Goal: Task Accomplishment & Management: Manage account settings

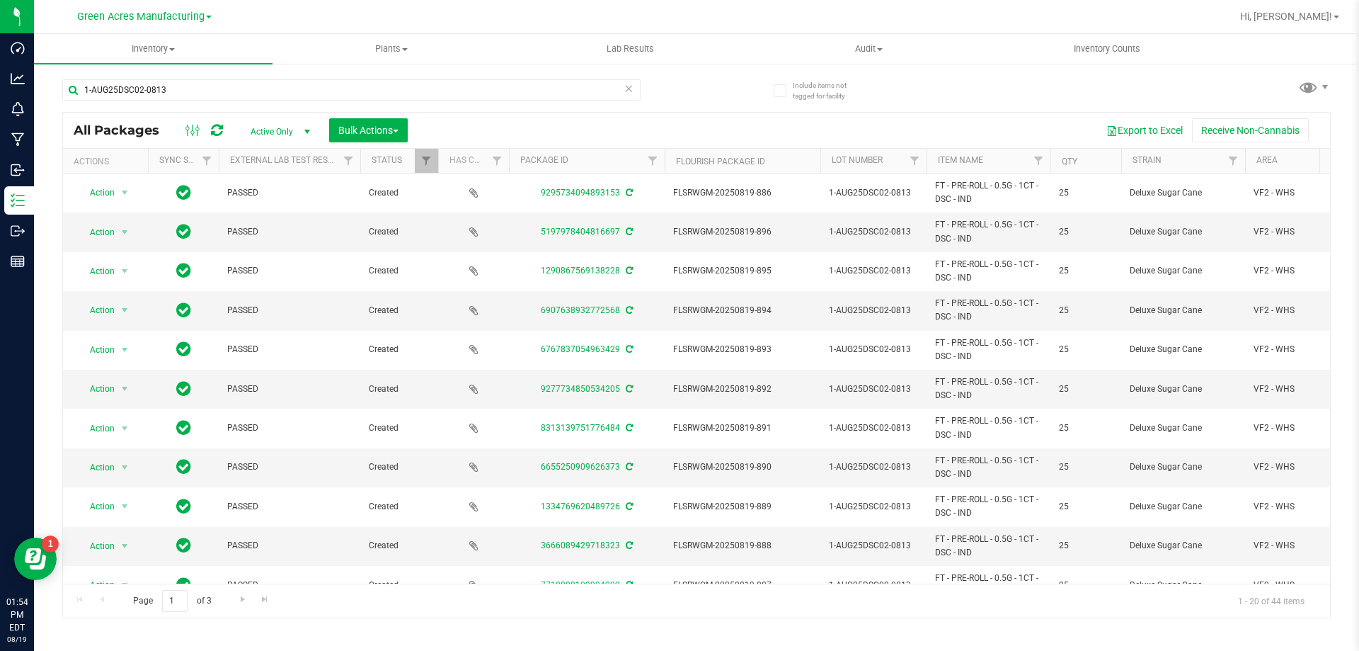
click at [212, 130] on icon at bounding box center [217, 130] width 12 height 14
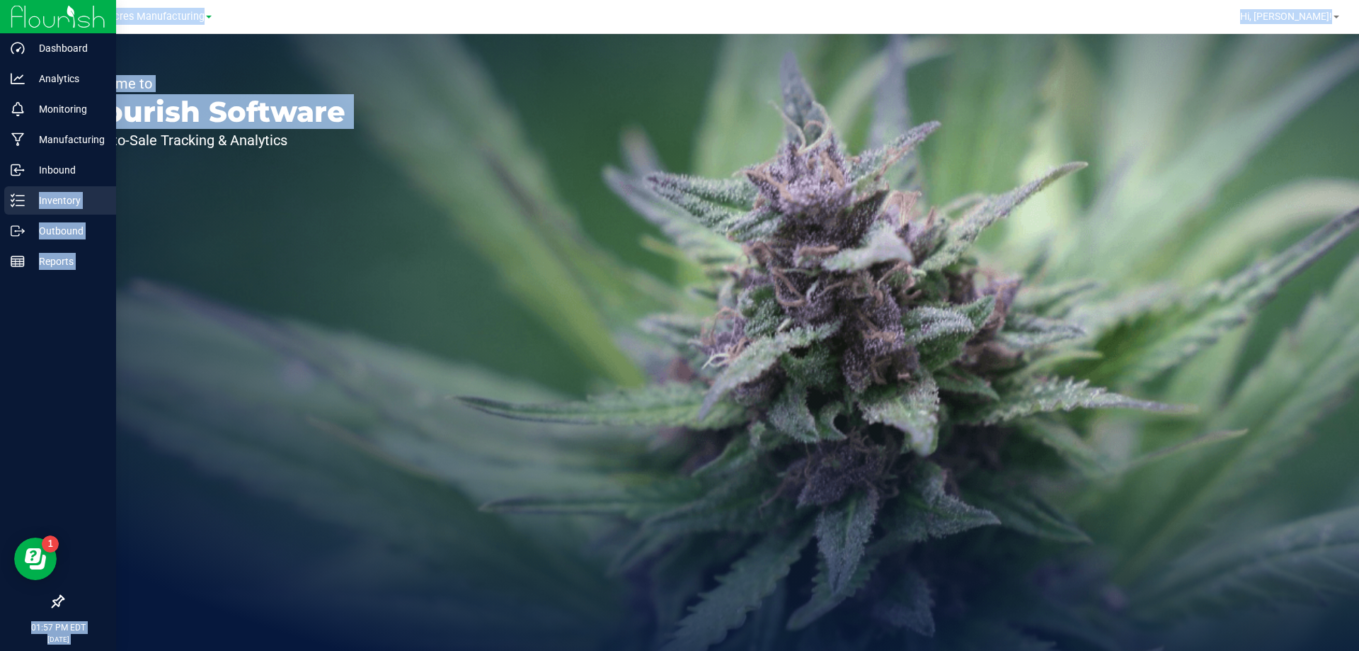
click at [29, 198] on div "Dashboard Analytics Monitoring Manufacturing Inbound Inventory Outbound Reports…" at bounding box center [679, 325] width 1359 height 651
click at [29, 198] on p "Inventory" at bounding box center [67, 200] width 85 height 17
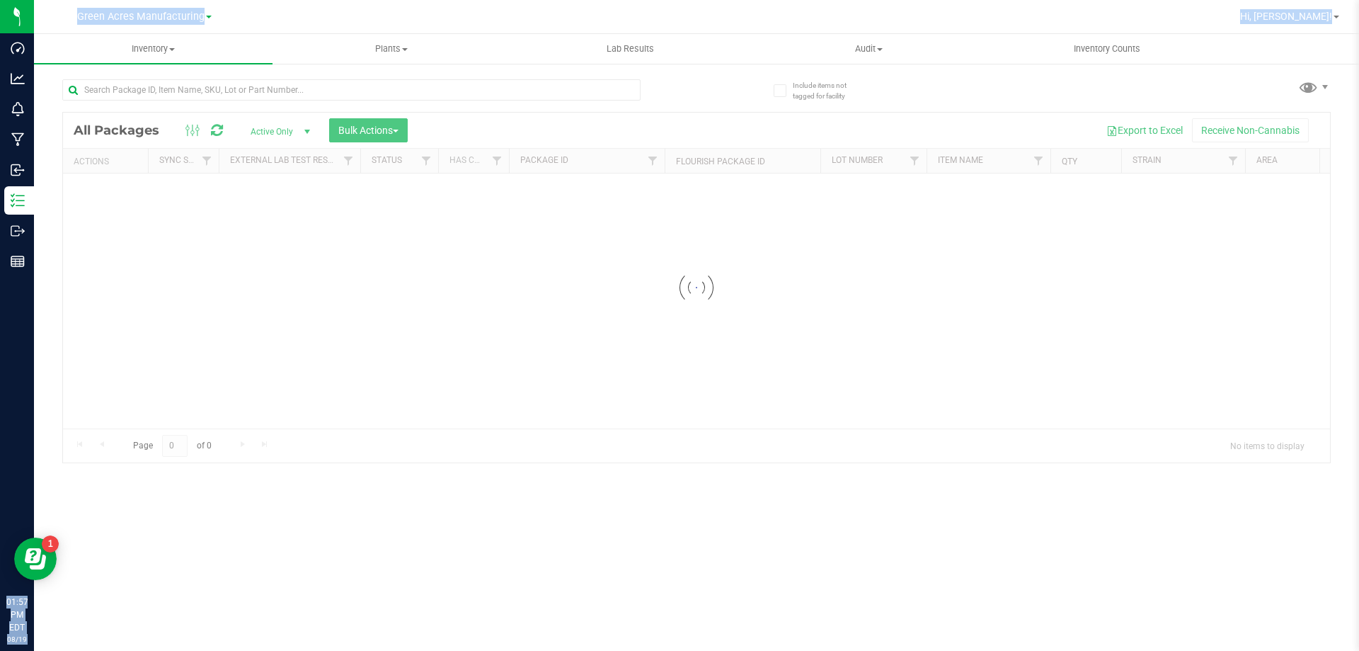
click at [254, 482] on div "Include items not tagged for facility Loading... All Packages Active Only Activ…" at bounding box center [696, 278] width 1325 height 432
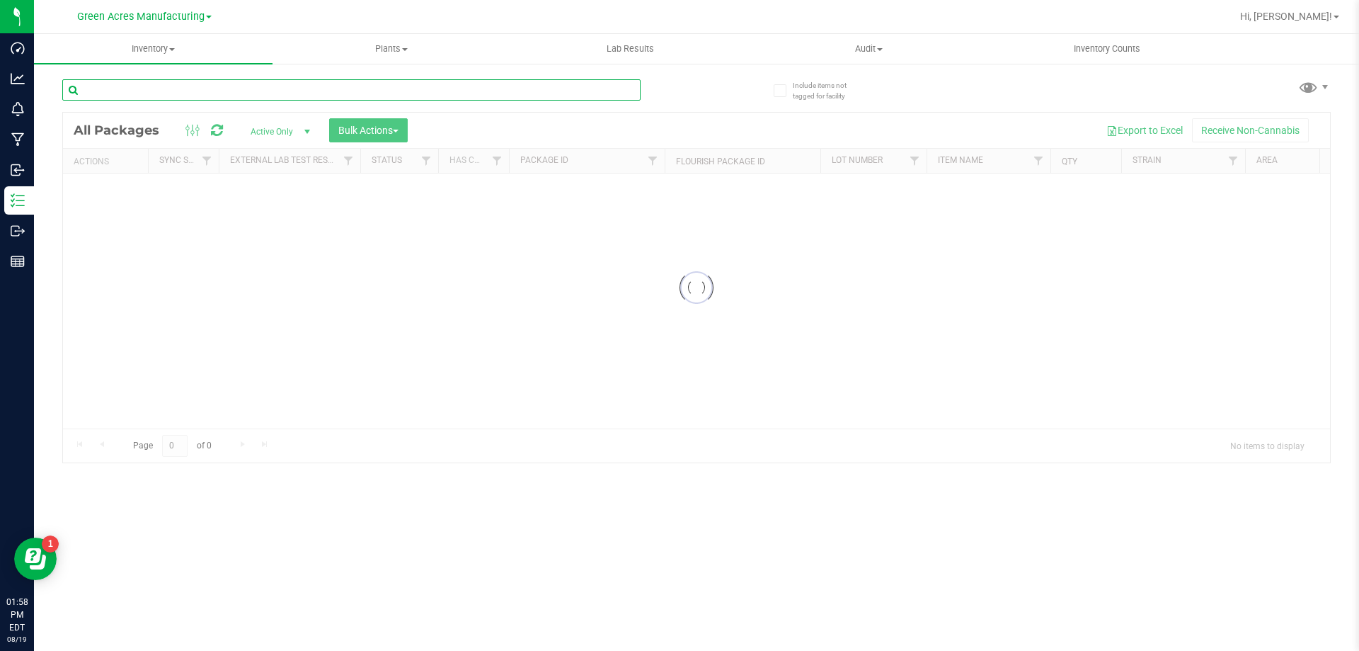
click at [244, 97] on input "text" at bounding box center [351, 89] width 578 height 21
paste input "1-AUG25DSC02-0813"
type input "1-AUG25DSC02-0813"
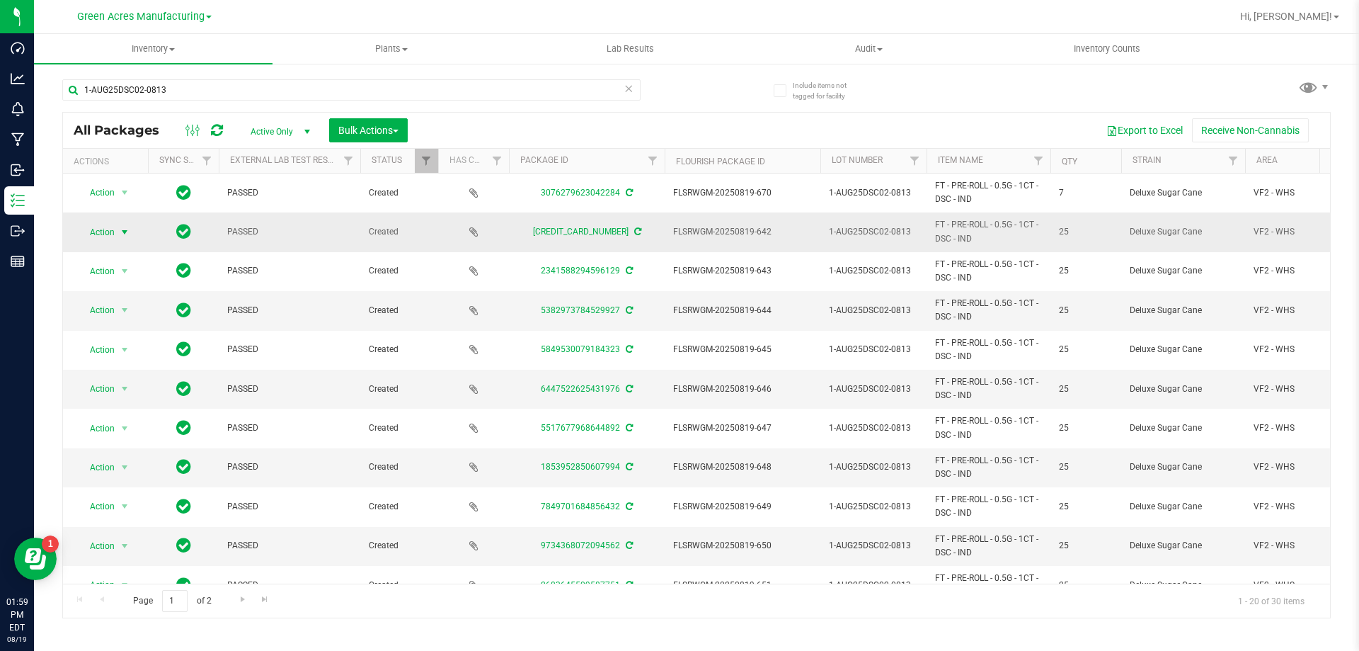
click at [115, 232] on span "Action" at bounding box center [96, 232] width 38 height 20
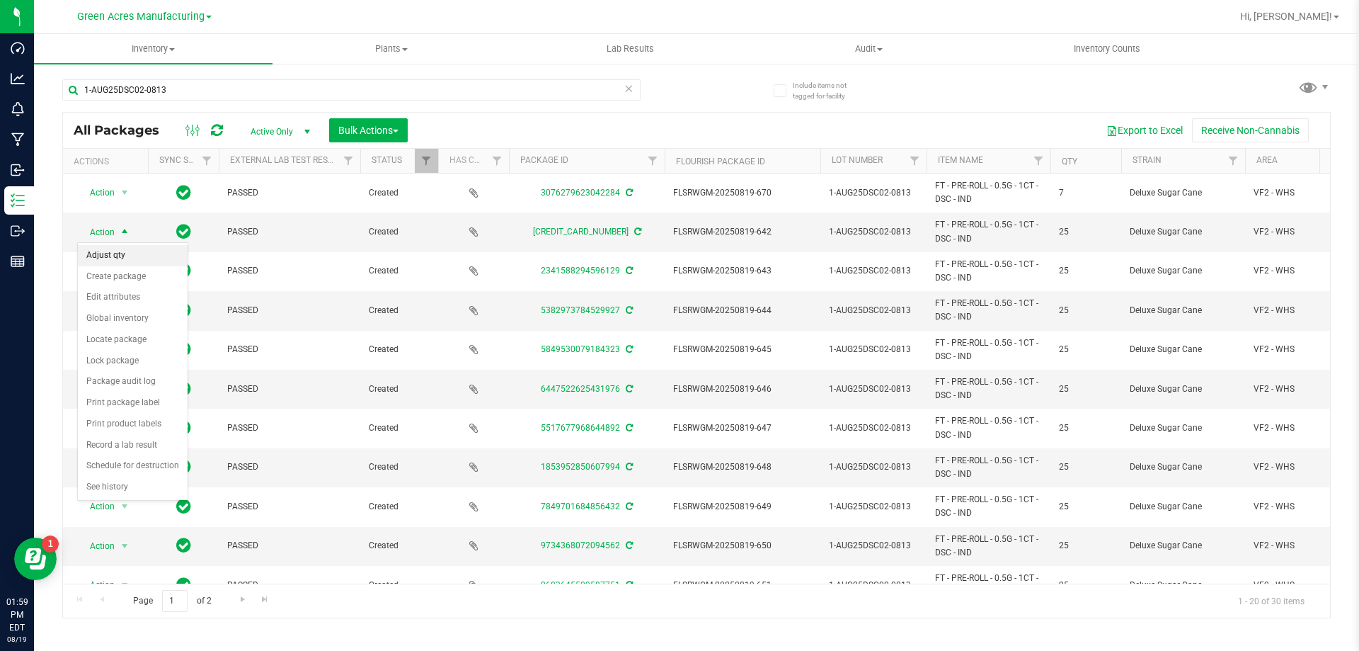
click at [122, 258] on li "Adjust qty" at bounding box center [133, 255] width 110 height 21
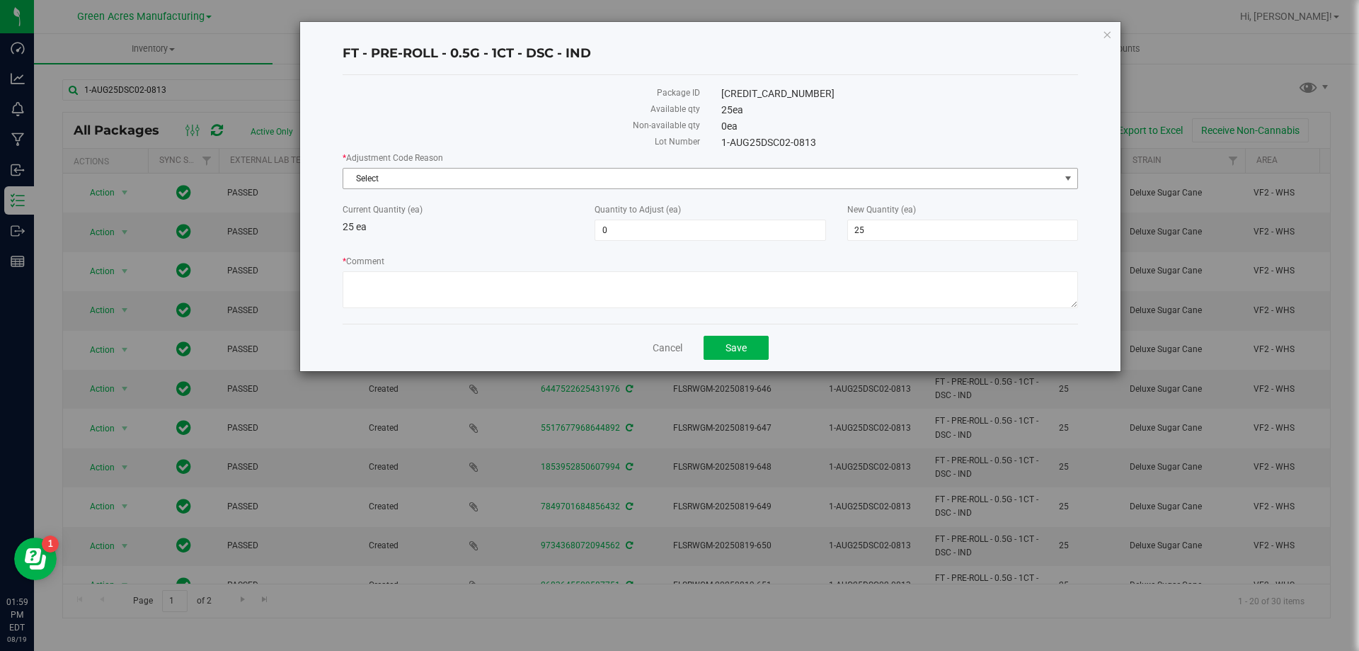
click at [471, 181] on span "Select" at bounding box center [701, 179] width 717 height 20
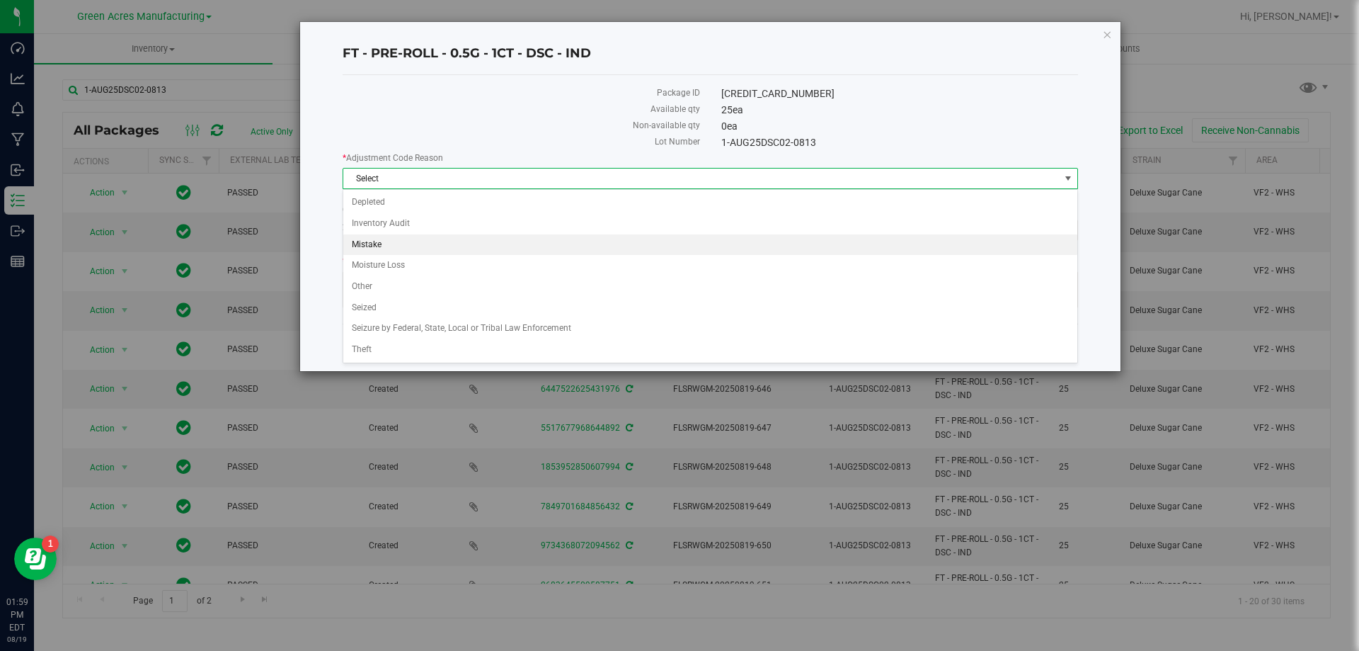
click at [459, 244] on li "Mistake" at bounding box center [710, 244] width 734 height 21
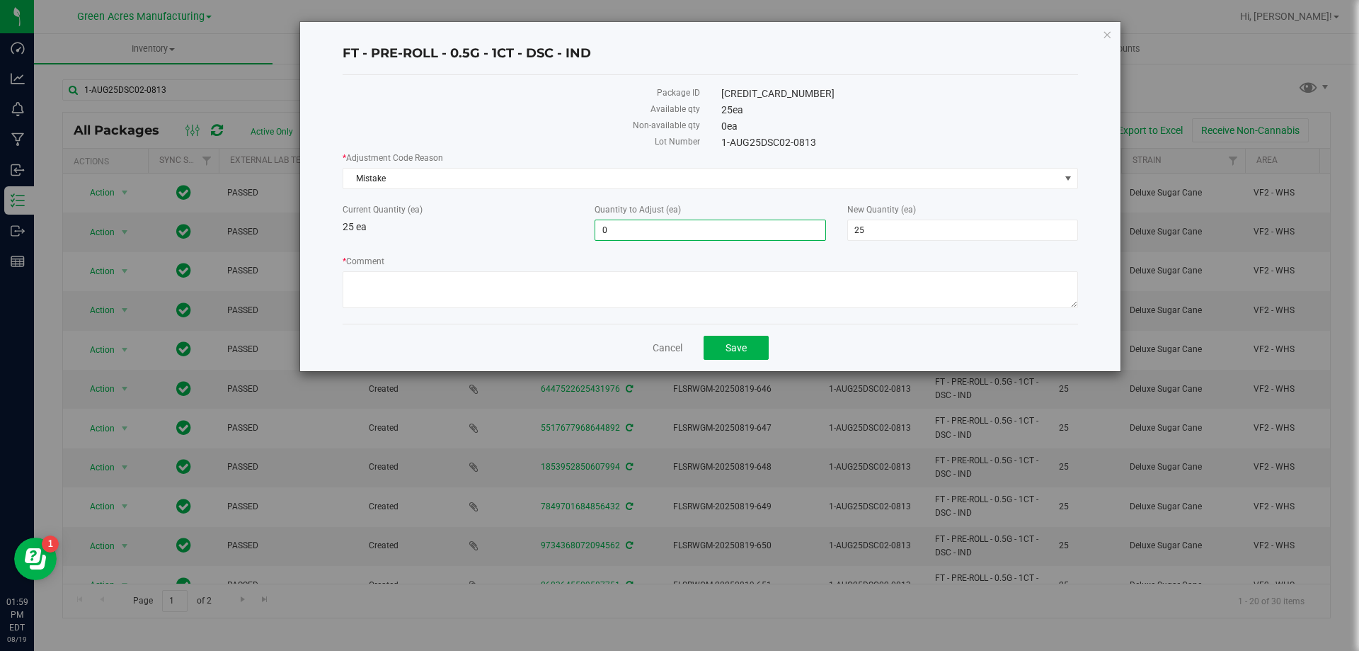
click at [608, 236] on span "0 0" at bounding box center [710, 229] width 231 height 21
type input "-25"
type input "0"
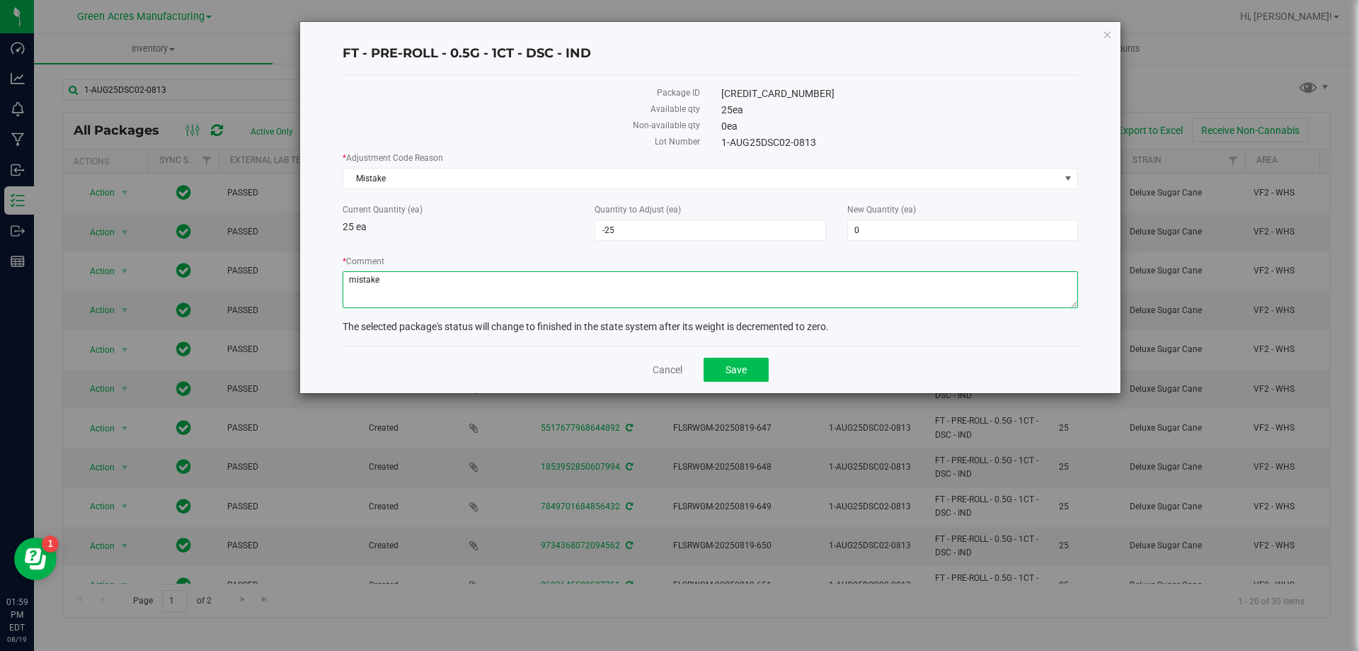
type textarea "mistake"
click at [746, 381] on button "Save" at bounding box center [736, 370] width 65 height 24
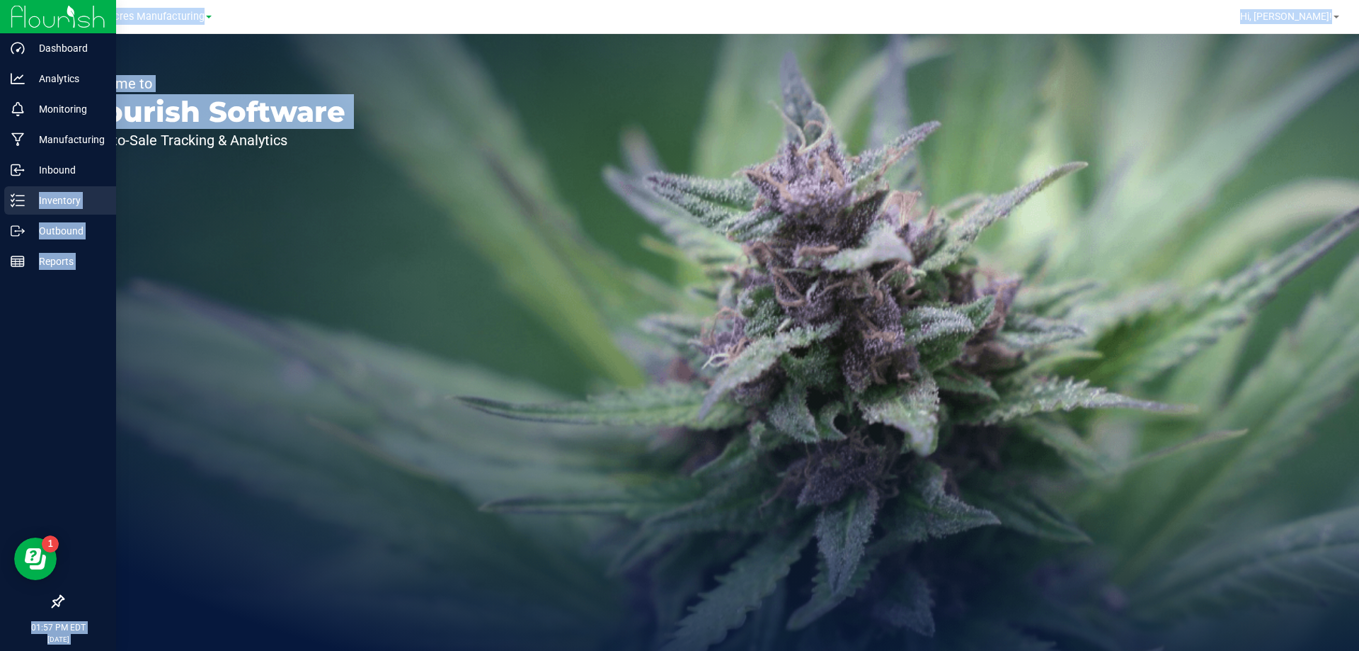
click at [25, 200] on div "Dashboard Analytics Monitoring Manufacturing Inbound Inventory Outbound Reports…" at bounding box center [679, 325] width 1359 height 651
click at [22, 200] on line at bounding box center [20, 200] width 8 height 0
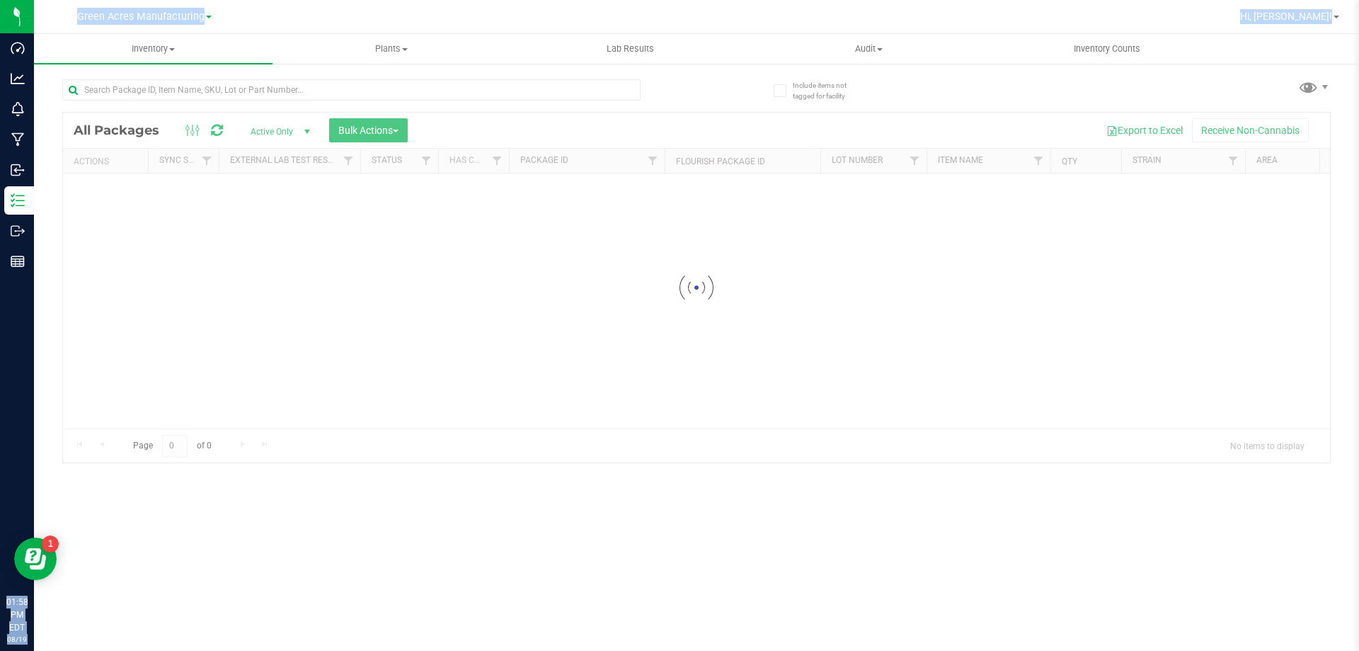
click at [309, 215] on div at bounding box center [696, 288] width 1267 height 350
click at [295, 185] on div at bounding box center [696, 288] width 1267 height 350
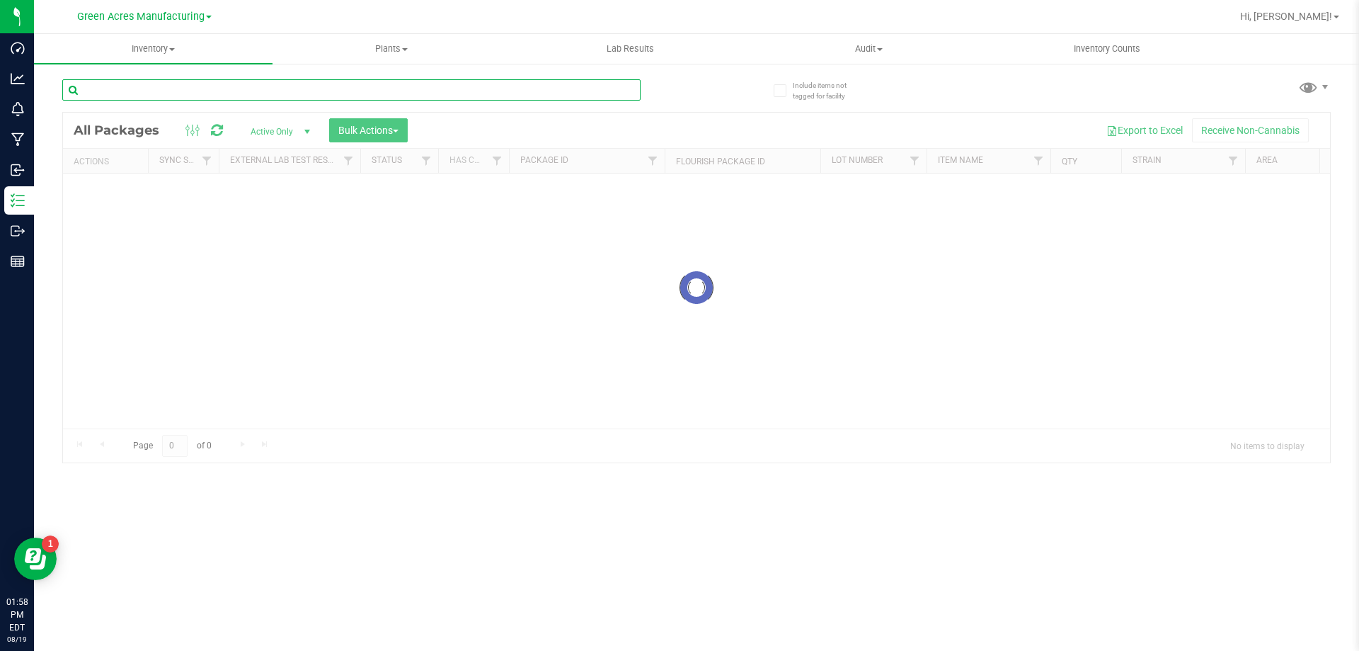
click at [206, 92] on input "text" at bounding box center [351, 89] width 578 height 21
paste input "1-AUG25DSC02-0813"
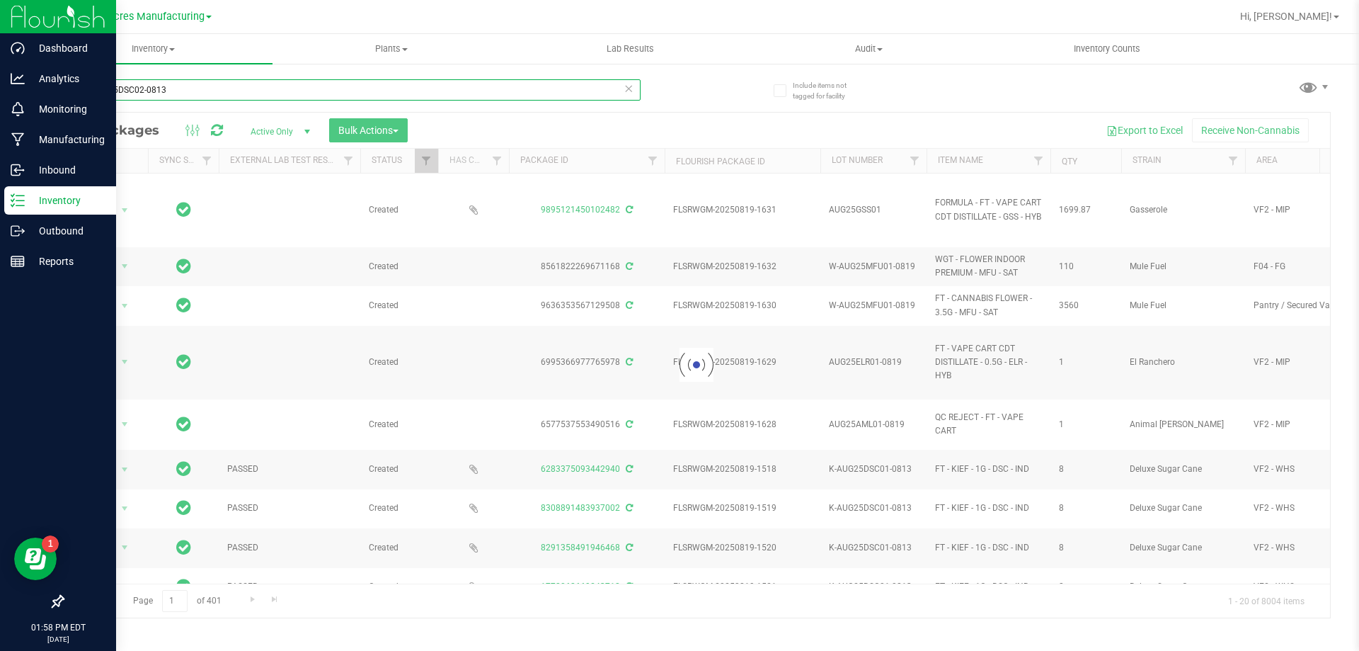
type input "1-AUG25DSC02-0813"
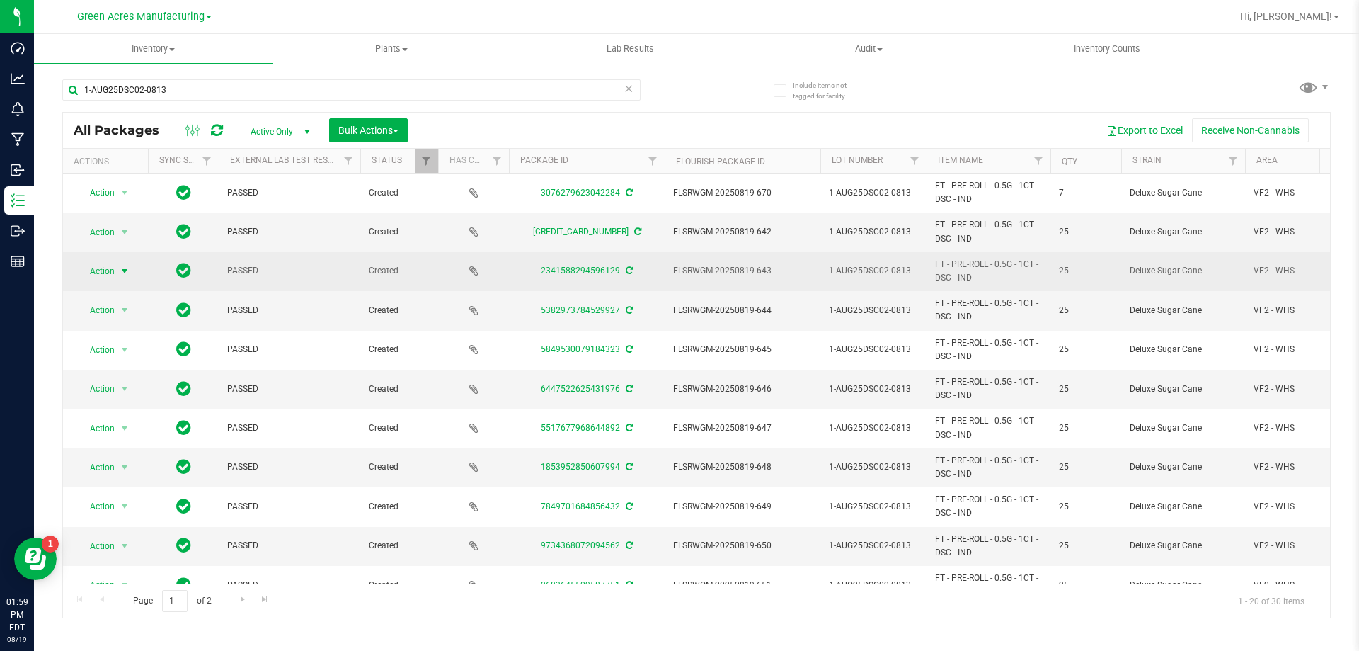
click at [106, 277] on span "Action" at bounding box center [96, 271] width 38 height 20
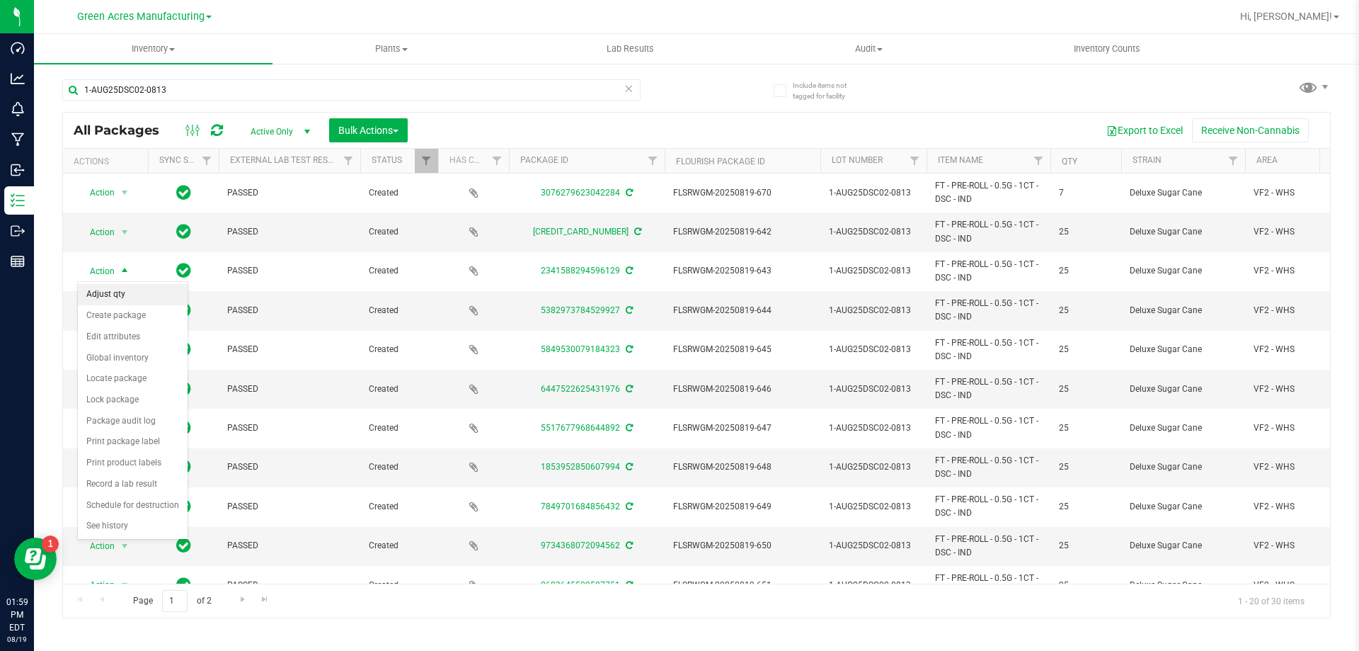
click at [128, 300] on li "Adjust qty" at bounding box center [133, 294] width 110 height 21
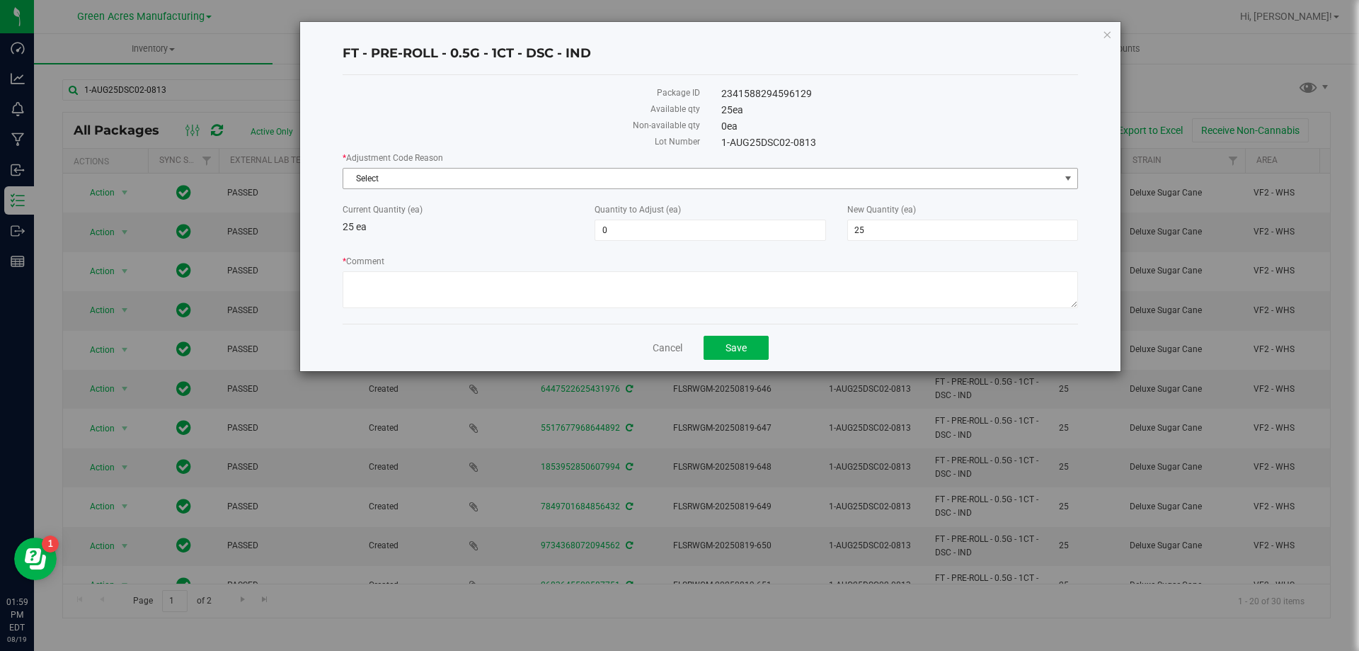
click at [576, 179] on span "Select" at bounding box center [701, 179] width 717 height 20
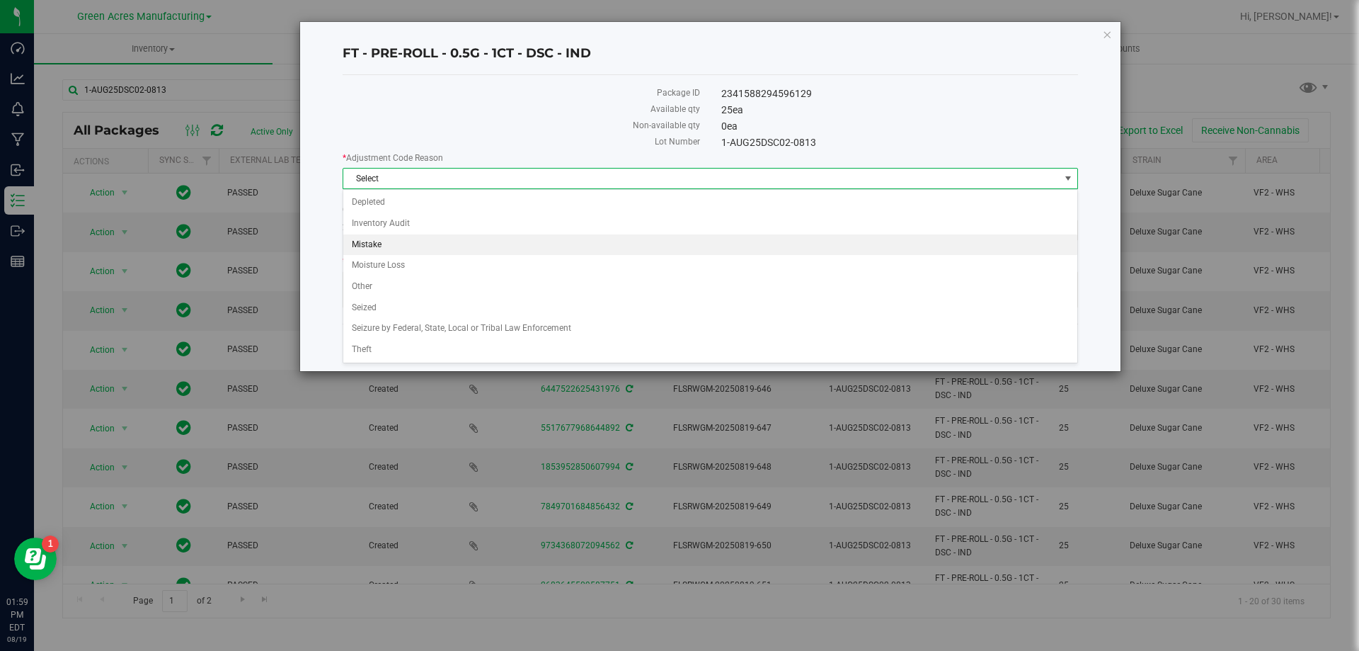
click at [421, 239] on li "Mistake" at bounding box center [710, 244] width 734 height 21
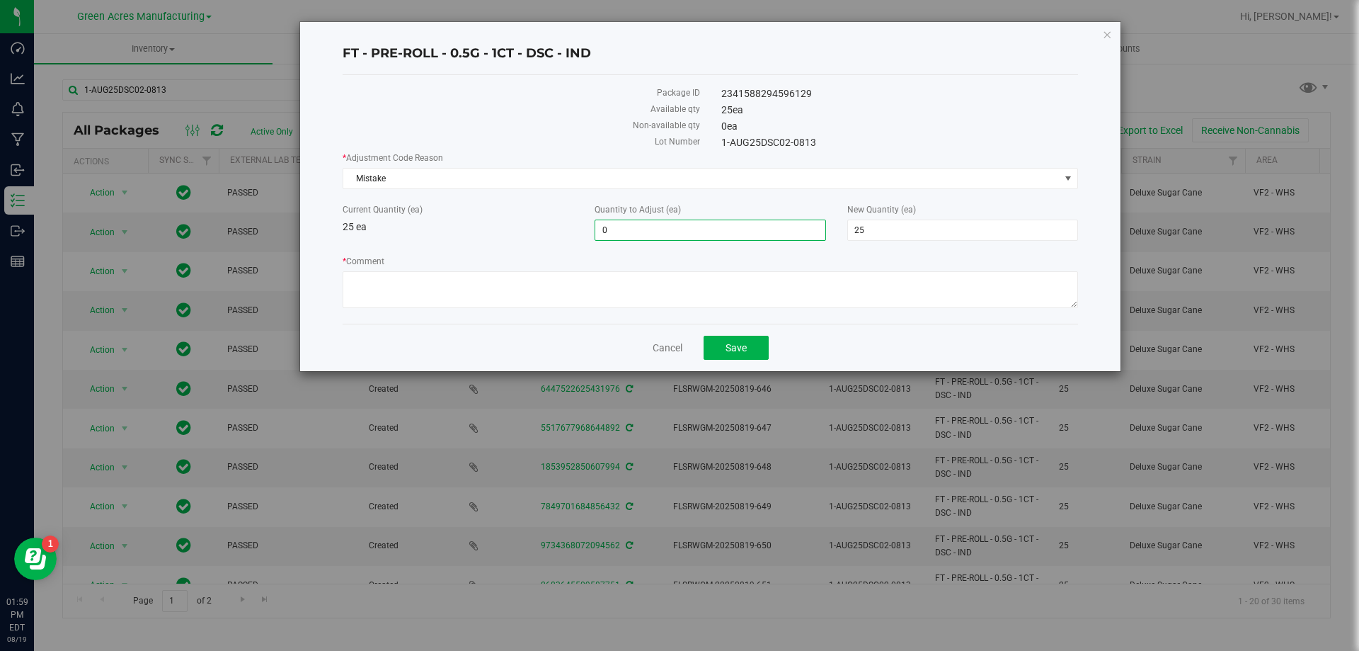
click at [673, 235] on span "0 0" at bounding box center [710, 229] width 231 height 21
type input "-25"
type input "0"
type input "-25"
type input "0"
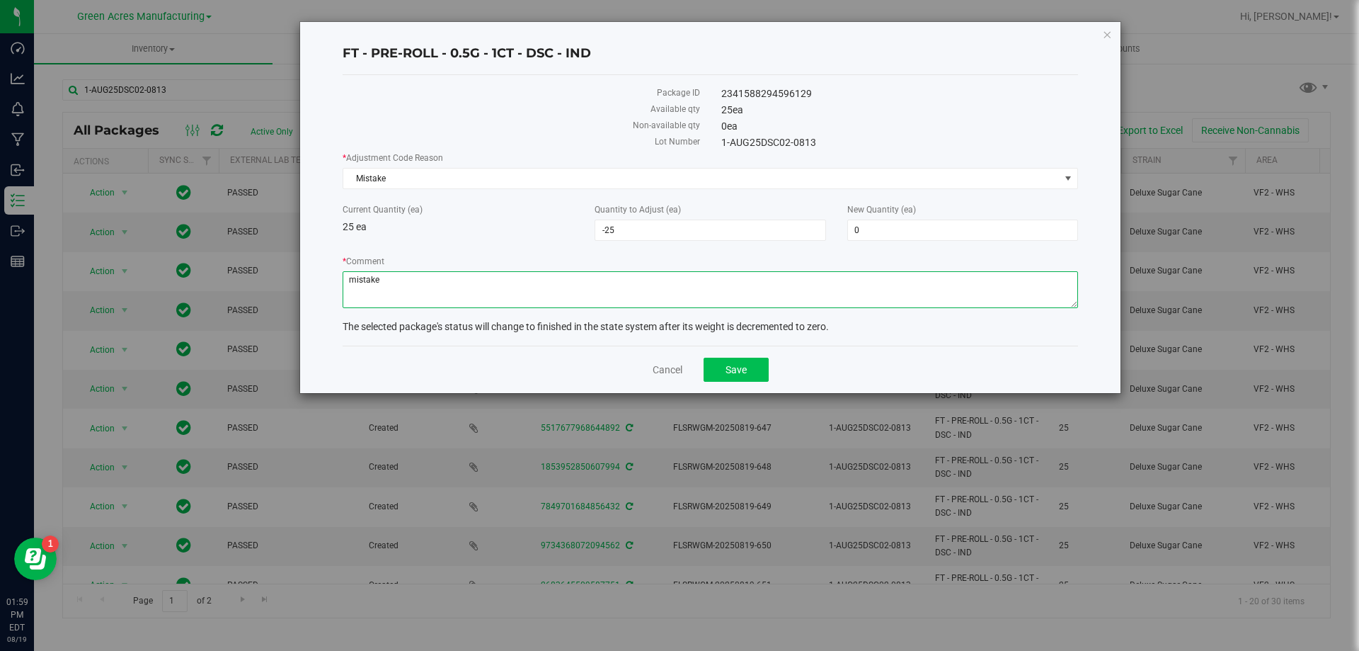
type textarea "mistake"
click at [763, 372] on button "Save" at bounding box center [736, 370] width 65 height 24
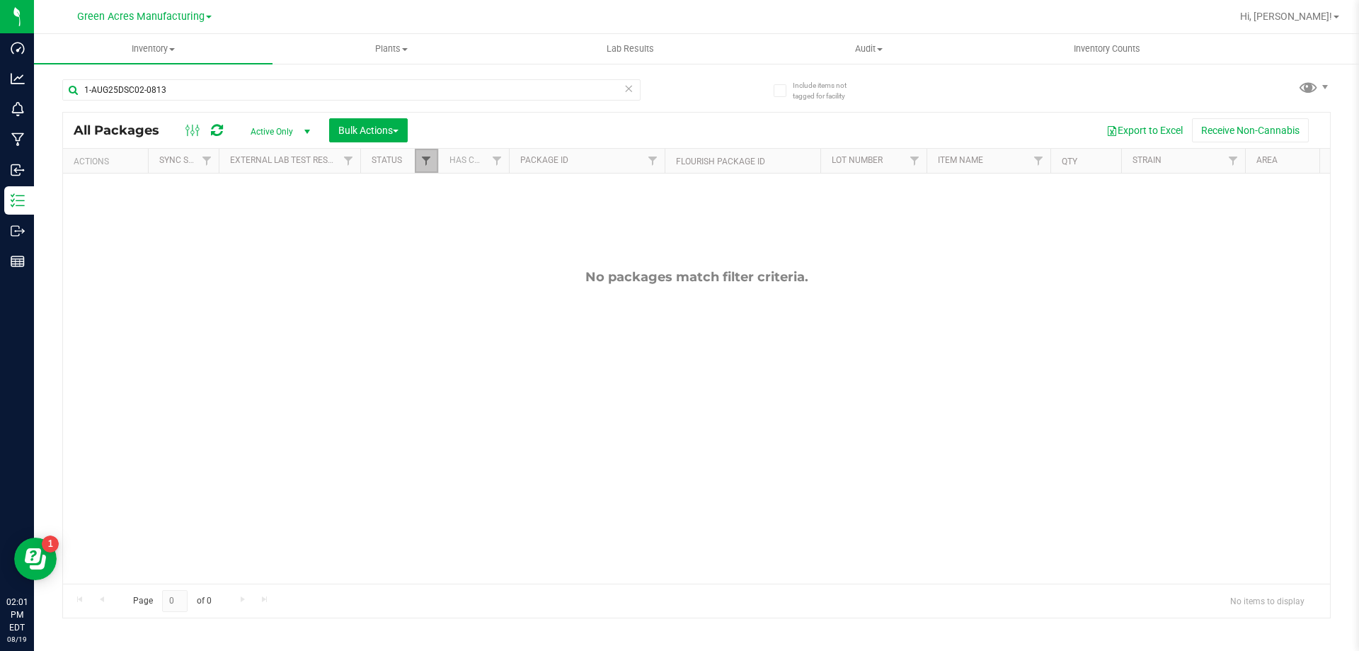
click at [422, 164] on span "Filter" at bounding box center [426, 160] width 11 height 11
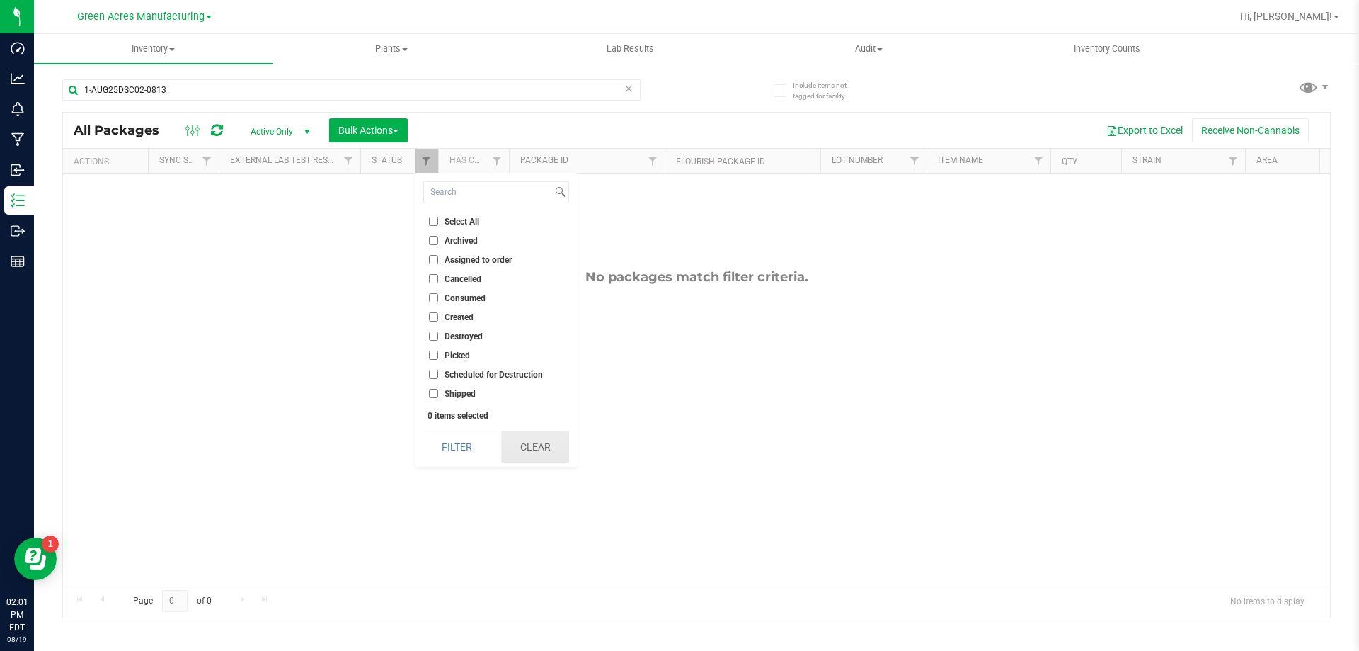
click at [523, 446] on button "Clear" at bounding box center [535, 446] width 68 height 31
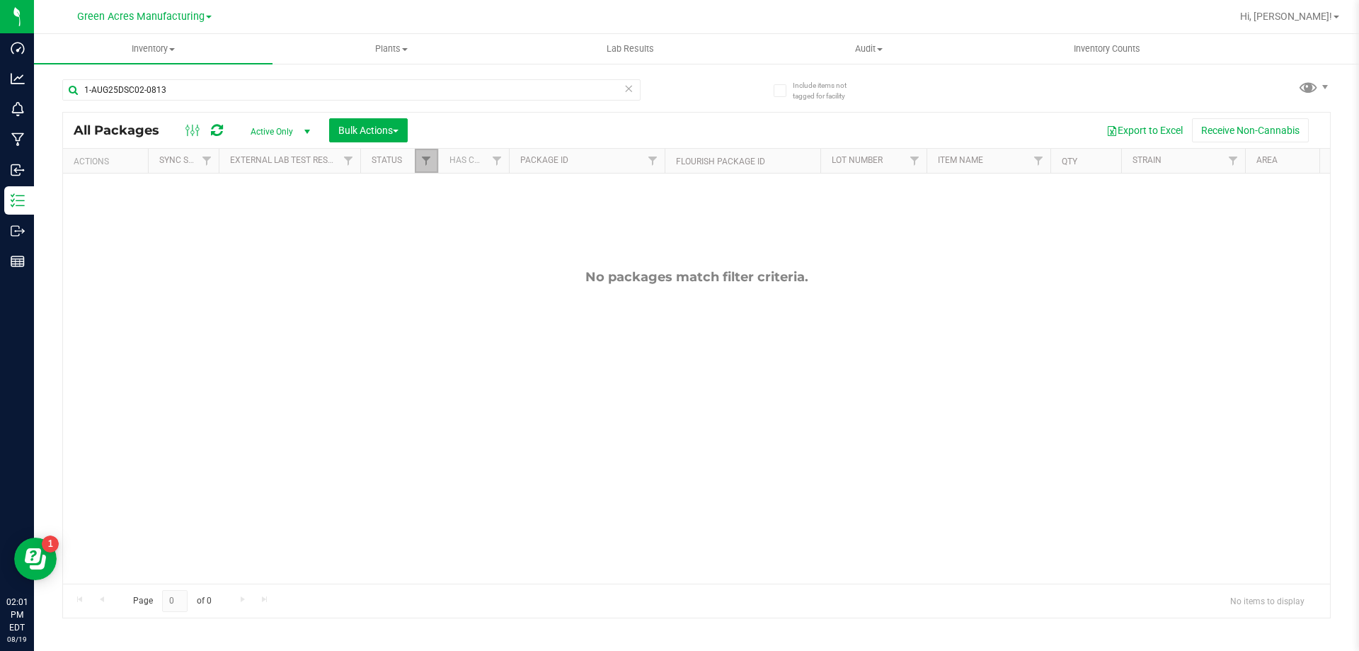
click at [431, 169] on link "Filter" at bounding box center [426, 161] width 23 height 24
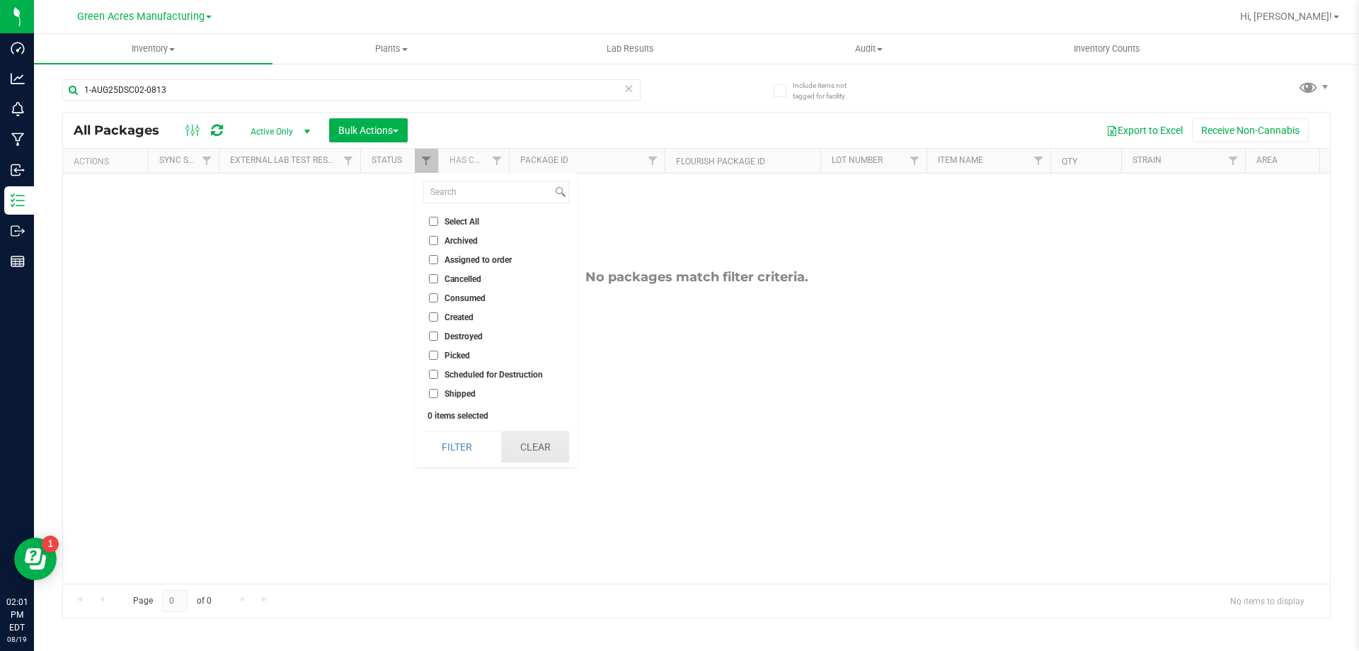
click at [543, 443] on button "Clear" at bounding box center [535, 446] width 68 height 31
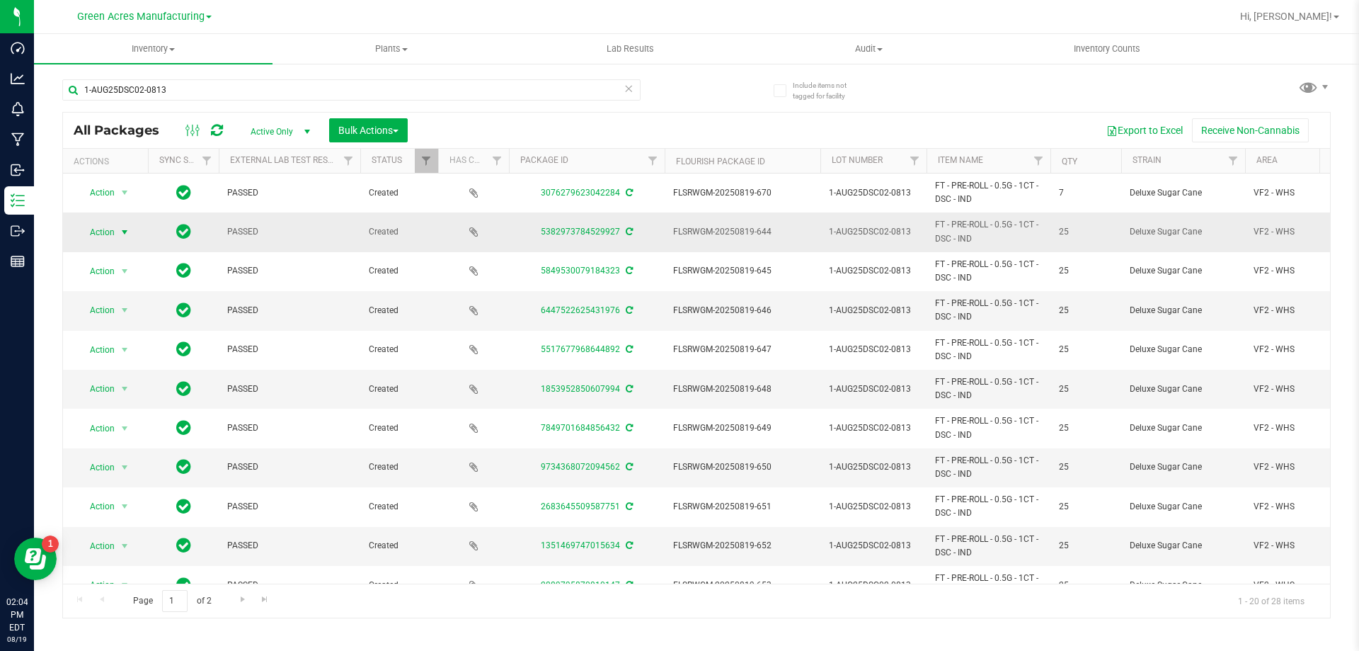
click at [112, 223] on span "Action" at bounding box center [96, 232] width 38 height 20
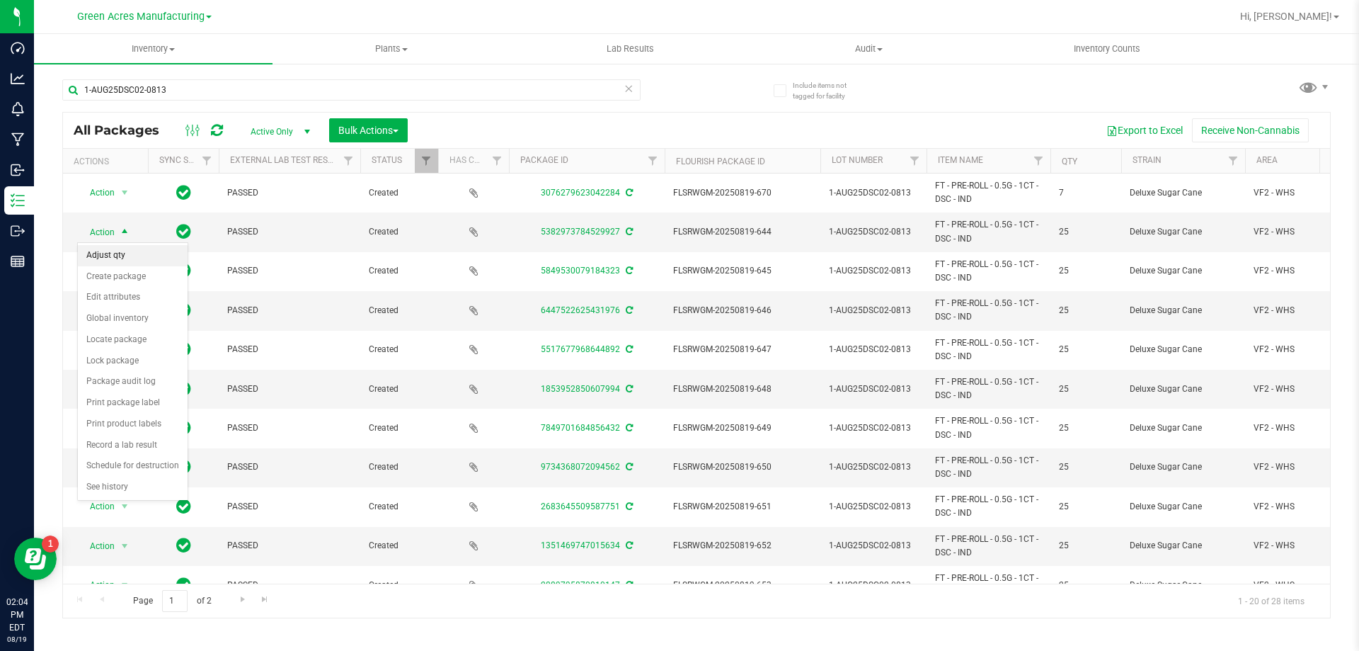
click at [125, 258] on li "Adjust qty" at bounding box center [133, 255] width 110 height 21
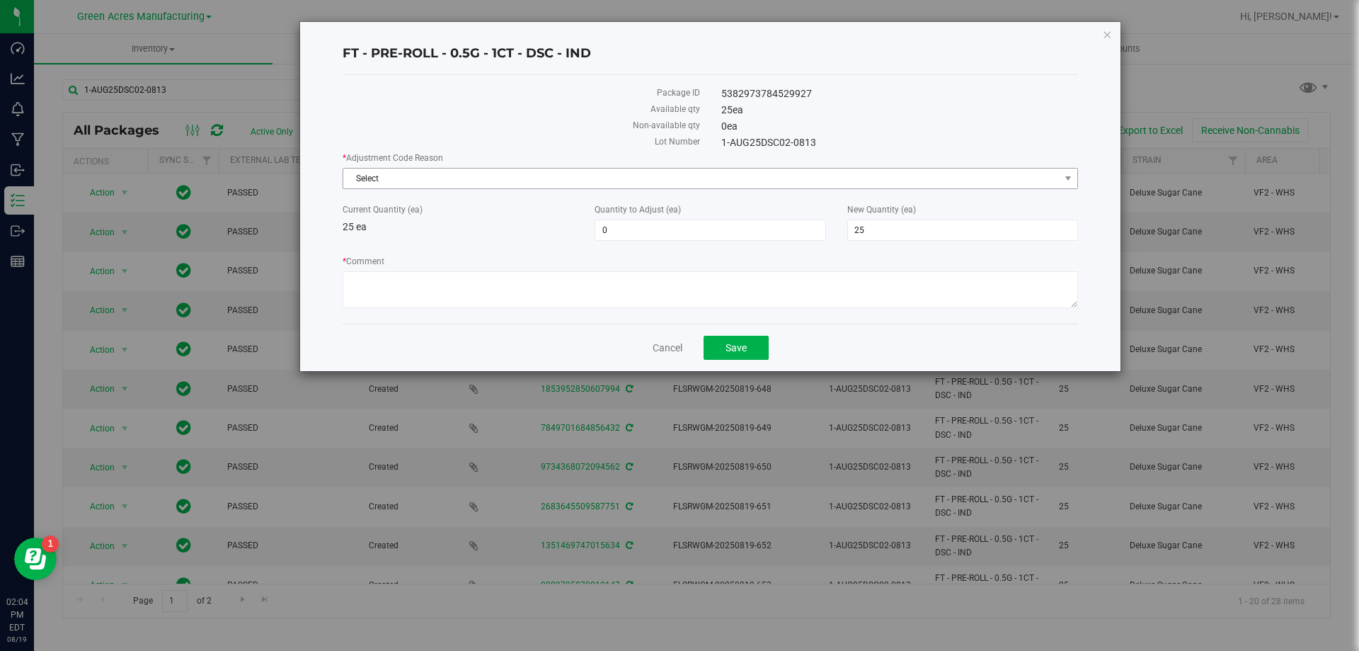
drag, startPoint x: 486, startPoint y: 190, endPoint x: 483, endPoint y: 177, distance: 13.7
click at [483, 178] on div "* Adjustment Code Reason Select Select Depleted Inventory Audit Mistake Moistur…" at bounding box center [711, 232] width 736 height 161
click at [483, 177] on span "Select" at bounding box center [701, 179] width 717 height 20
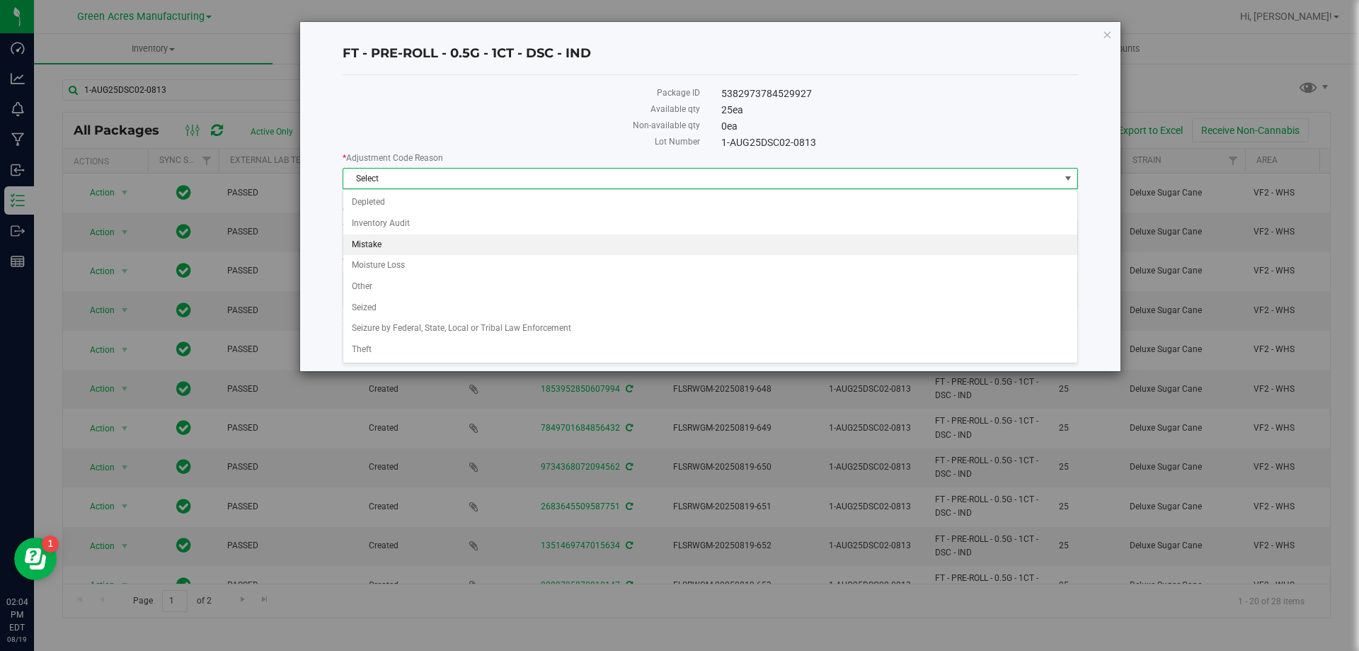
click at [432, 234] on li "Mistake" at bounding box center [710, 244] width 734 height 21
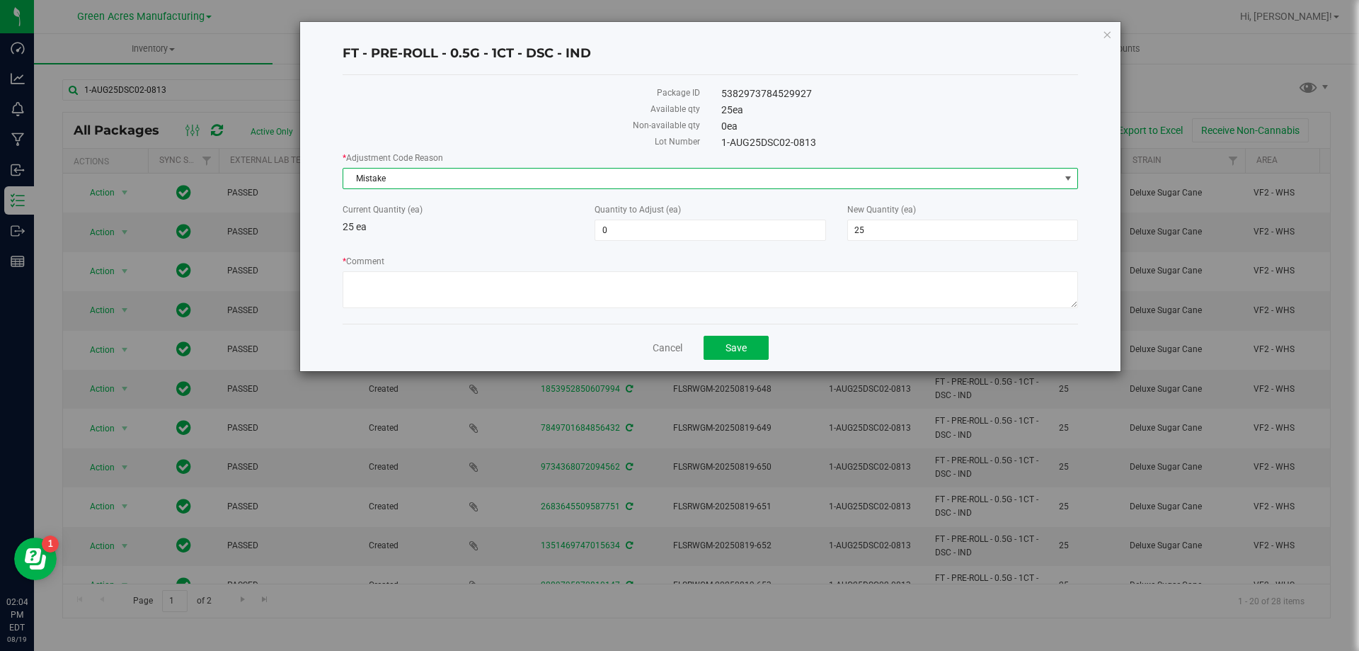
click at [669, 217] on div "Quantity to Adjust (ea) 0 0" at bounding box center [710, 222] width 252 height 38
click at [659, 234] on span "0 0" at bounding box center [710, 229] width 231 height 21
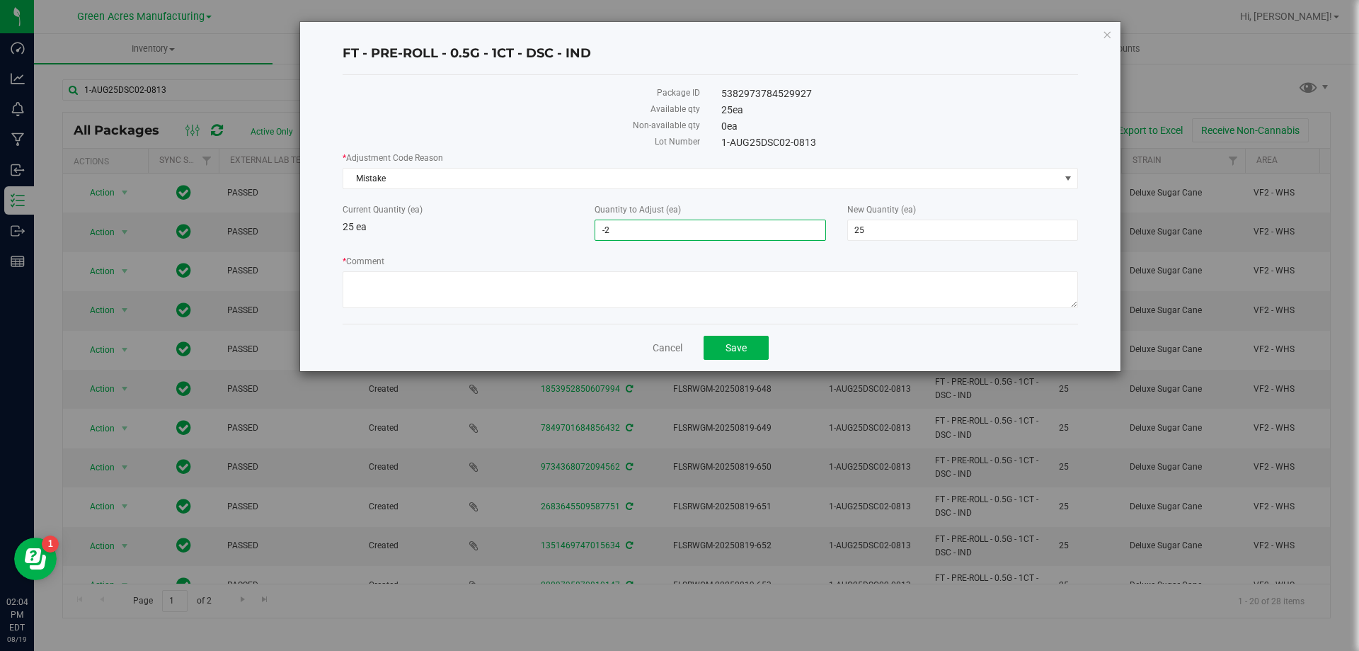
type input "-25"
type input "0"
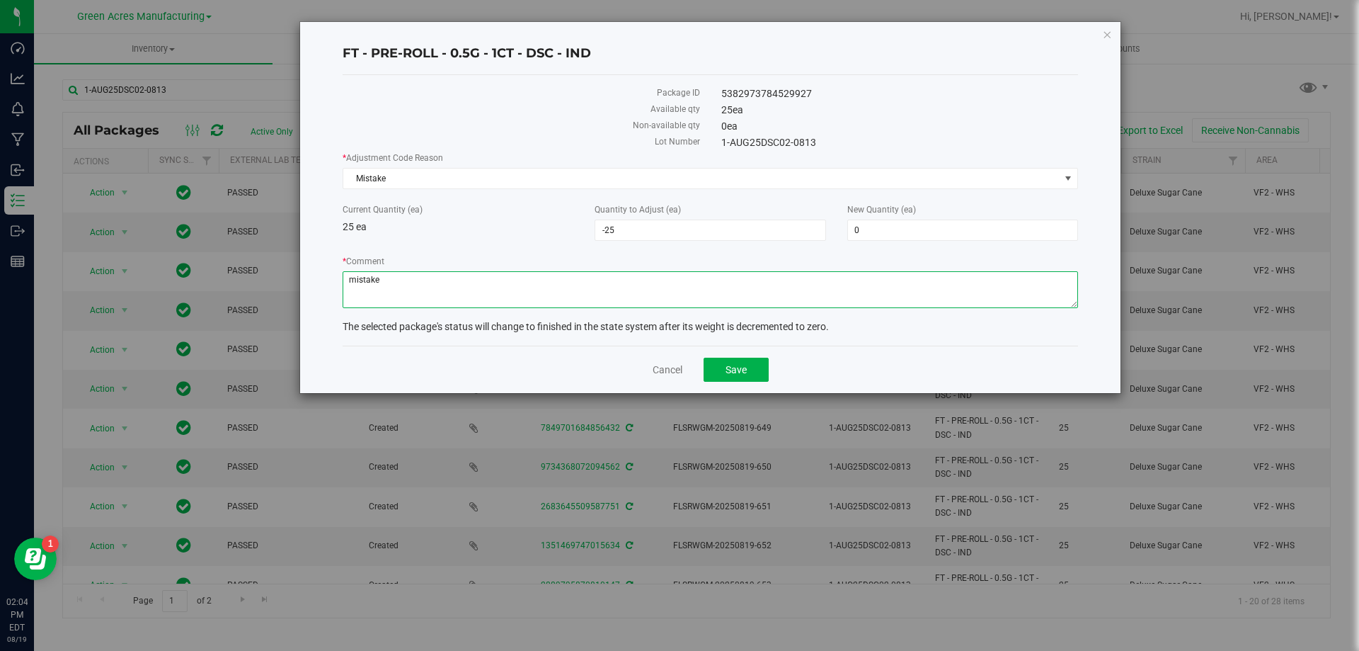
type textarea "mistake"
click at [735, 373] on span "Save" at bounding box center [736, 369] width 21 height 11
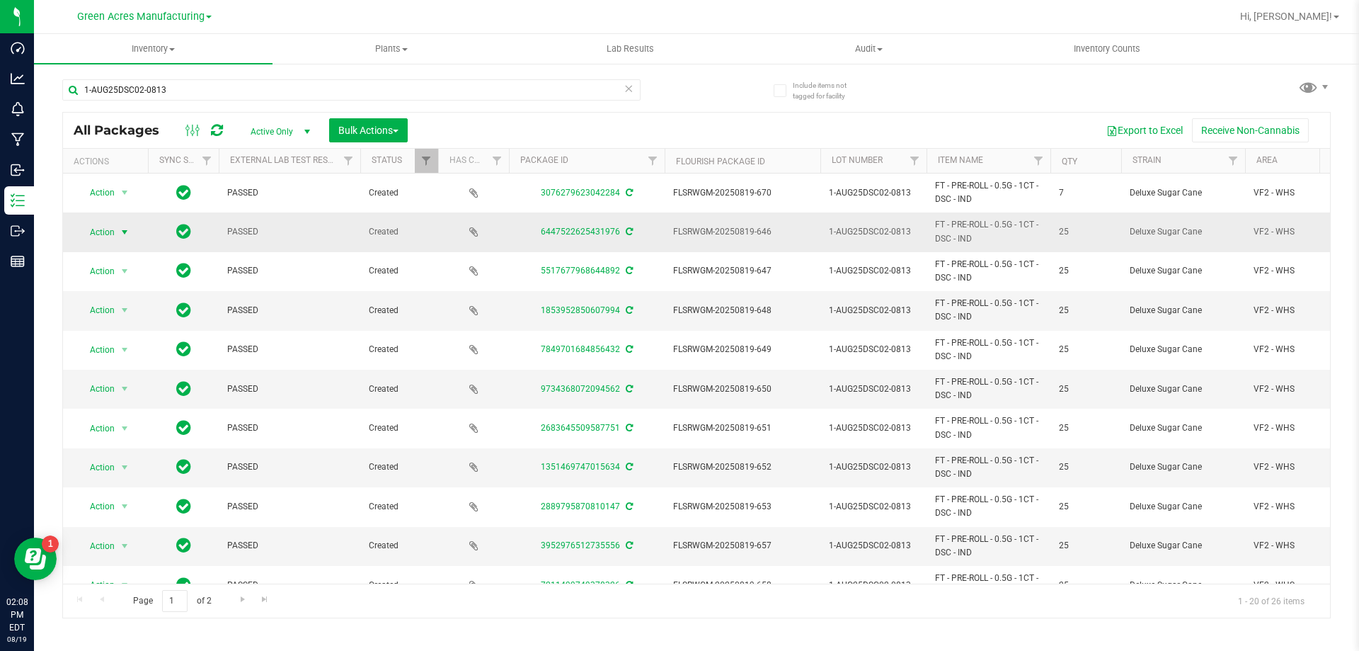
click at [103, 227] on span "Action" at bounding box center [96, 232] width 38 height 20
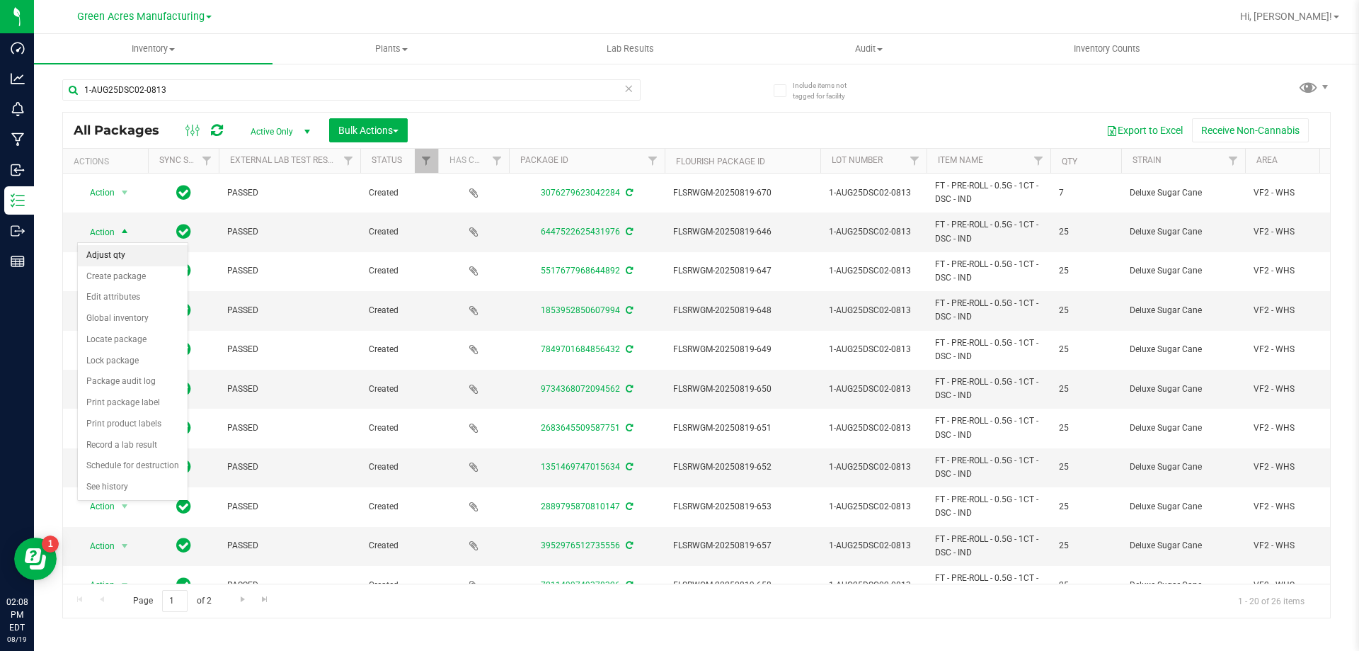
click at [120, 264] on li "Adjust qty" at bounding box center [133, 255] width 110 height 21
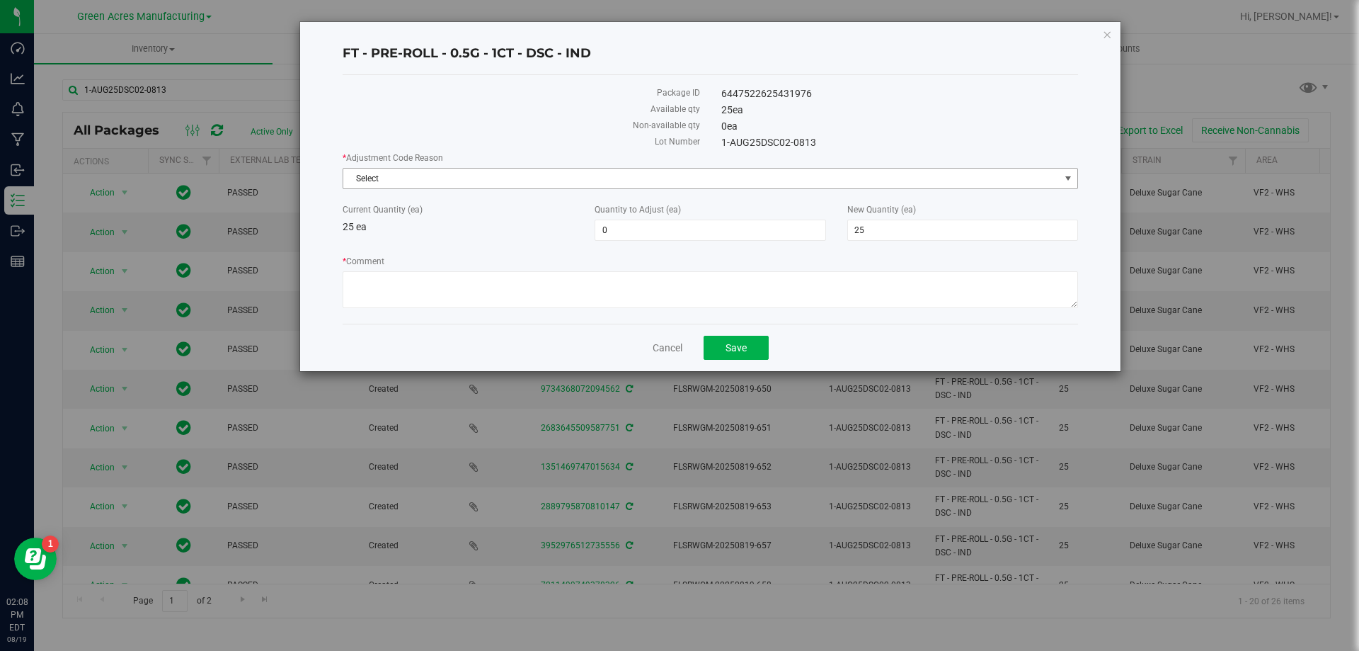
click at [467, 178] on span "Select" at bounding box center [701, 179] width 717 height 20
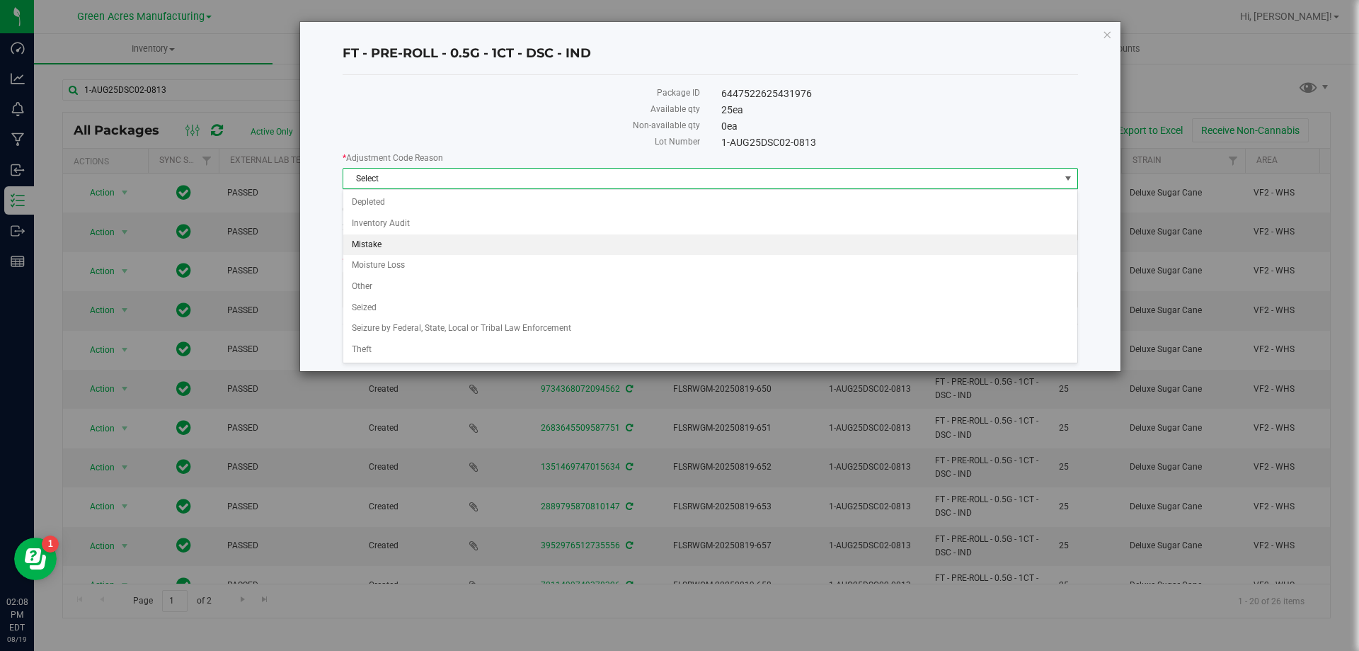
click at [434, 246] on li "Mistake" at bounding box center [710, 244] width 734 height 21
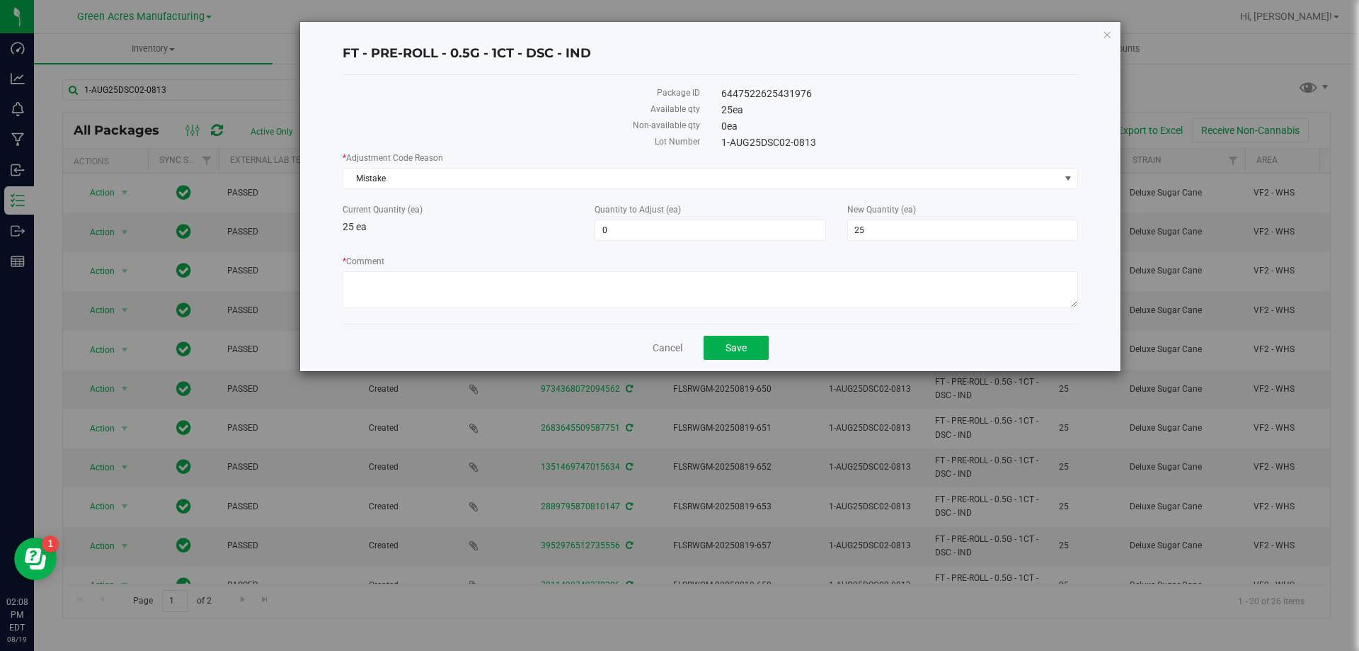
click at [594, 234] on div "Quantity to Adjust (ea) 0 0" at bounding box center [710, 222] width 252 height 38
click at [626, 222] on span "0 0" at bounding box center [710, 229] width 231 height 21
type input "-25"
type input "0"
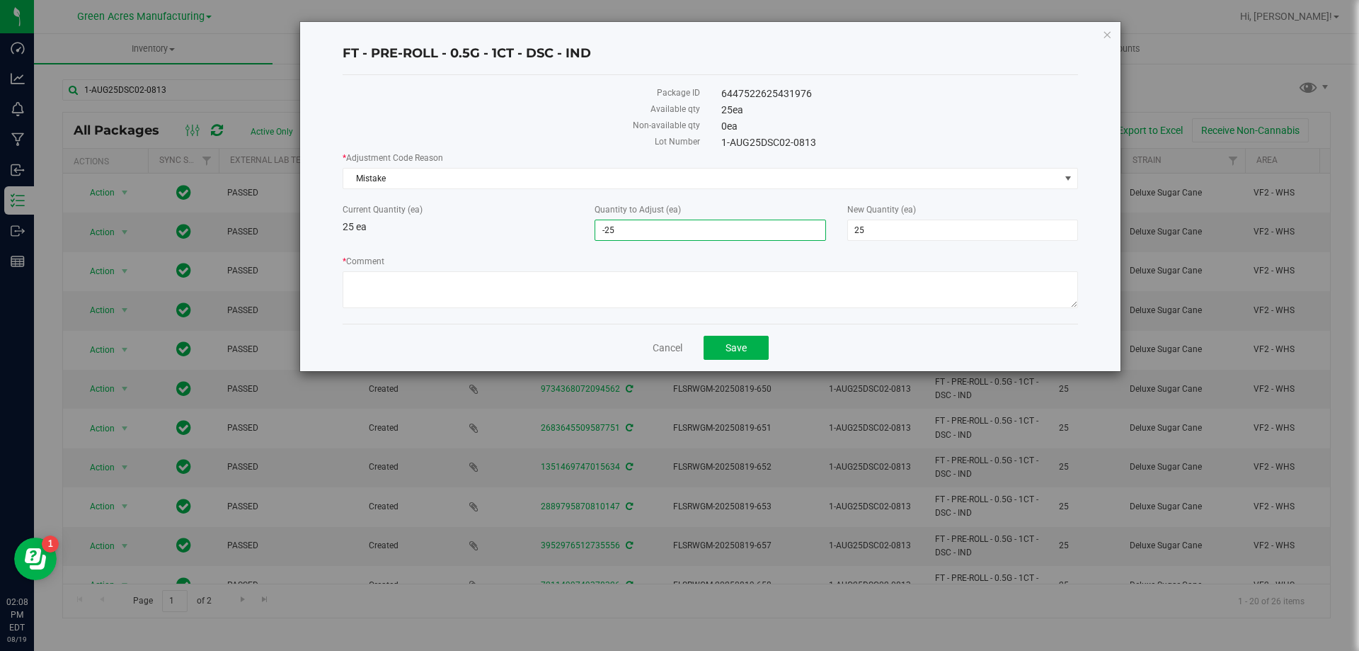
type input "0"
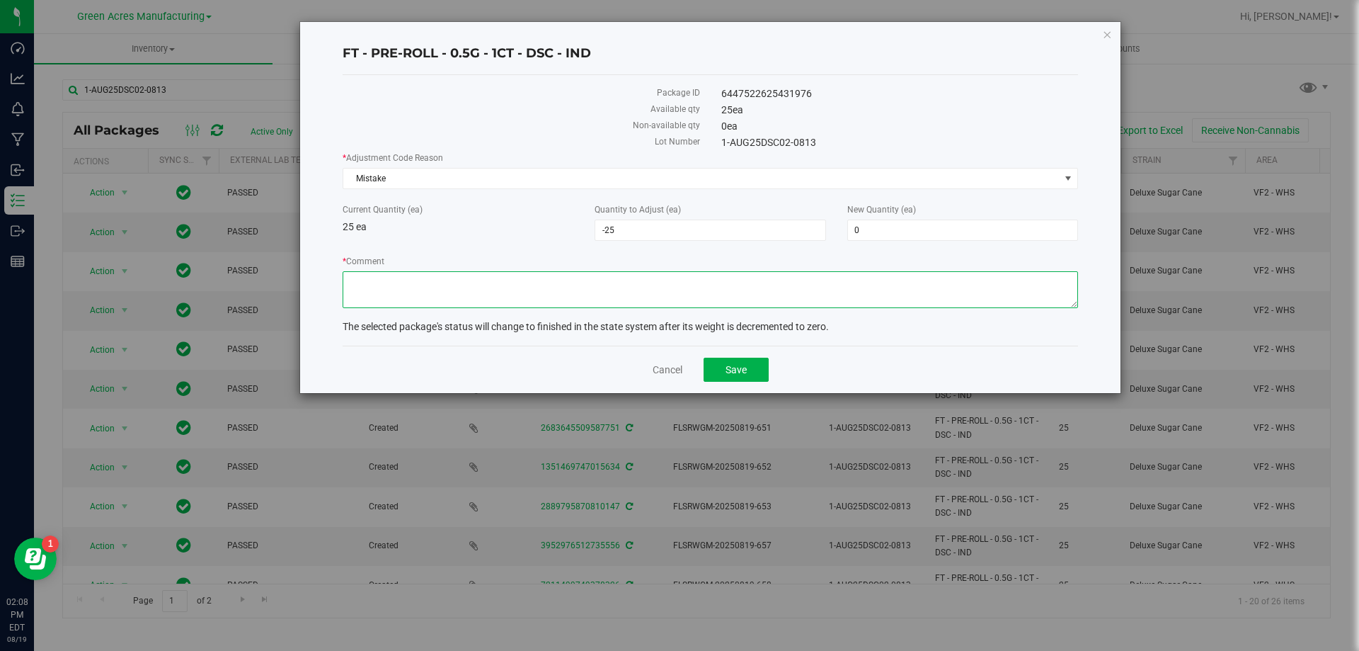
click at [554, 285] on textarea "* Comment" at bounding box center [711, 289] width 736 height 37
type textarea "mistake"
click at [735, 380] on button "Save" at bounding box center [736, 370] width 65 height 24
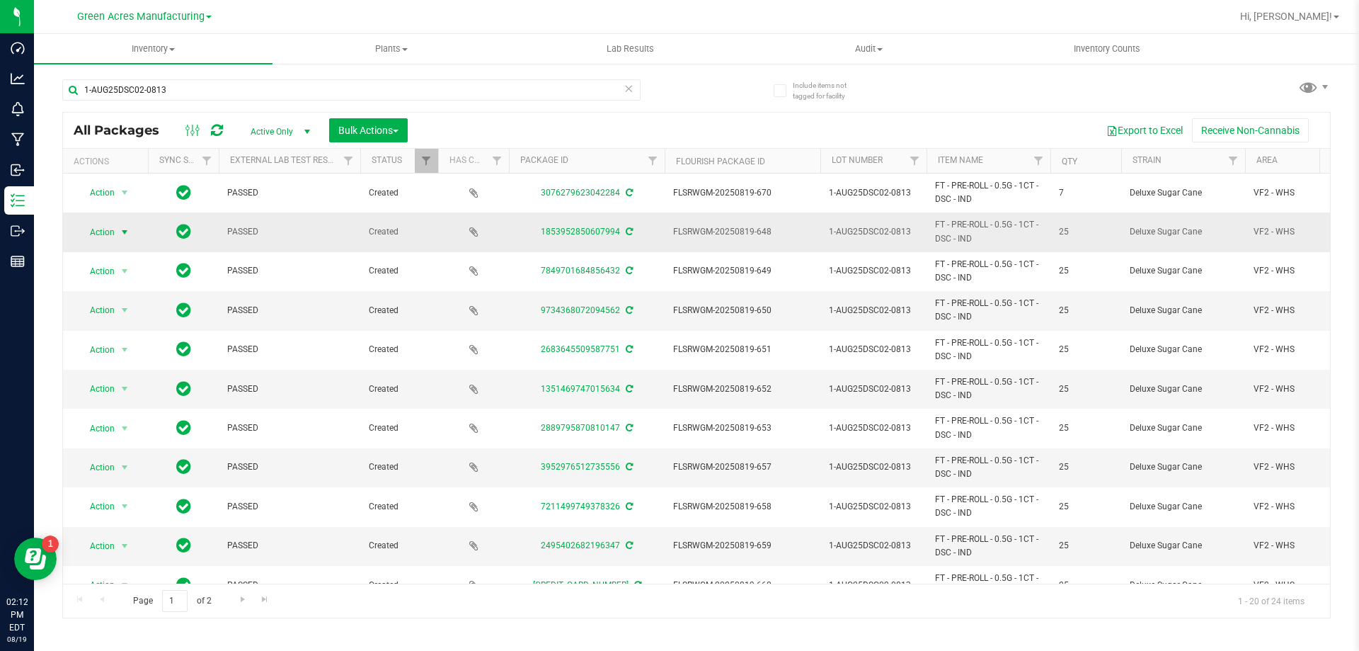
click at [106, 236] on span "Action" at bounding box center [96, 232] width 38 height 20
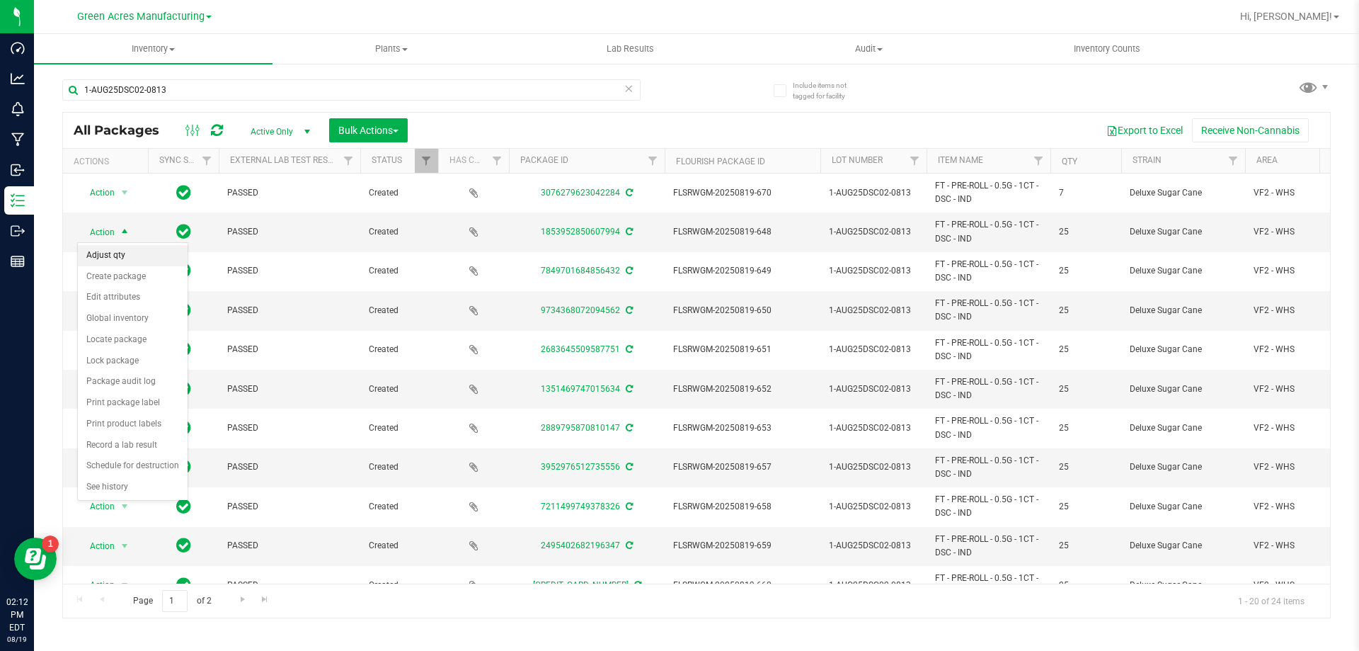
click at [115, 251] on li "Adjust qty" at bounding box center [133, 255] width 110 height 21
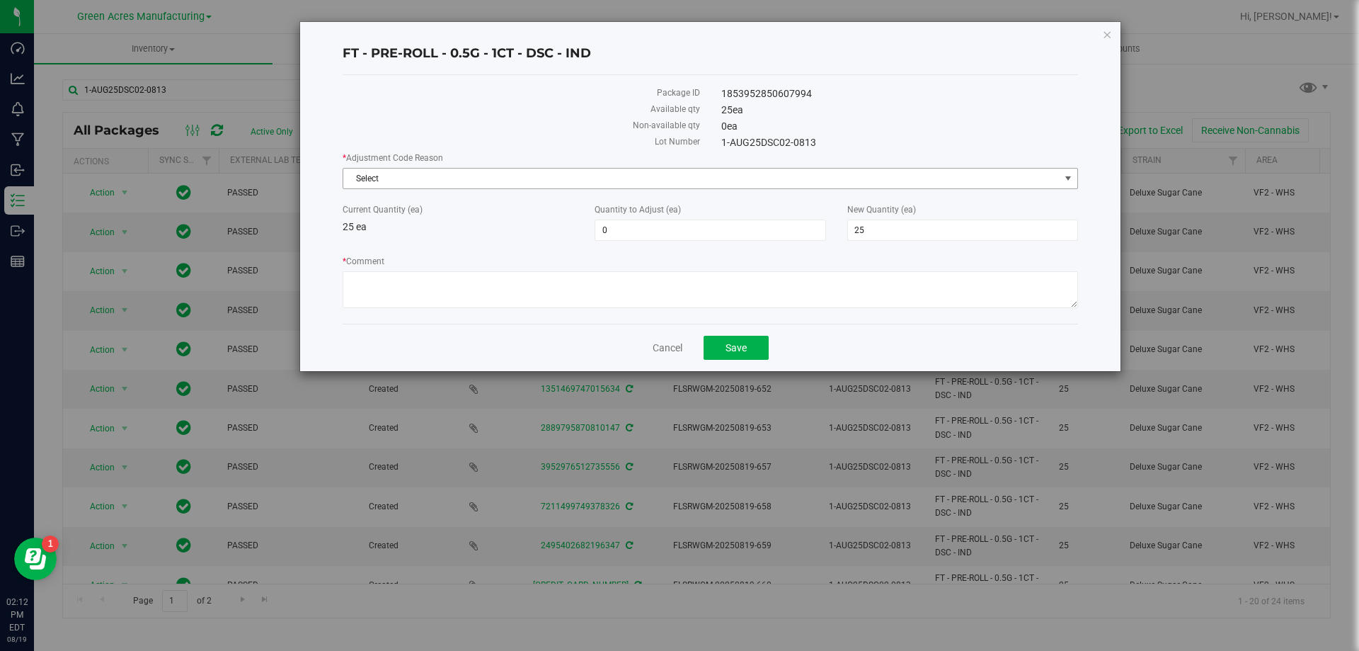
click at [382, 182] on span "Select" at bounding box center [701, 179] width 717 height 20
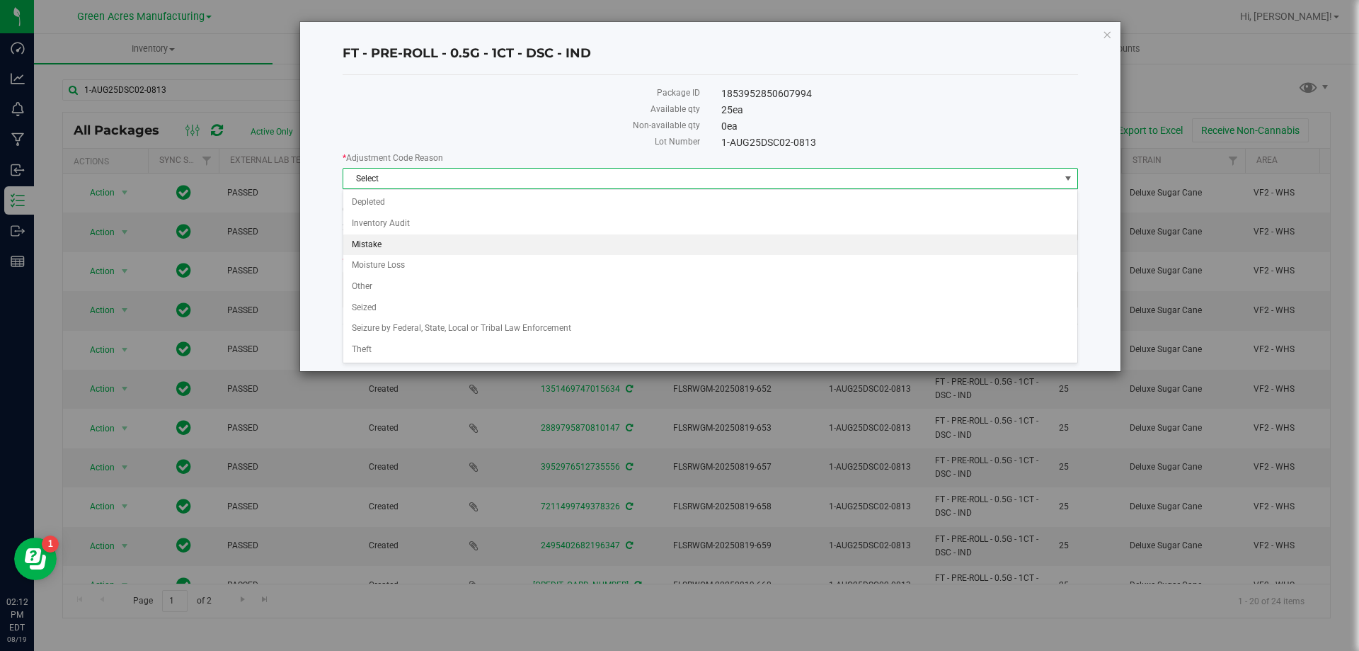
click at [386, 236] on li "Mistake" at bounding box center [710, 244] width 734 height 21
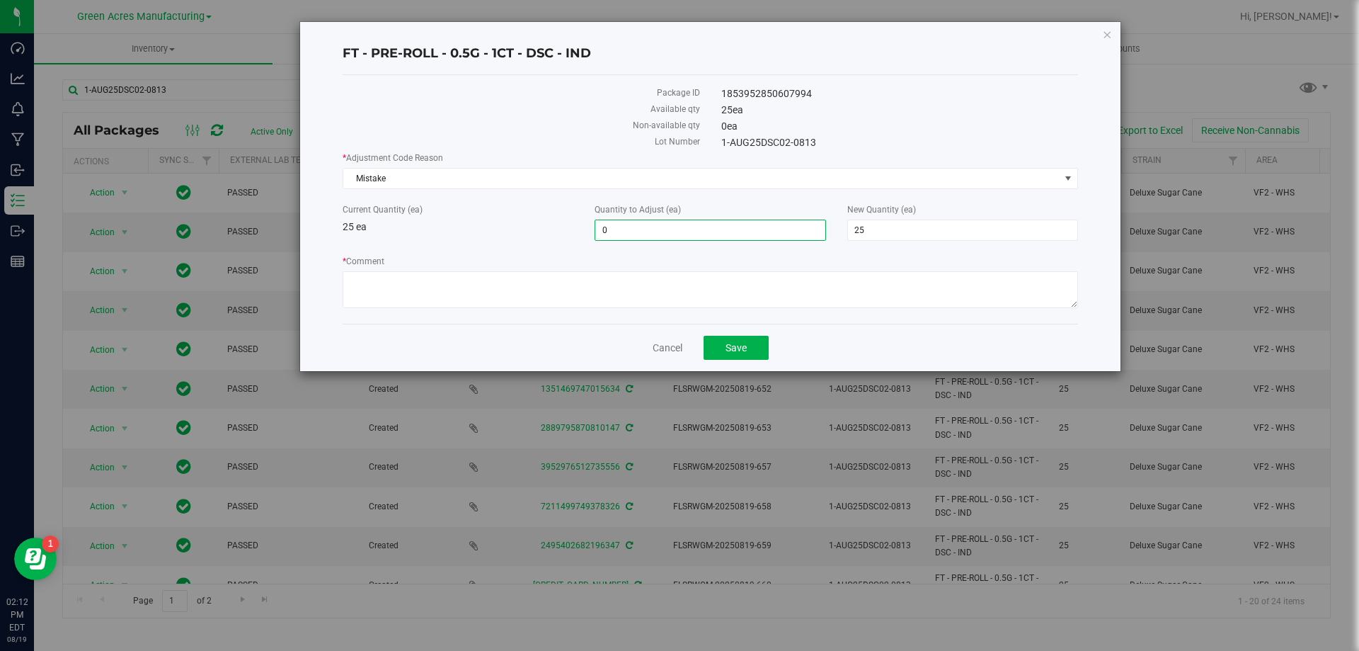
click at [691, 234] on span "0 0" at bounding box center [710, 229] width 231 height 21
type input "-25"
type input "0"
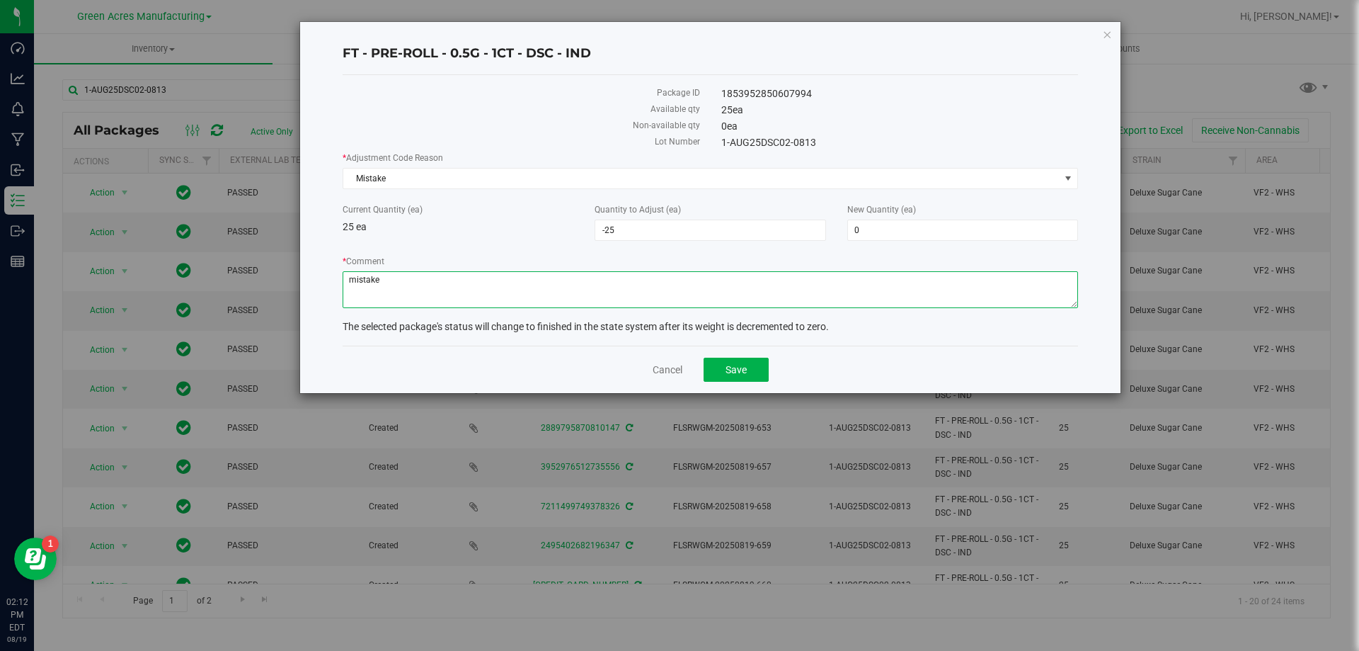
type textarea "mistake"
click at [741, 370] on span "Save" at bounding box center [736, 369] width 21 height 11
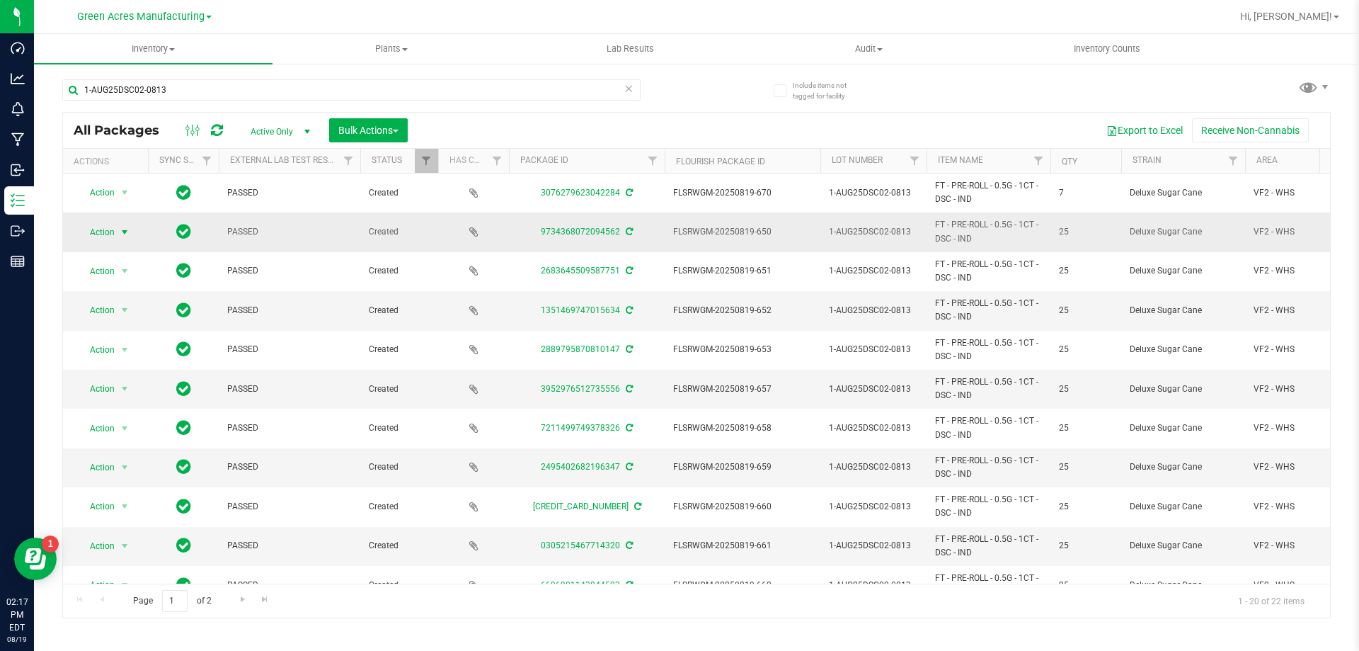
click at [102, 228] on span "Action" at bounding box center [96, 232] width 38 height 20
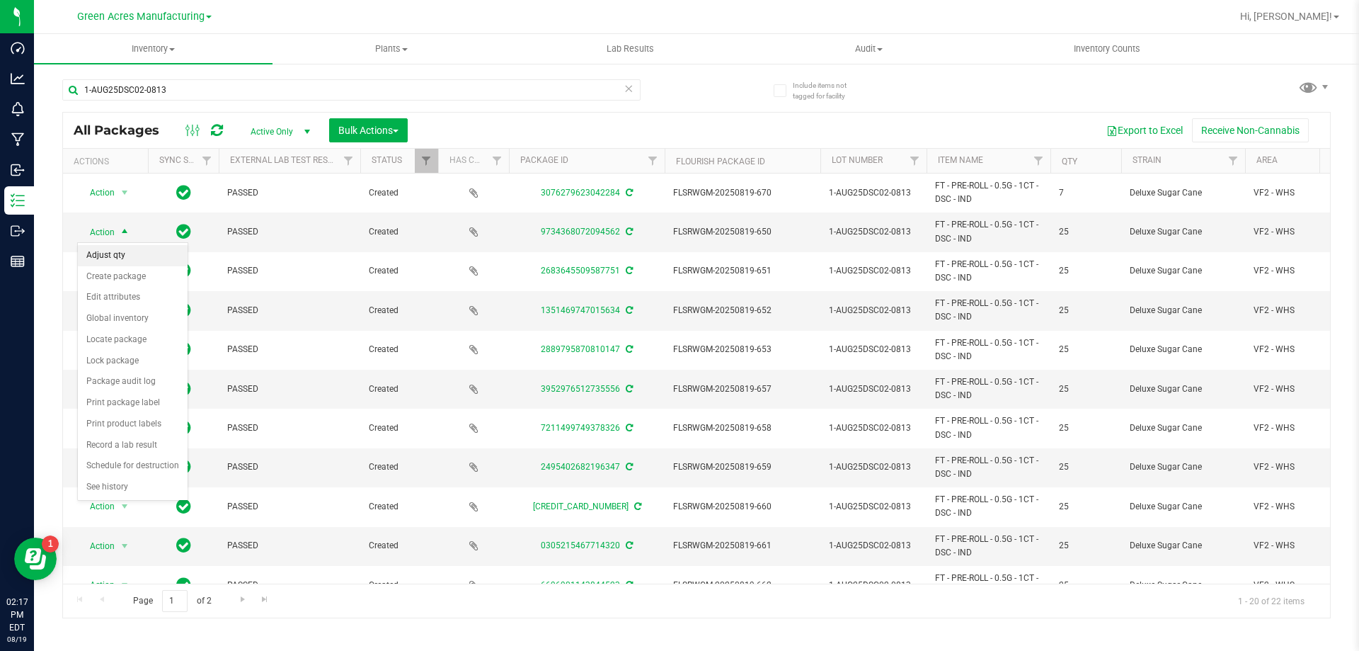
click at [112, 264] on li "Adjust qty" at bounding box center [133, 255] width 110 height 21
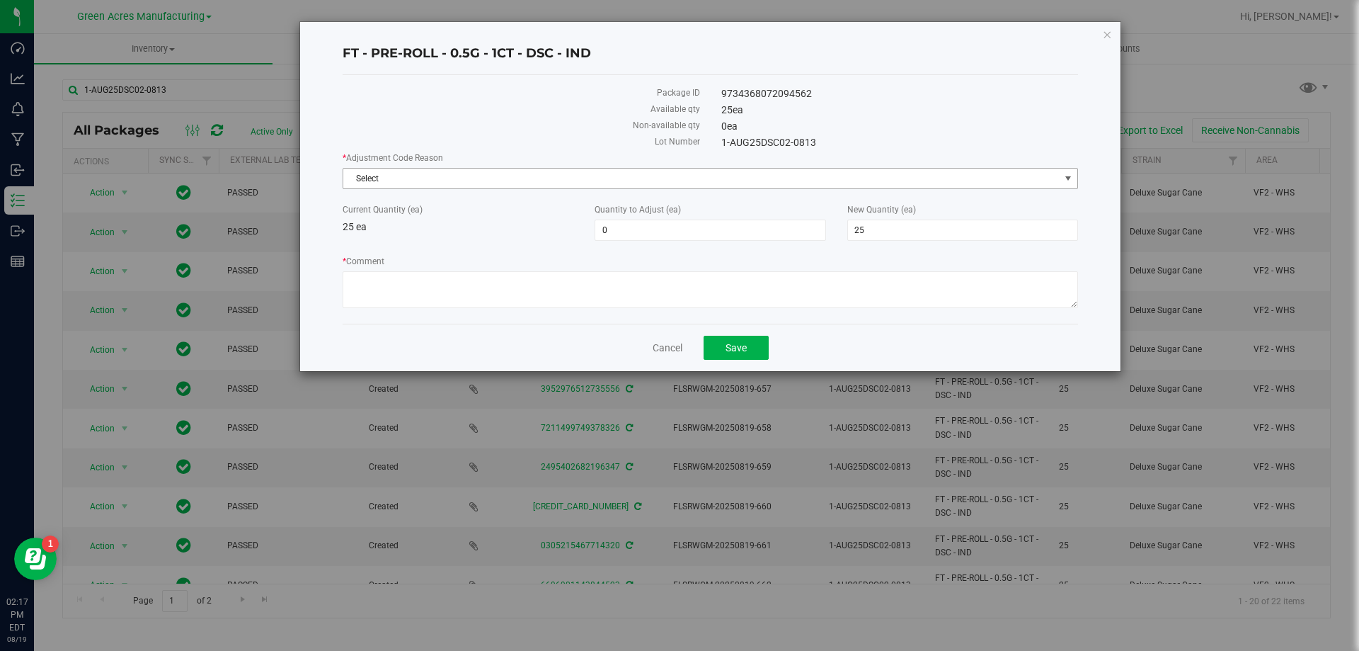
click at [528, 170] on span "Select" at bounding box center [701, 179] width 717 height 20
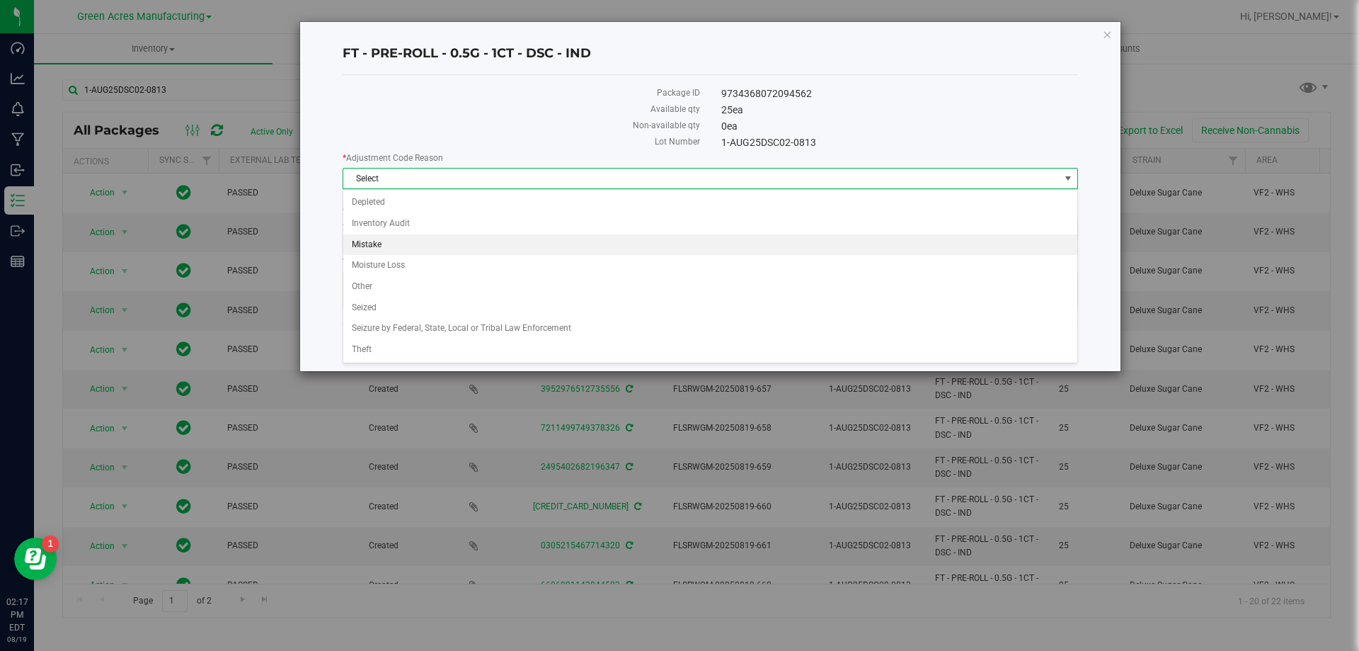
click at [449, 245] on li "Mistake" at bounding box center [710, 244] width 734 height 21
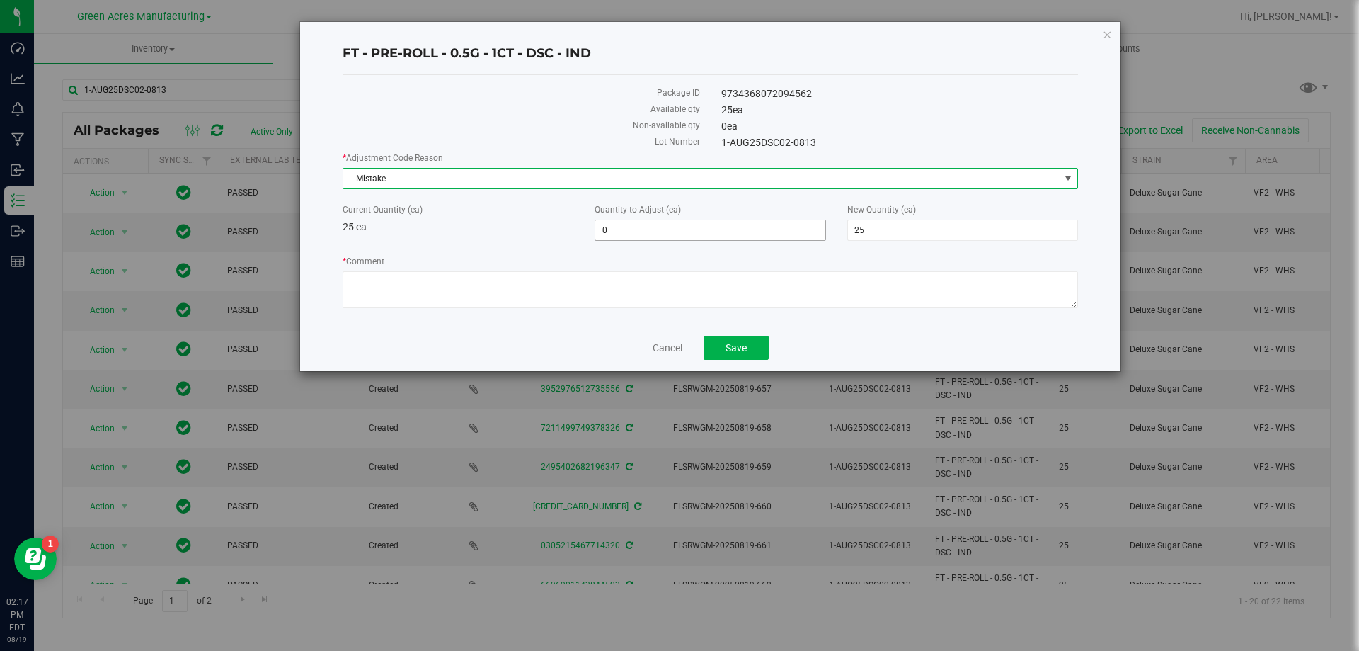
click at [604, 231] on span "0 0" at bounding box center [710, 229] width 231 height 21
click at [612, 231] on input "0" at bounding box center [709, 230] width 229 height 20
type input "-25"
type input "0"
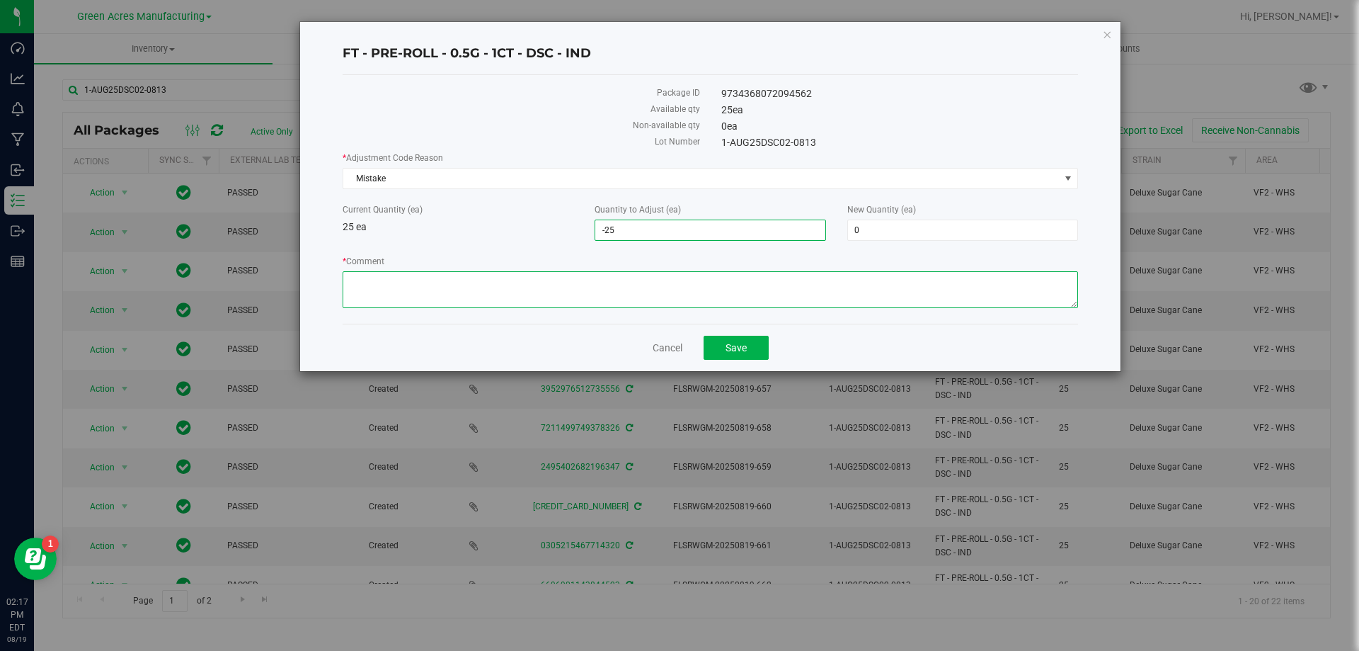
click at [360, 292] on textarea "* Comment" at bounding box center [711, 289] width 736 height 37
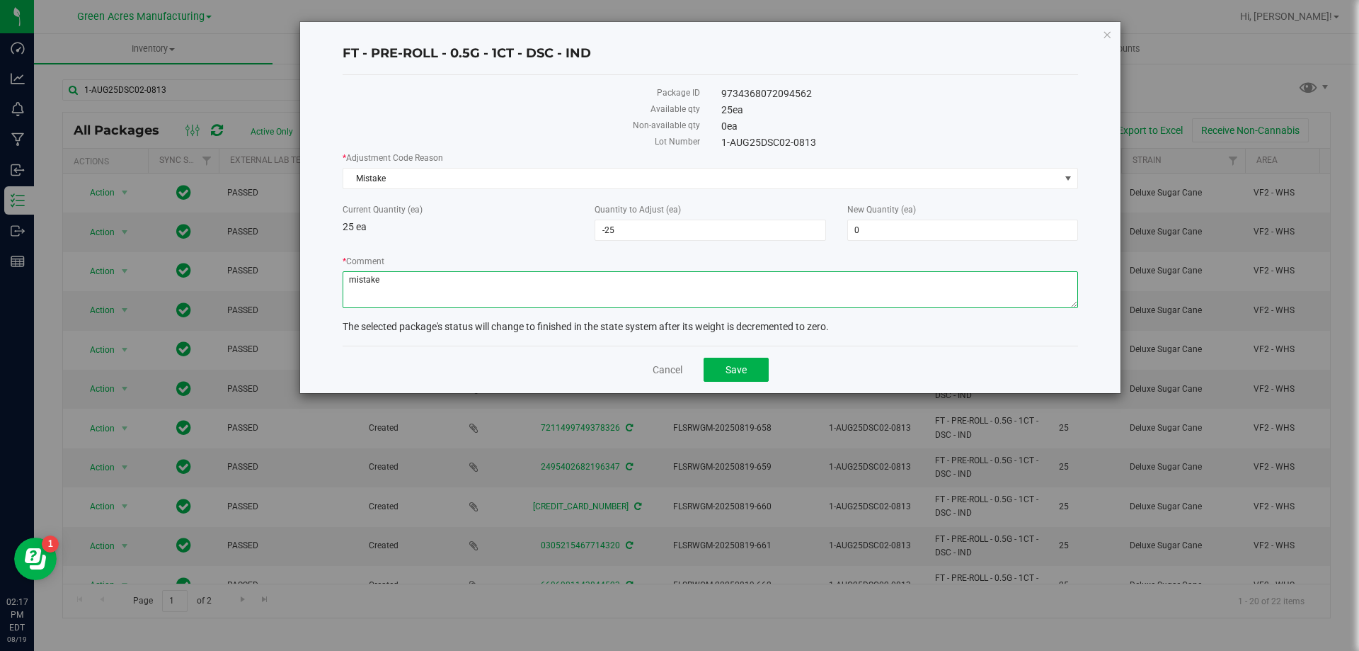
type textarea "mistake"
click at [751, 378] on button "Save" at bounding box center [736, 370] width 65 height 24
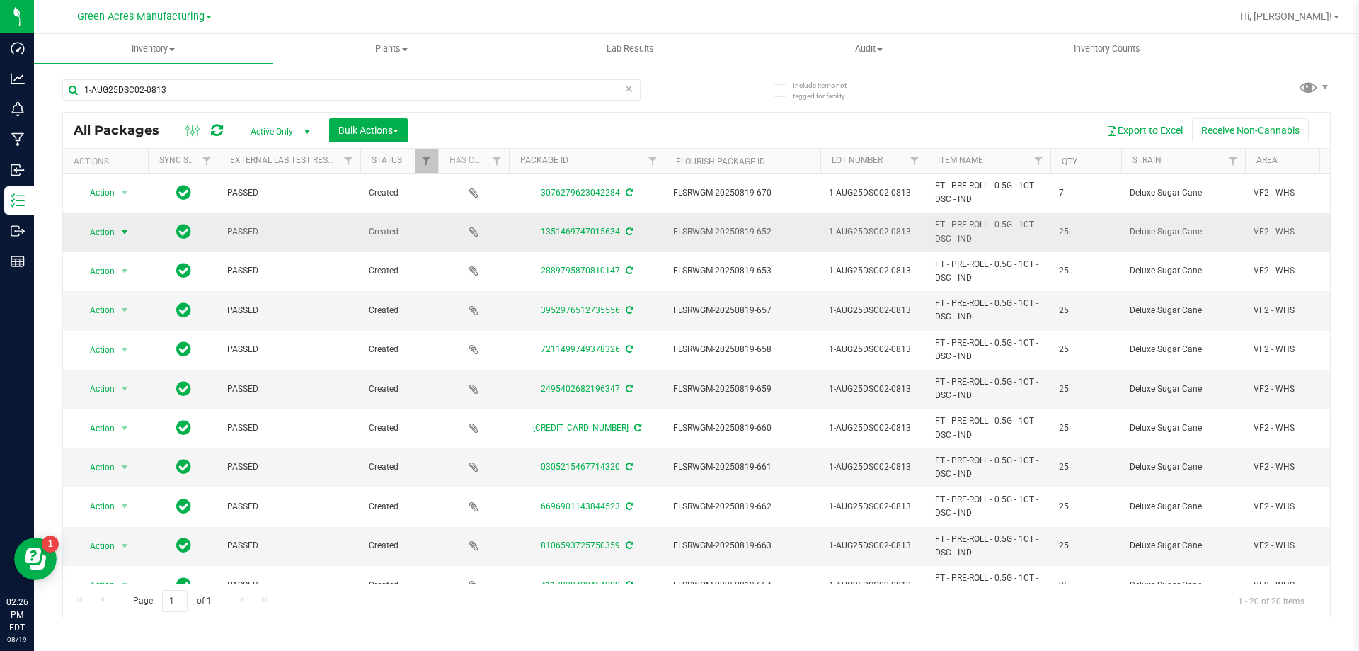
click at [113, 230] on span "Action" at bounding box center [96, 232] width 38 height 20
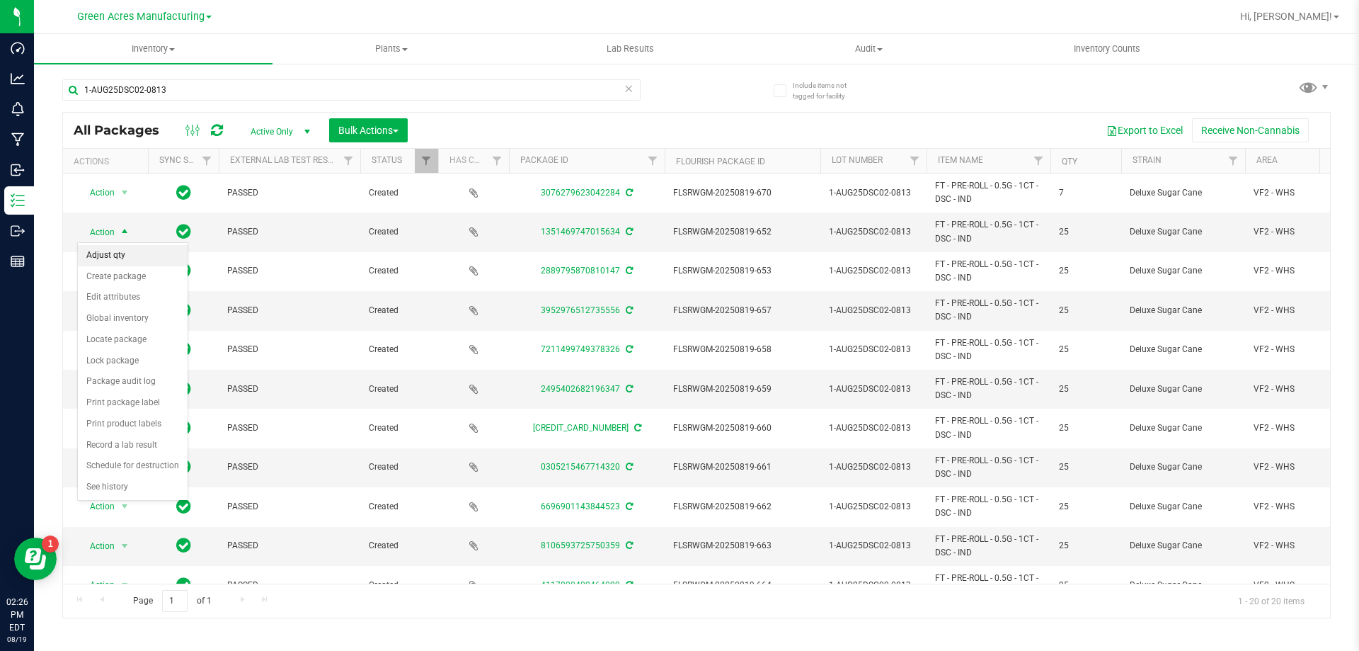
click at [110, 262] on li "Adjust qty" at bounding box center [133, 255] width 110 height 21
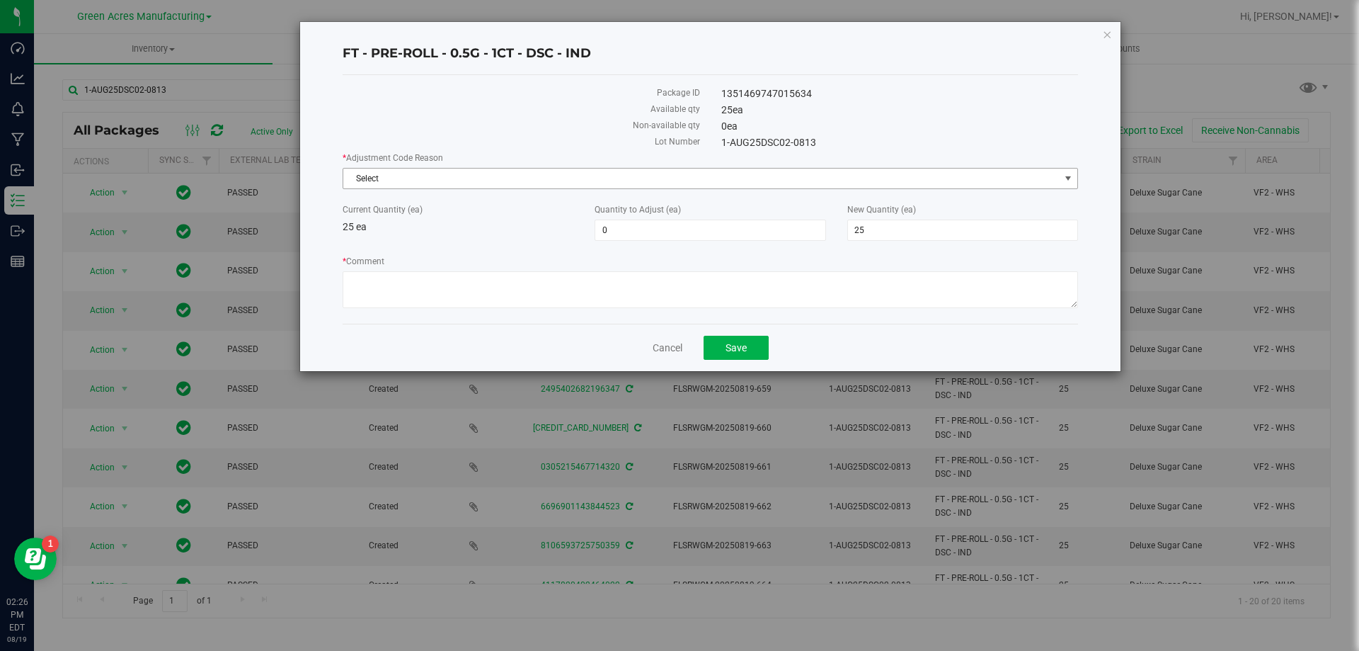
click at [448, 182] on span "Select" at bounding box center [701, 179] width 717 height 20
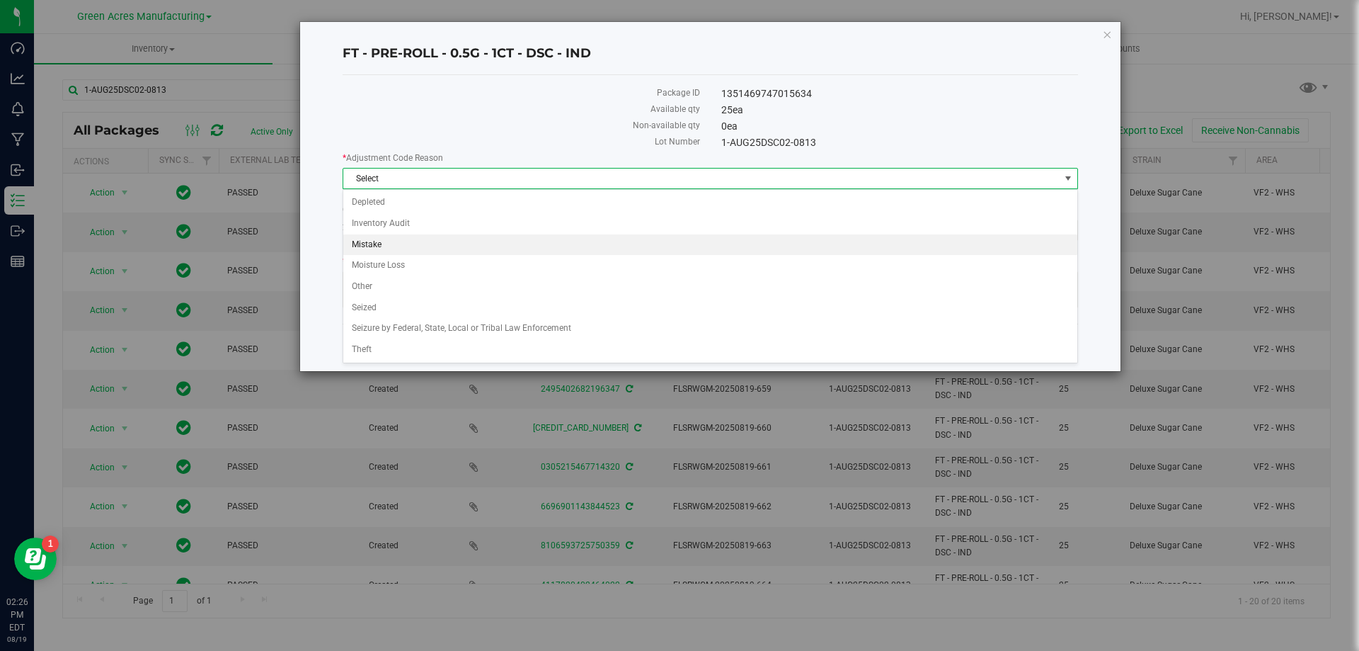
click at [427, 240] on li "Mistake" at bounding box center [710, 244] width 734 height 21
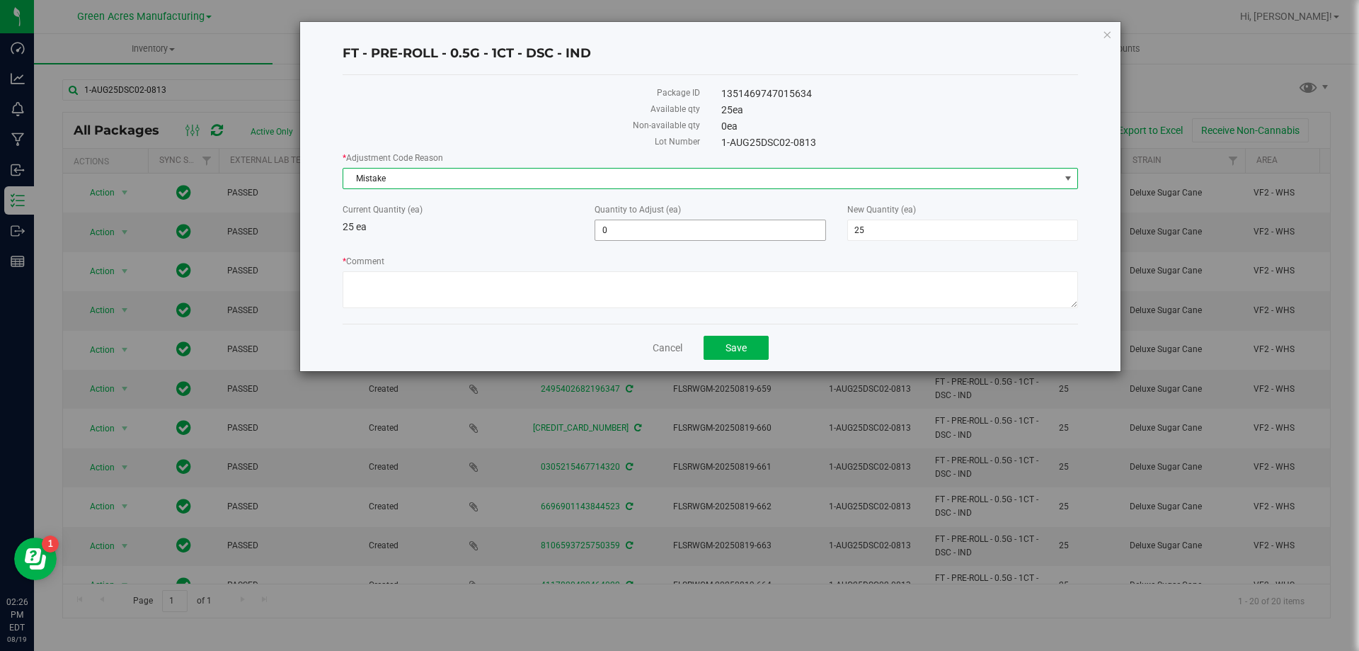
click at [684, 222] on span "0 0" at bounding box center [710, 229] width 231 height 21
type input "-25"
type input "0"
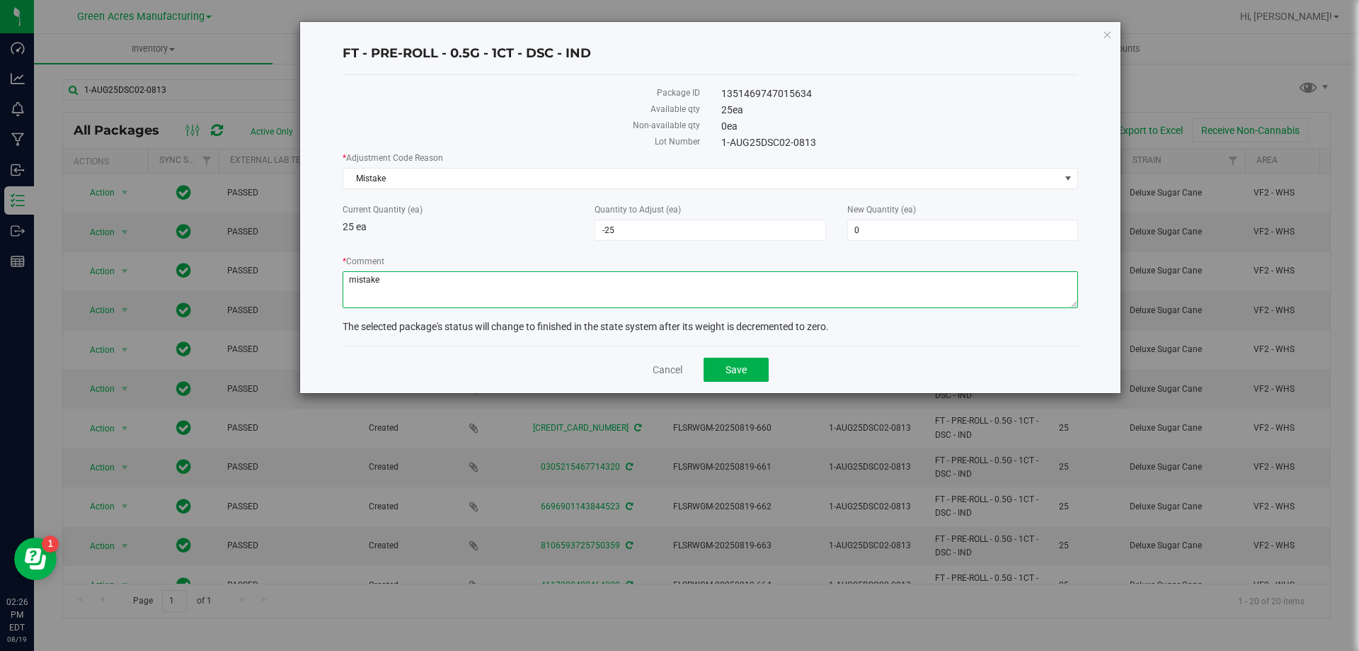
type textarea "mistake"
click at [728, 376] on button "Save" at bounding box center [736, 370] width 65 height 24
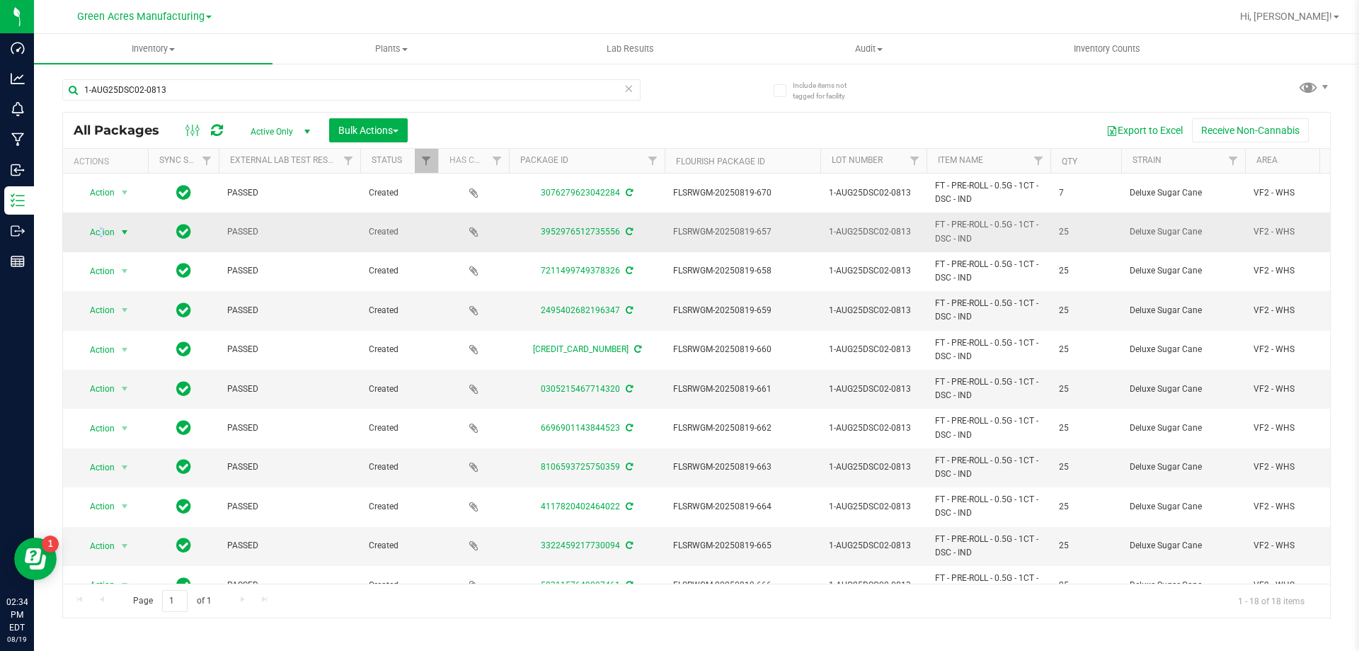
click at [101, 223] on span "Action" at bounding box center [96, 232] width 38 height 20
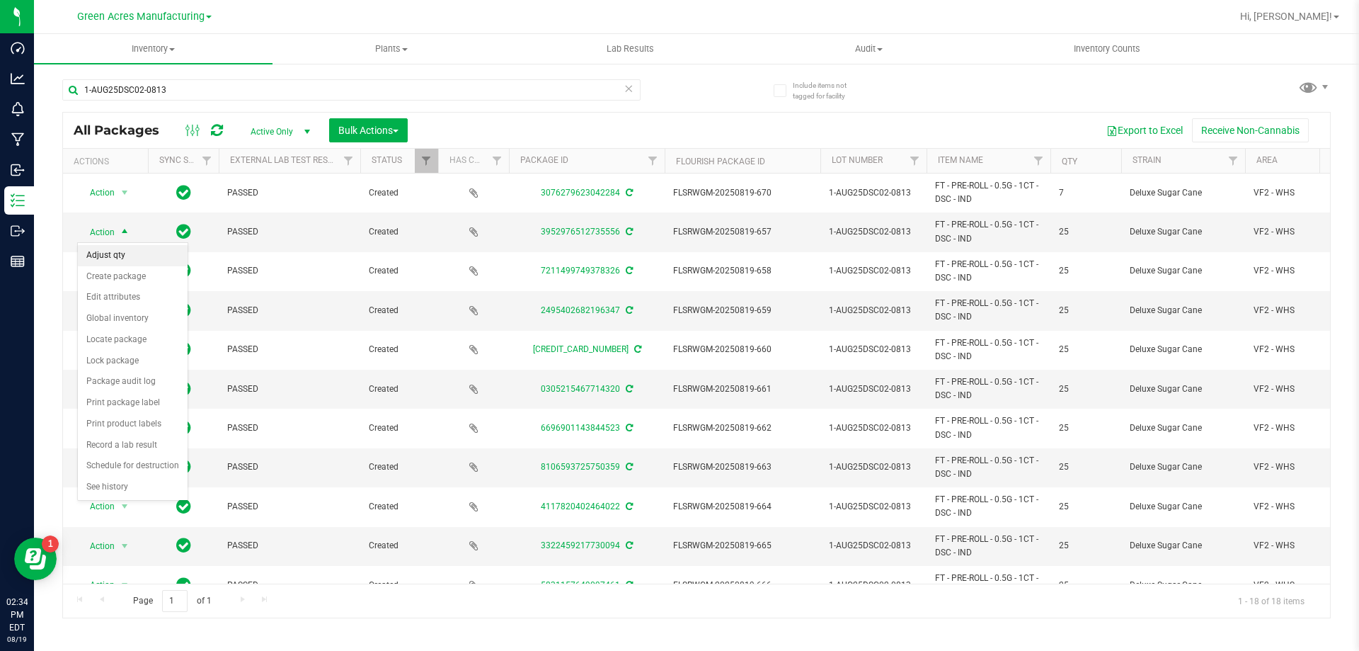
click at [107, 259] on li "Adjust qty" at bounding box center [133, 255] width 110 height 21
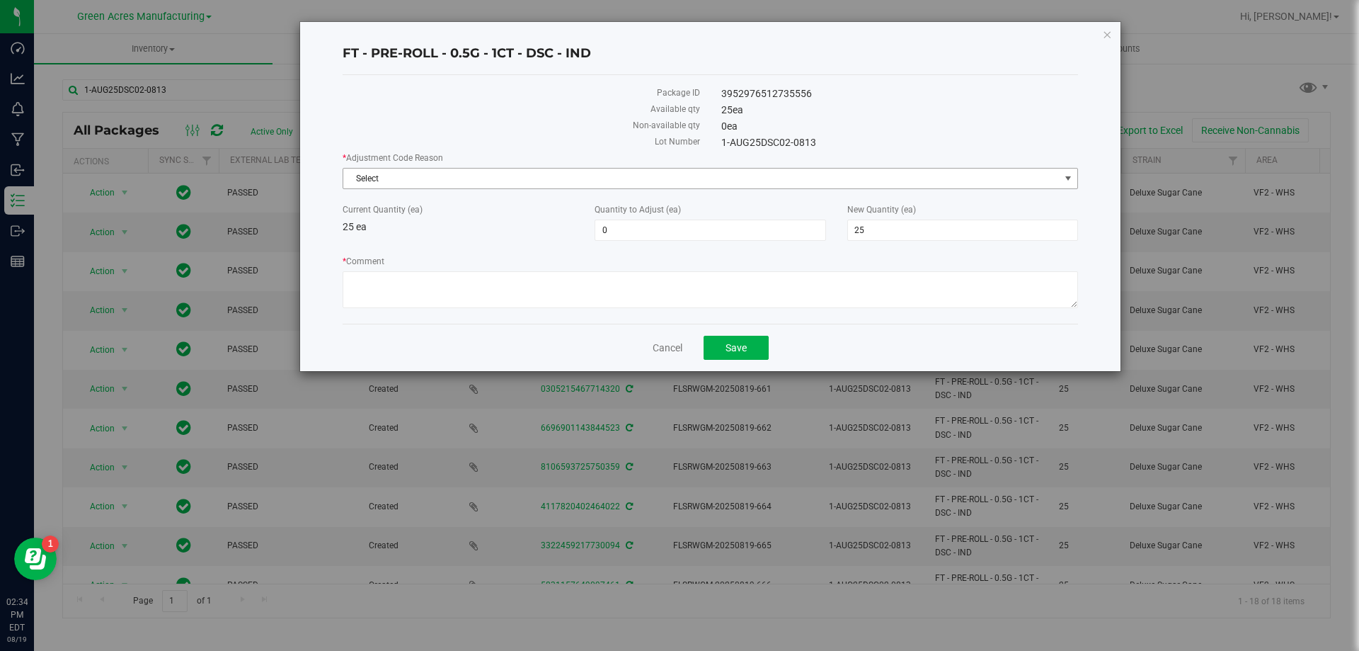
click at [445, 174] on span "Select" at bounding box center [701, 179] width 717 height 20
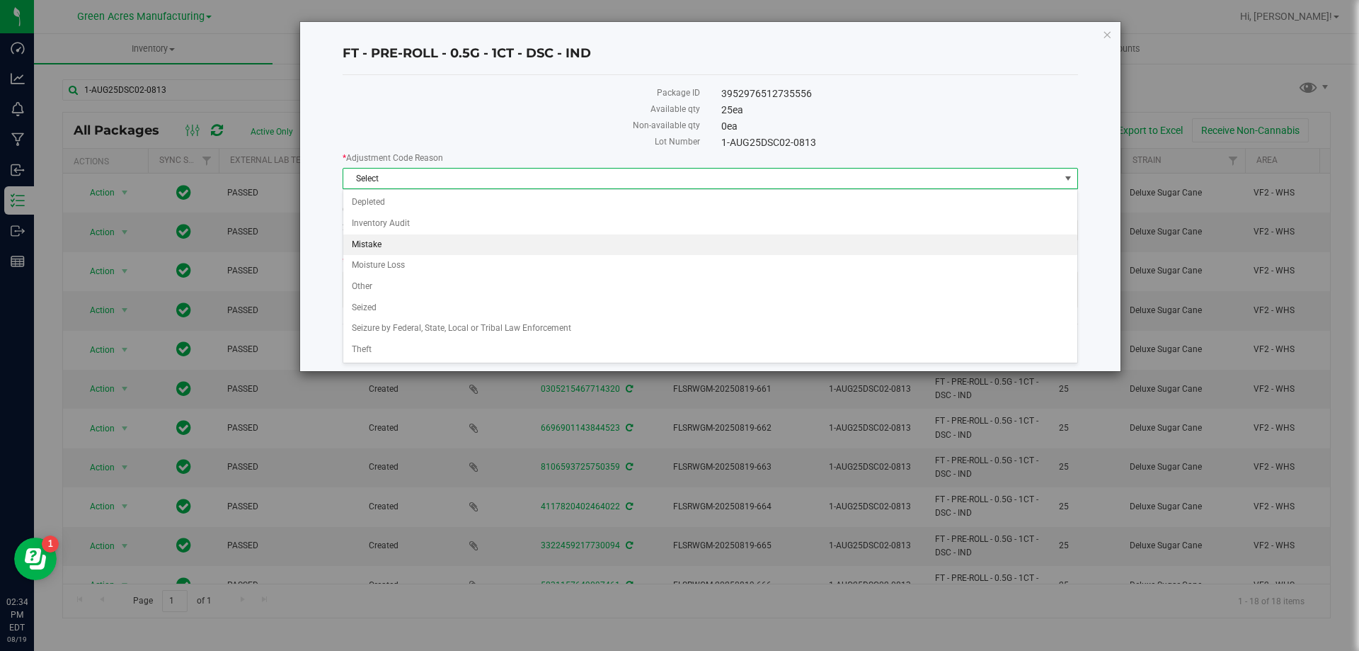
click at [423, 241] on li "Mistake" at bounding box center [710, 244] width 734 height 21
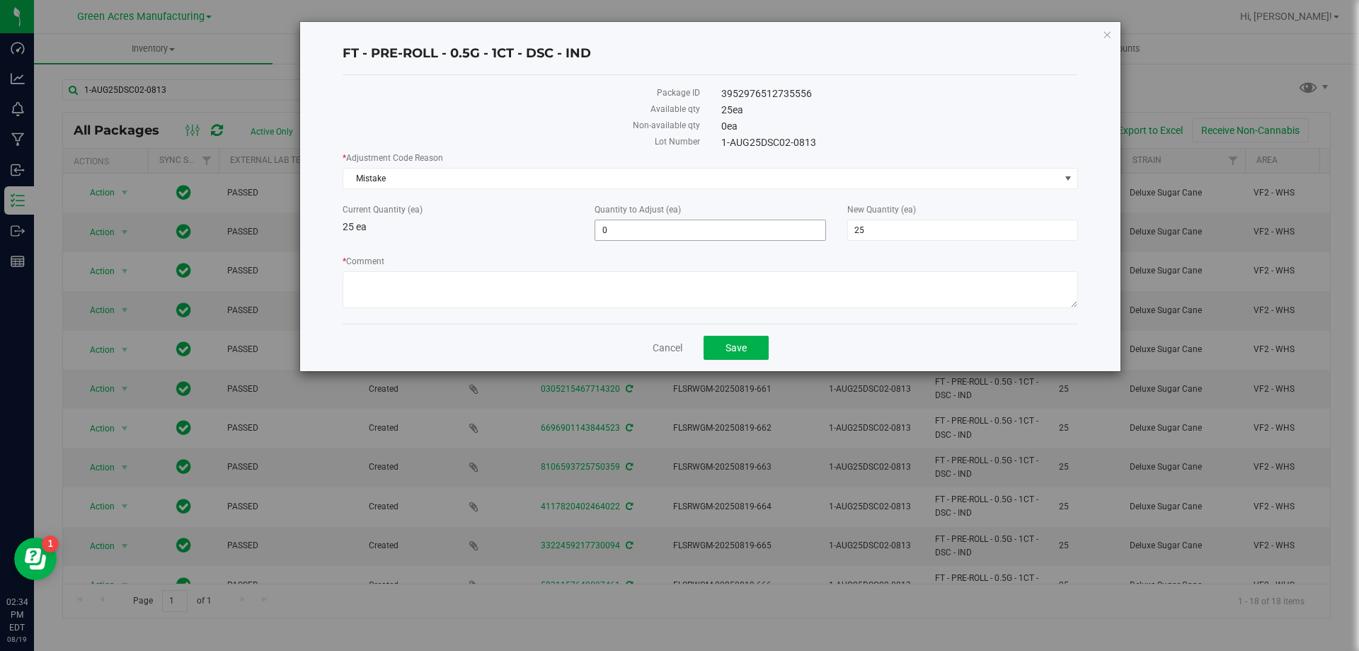
click at [695, 229] on span "0 0" at bounding box center [710, 229] width 231 height 21
type input "-25"
type input "0"
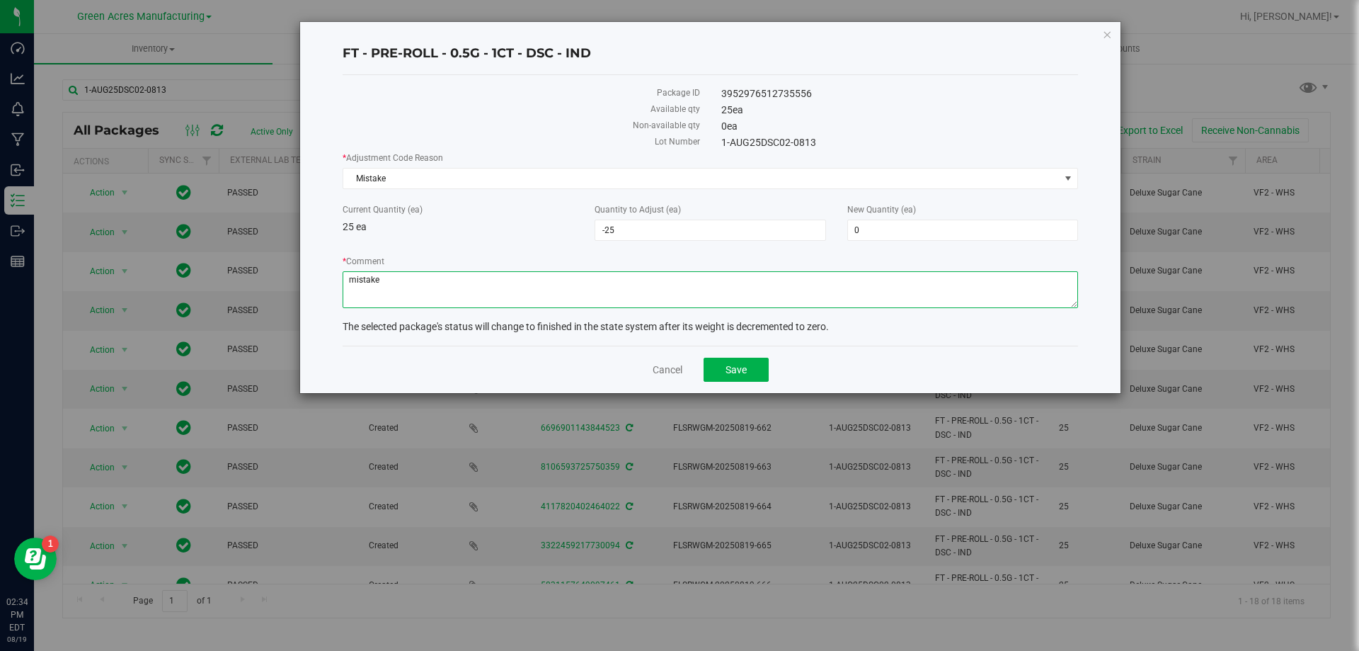
type textarea "mistake"
click at [734, 367] on span "Save" at bounding box center [736, 369] width 21 height 11
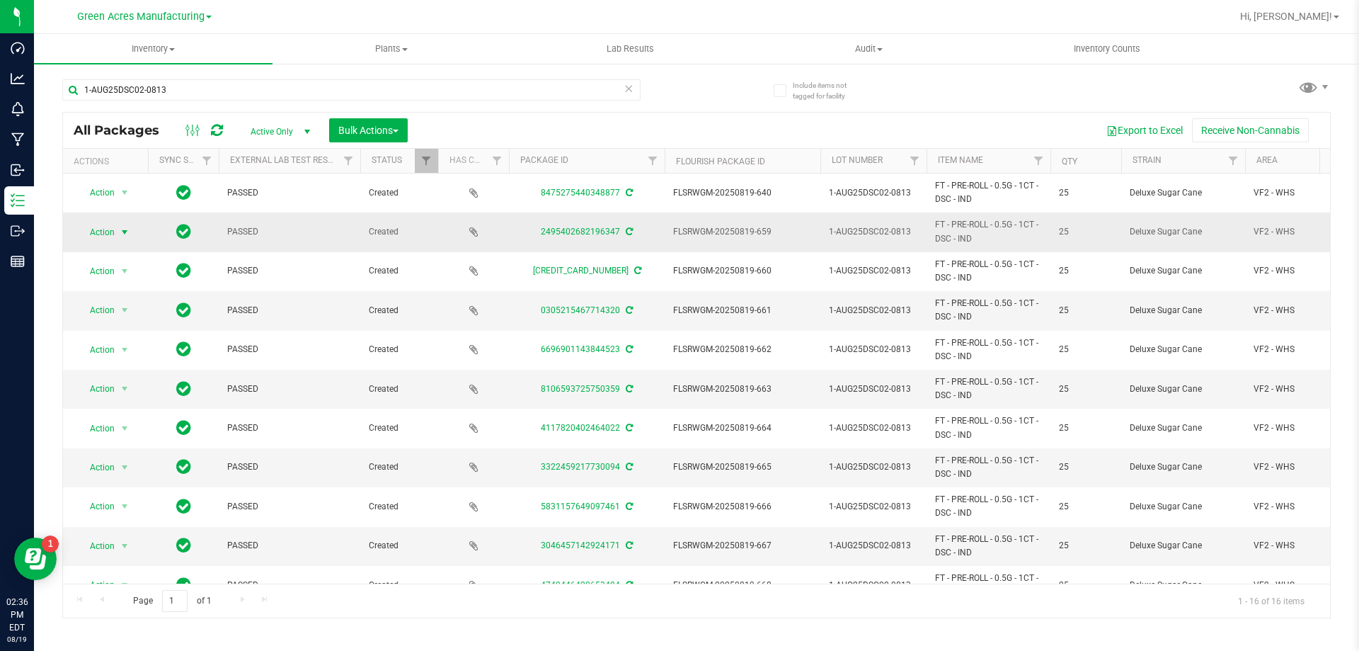
click at [99, 232] on span "Action" at bounding box center [96, 232] width 38 height 20
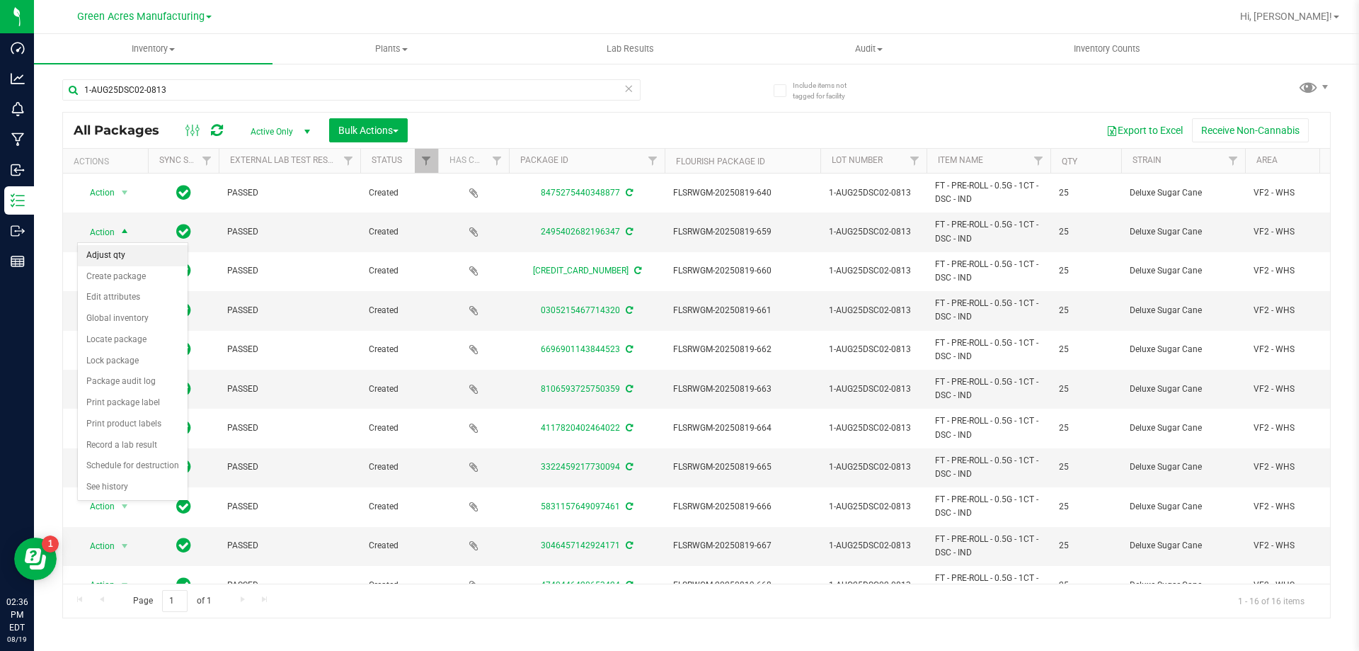
click at [116, 258] on li "Adjust qty" at bounding box center [133, 255] width 110 height 21
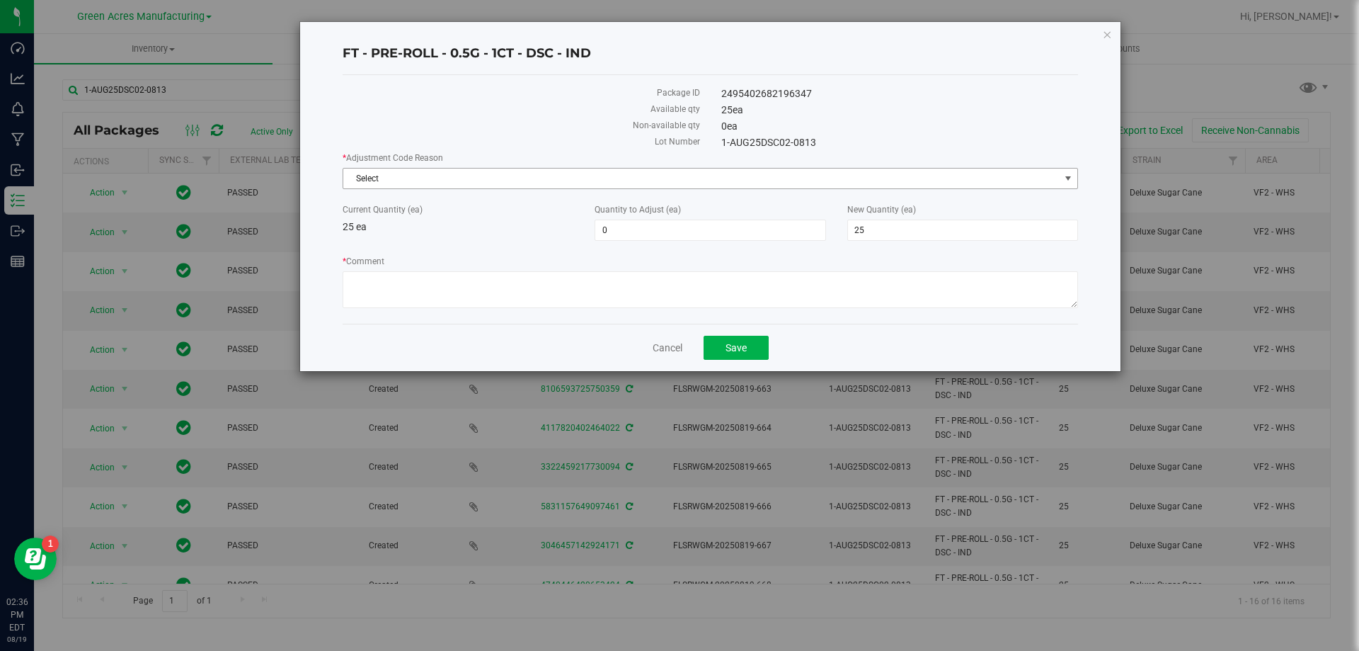
click at [418, 177] on span "Select" at bounding box center [701, 179] width 717 height 20
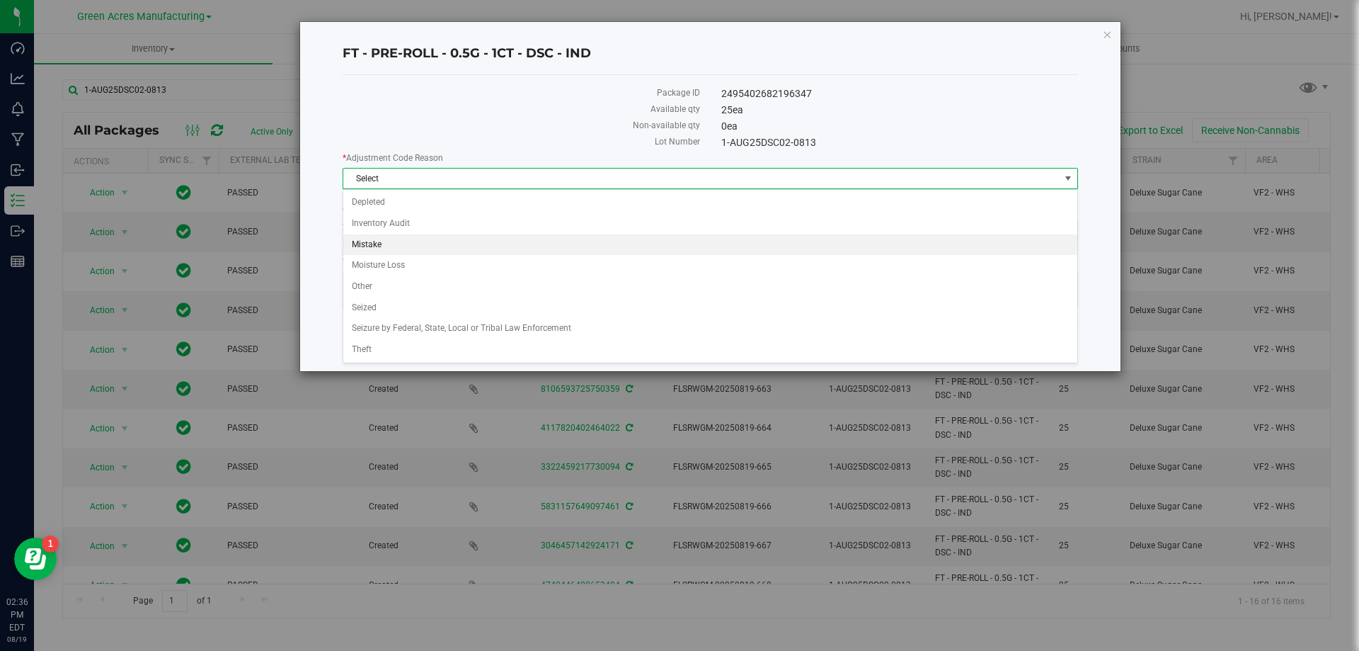
click at [385, 245] on li "Mistake" at bounding box center [710, 244] width 734 height 21
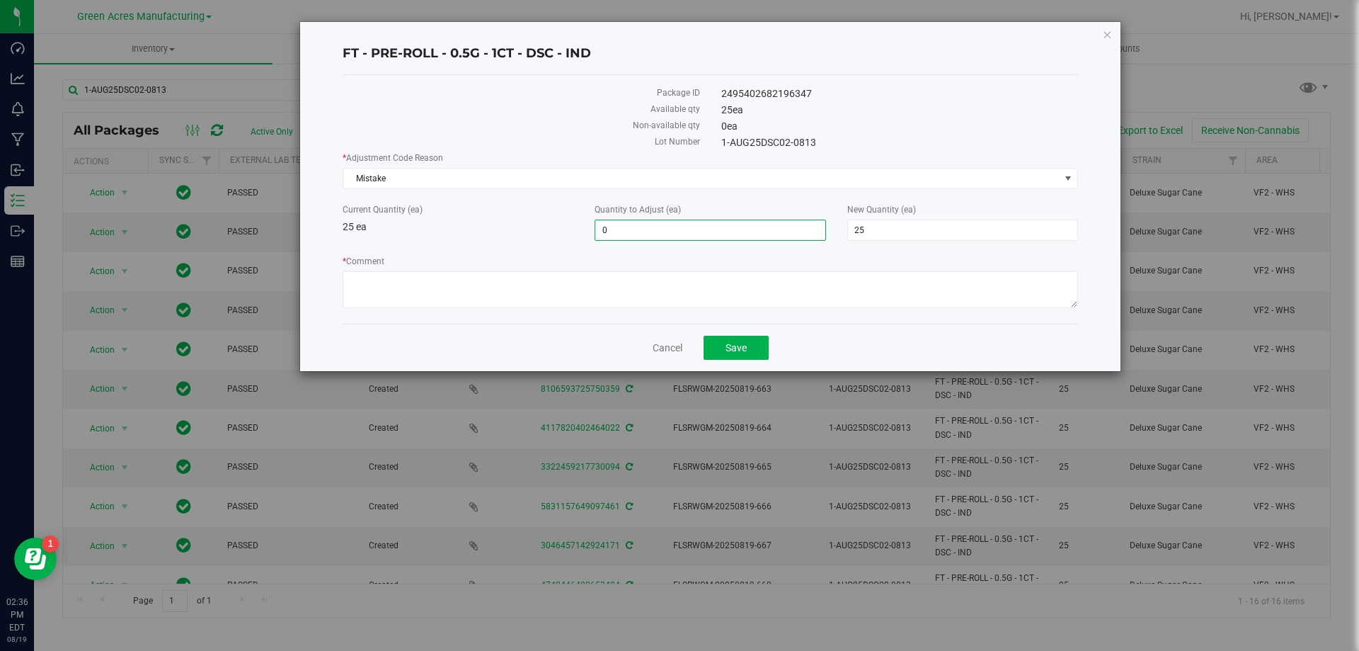
click at [620, 231] on span "0 0" at bounding box center [710, 229] width 231 height 21
type input "-25"
type input "0"
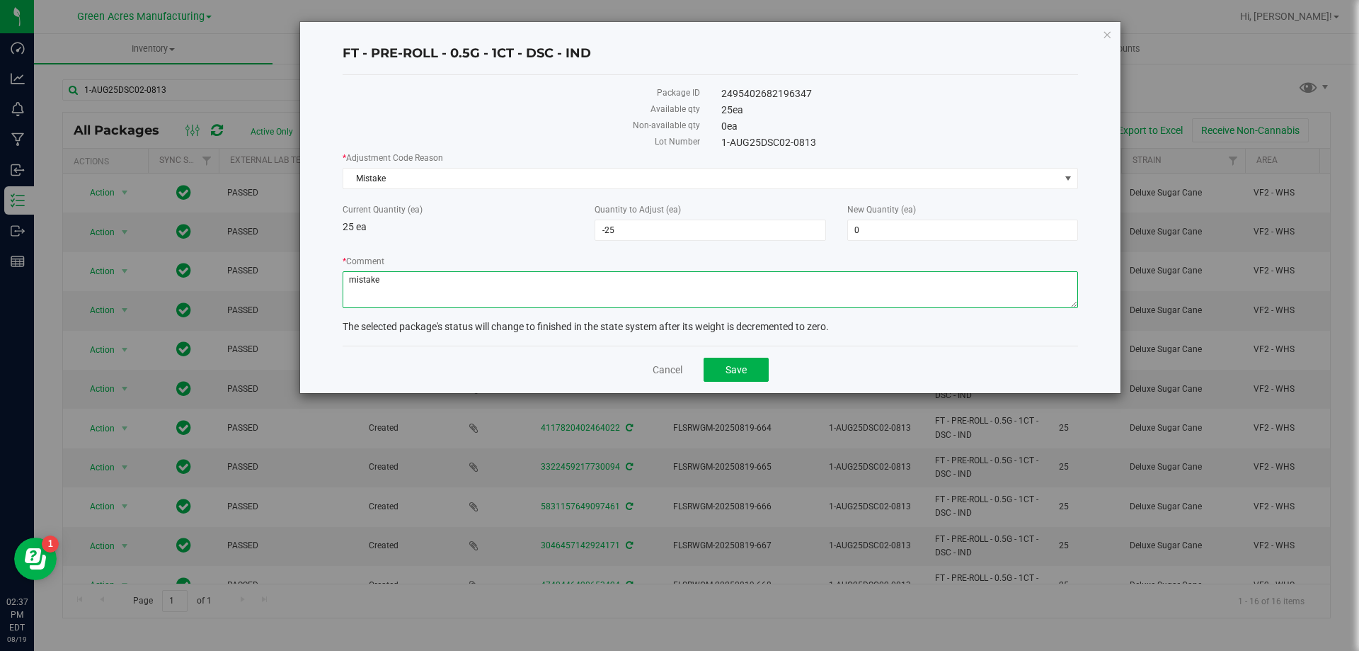
type textarea "mistake"
click at [738, 370] on span "Save" at bounding box center [736, 369] width 21 height 11
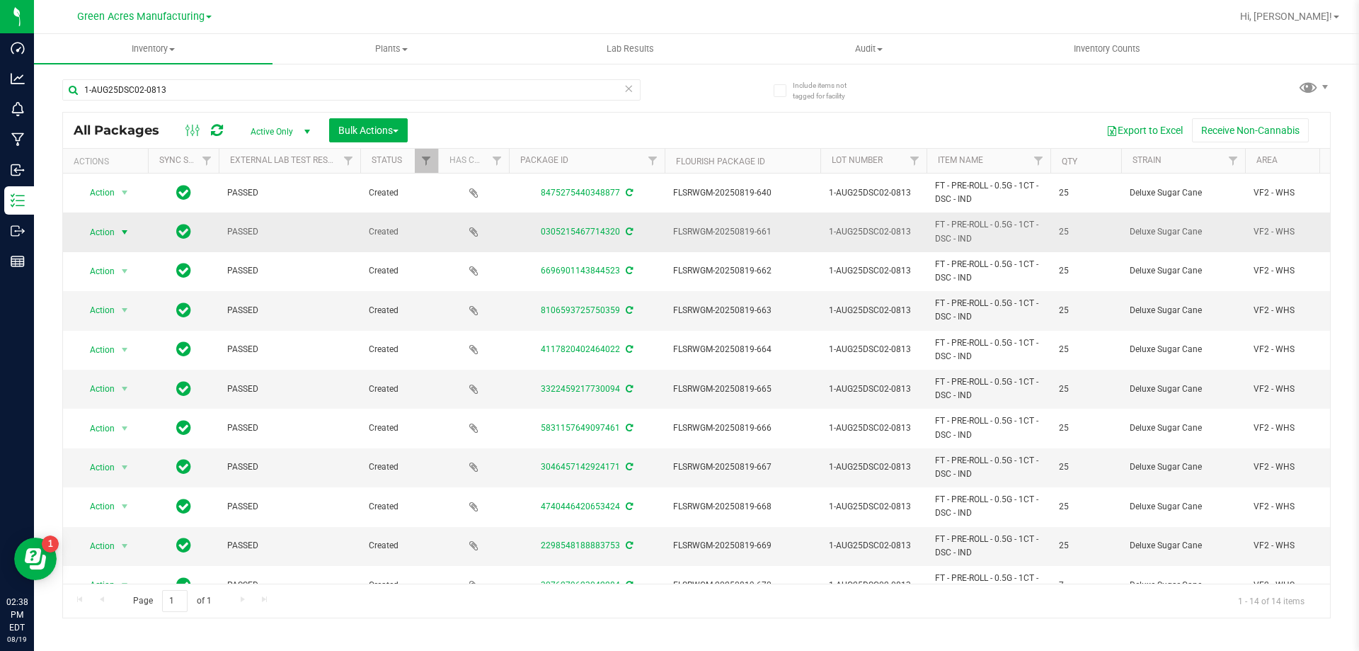
click at [109, 224] on span "Action" at bounding box center [96, 232] width 38 height 20
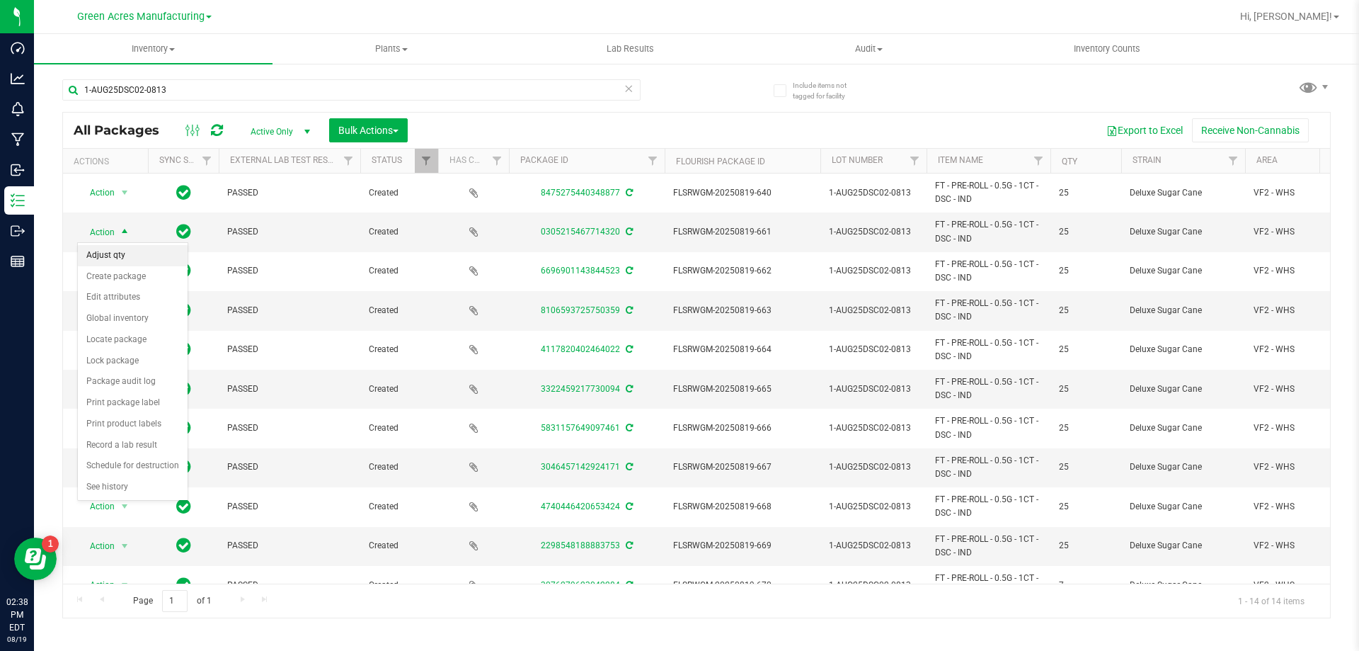
click at [118, 251] on li "Adjust qty" at bounding box center [133, 255] width 110 height 21
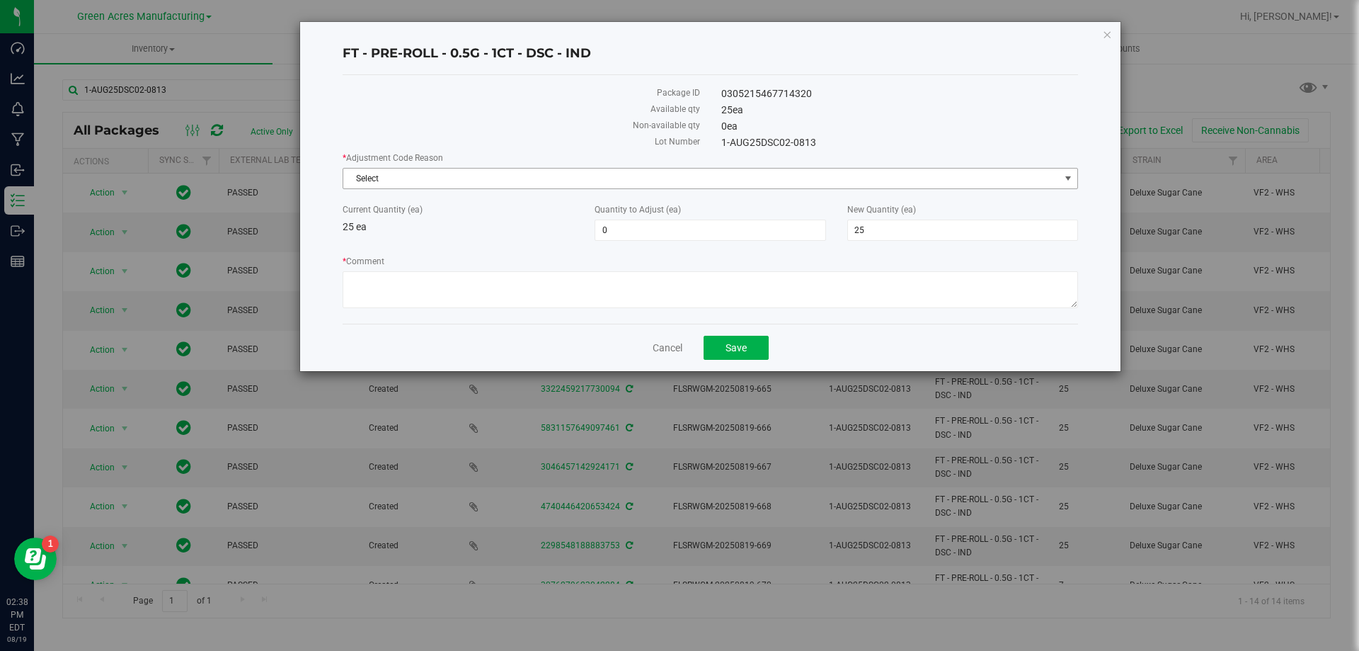
click at [473, 182] on span "Select" at bounding box center [701, 179] width 717 height 20
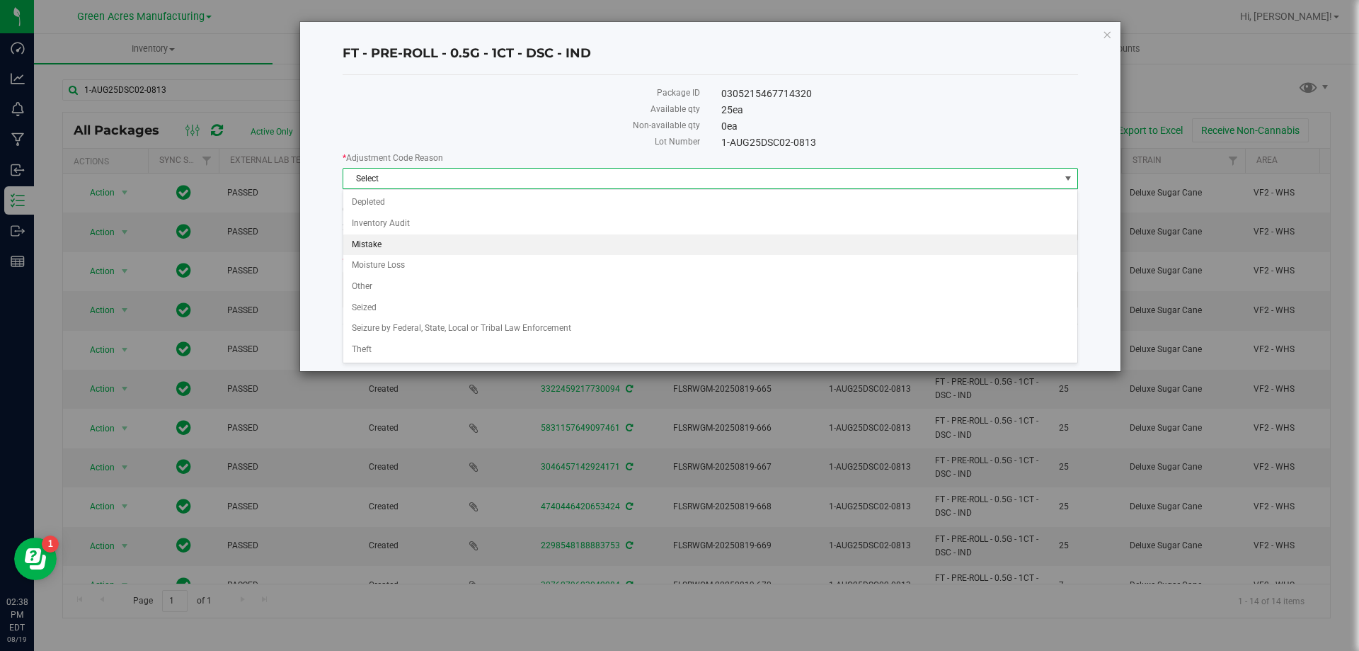
click at [421, 239] on li "Mistake" at bounding box center [710, 244] width 734 height 21
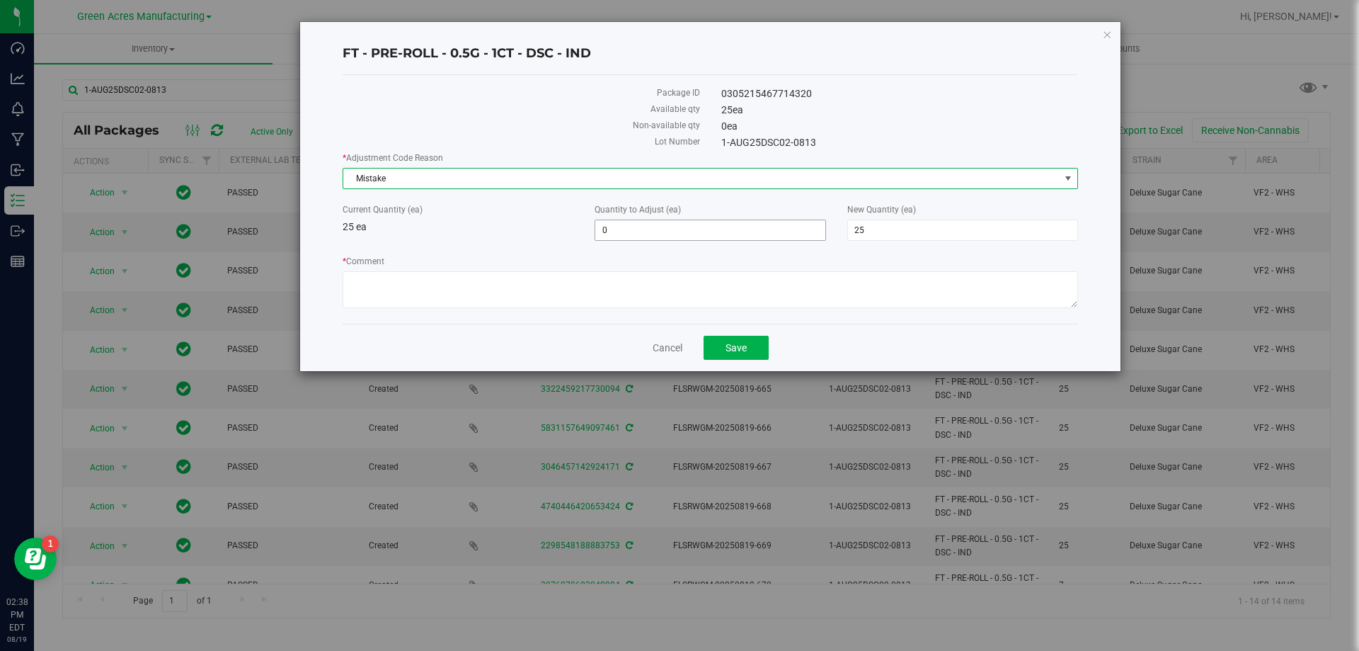
click at [695, 230] on span "0 0" at bounding box center [710, 229] width 231 height 21
type input "-25"
type input "0"
type input "-25"
type input "0"
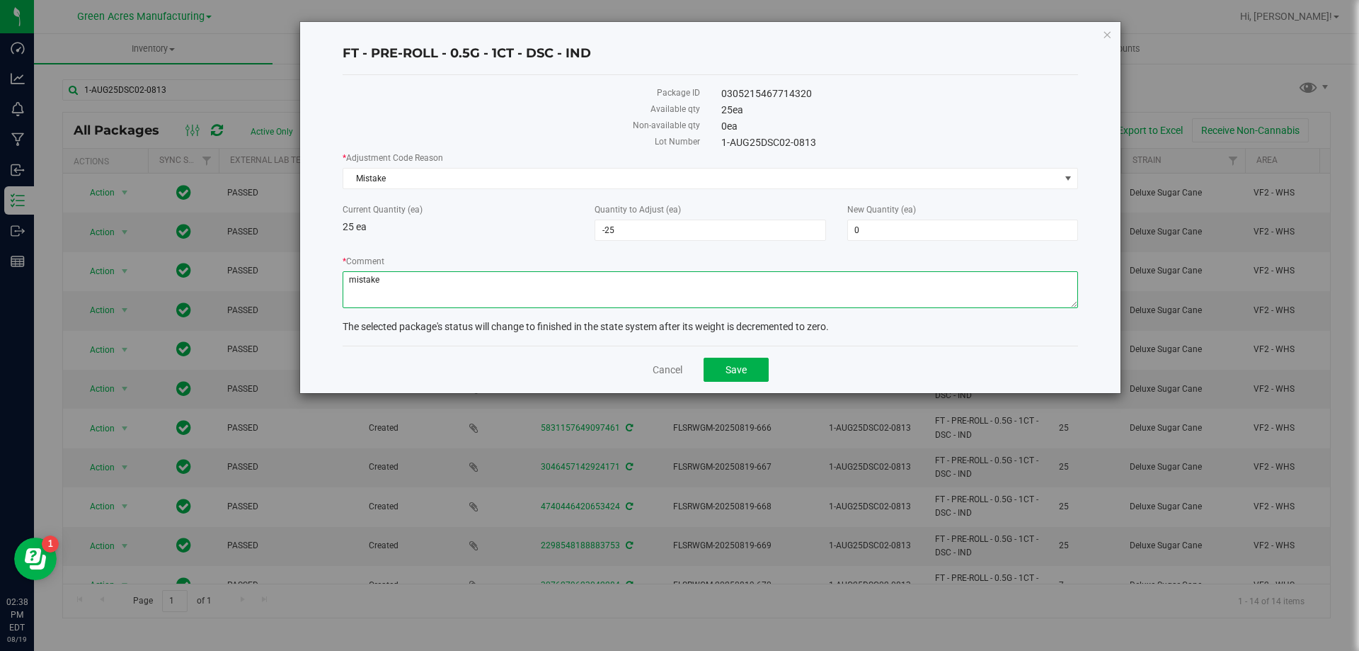
type textarea "mistake"
click at [726, 375] on button "Save" at bounding box center [736, 370] width 65 height 24
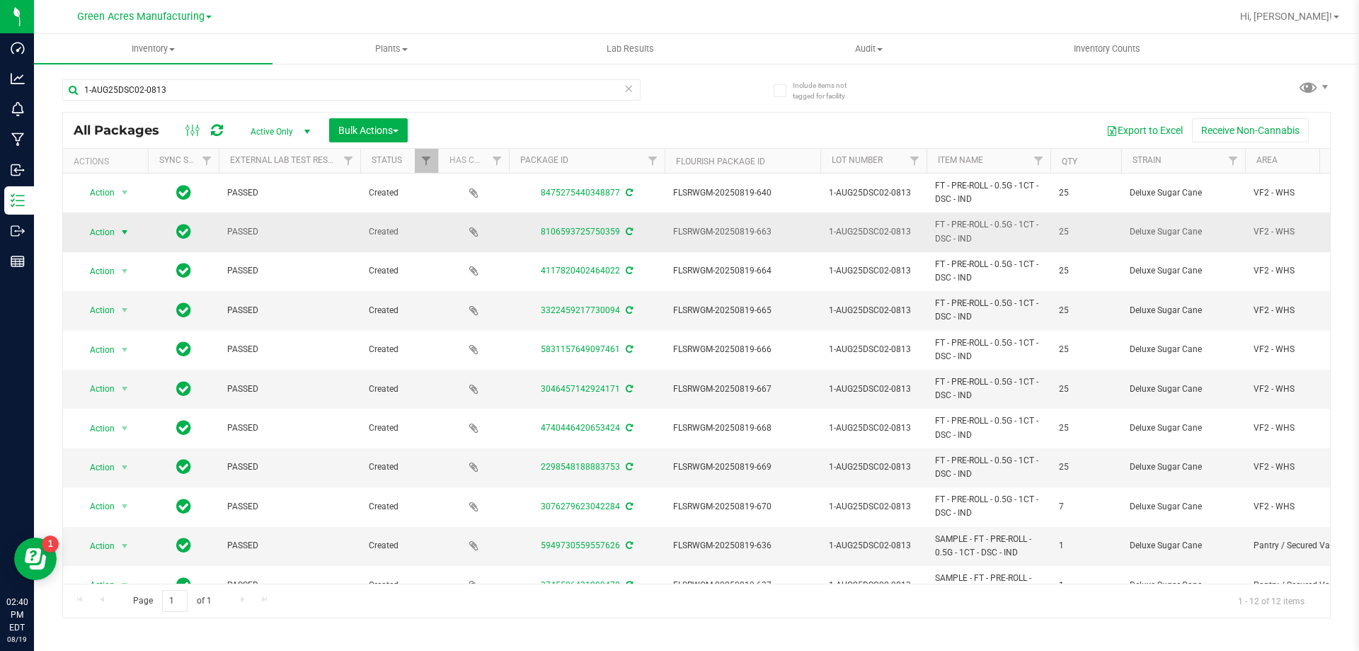
click at [117, 232] on span "select" at bounding box center [125, 232] width 18 height 20
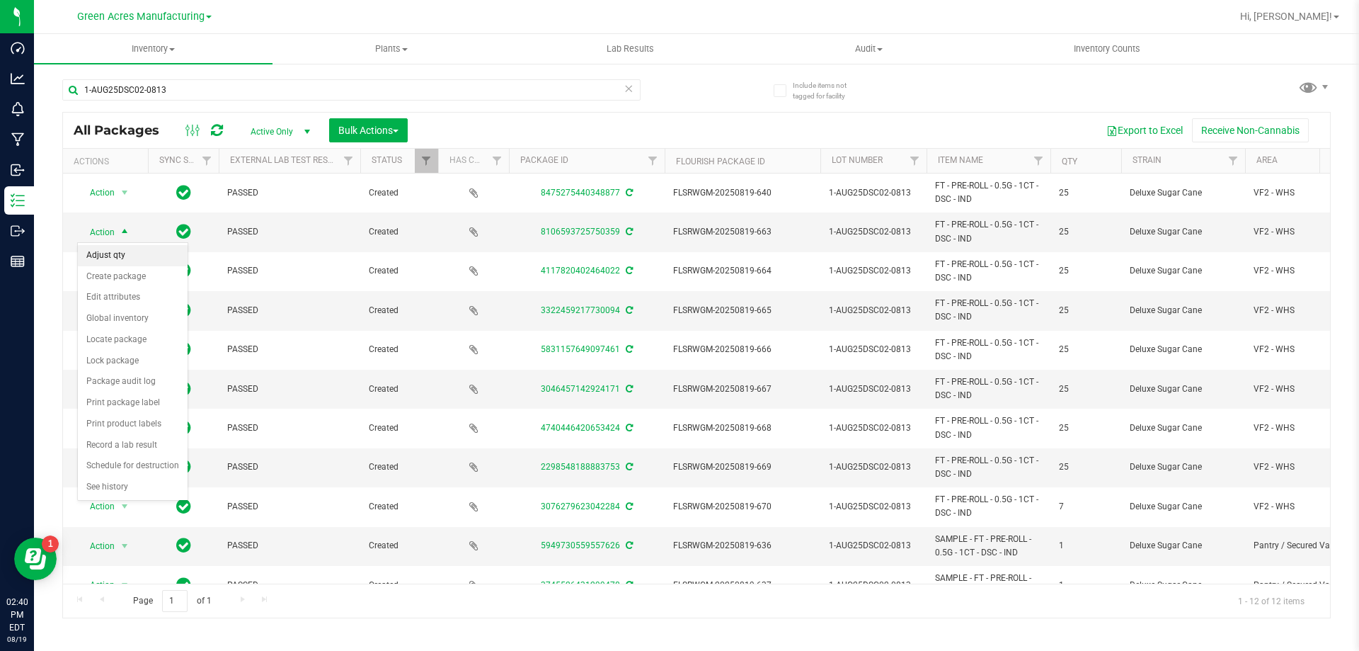
click at [122, 257] on li "Adjust qty" at bounding box center [133, 255] width 110 height 21
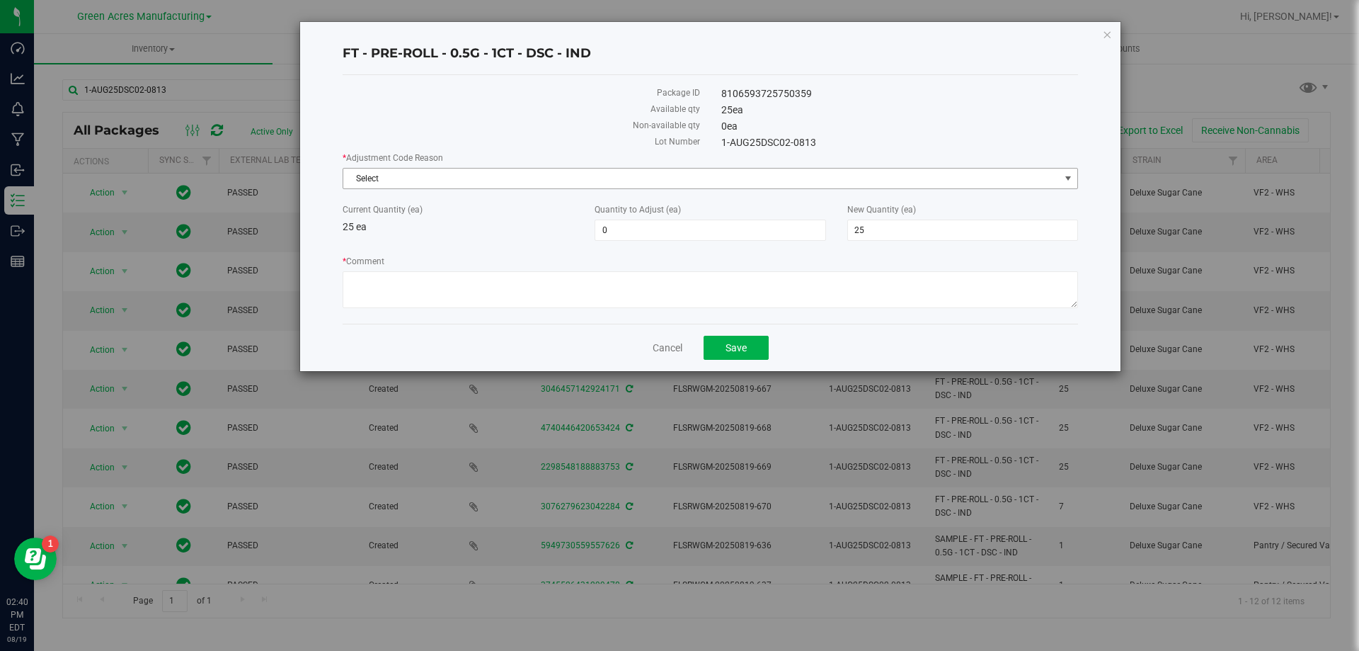
click at [479, 174] on span "Select" at bounding box center [701, 179] width 717 height 20
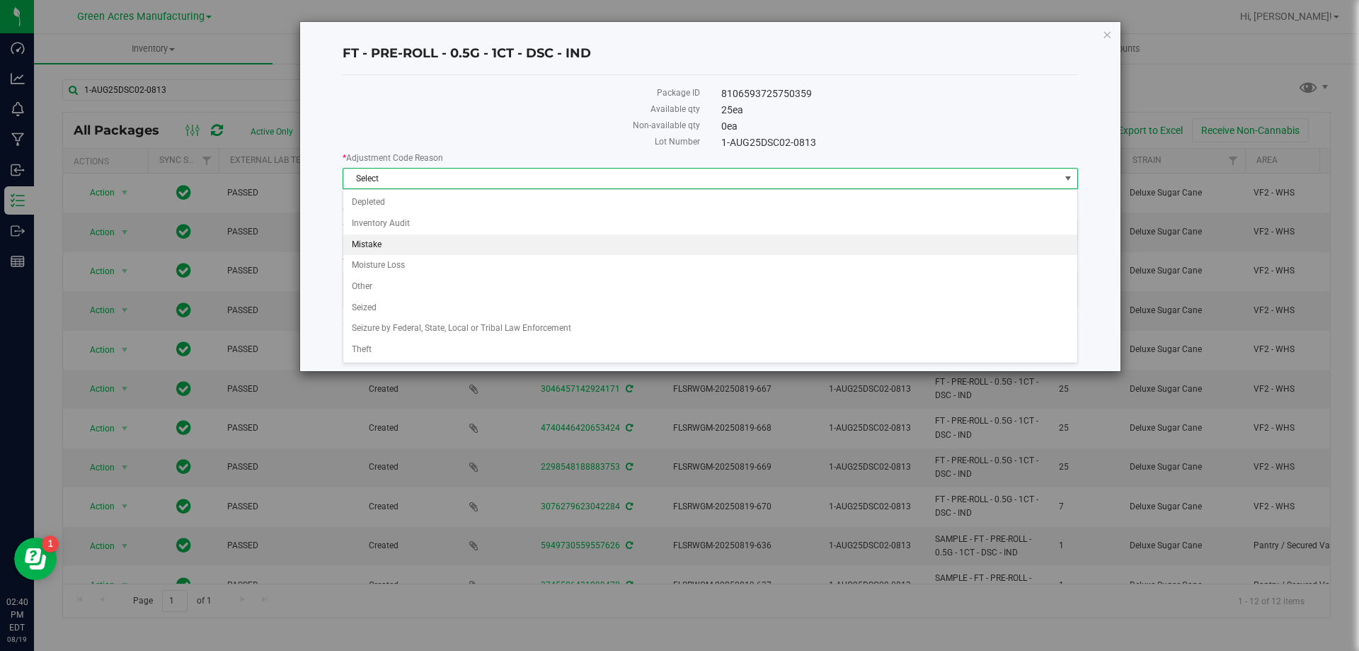
click at [349, 243] on li "Mistake" at bounding box center [710, 244] width 734 height 21
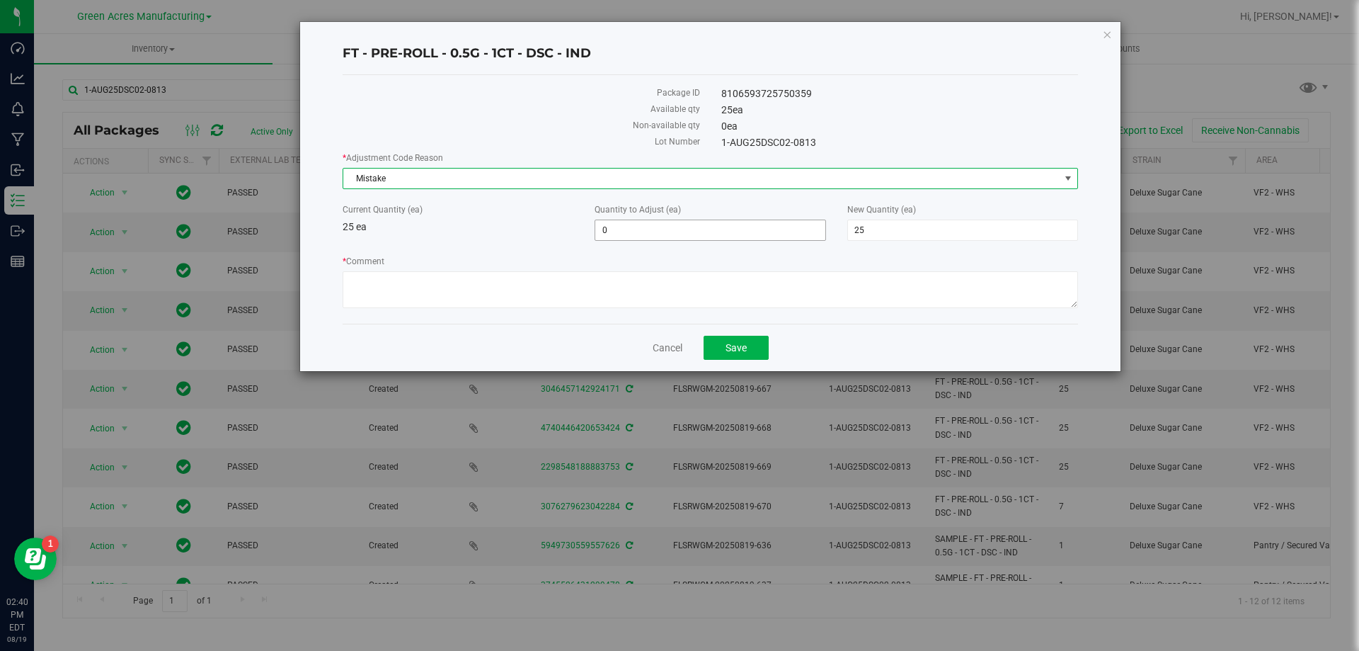
click at [721, 226] on span "0 0" at bounding box center [710, 229] width 231 height 21
type input "-25"
type input "0"
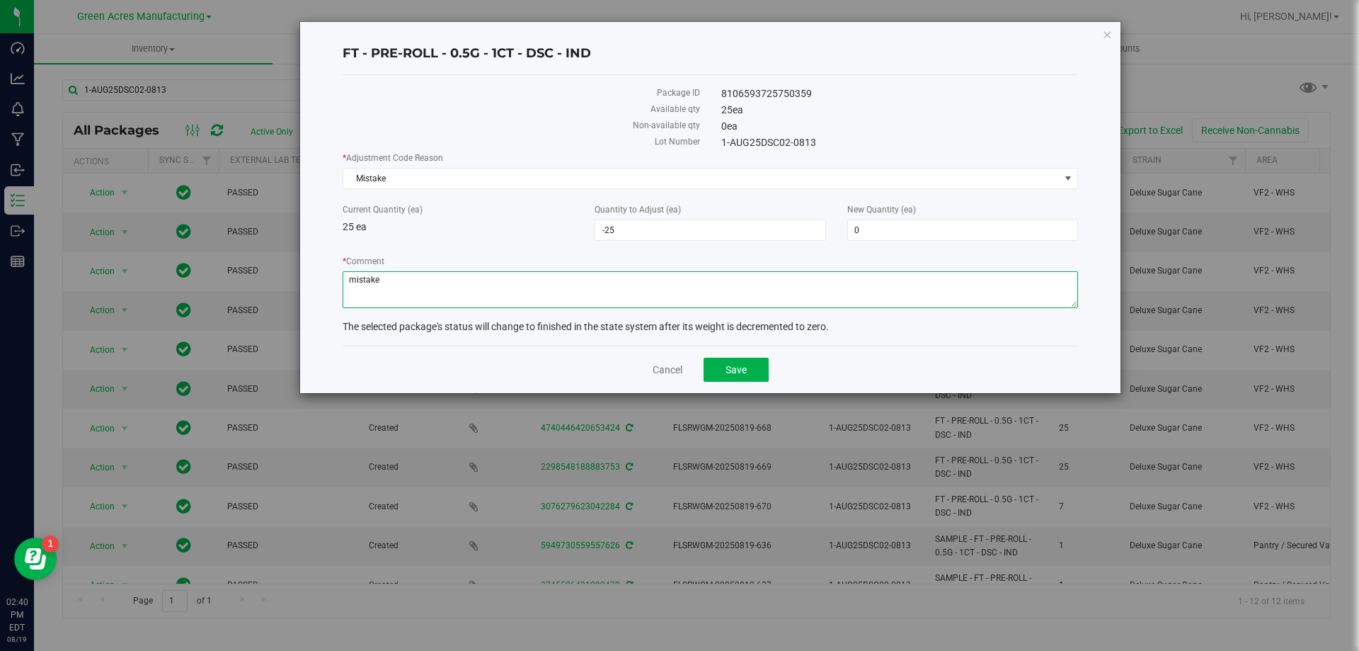
type textarea "mistake"
click at [737, 372] on span "Save" at bounding box center [736, 369] width 21 height 11
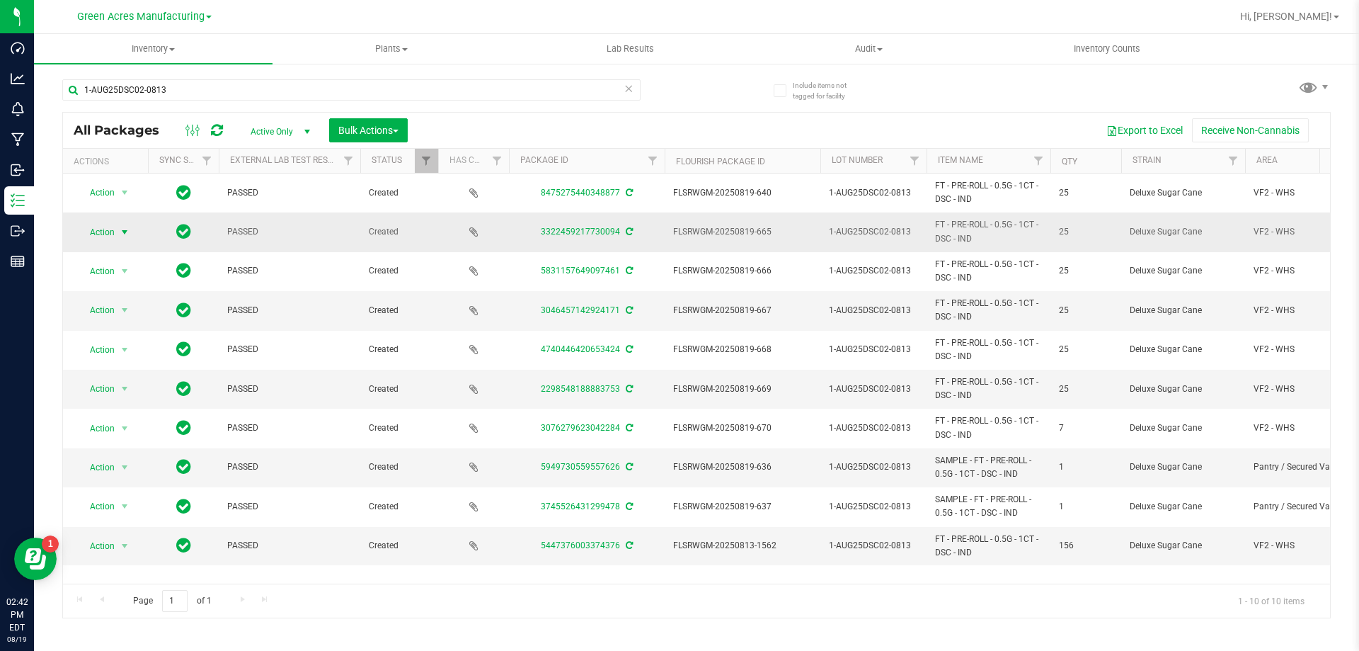
click at [120, 231] on span "select" at bounding box center [124, 232] width 11 height 11
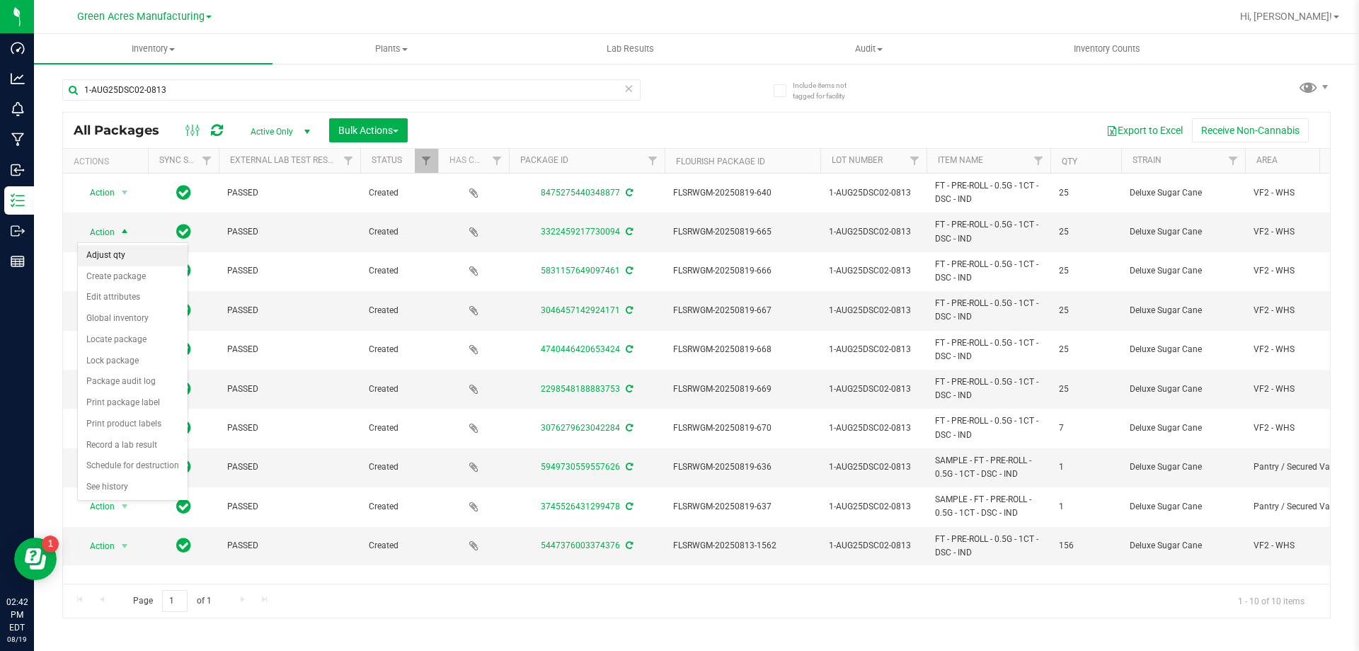
click at [120, 256] on li "Adjust qty" at bounding box center [133, 255] width 110 height 21
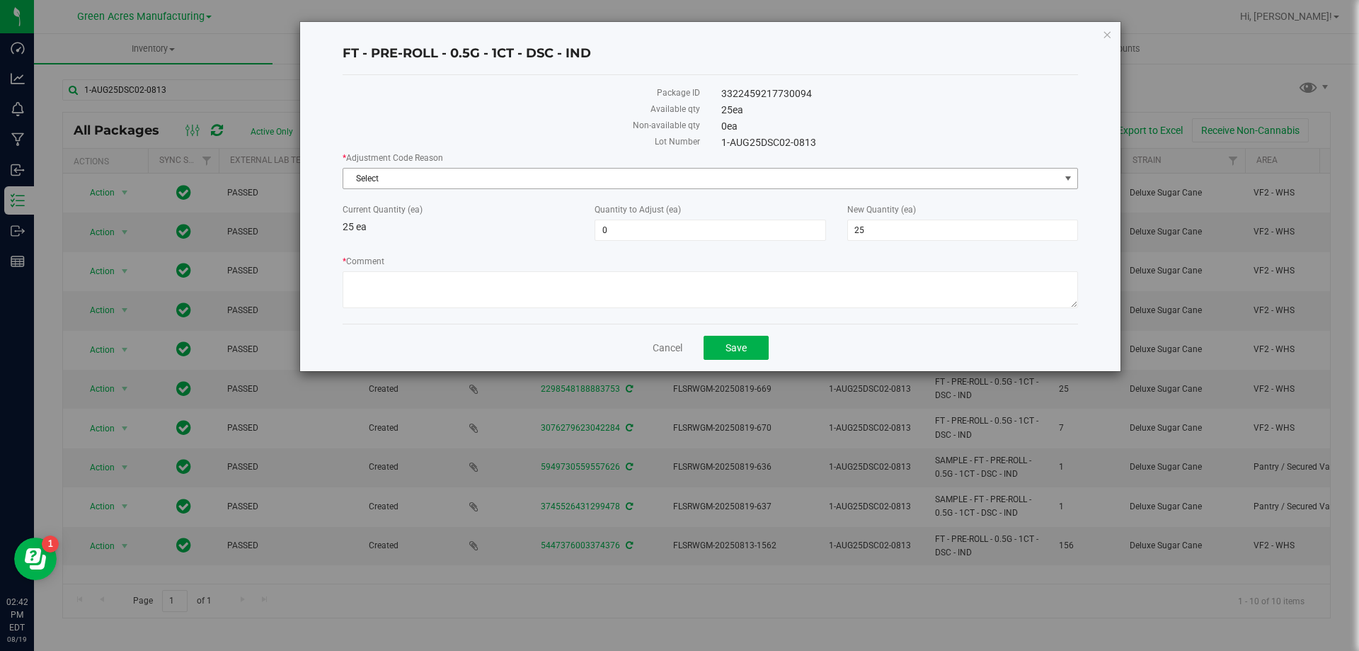
click at [509, 172] on span "Select" at bounding box center [701, 179] width 717 height 20
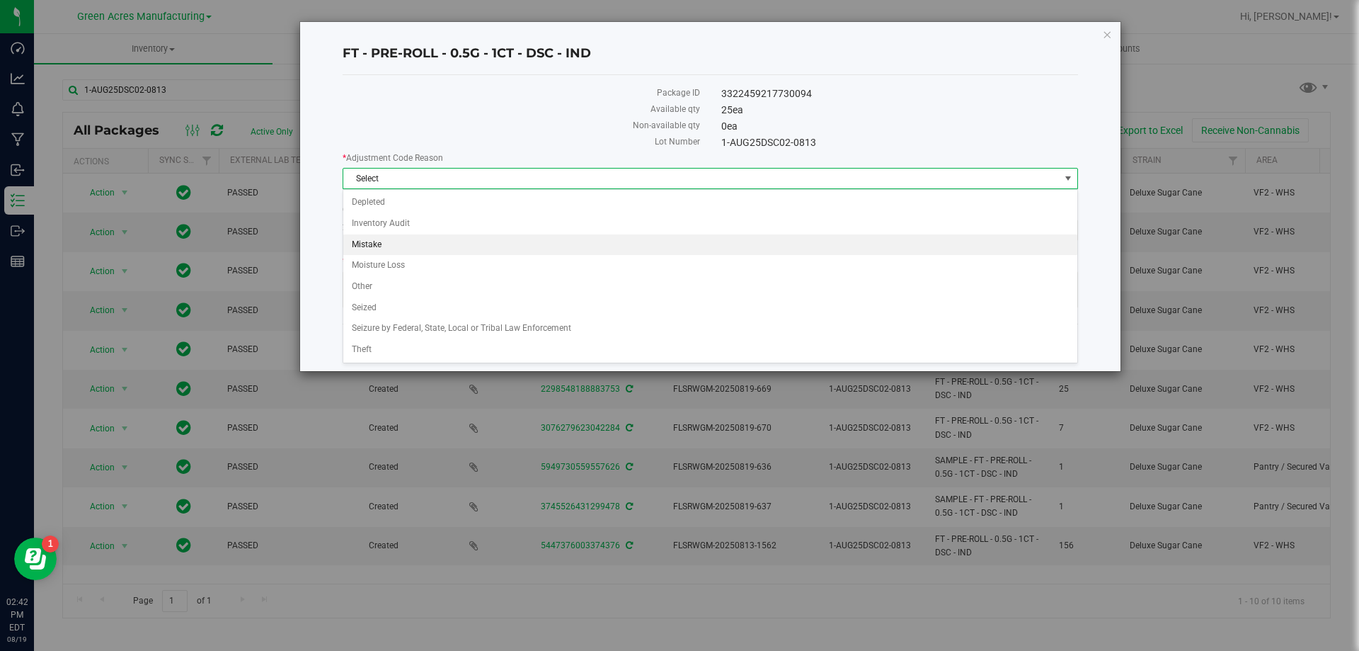
click at [460, 241] on li "Mistake" at bounding box center [710, 244] width 734 height 21
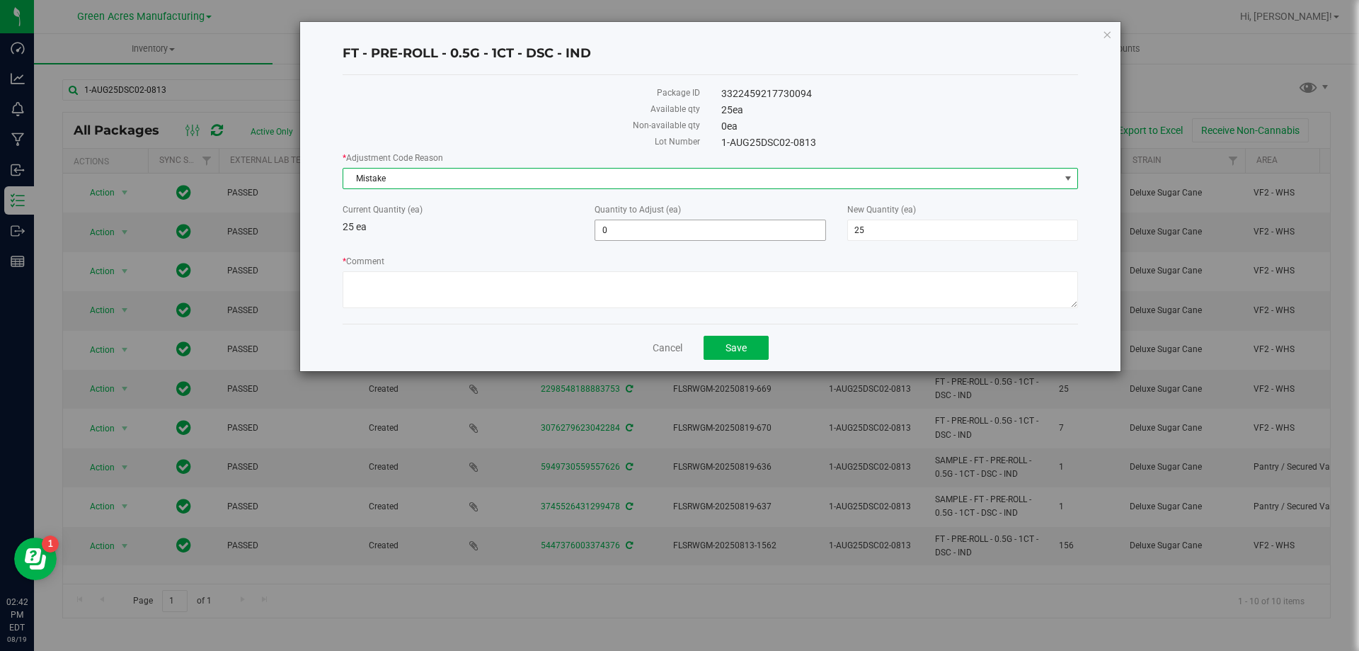
click at [655, 227] on span "0 0" at bounding box center [710, 229] width 231 height 21
type input "-25"
type input "0"
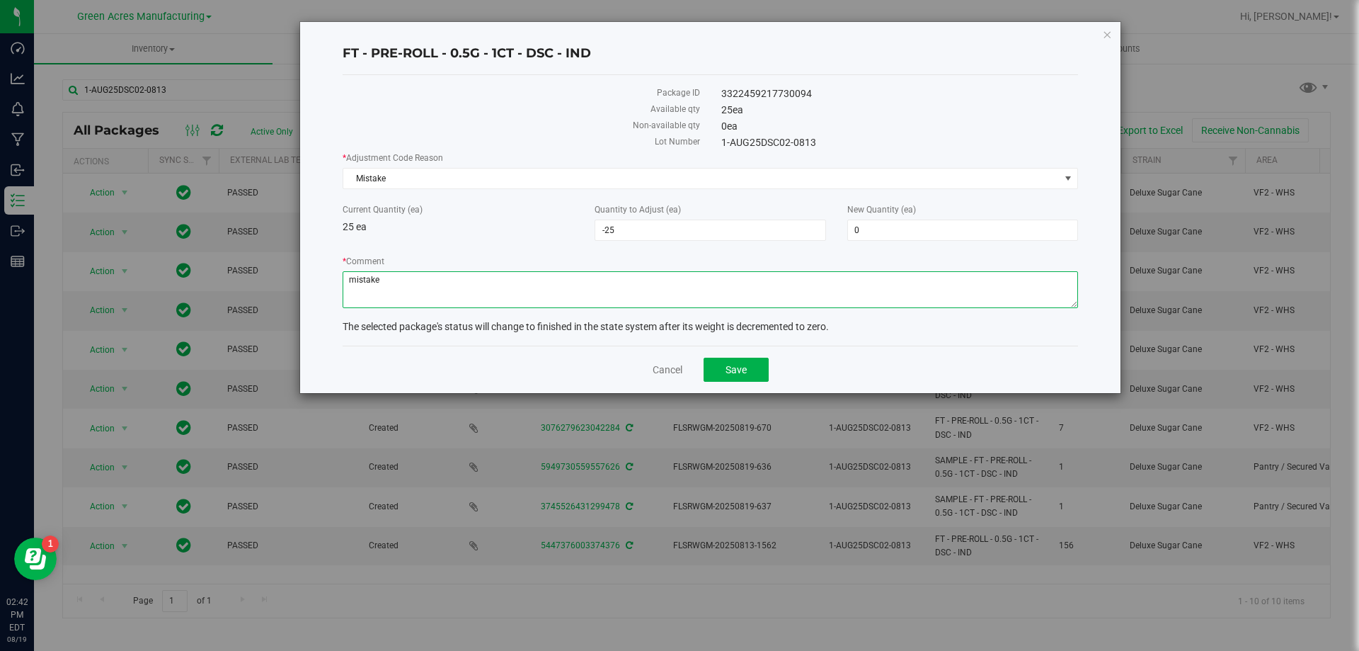
type textarea "mistake"
click at [727, 370] on span "Save" at bounding box center [736, 369] width 21 height 11
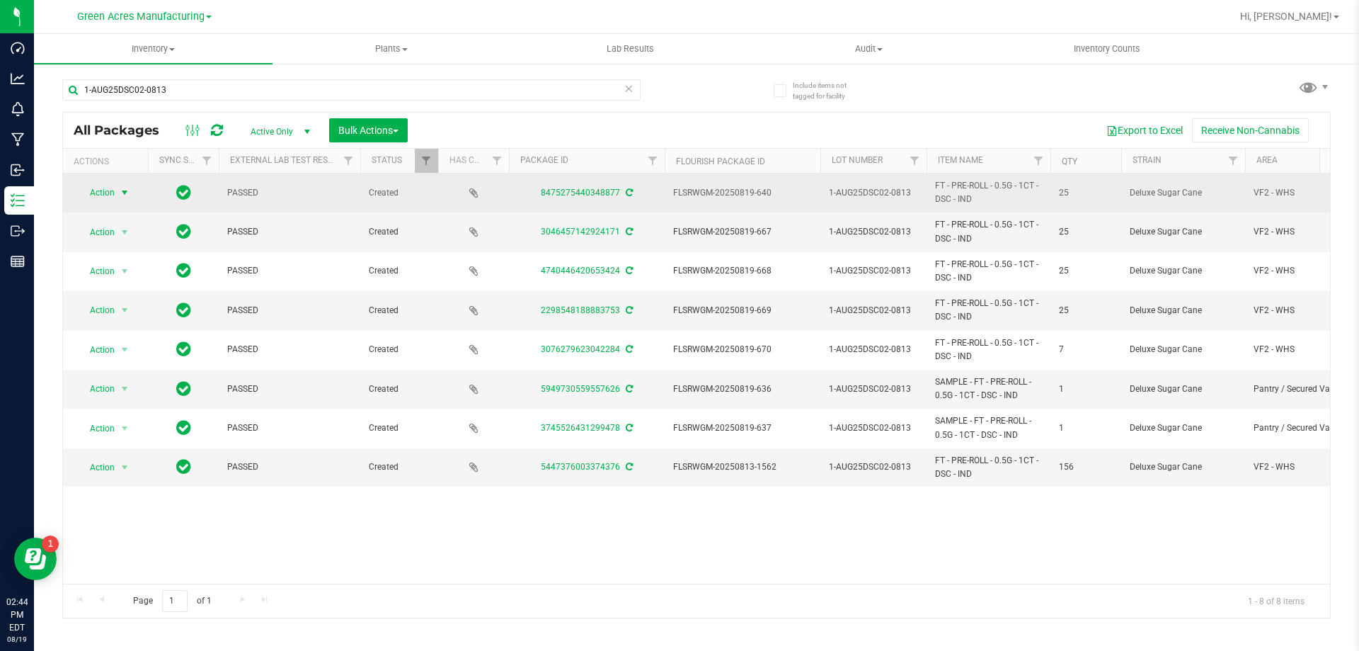
click at [110, 186] on span "Action" at bounding box center [96, 193] width 38 height 20
click at [105, 194] on span "Action" at bounding box center [96, 193] width 38 height 20
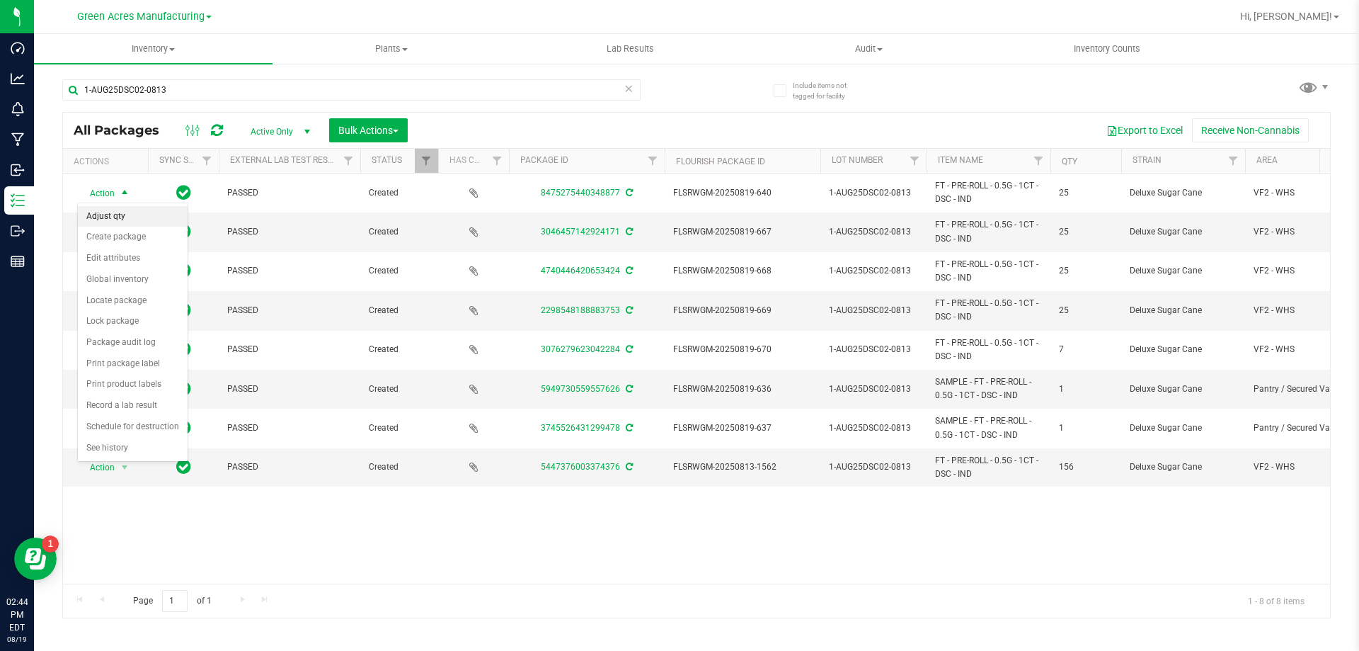
click at [113, 212] on li "Adjust qty" at bounding box center [133, 216] width 110 height 21
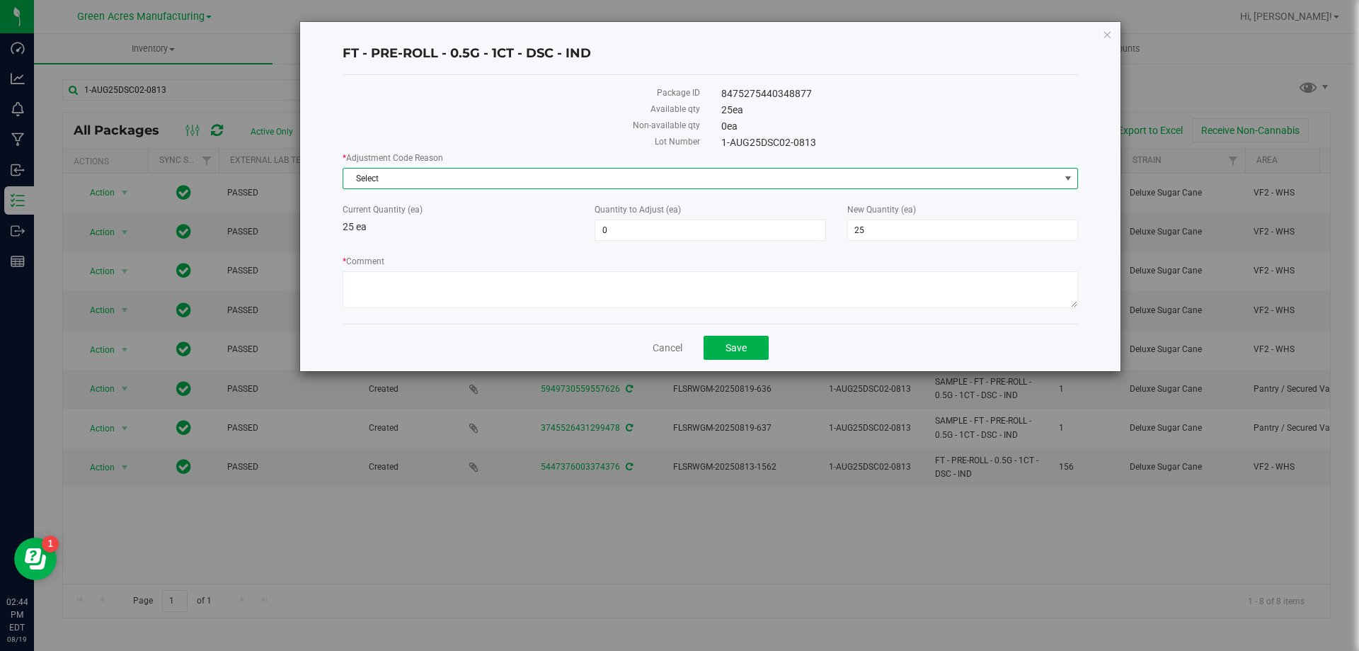
click at [673, 183] on span "Select" at bounding box center [701, 179] width 717 height 20
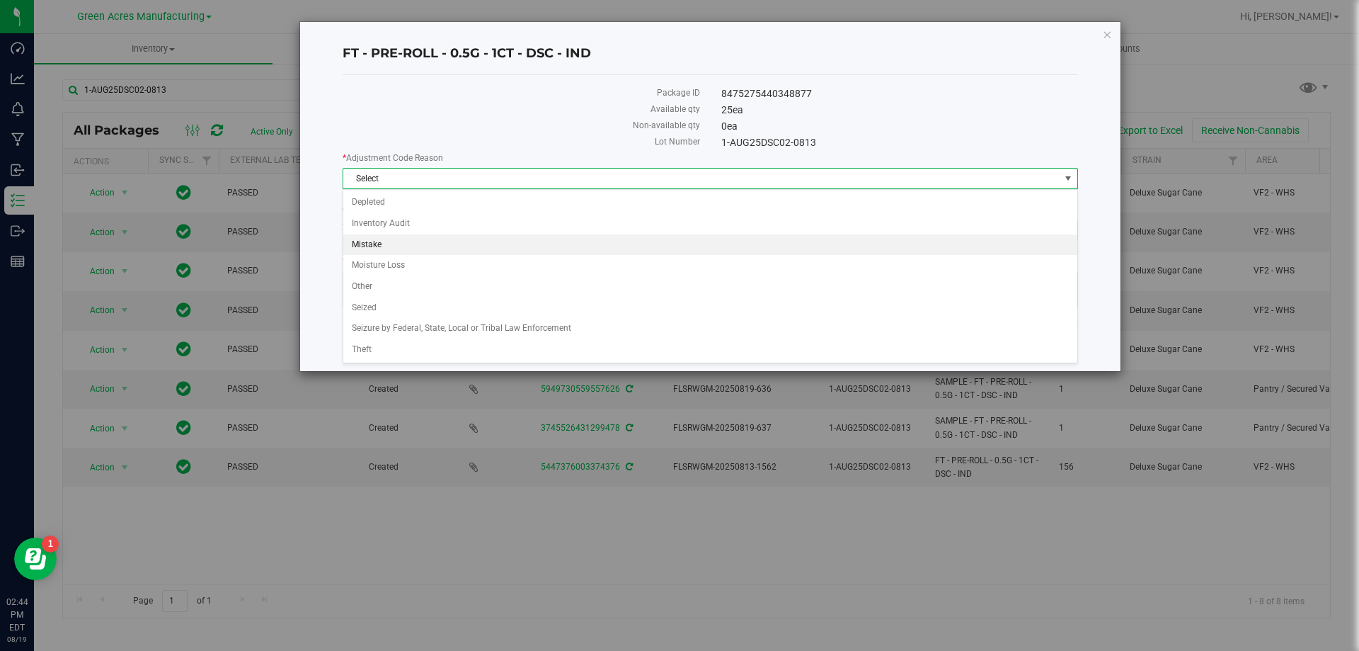
click at [452, 246] on li "Mistake" at bounding box center [710, 244] width 734 height 21
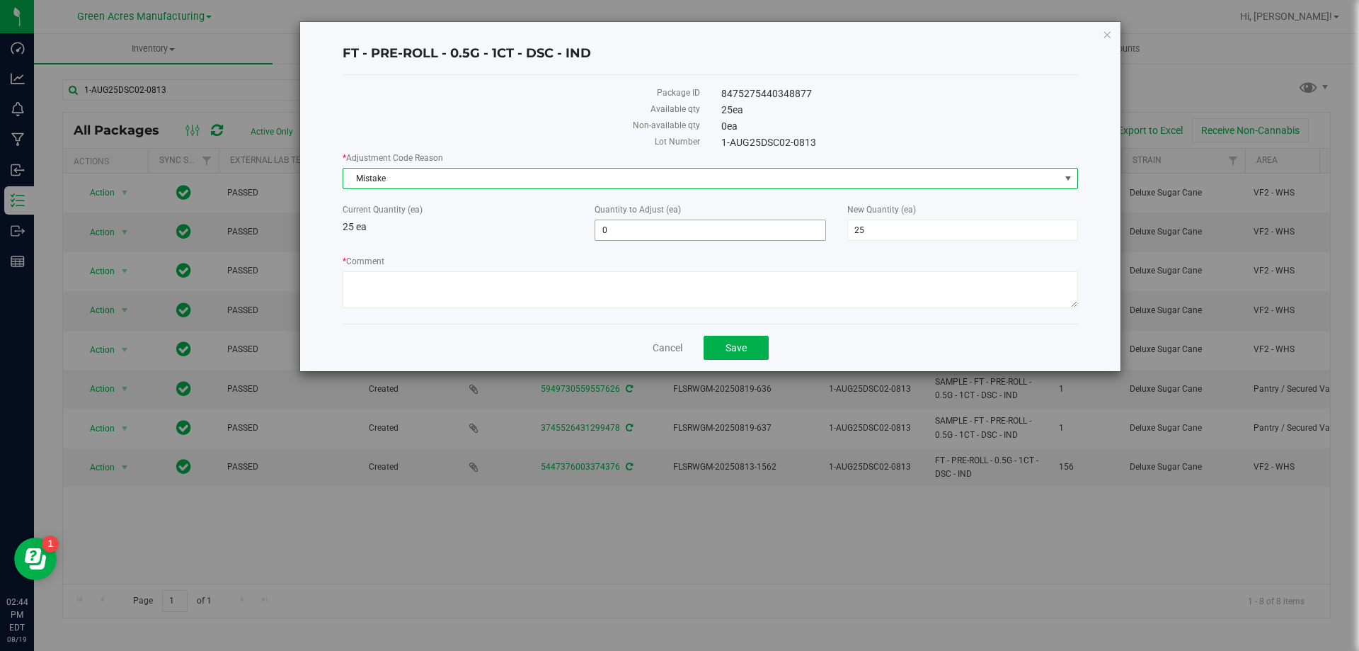
click at [687, 229] on span "0 0" at bounding box center [710, 229] width 231 height 21
type input "-25"
type input "0"
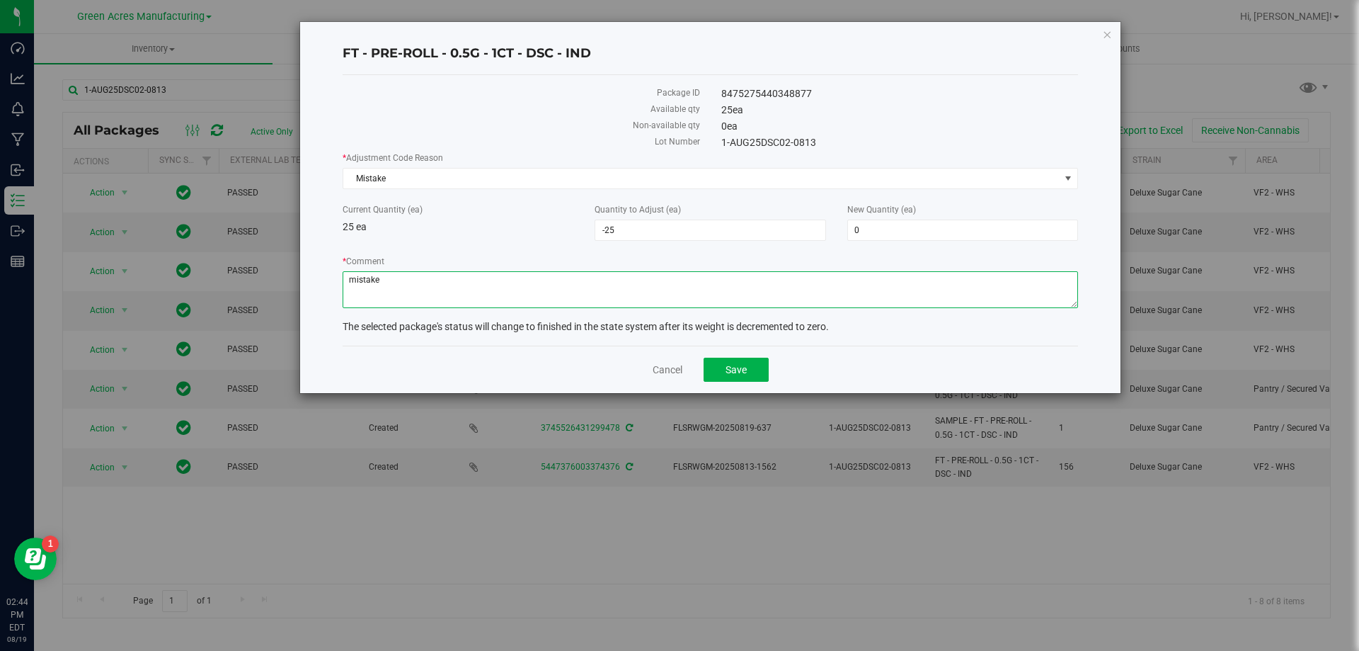
type textarea "mistake"
click at [736, 358] on button "Save" at bounding box center [736, 370] width 65 height 24
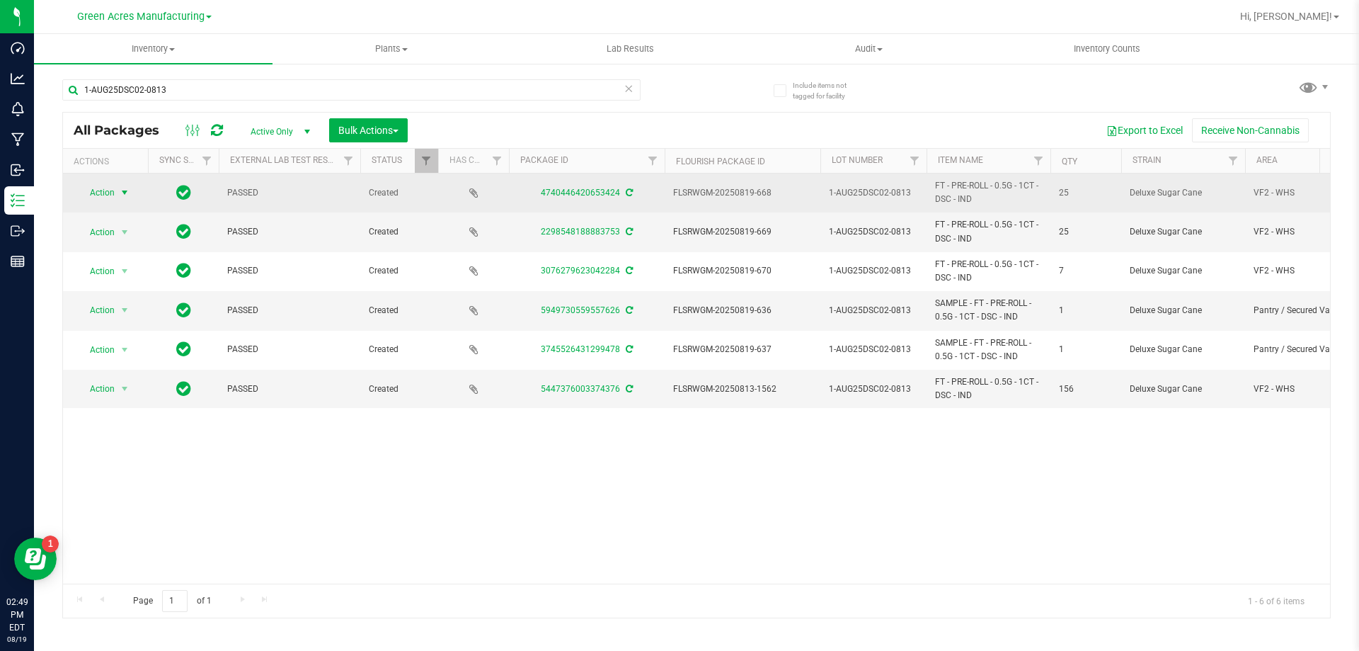
click at [111, 187] on span "Action" at bounding box center [96, 193] width 38 height 20
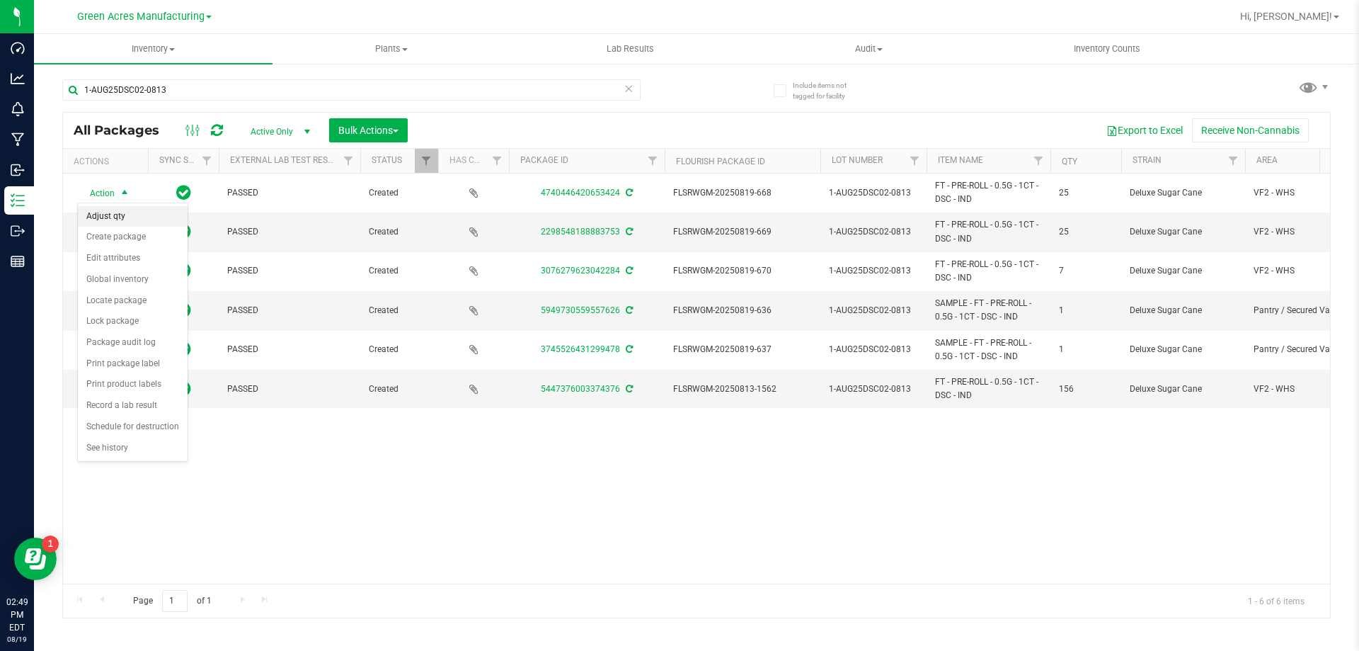
click at [110, 222] on li "Adjust qty" at bounding box center [133, 216] width 110 height 21
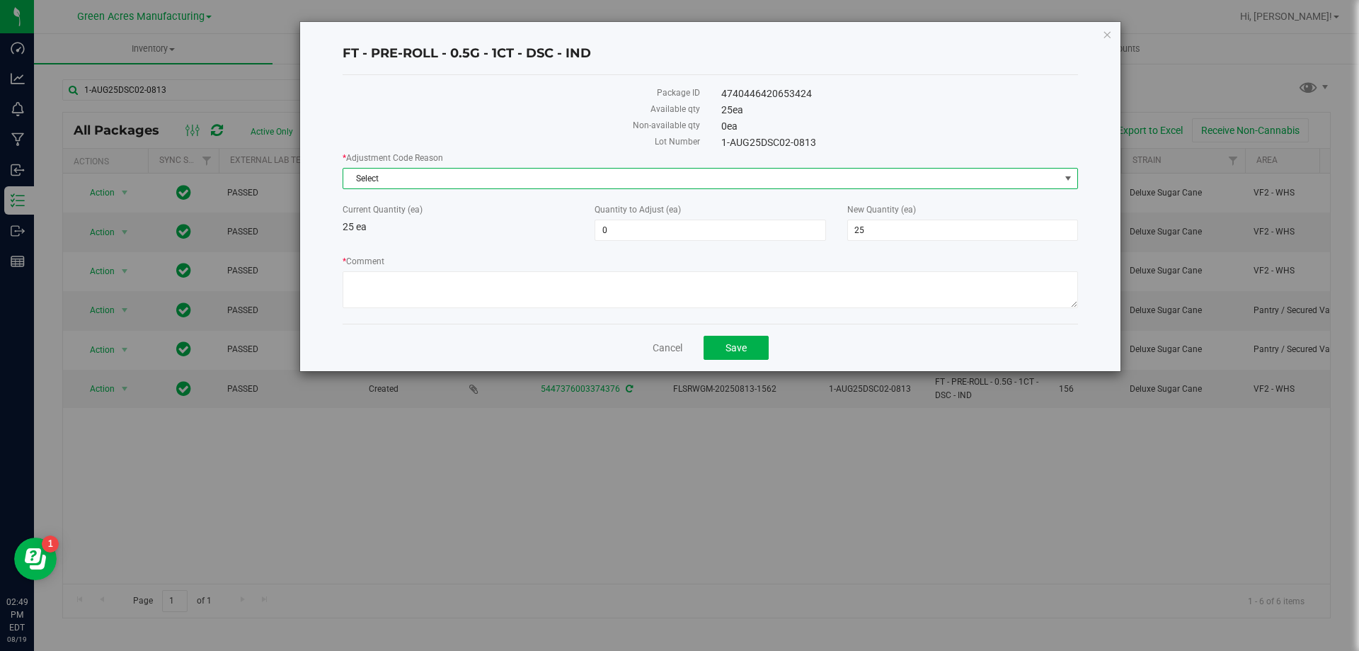
click at [571, 175] on span "Select" at bounding box center [701, 179] width 717 height 20
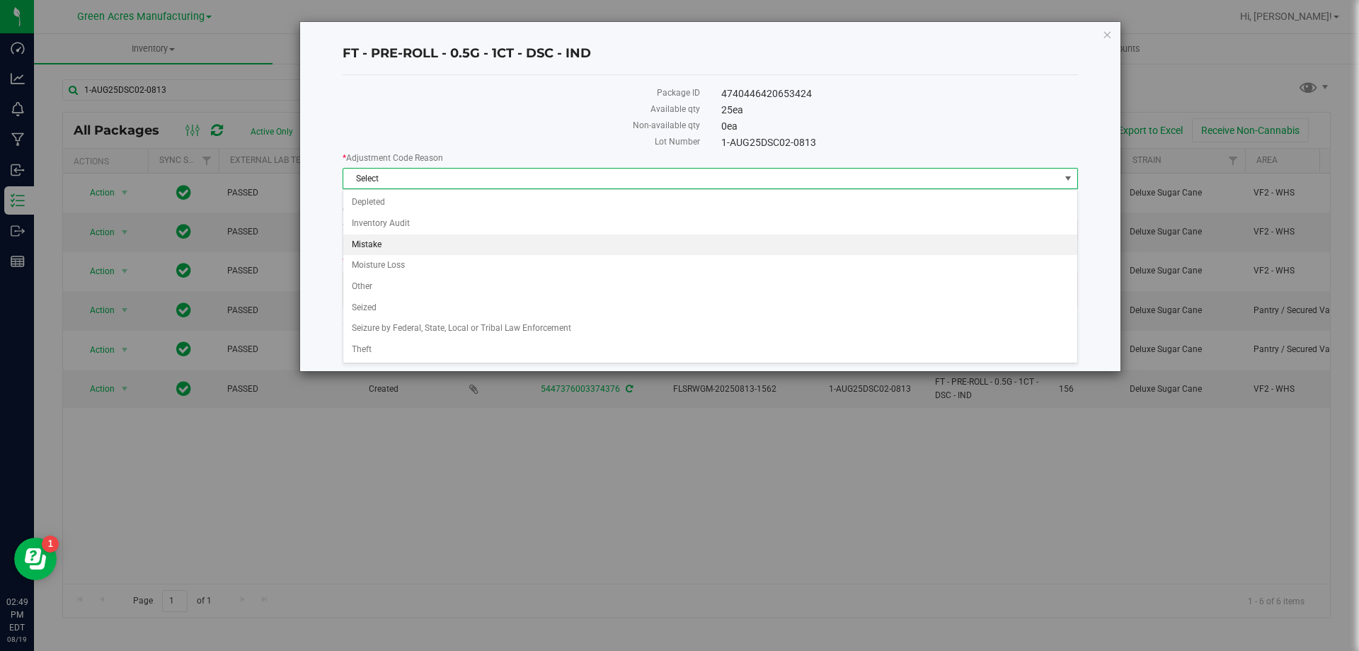
click at [409, 238] on li "Mistake" at bounding box center [710, 244] width 734 height 21
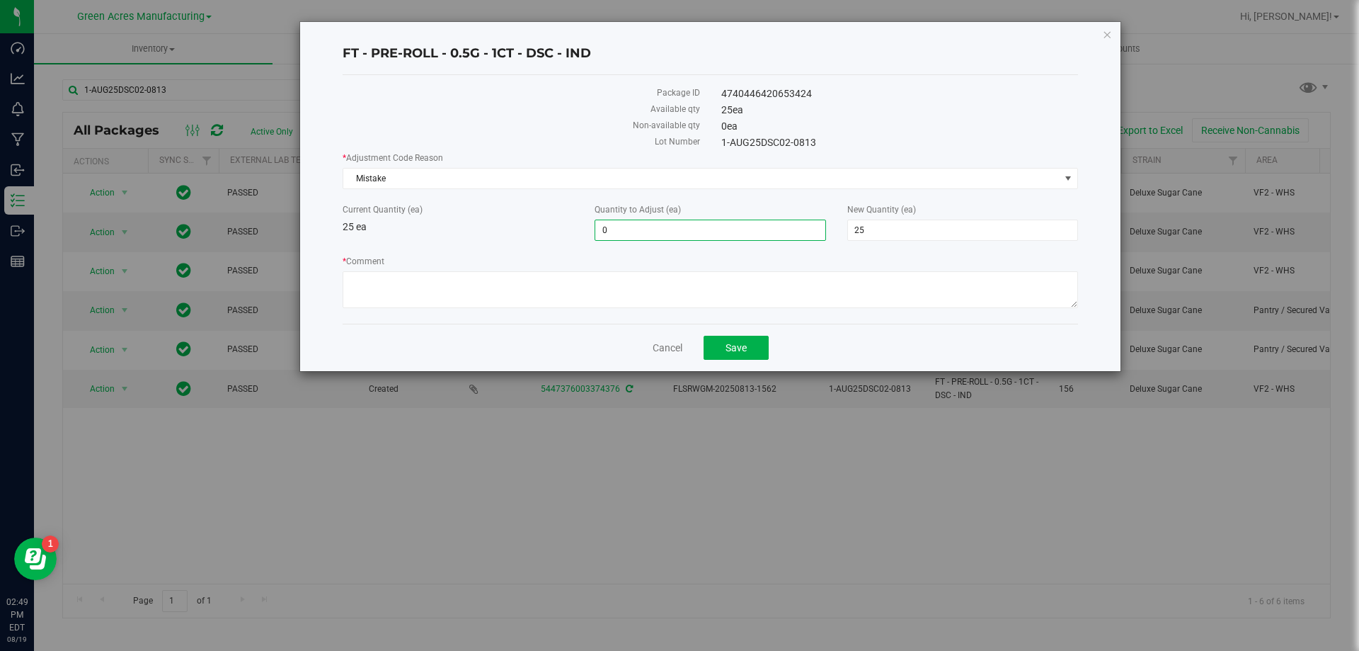
click at [688, 224] on span "0 0" at bounding box center [710, 229] width 231 height 21
type input "-25"
type input "0"
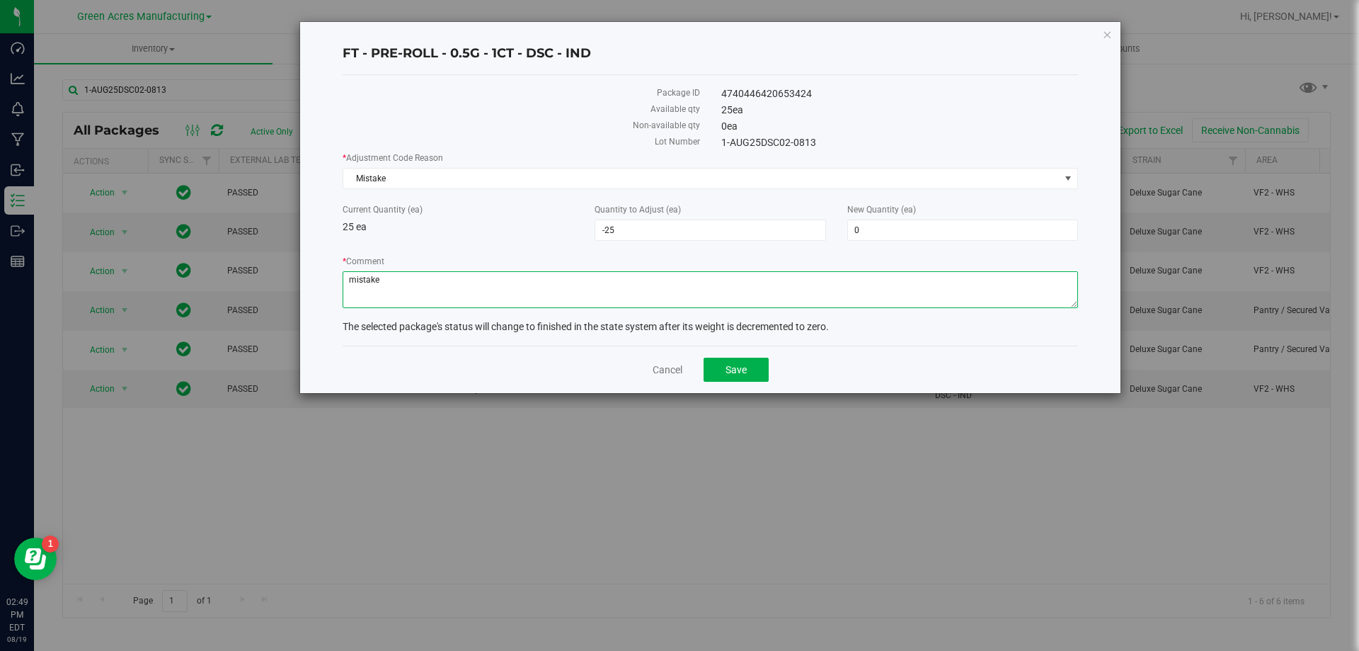
type textarea "mistake"
click at [726, 374] on span "Save" at bounding box center [736, 369] width 21 height 11
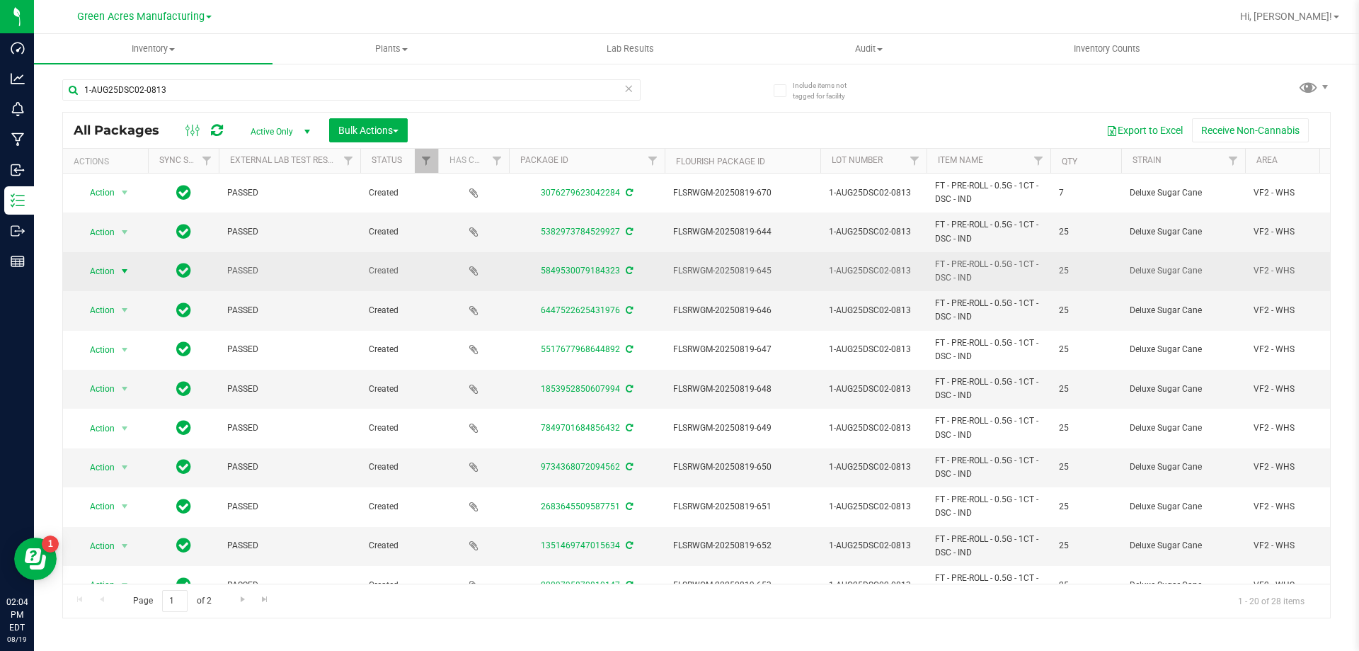
click at [118, 274] on span "select" at bounding box center [125, 271] width 18 height 20
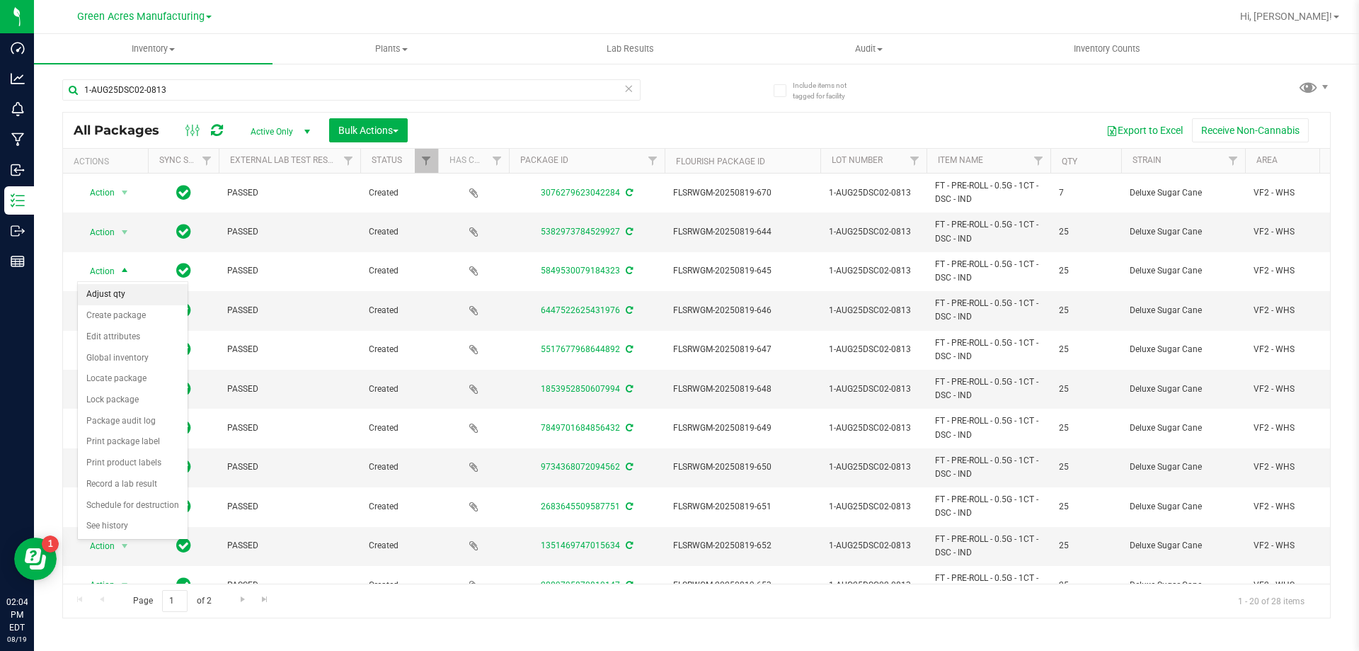
click at [112, 297] on li "Adjust qty" at bounding box center [133, 294] width 110 height 21
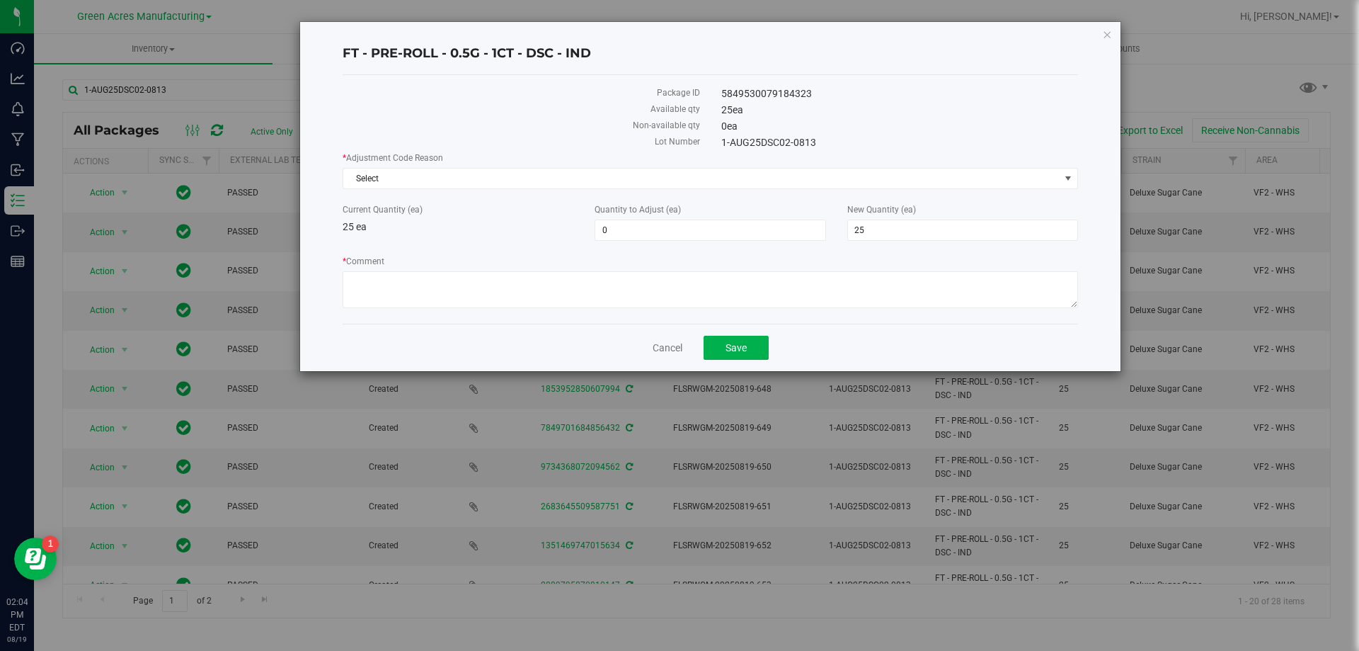
click at [432, 164] on div "* Adjustment Code Reason Select Select Depleted Inventory Audit Mistake Moistur…" at bounding box center [711, 171] width 736 height 38
click at [431, 187] on span "Select" at bounding box center [701, 179] width 717 height 20
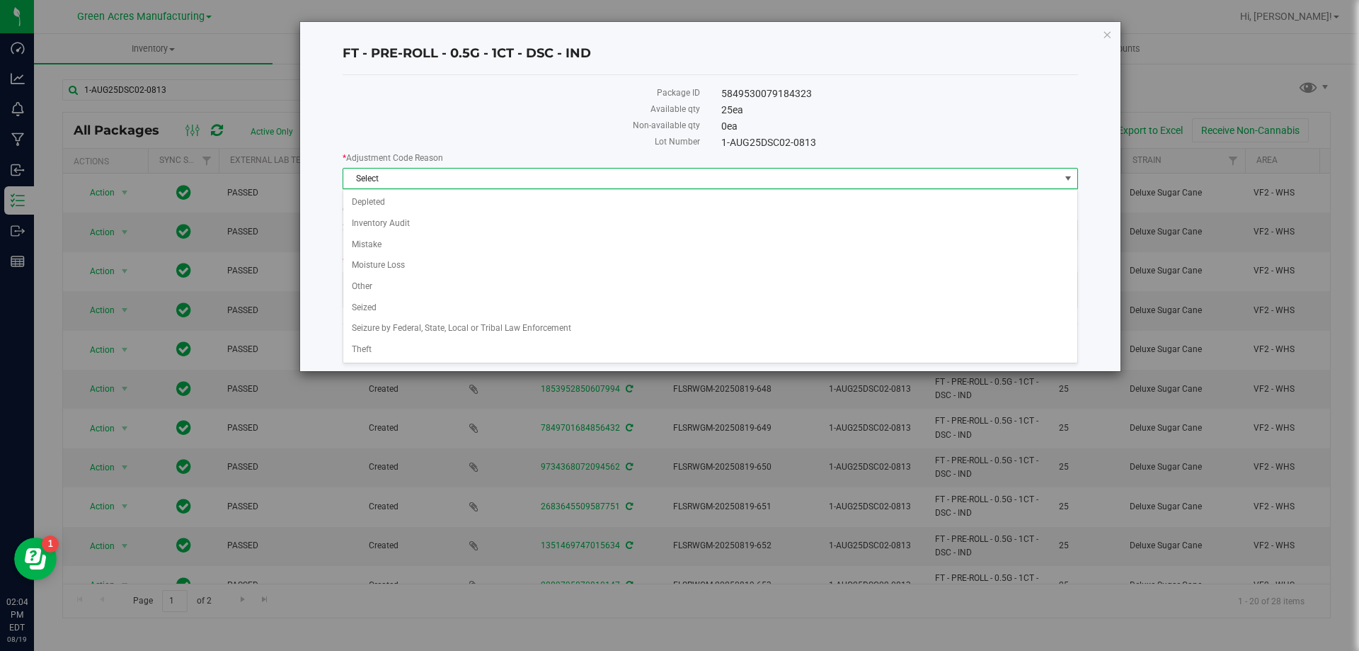
click at [423, 183] on span "Select" at bounding box center [701, 179] width 717 height 20
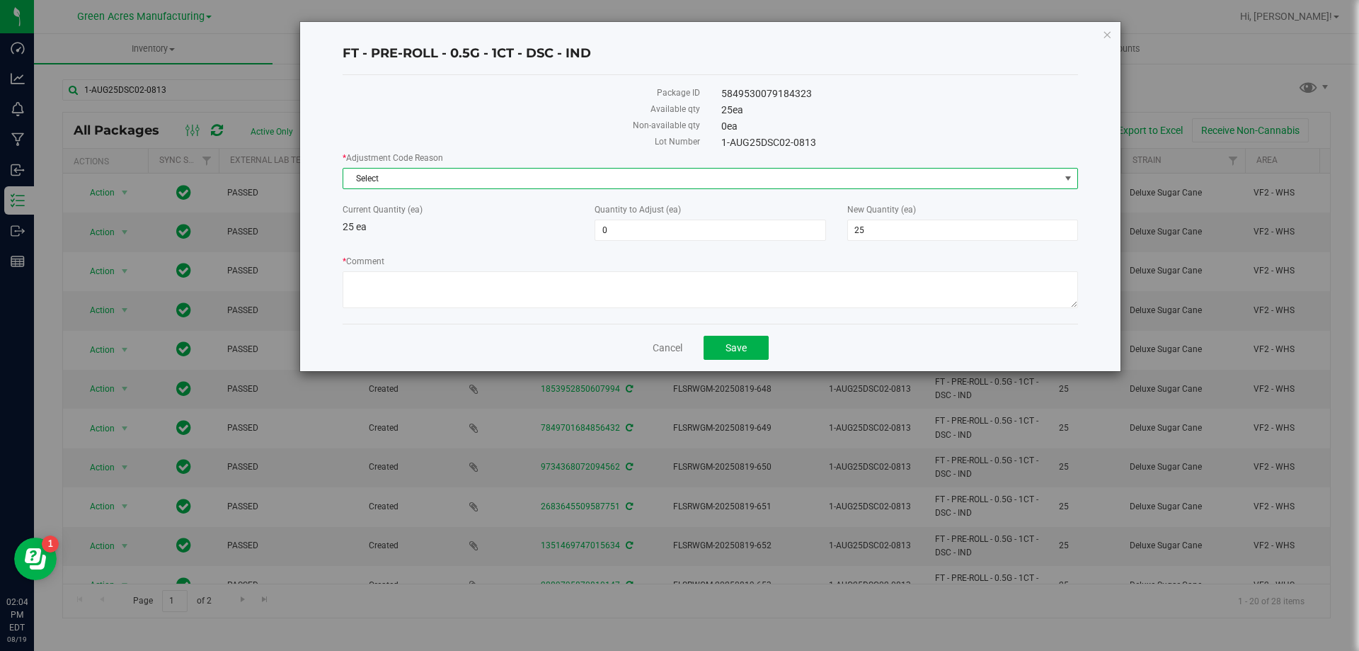
click at [423, 182] on span "Select" at bounding box center [701, 179] width 717 height 20
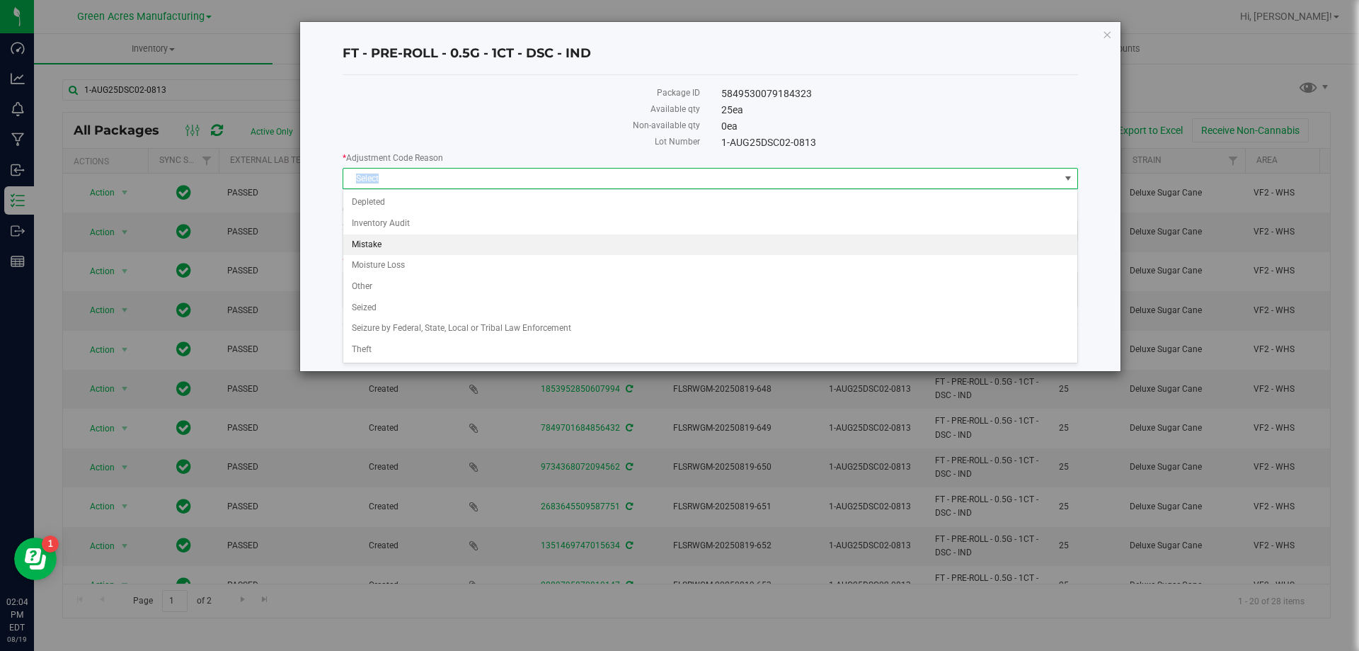
click at [415, 240] on li "Mistake" at bounding box center [710, 244] width 734 height 21
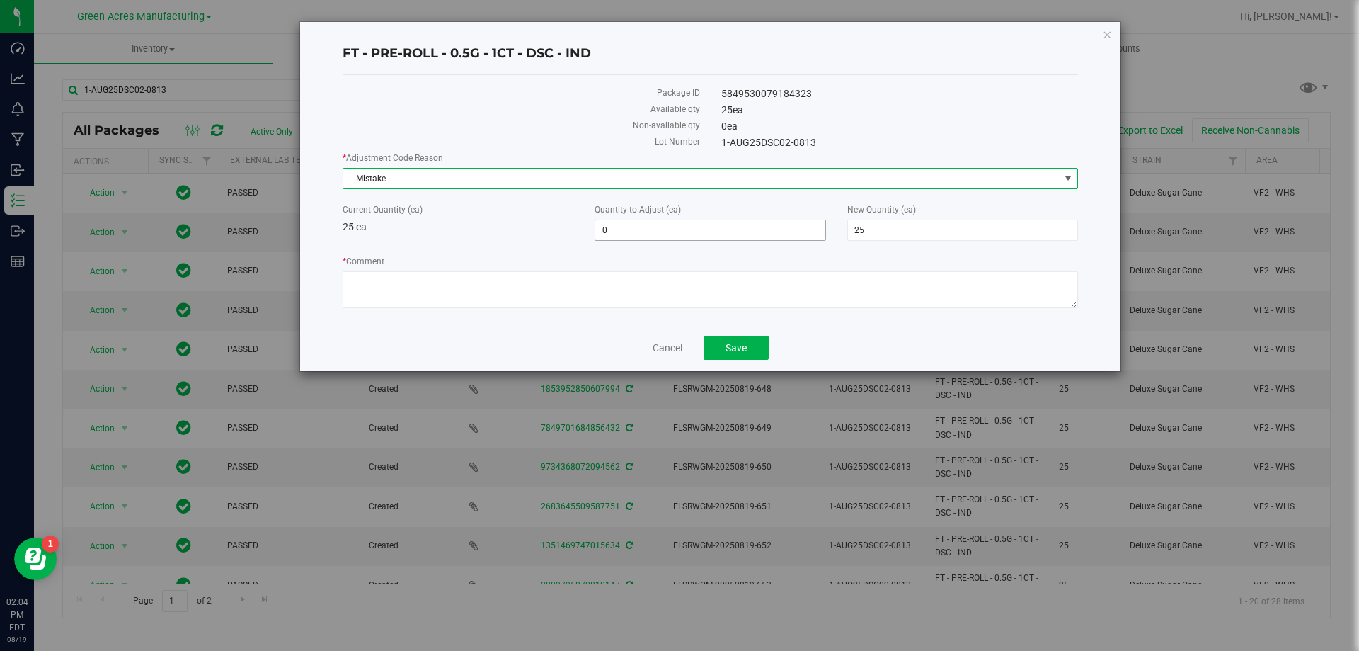
click at [686, 231] on span "0 0" at bounding box center [710, 229] width 231 height 21
type input "-25"
type input "0"
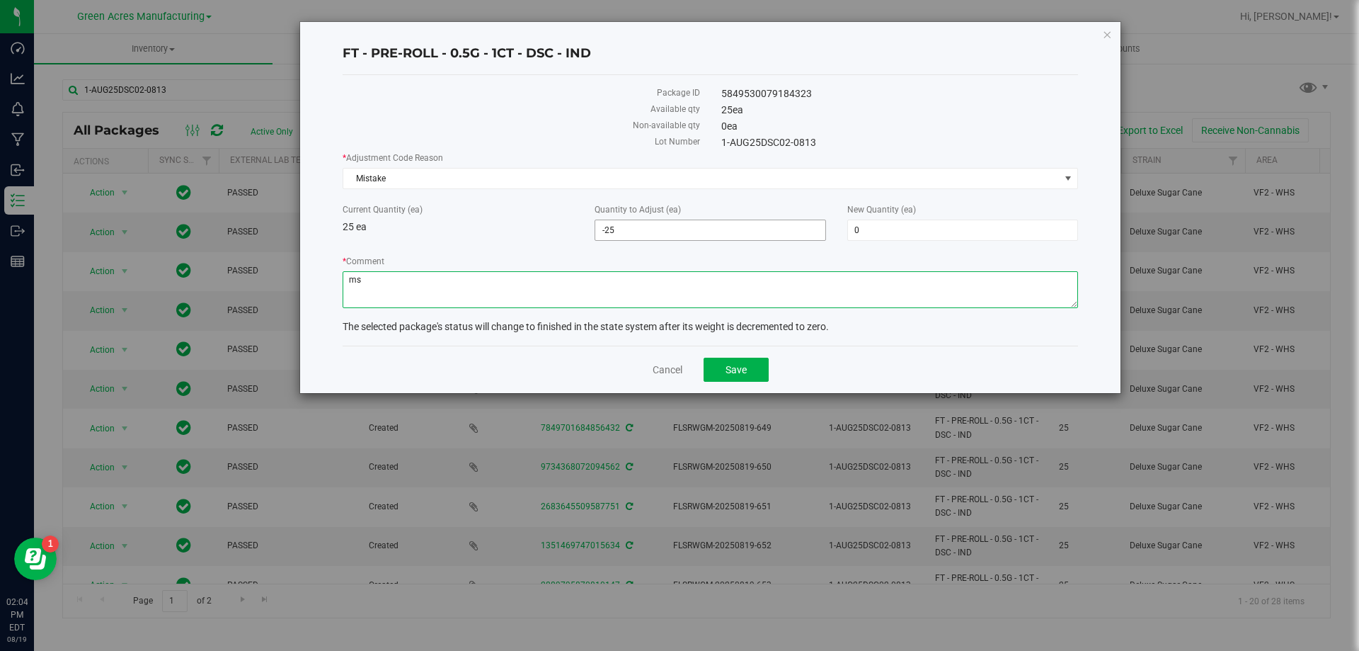
type textarea "m"
type textarea "mistake"
click at [760, 373] on button "Save" at bounding box center [736, 370] width 65 height 24
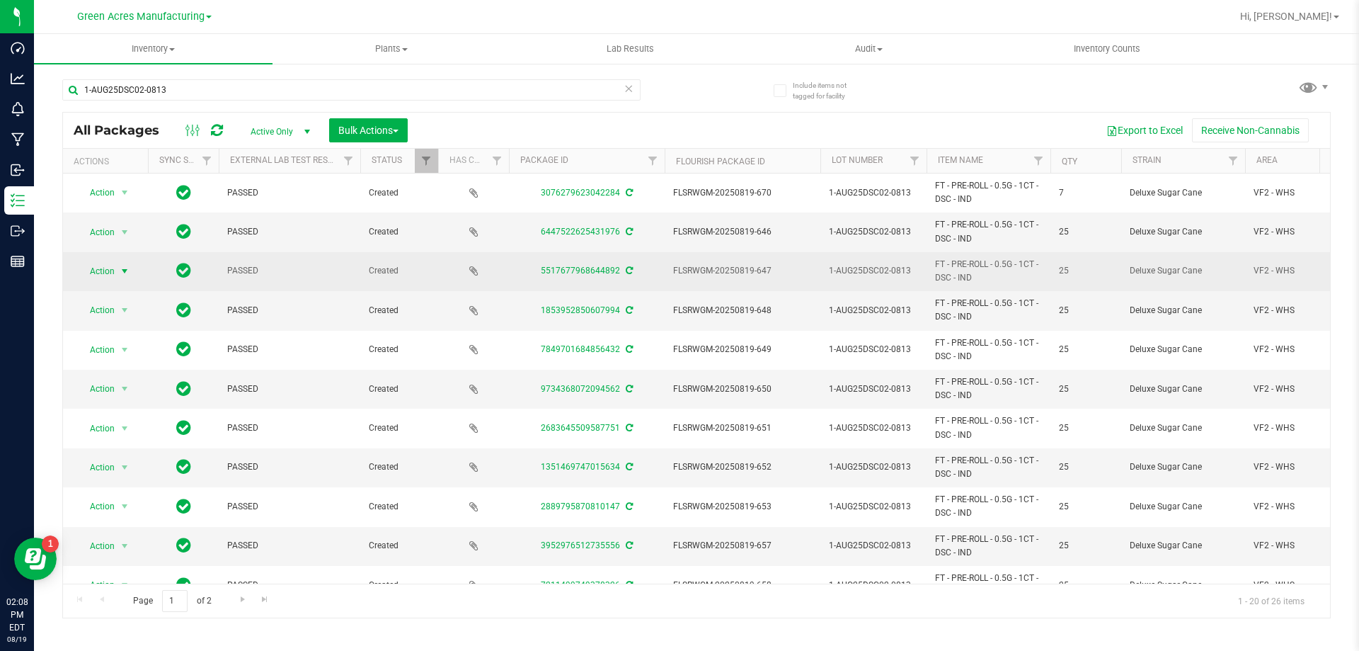
click at [111, 274] on span "Action" at bounding box center [96, 271] width 38 height 20
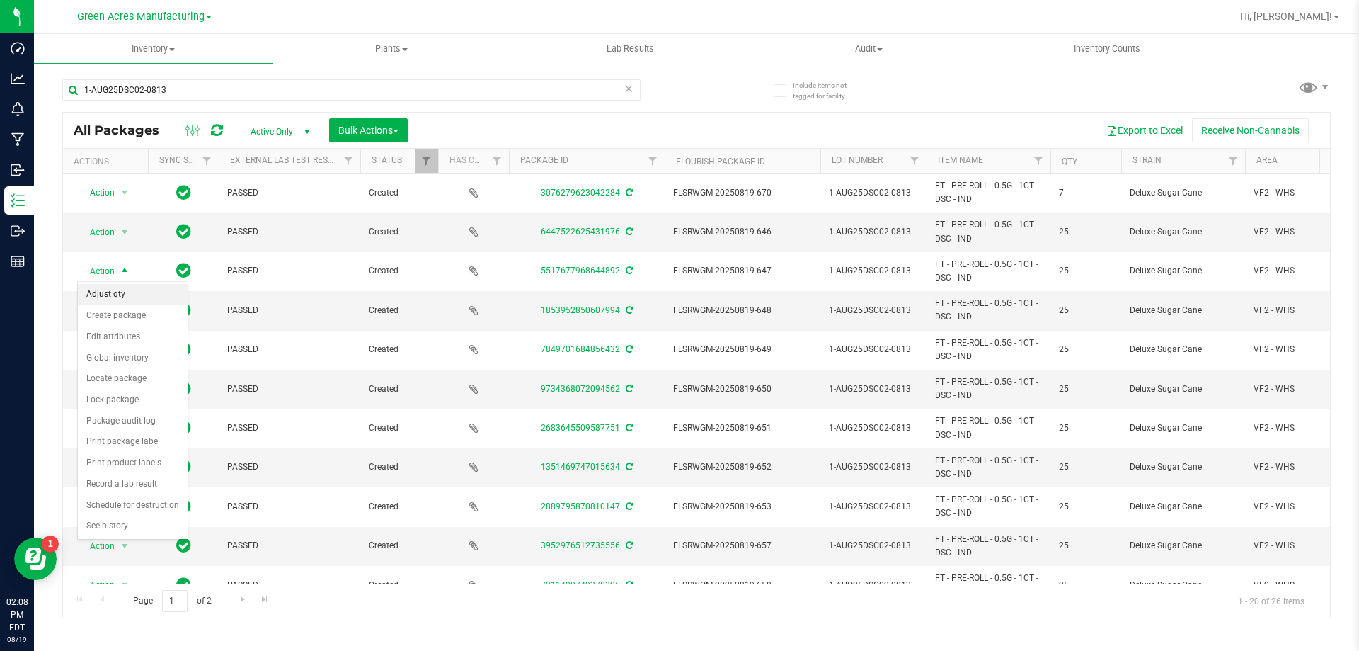
drag, startPoint x: 114, startPoint y: 305, endPoint x: 113, endPoint y: 288, distance: 17.1
click at [113, 288] on ul "Adjust qty Create package Edit attributes Global inventory Locate package Lock …" at bounding box center [133, 410] width 110 height 253
click at [113, 288] on li "Adjust qty" at bounding box center [133, 294] width 110 height 21
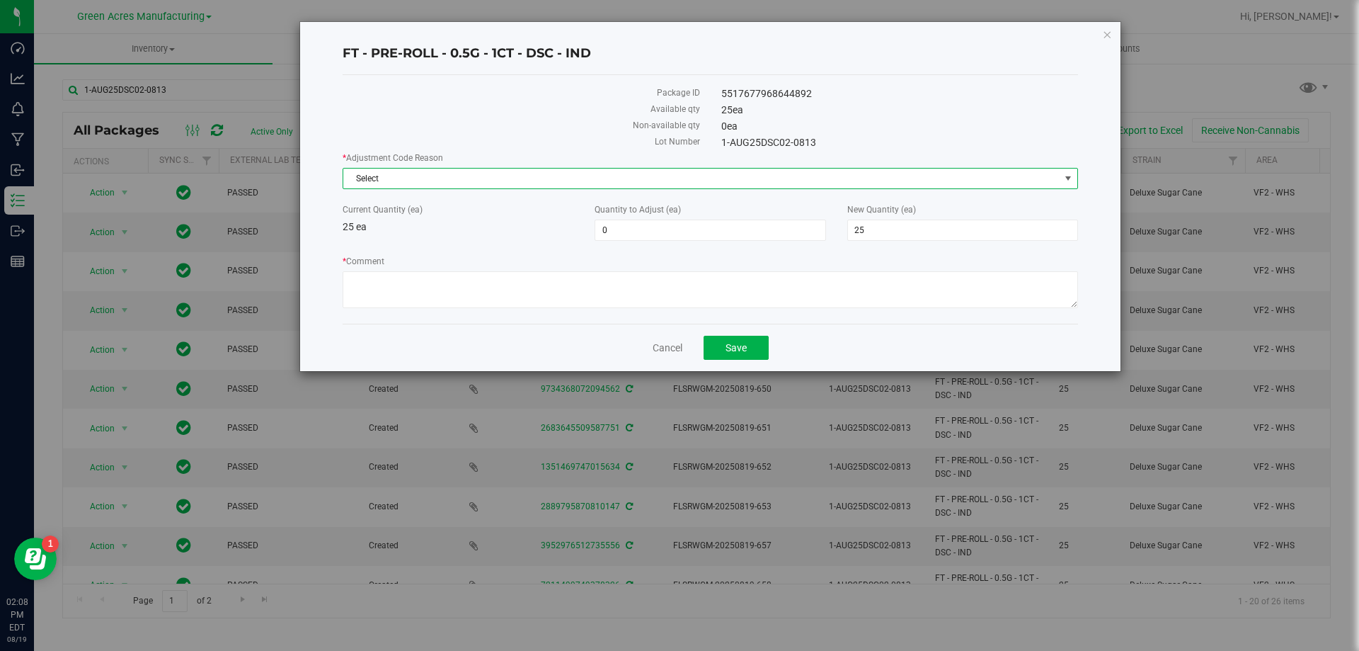
drag, startPoint x: 673, startPoint y: 180, endPoint x: 657, endPoint y: 177, distance: 15.8
click at [672, 179] on span "Select" at bounding box center [701, 179] width 717 height 20
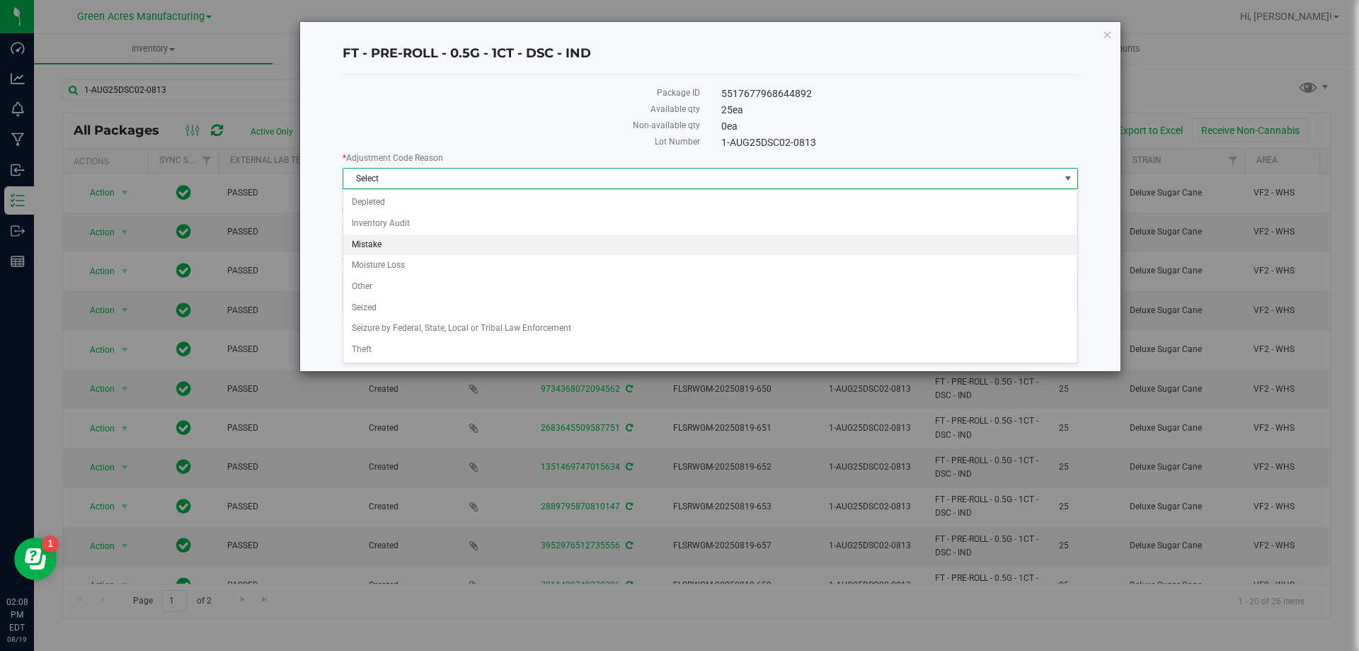
click at [392, 246] on li "Mistake" at bounding box center [710, 244] width 734 height 21
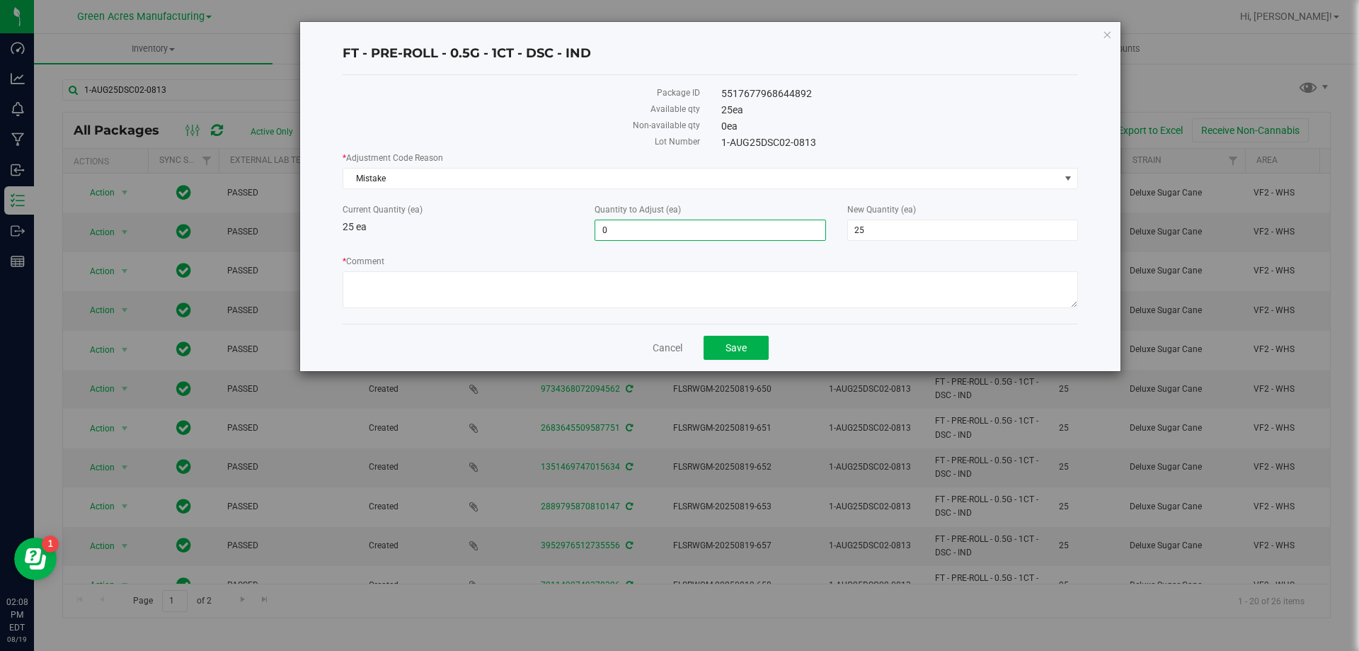
click at [676, 231] on span "0 0" at bounding box center [710, 229] width 231 height 21
type input "-25"
type input "0"
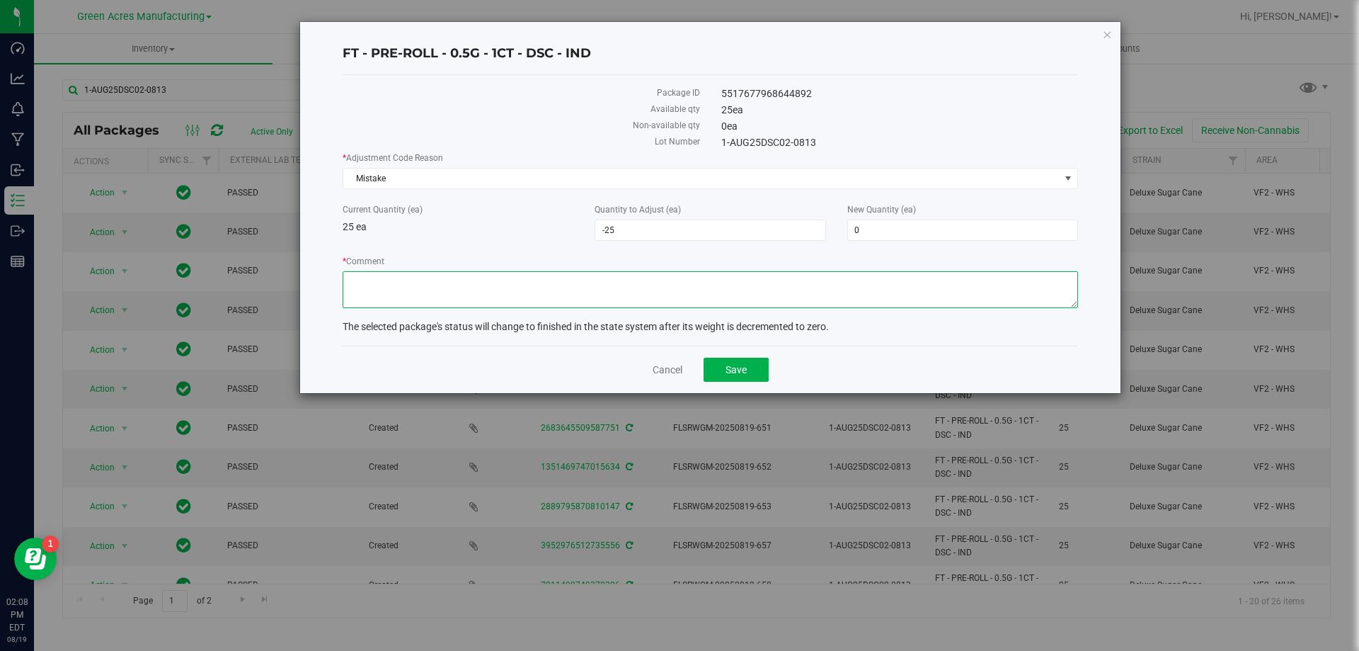
click at [584, 278] on textarea "* Comment" at bounding box center [711, 289] width 736 height 37
type textarea "mistake"
click at [760, 367] on button "Save" at bounding box center [736, 370] width 65 height 24
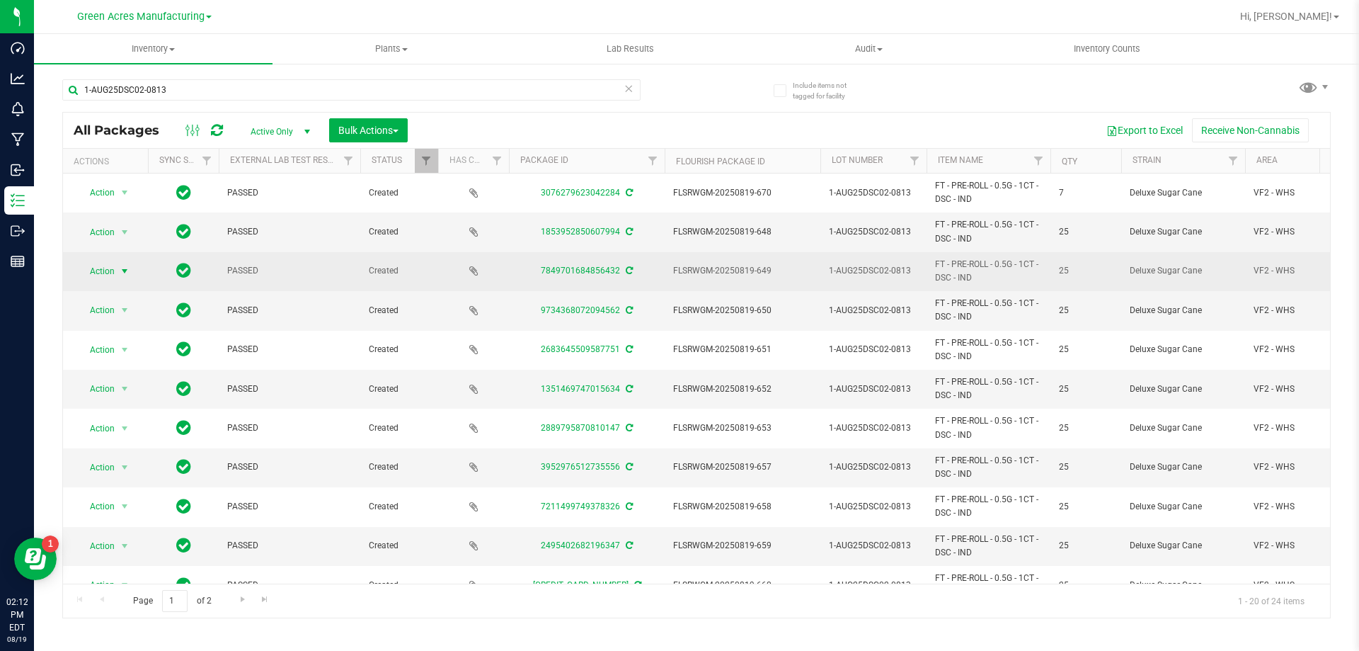
click at [103, 271] on span "Action" at bounding box center [96, 271] width 38 height 20
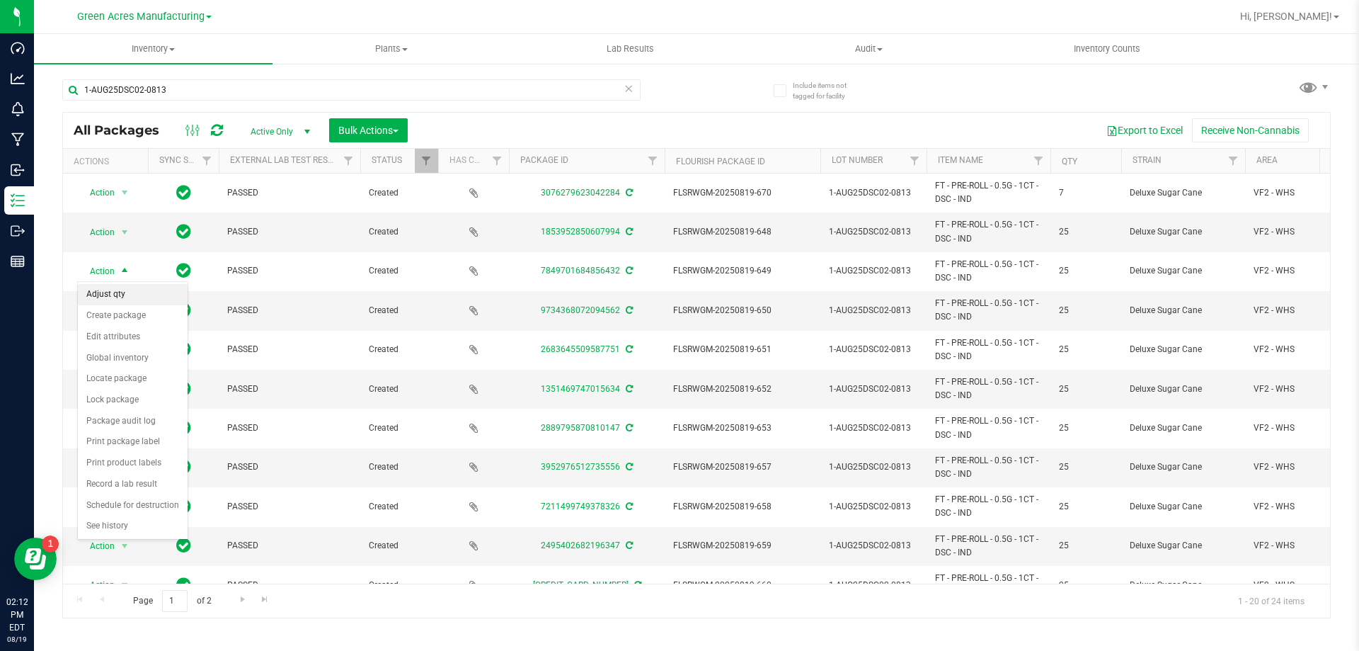
click at [124, 301] on li "Adjust qty" at bounding box center [133, 294] width 110 height 21
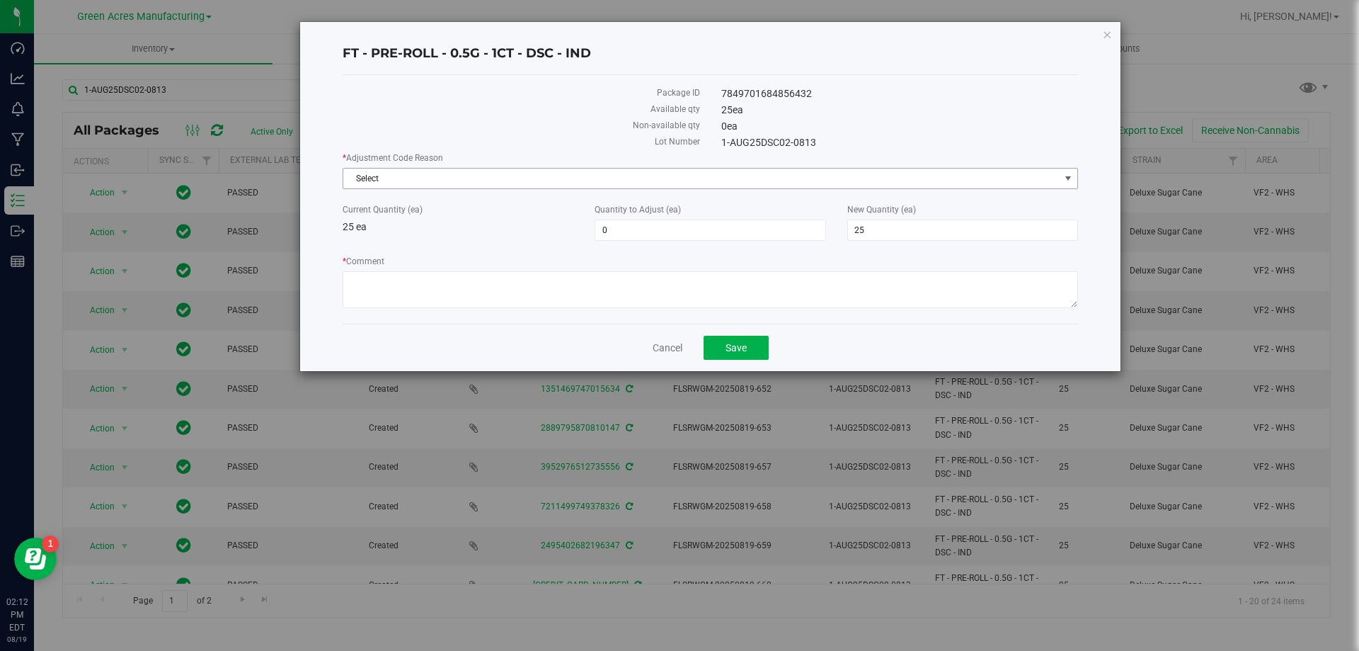
click at [591, 183] on span "Select" at bounding box center [701, 179] width 717 height 20
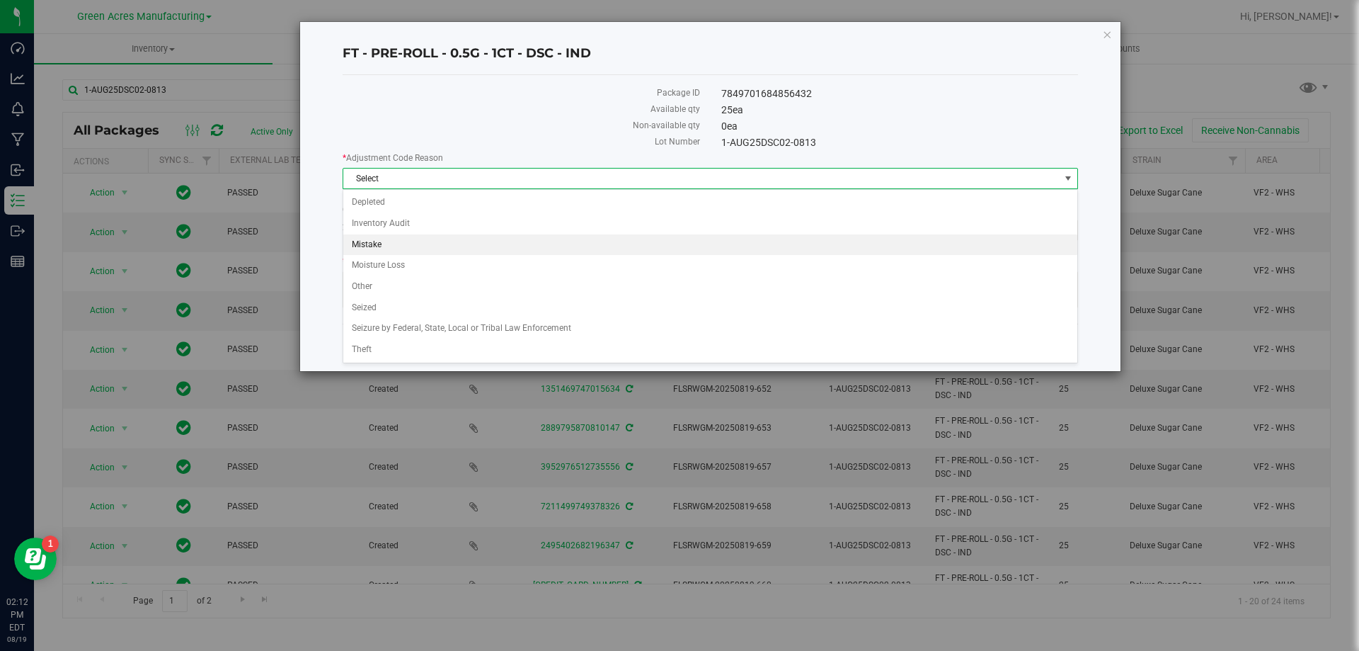
click at [498, 253] on li "Mistake" at bounding box center [710, 244] width 734 height 21
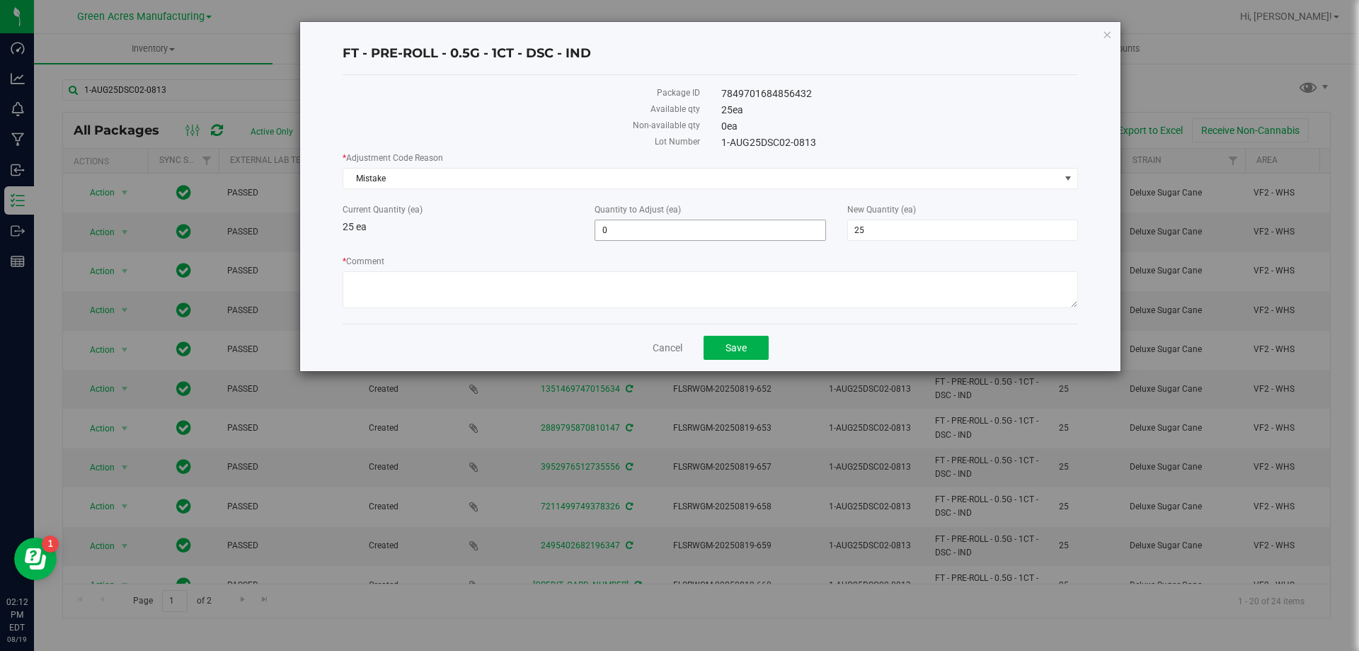
click at [677, 240] on span "0 0" at bounding box center [710, 229] width 231 height 21
click at [663, 227] on span "0 0" at bounding box center [710, 229] width 231 height 21
type input "-25"
type input "0"
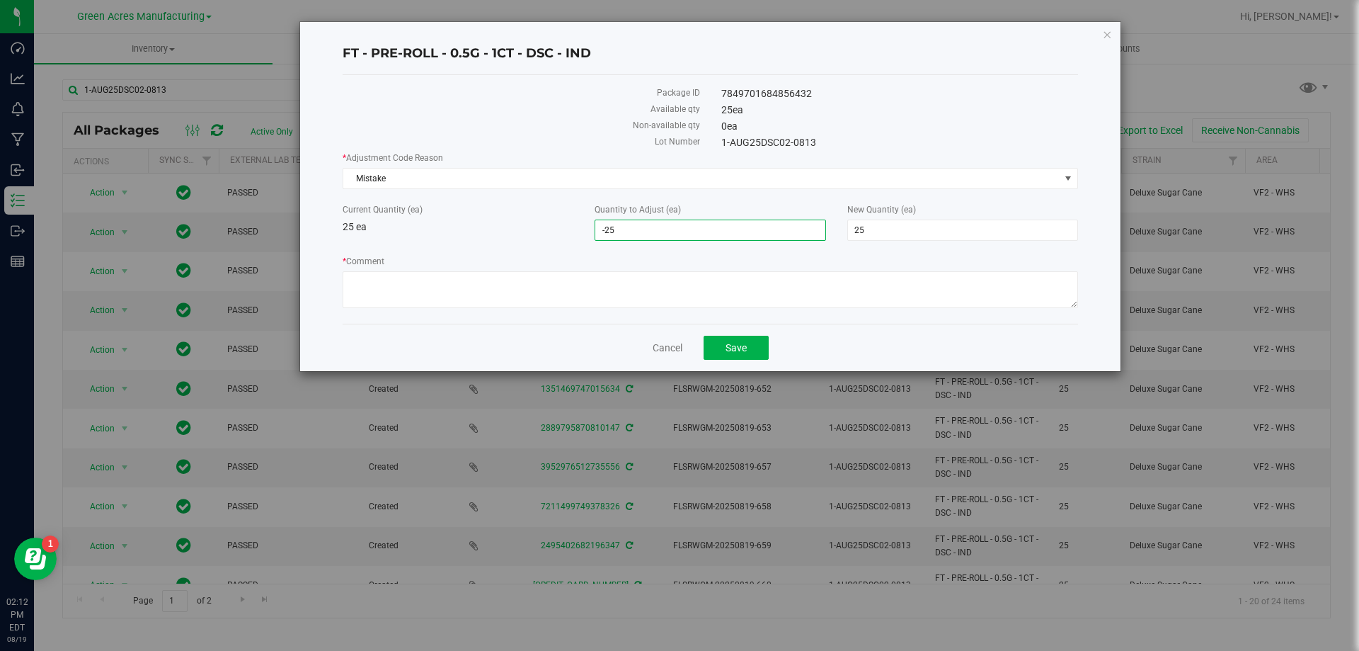
type input "0"
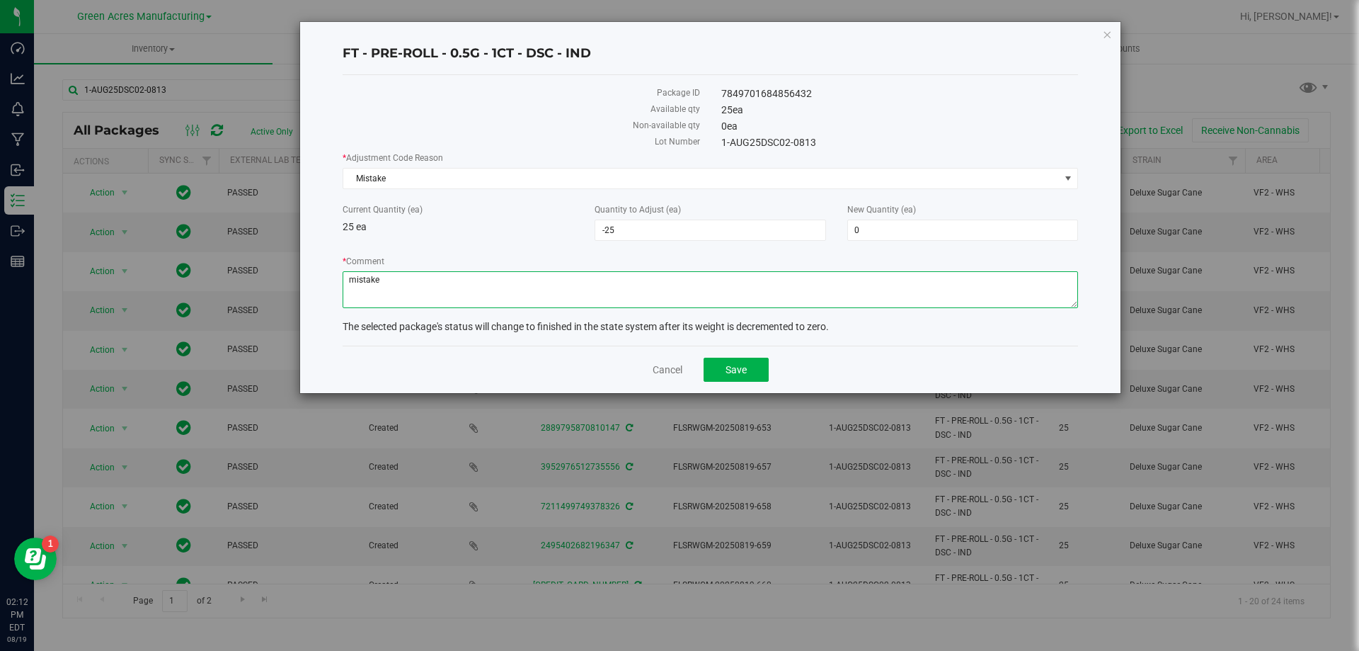
type textarea "mistake"
click at [738, 371] on span "Save" at bounding box center [736, 369] width 21 height 11
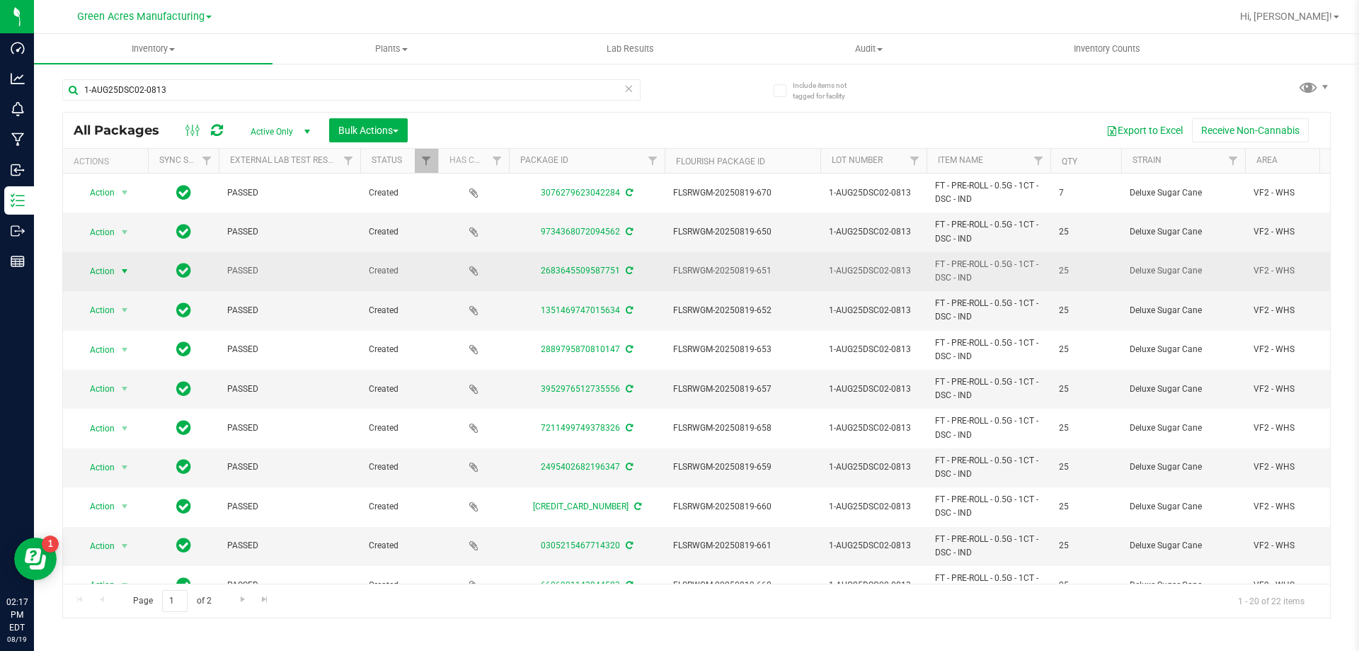
click at [100, 270] on span "Action" at bounding box center [96, 271] width 38 height 20
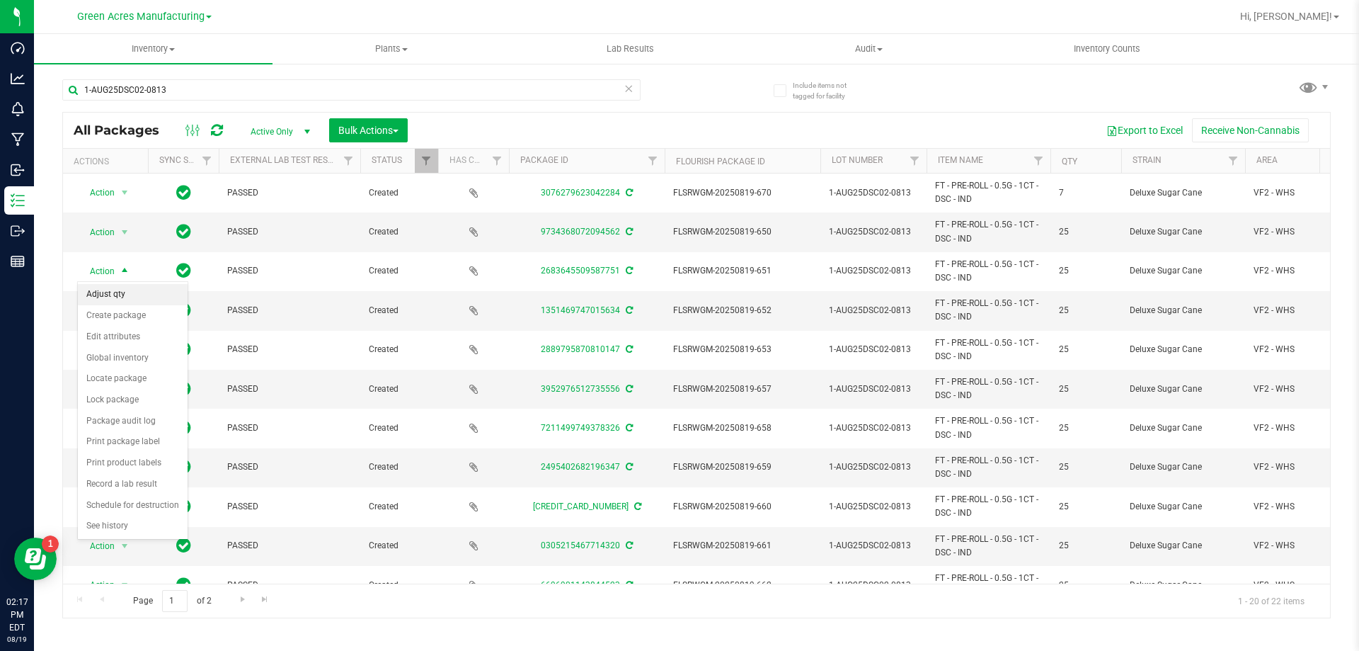
click at [125, 299] on li "Adjust qty" at bounding box center [133, 294] width 110 height 21
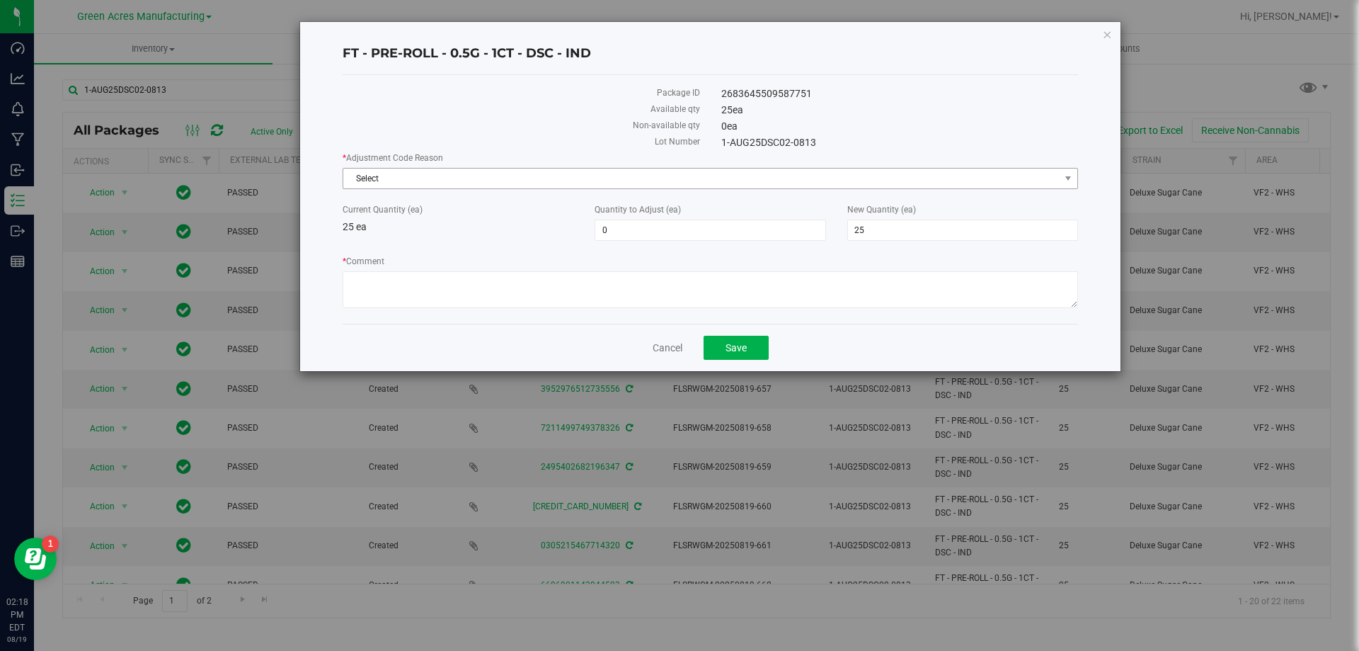
drag, startPoint x: 564, startPoint y: 192, endPoint x: 557, endPoint y: 186, distance: 9.1
click at [557, 186] on div "* Adjustment Code Reason Select Select Depleted Inventory Audit Mistake Moistur…" at bounding box center [711, 232] width 736 height 161
click at [556, 186] on span "Select" at bounding box center [701, 179] width 717 height 20
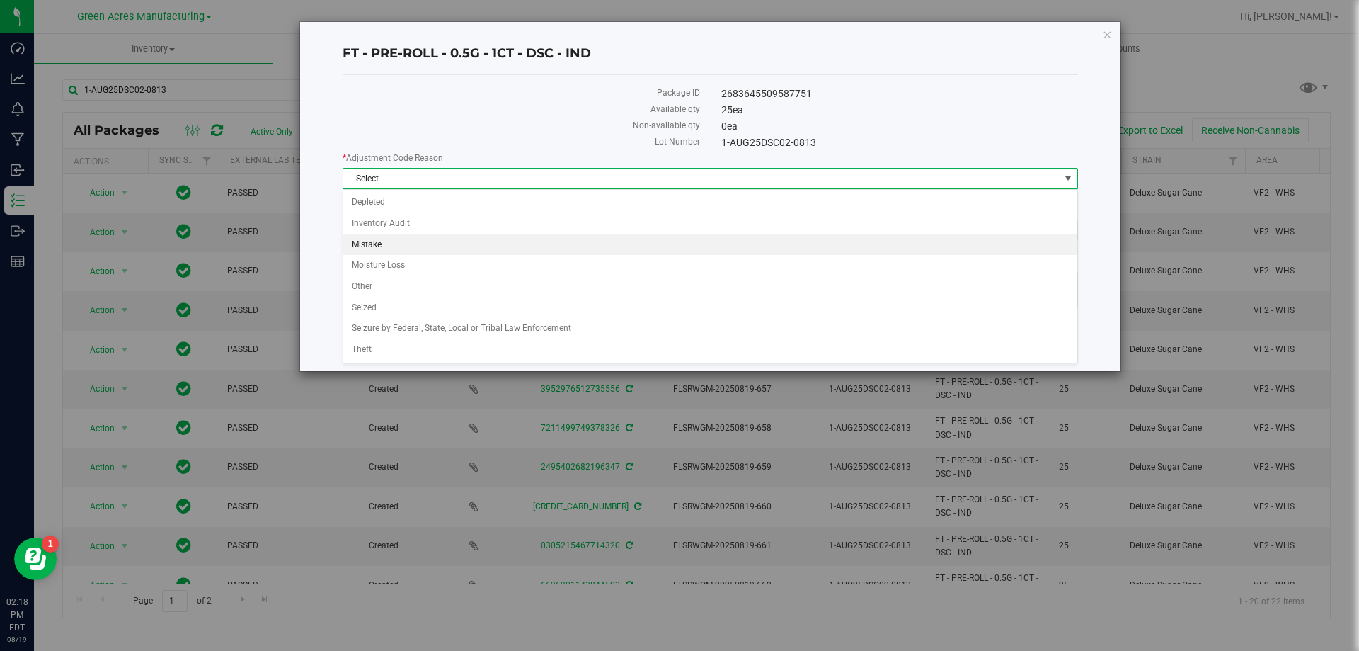
click at [493, 250] on li "Mistake" at bounding box center [710, 244] width 734 height 21
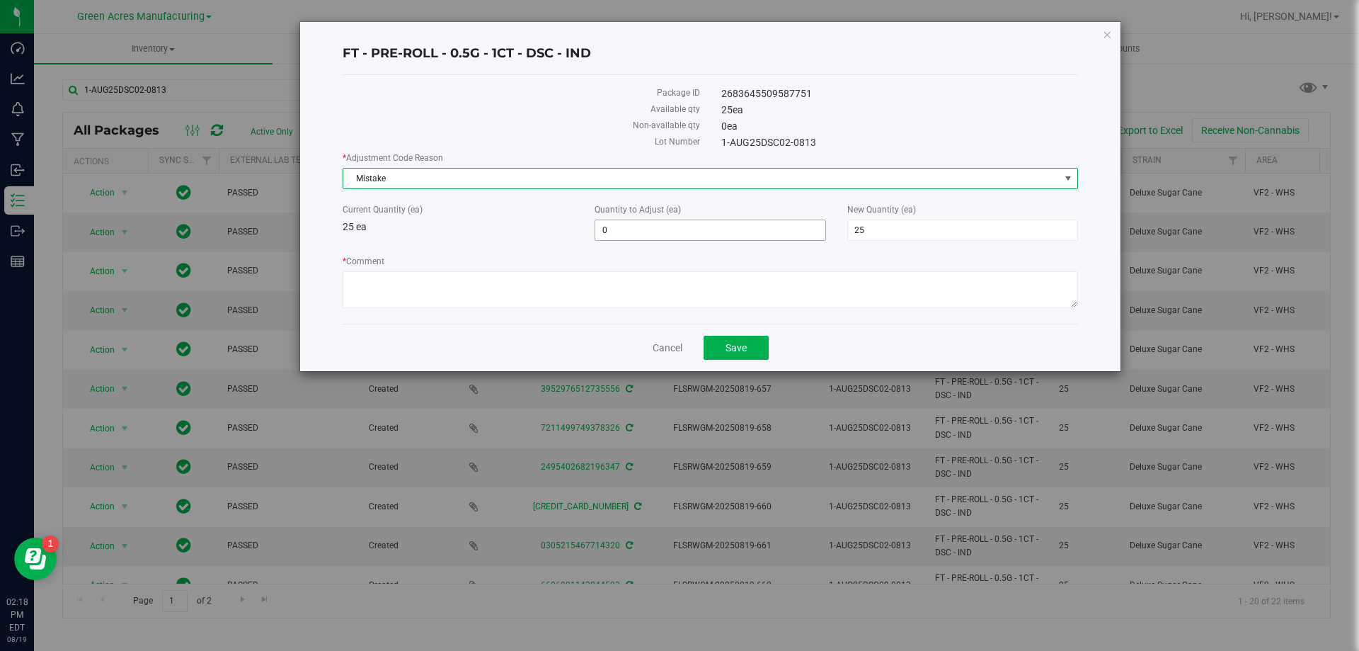
click at [622, 222] on span "0 0" at bounding box center [710, 229] width 231 height 21
type input "-25"
type input "0"
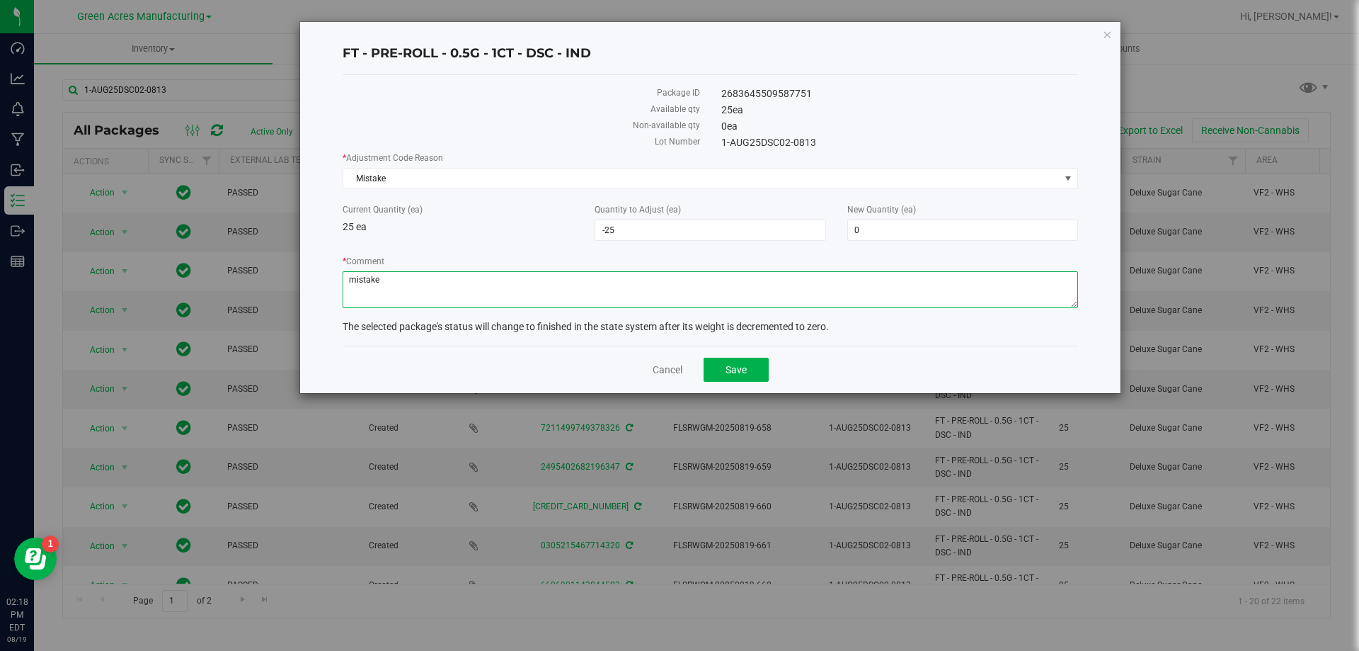
type textarea "mistake"
click at [729, 367] on span "Save" at bounding box center [736, 369] width 21 height 11
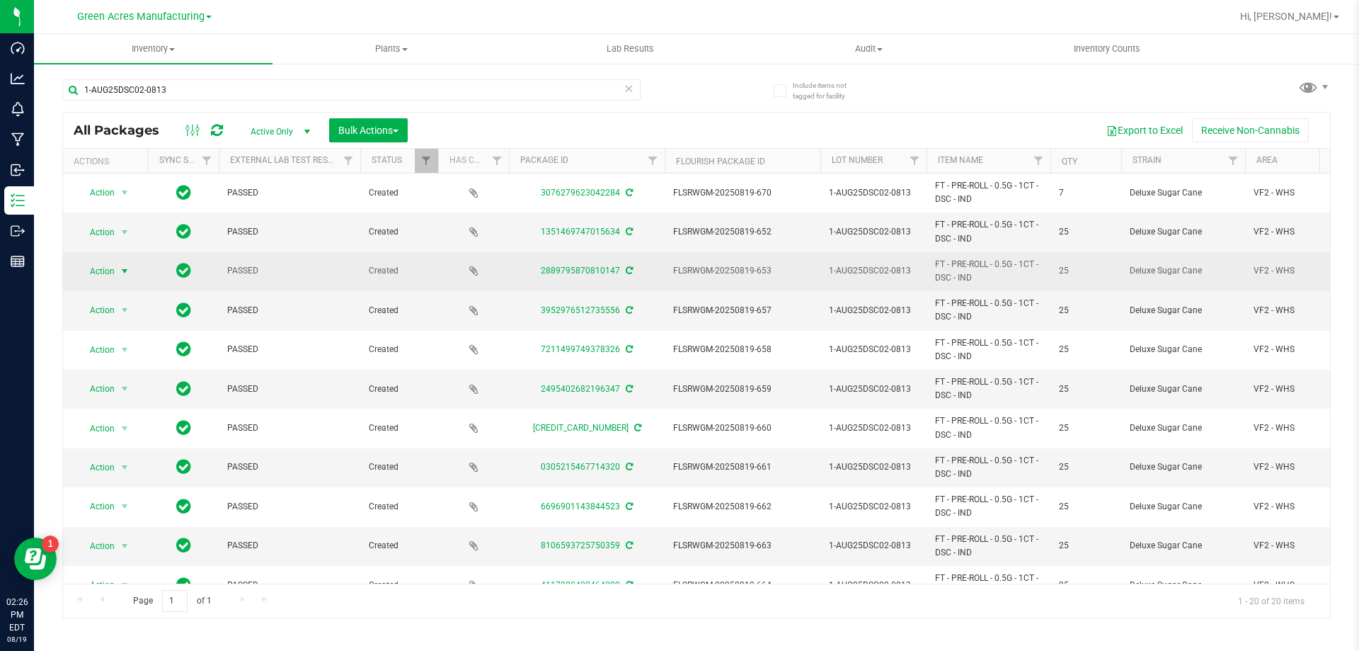
click at [101, 270] on span "Action" at bounding box center [96, 271] width 38 height 20
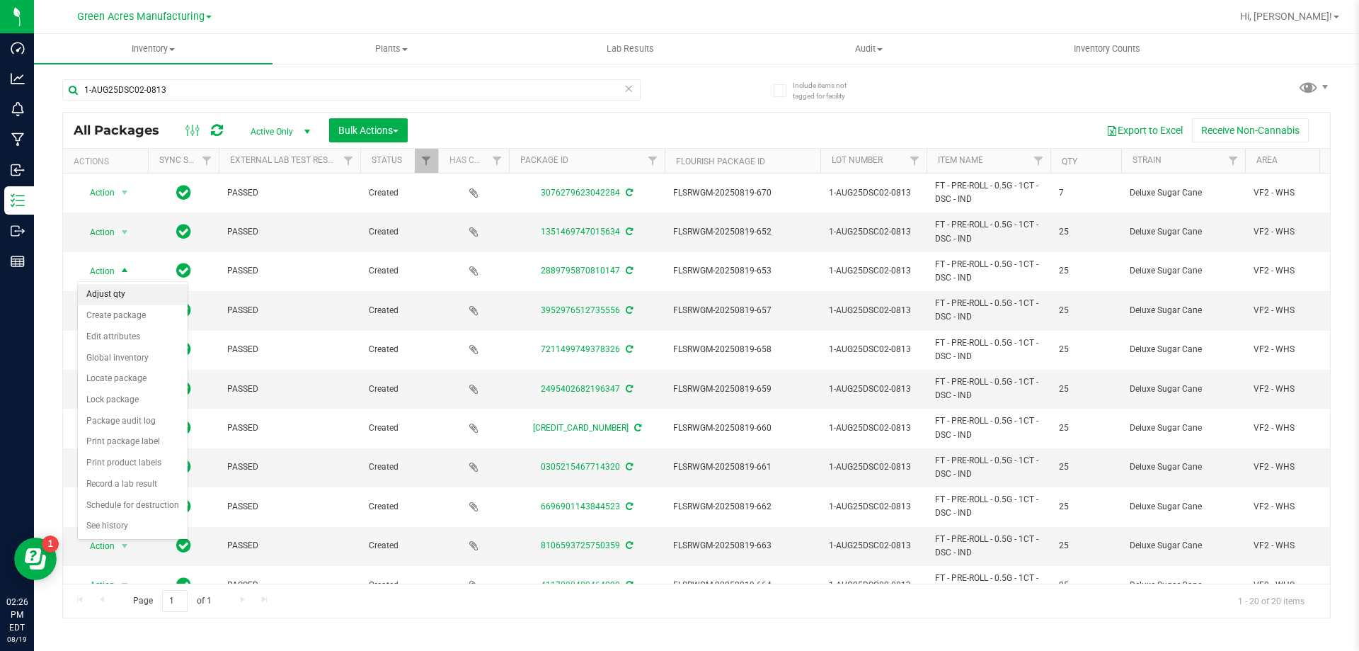
click at [129, 293] on li "Adjust qty" at bounding box center [133, 294] width 110 height 21
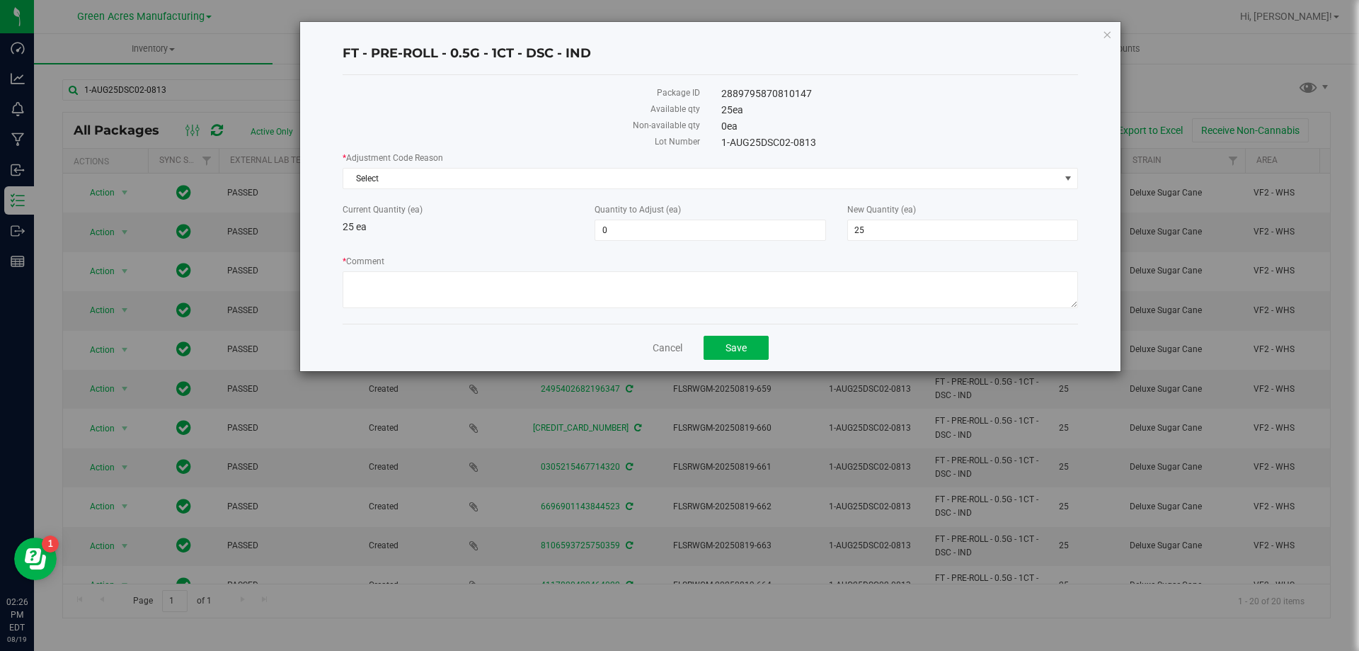
click at [505, 165] on div "* Adjustment Code Reason Select Select Depleted Inventory Audit Mistake Moistur…" at bounding box center [711, 171] width 736 height 38
click at [506, 178] on span "Select" at bounding box center [701, 179] width 717 height 20
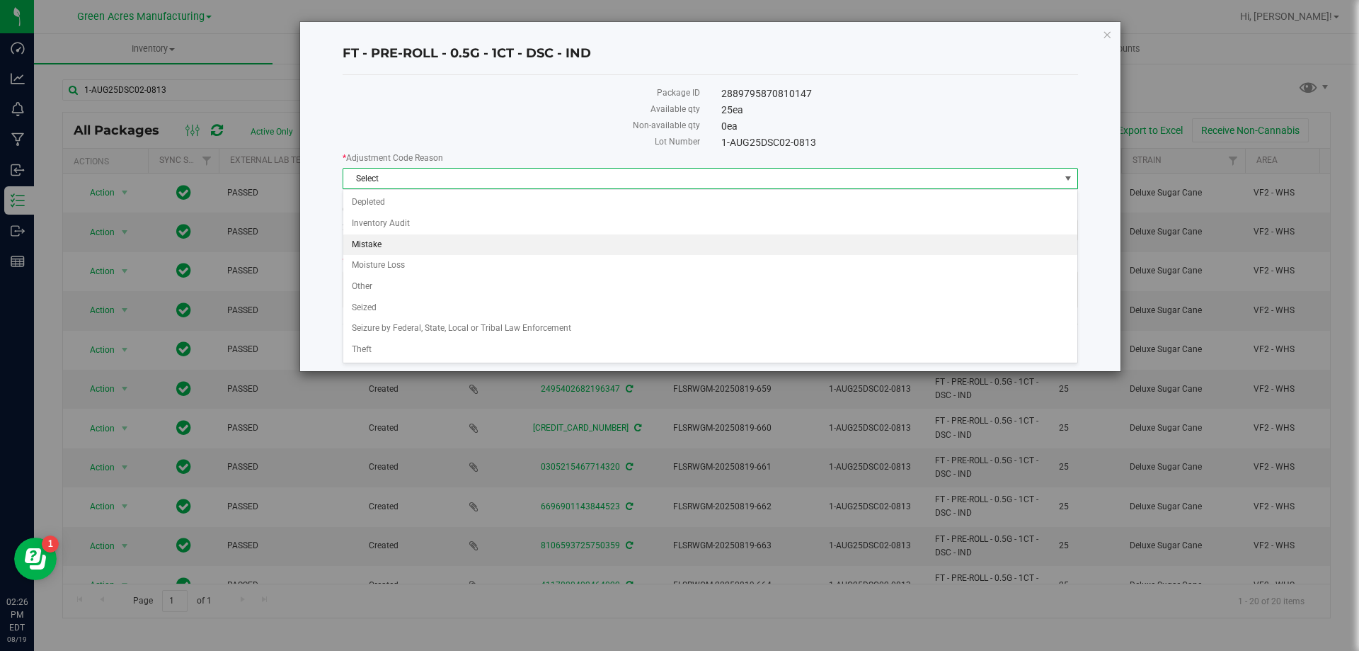
click at [409, 246] on li "Mistake" at bounding box center [710, 244] width 734 height 21
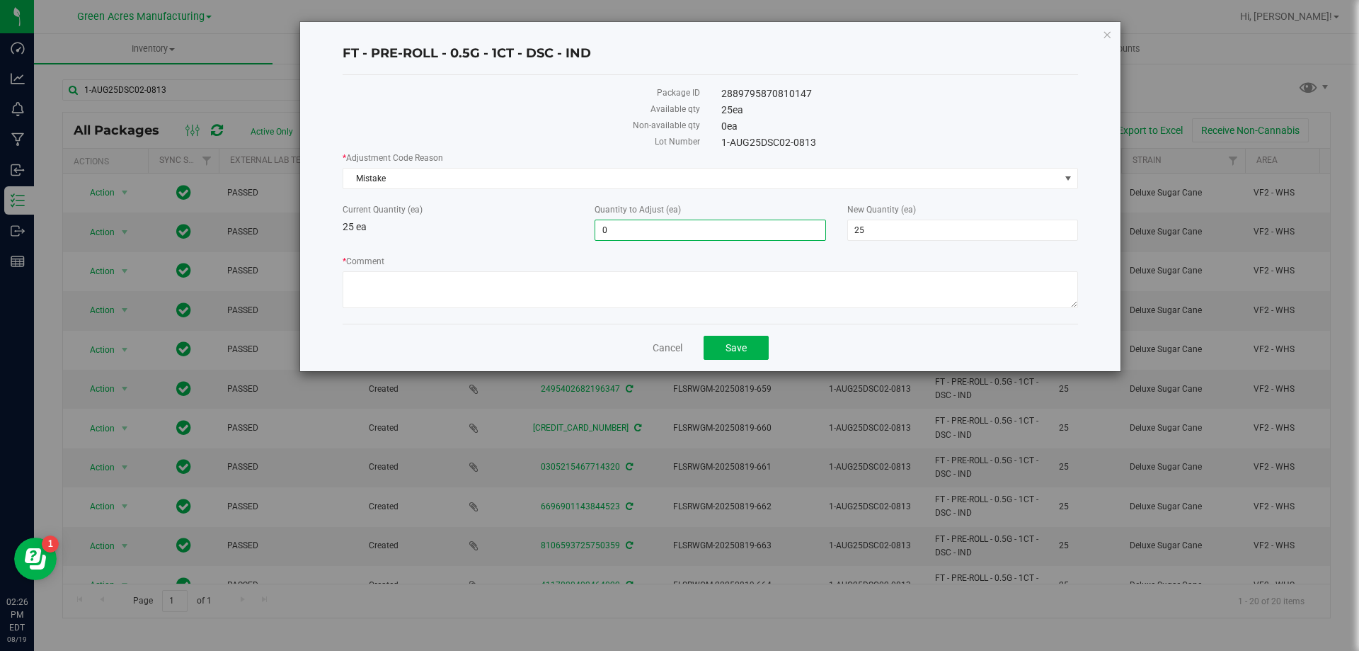
click at [654, 230] on span "0 0" at bounding box center [710, 229] width 231 height 21
type input "-25"
type input "0"
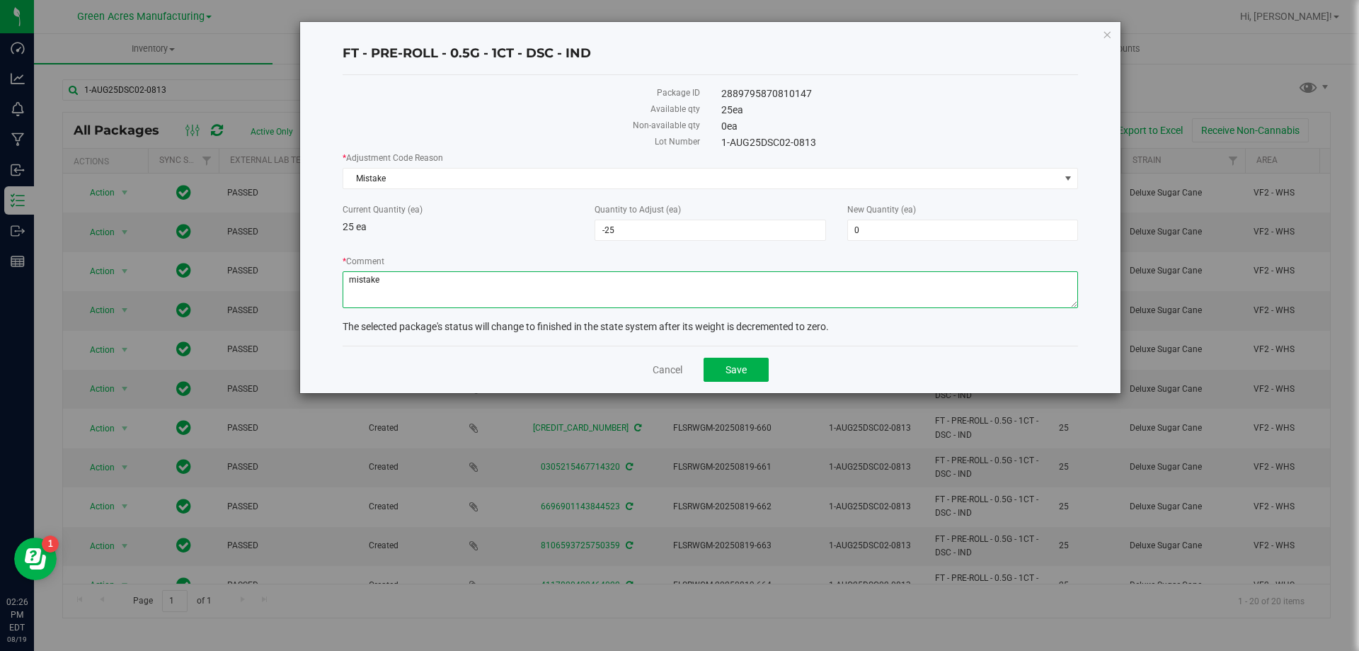
type textarea "mistake"
click at [757, 370] on button "Save" at bounding box center [736, 370] width 65 height 24
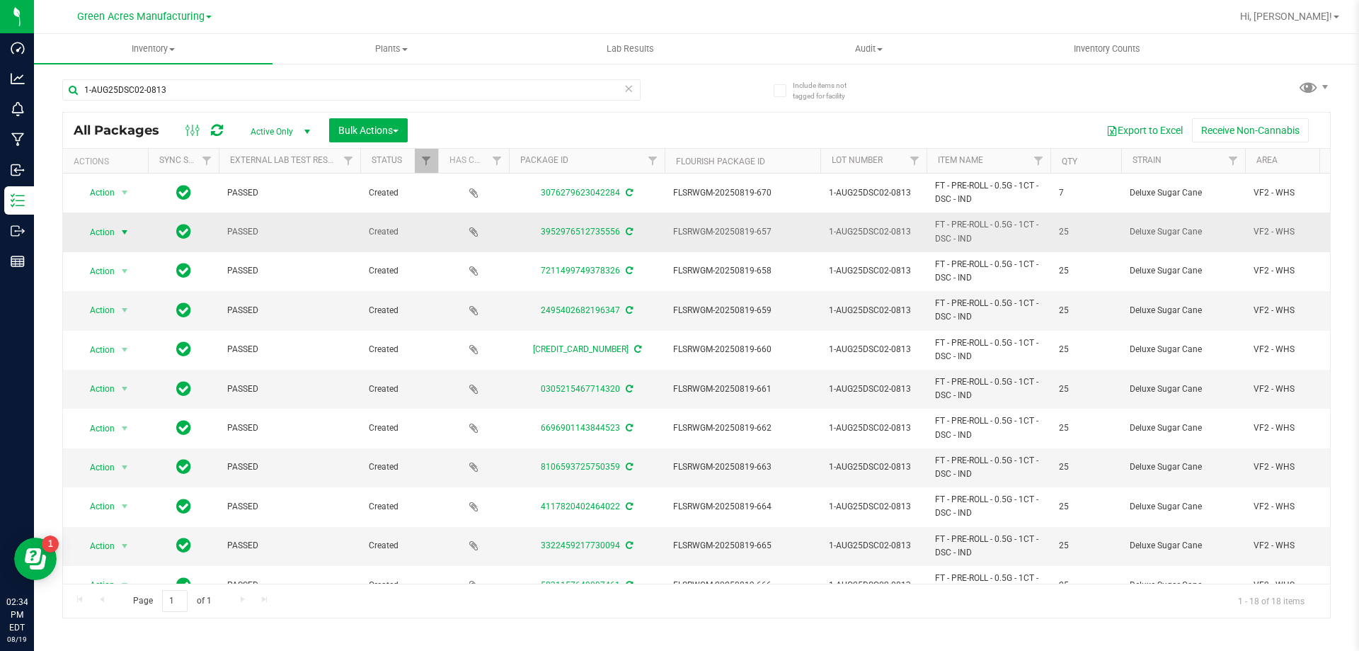
click at [116, 230] on span "select" at bounding box center [125, 232] width 18 height 20
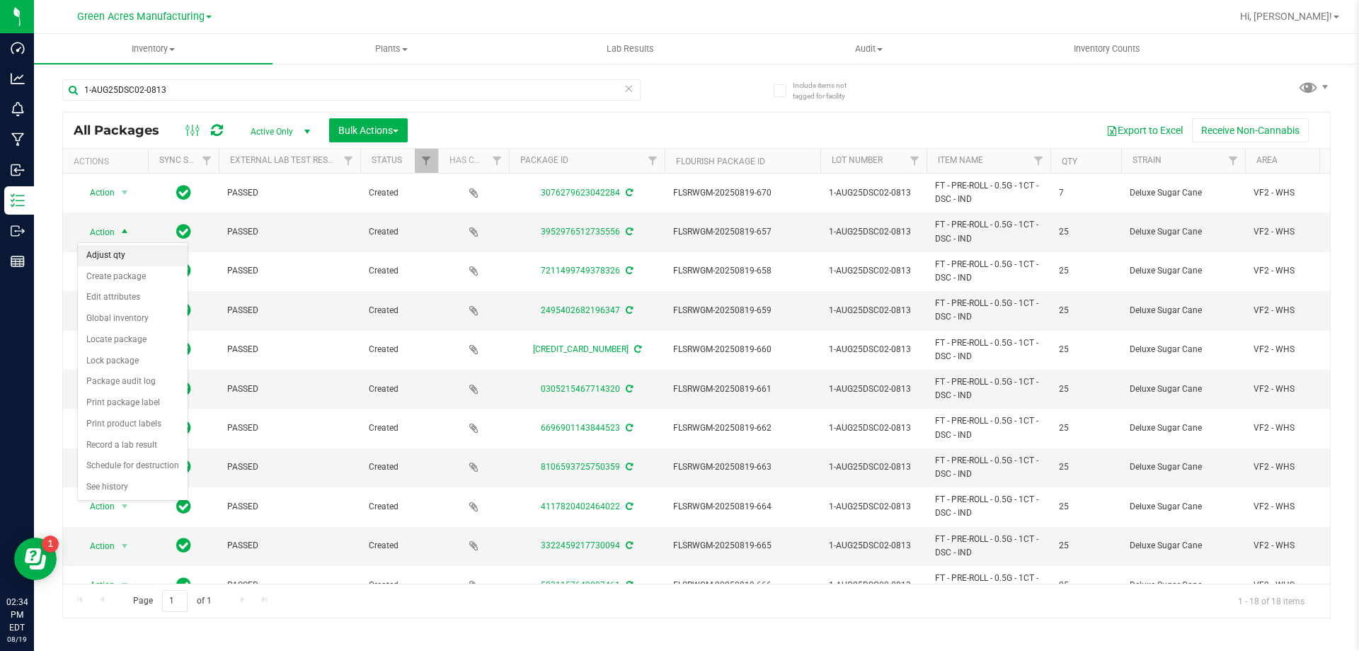
click at [125, 254] on li "Adjust qty" at bounding box center [133, 255] width 110 height 21
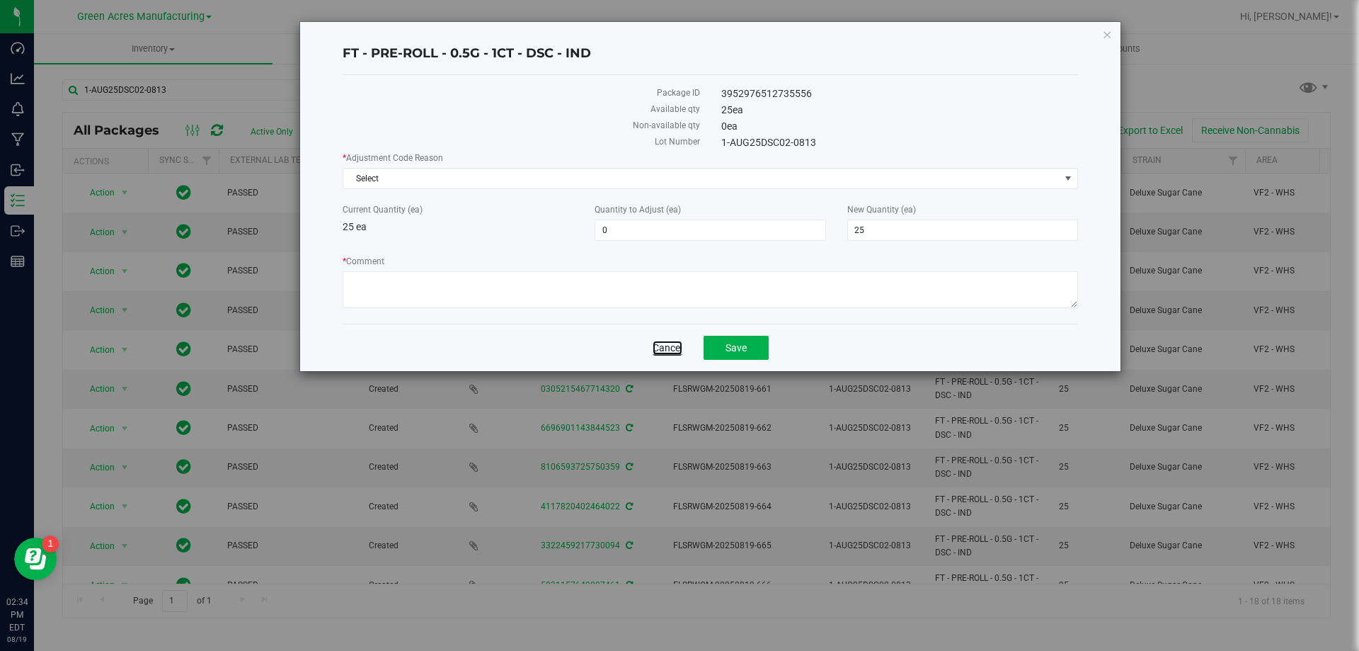
click at [675, 347] on link "Cancel" at bounding box center [668, 348] width 30 height 14
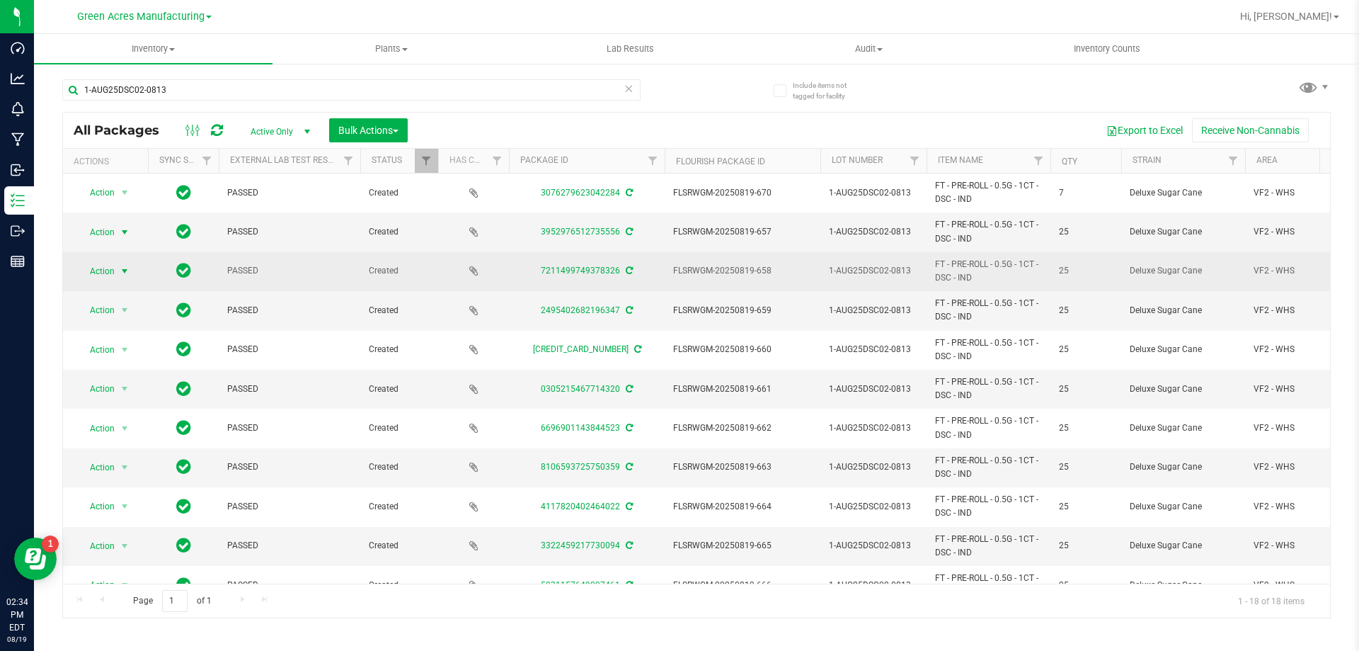
click at [99, 262] on span "Action" at bounding box center [96, 271] width 38 height 20
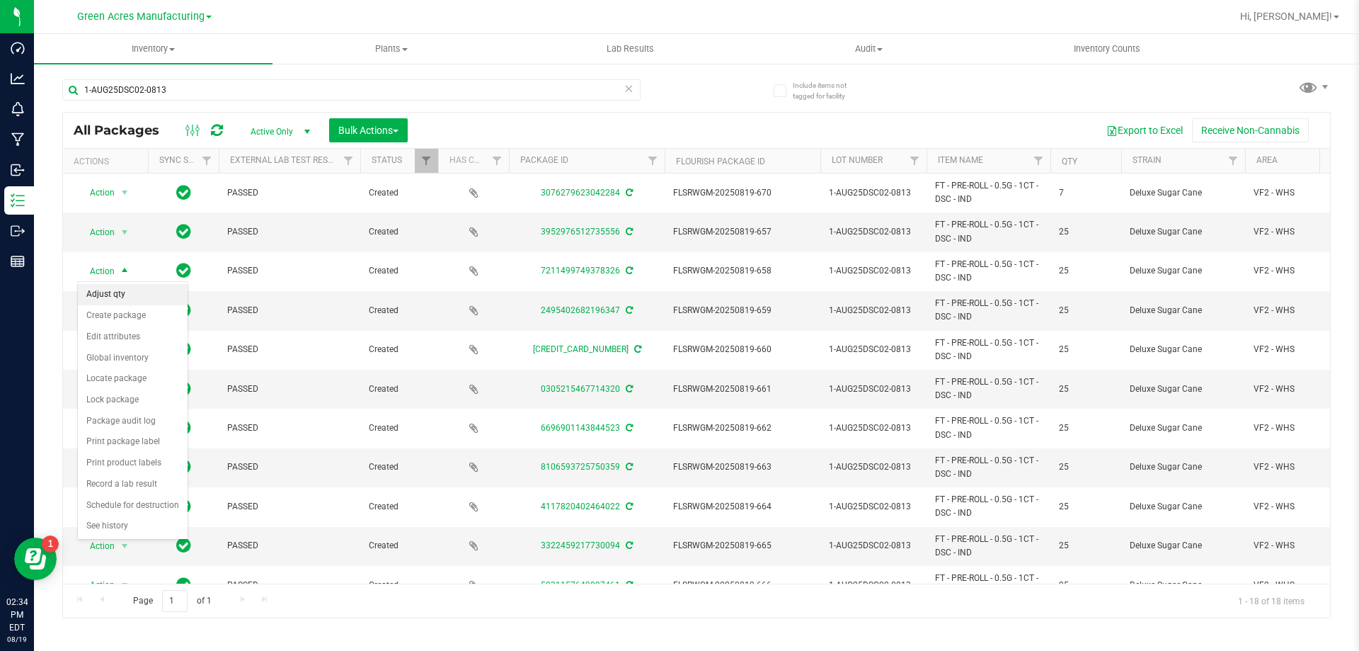
click at [120, 290] on li "Adjust qty" at bounding box center [133, 294] width 110 height 21
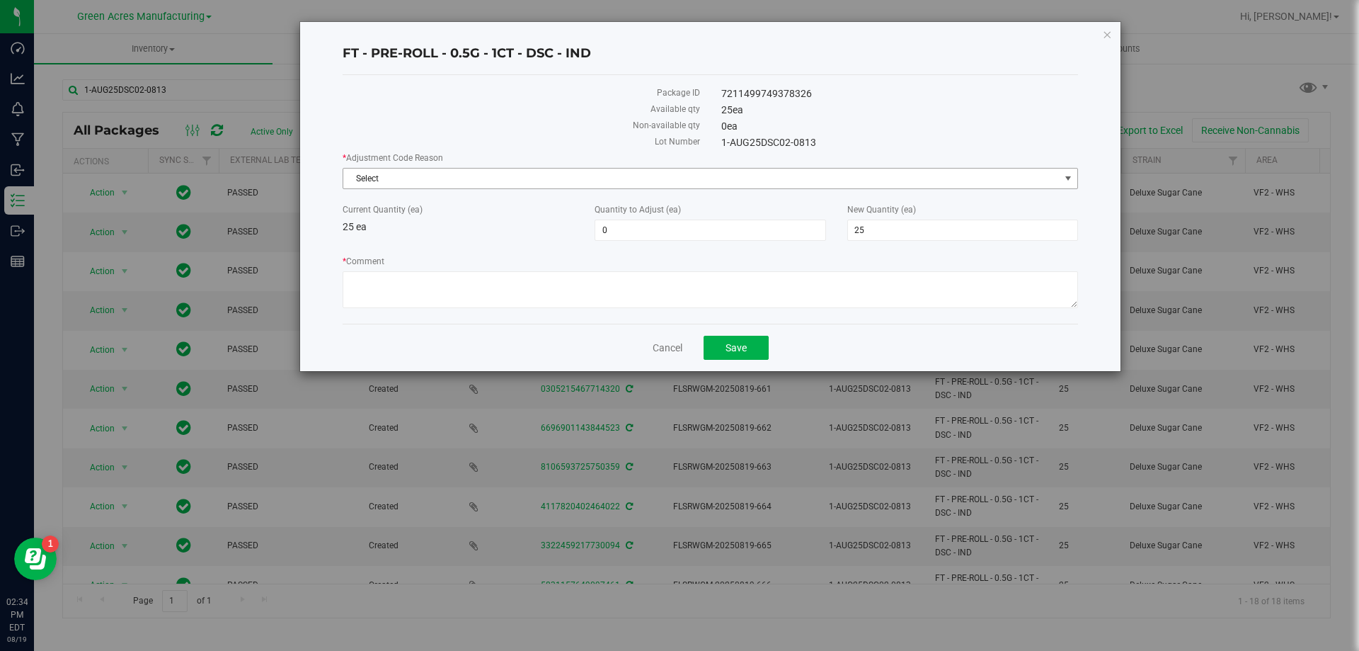
click at [415, 183] on span "Select" at bounding box center [701, 179] width 717 height 20
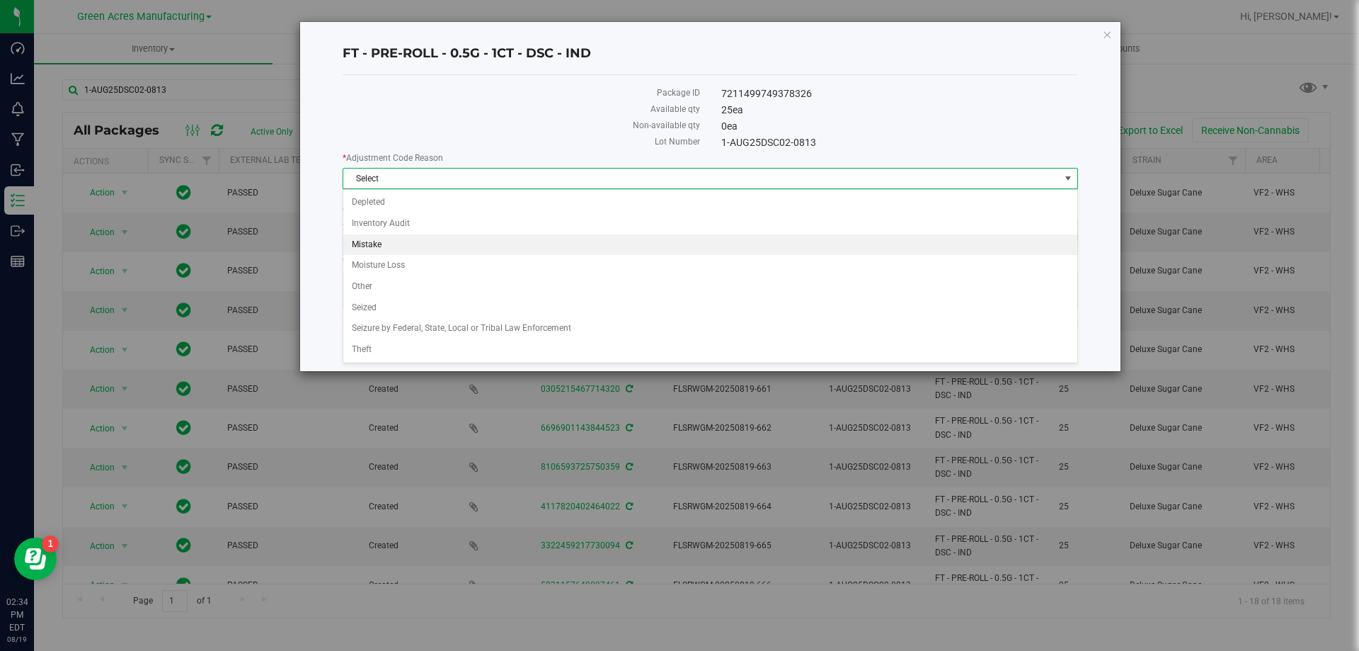
click at [411, 239] on li "Mistake" at bounding box center [710, 244] width 734 height 21
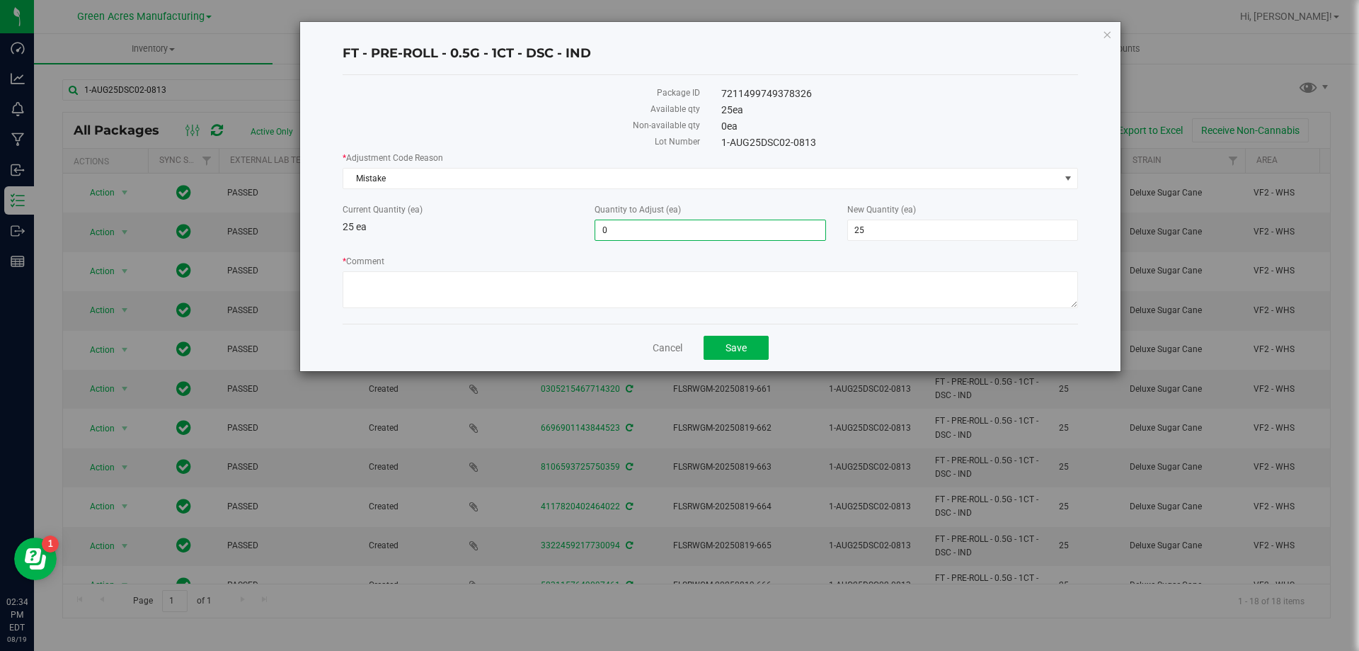
click at [646, 228] on span "0 0" at bounding box center [710, 229] width 231 height 21
type input "-25"
type input "0"
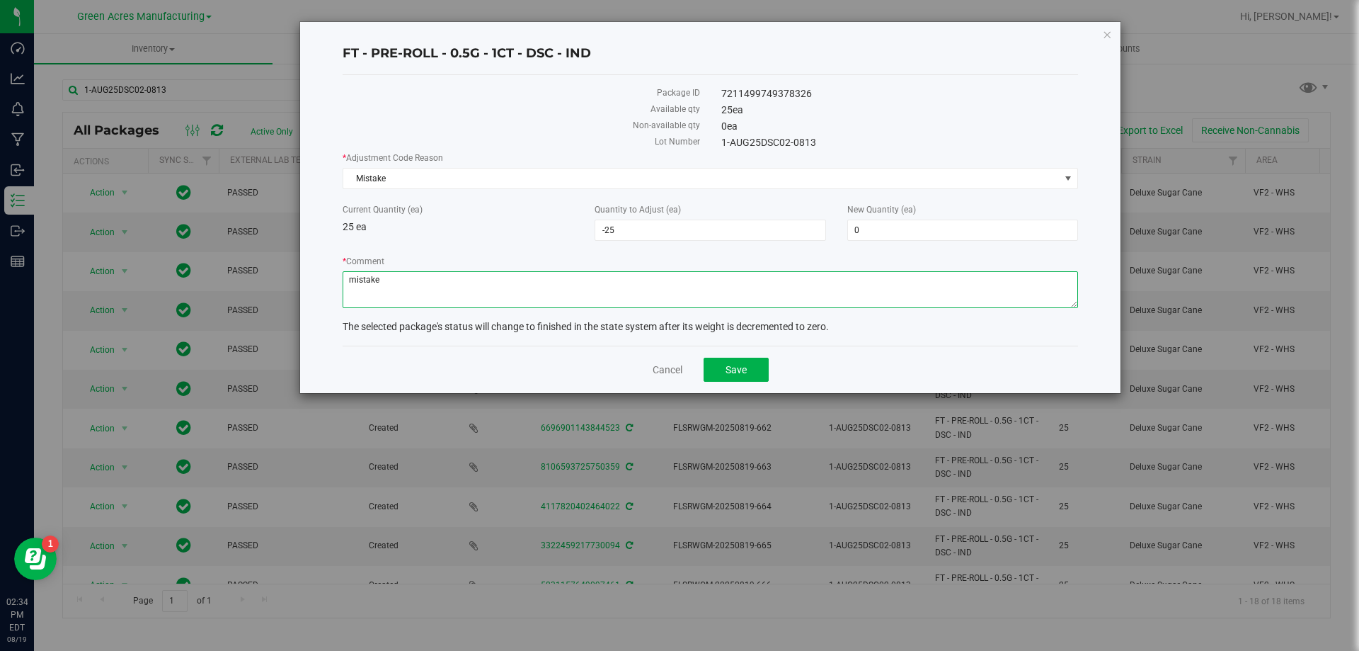
type textarea "mistake"
click at [752, 370] on button "Save" at bounding box center [736, 370] width 65 height 24
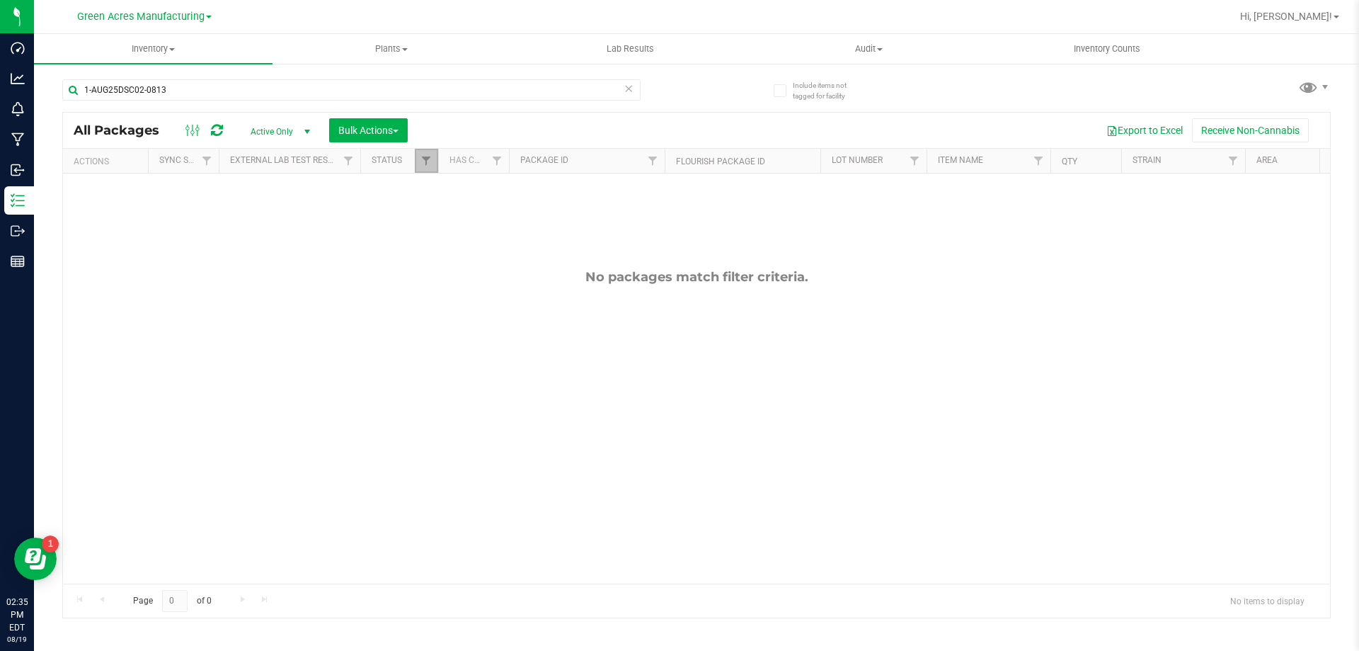
click at [423, 169] on link "Filter" at bounding box center [426, 161] width 23 height 24
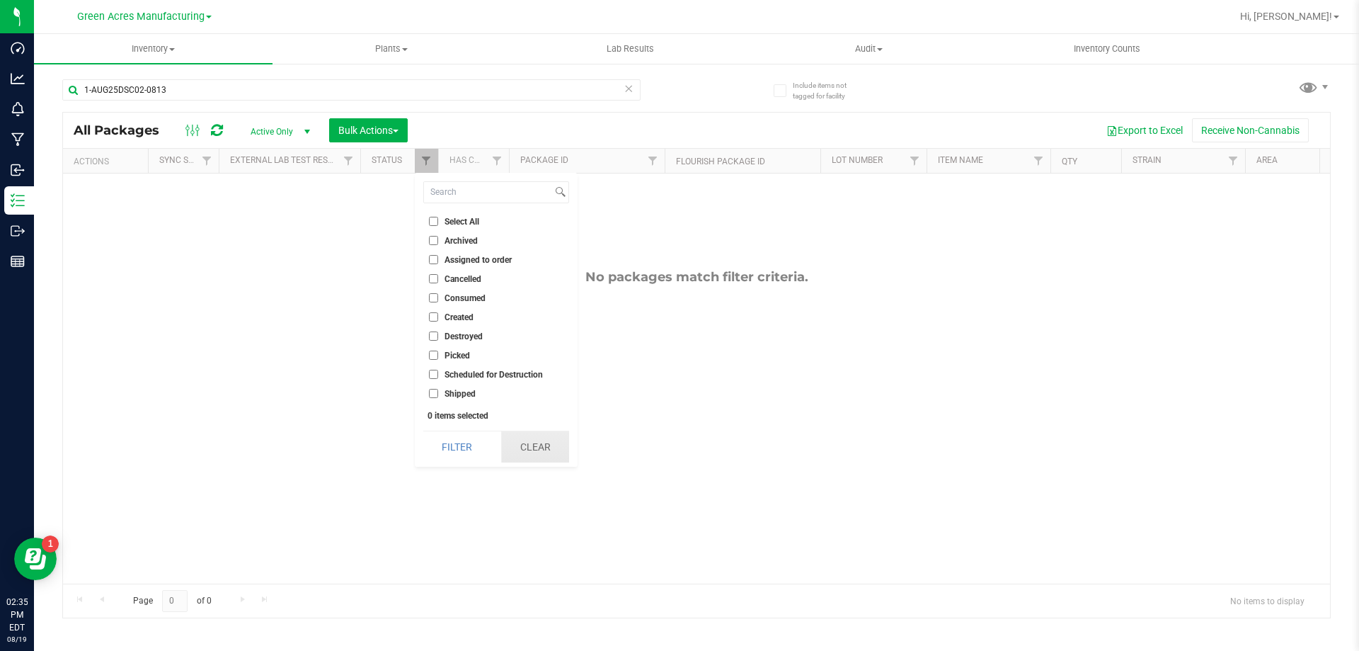
click at [540, 454] on button "Clear" at bounding box center [535, 446] width 68 height 31
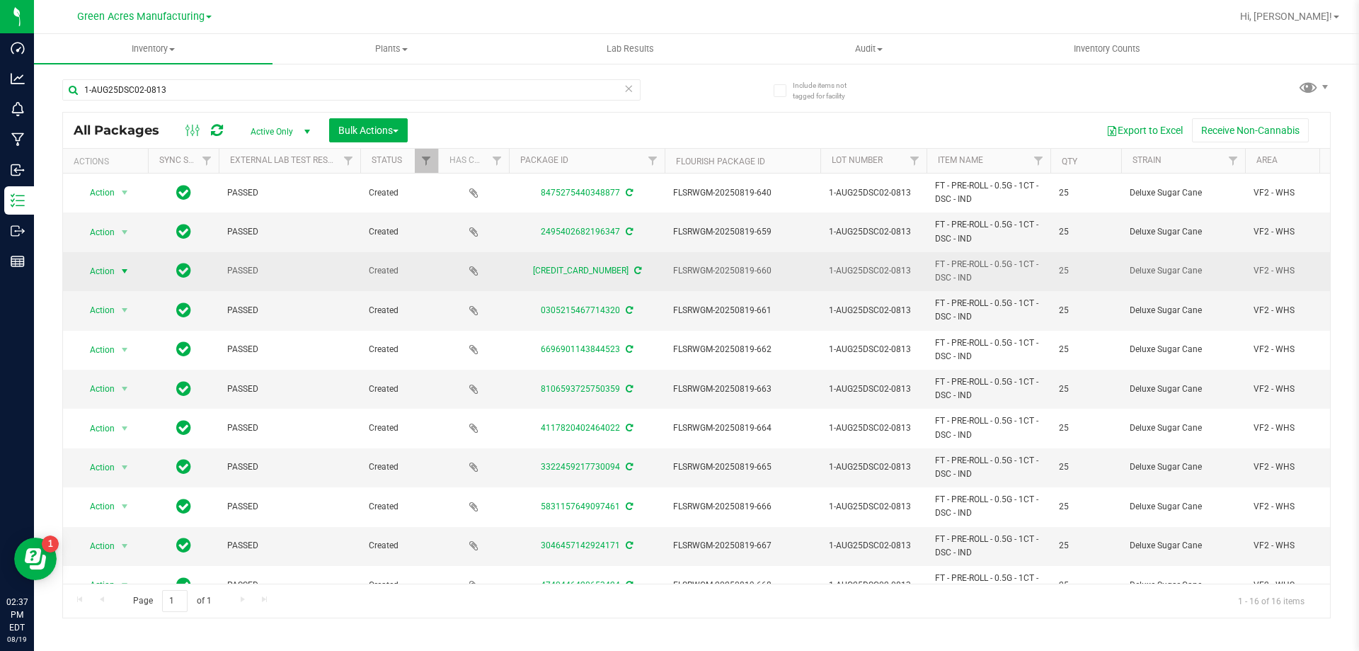
click at [109, 274] on span "Action" at bounding box center [96, 271] width 38 height 20
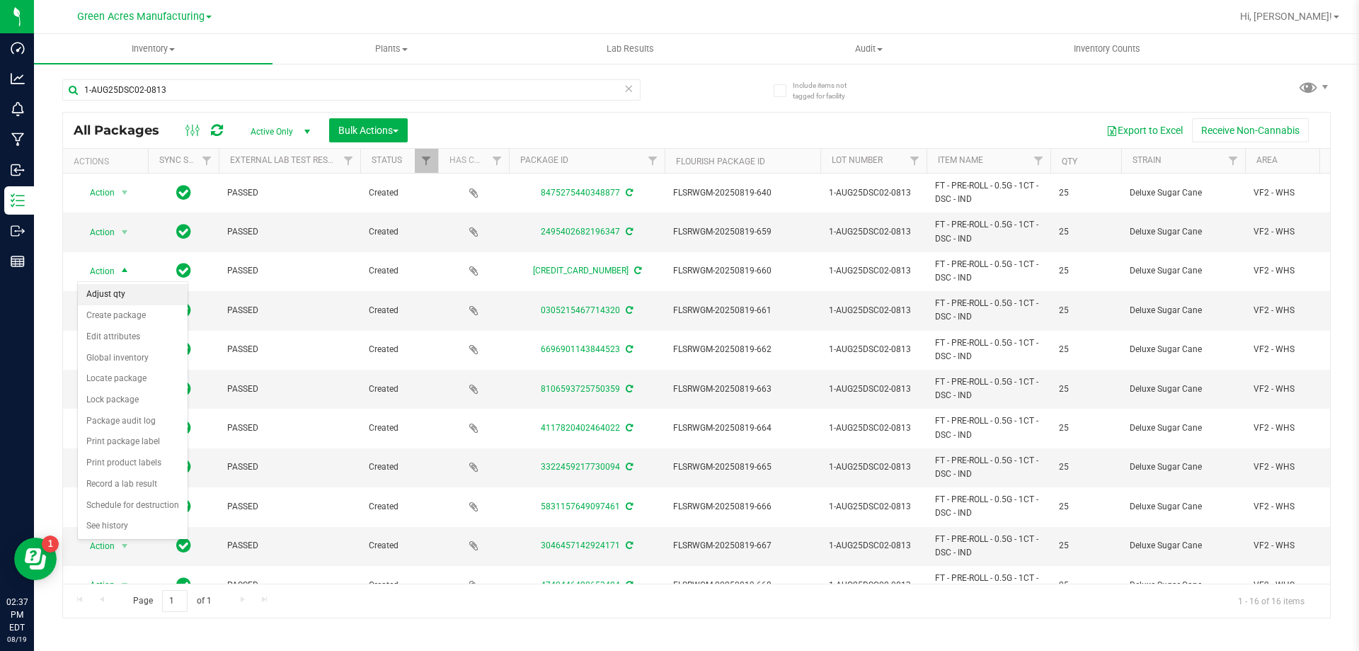
click at [116, 292] on li "Adjust qty" at bounding box center [133, 294] width 110 height 21
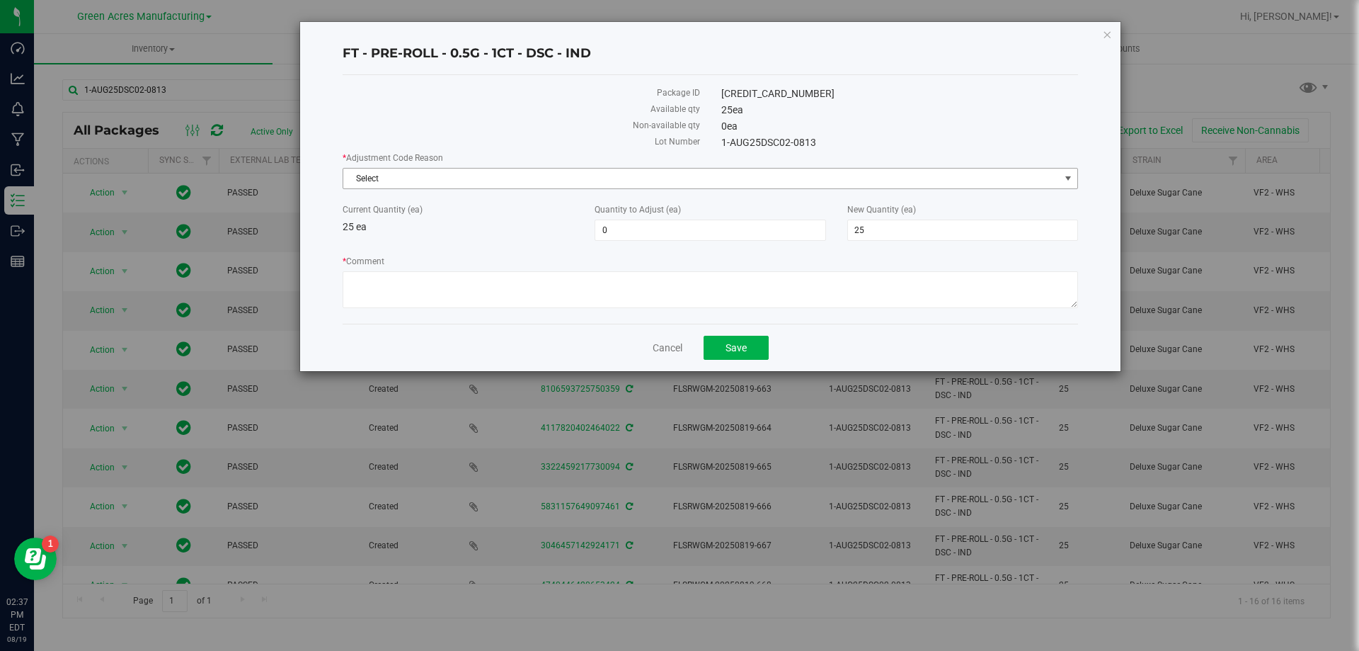
click at [525, 171] on span "Select" at bounding box center [701, 179] width 717 height 20
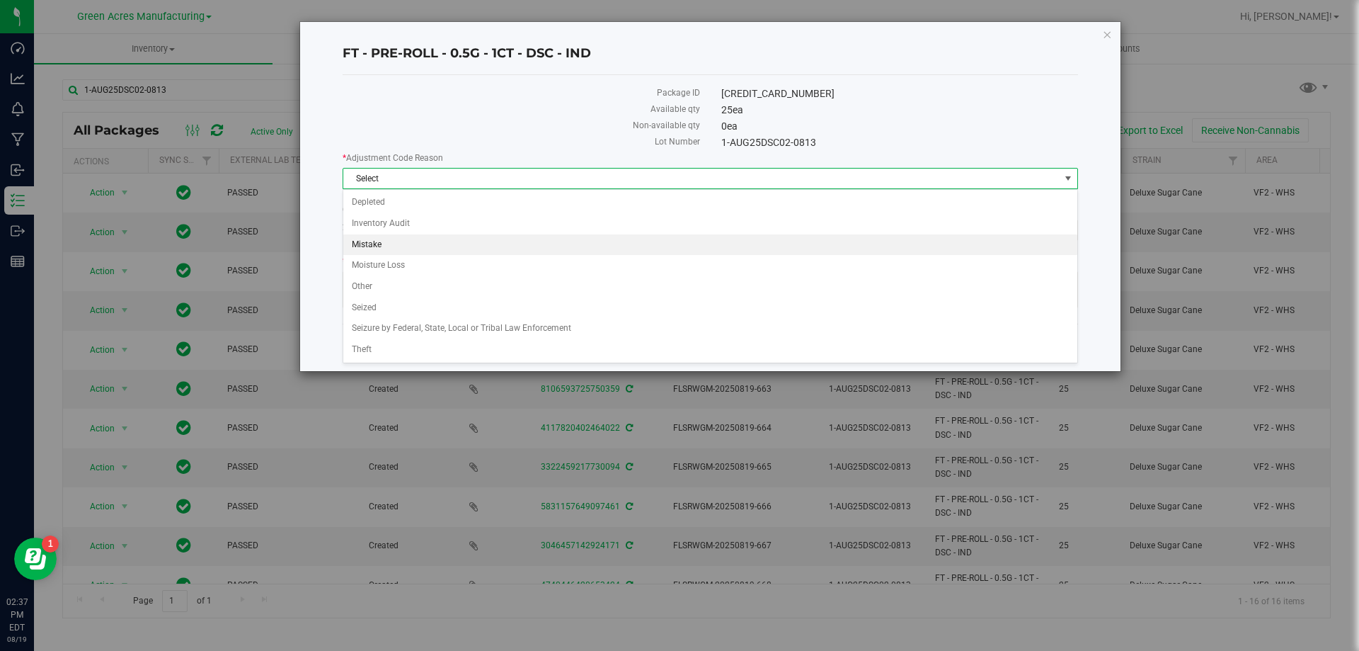
click at [430, 242] on li "Mistake" at bounding box center [710, 244] width 734 height 21
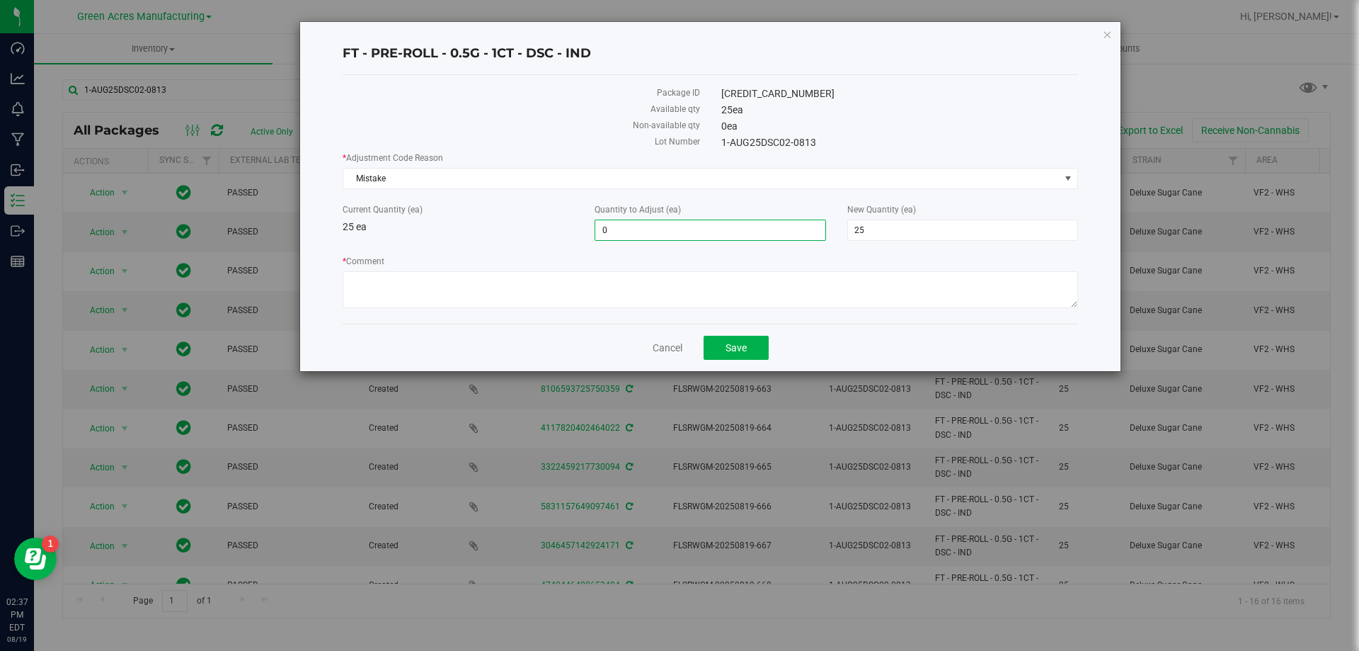
click at [751, 230] on span "0 0" at bounding box center [710, 229] width 231 height 21
type input "-25"
type input "0"
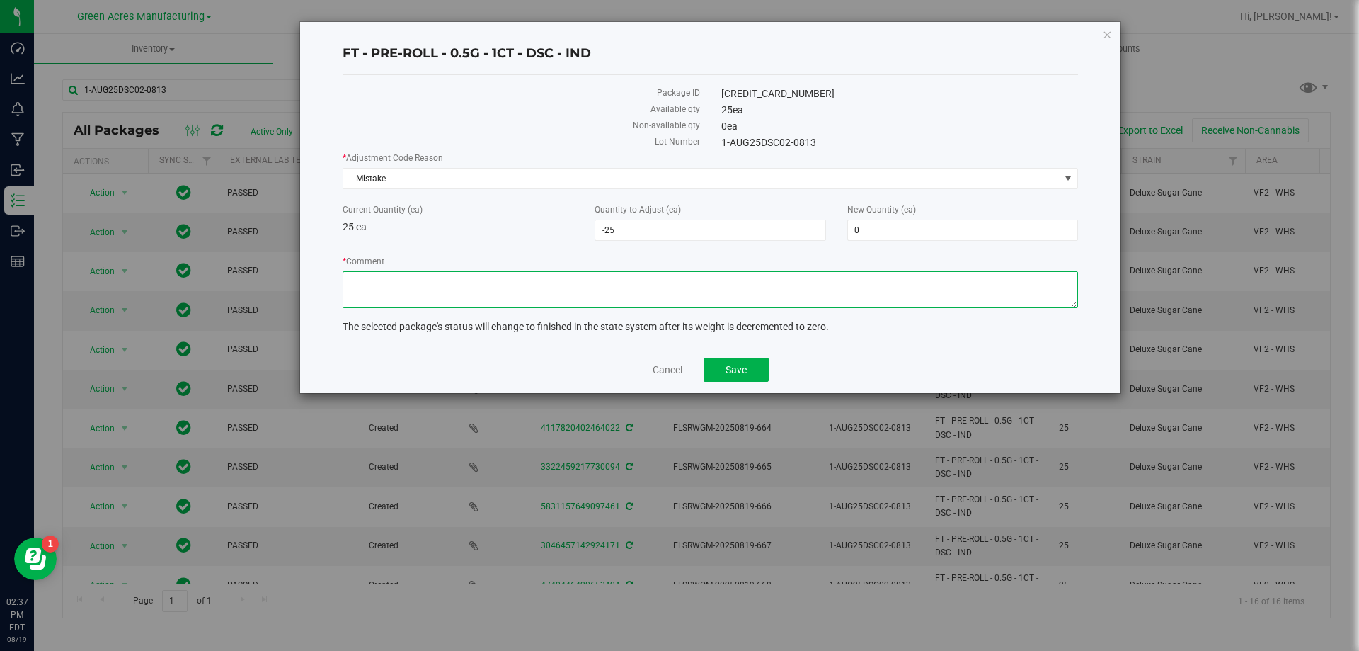
click at [491, 287] on textarea "* Comment" at bounding box center [711, 289] width 736 height 37
type textarea "mistake"
click at [724, 369] on button "Save" at bounding box center [736, 370] width 65 height 24
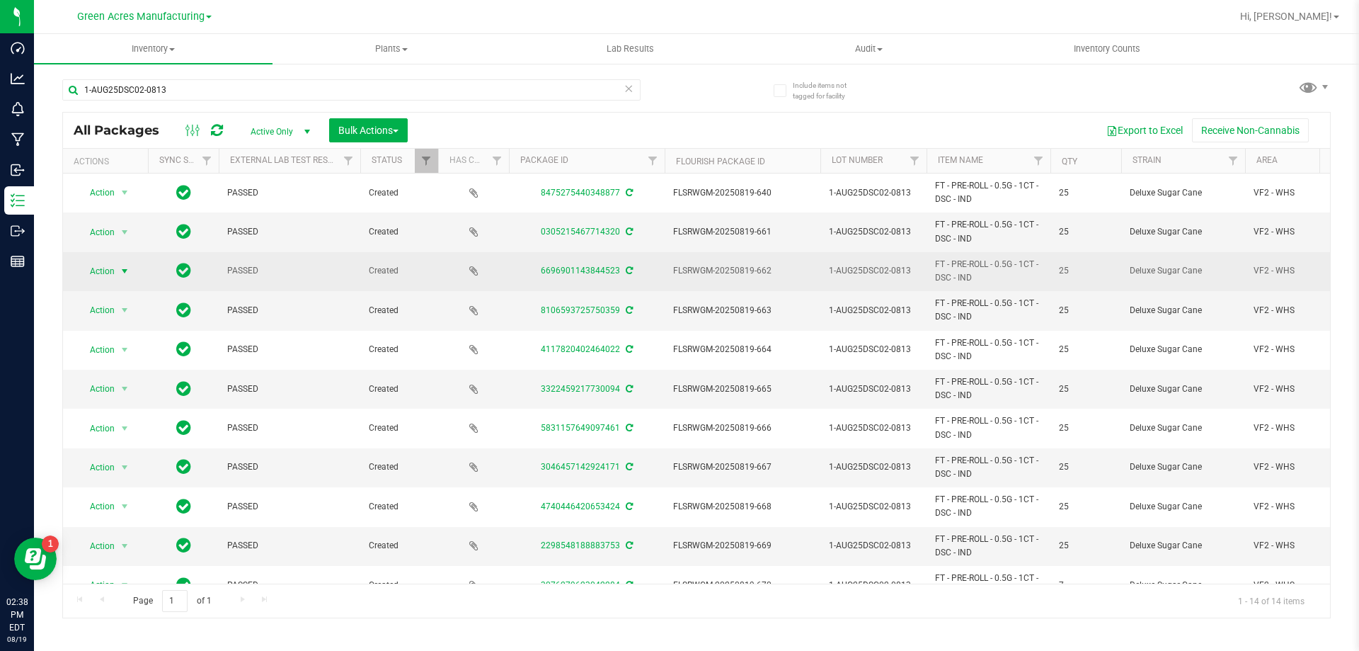
click at [122, 268] on span "select" at bounding box center [124, 271] width 11 height 11
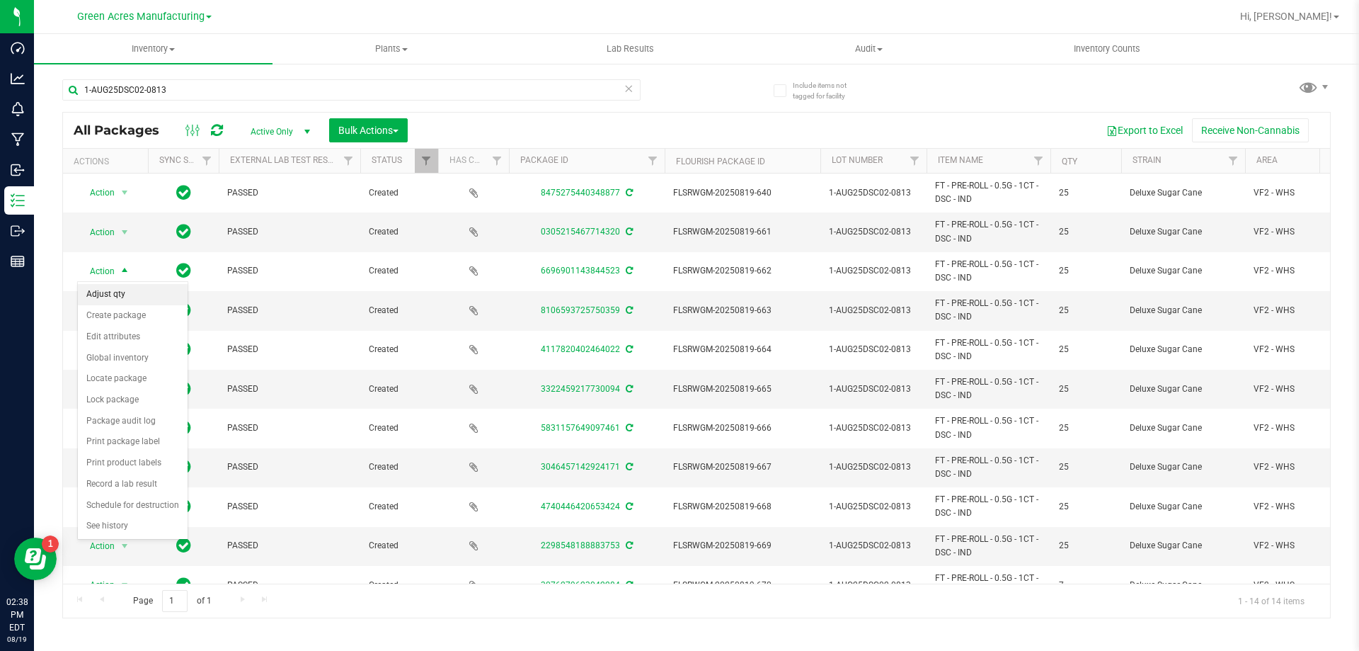
click at [120, 292] on li "Adjust qty" at bounding box center [133, 294] width 110 height 21
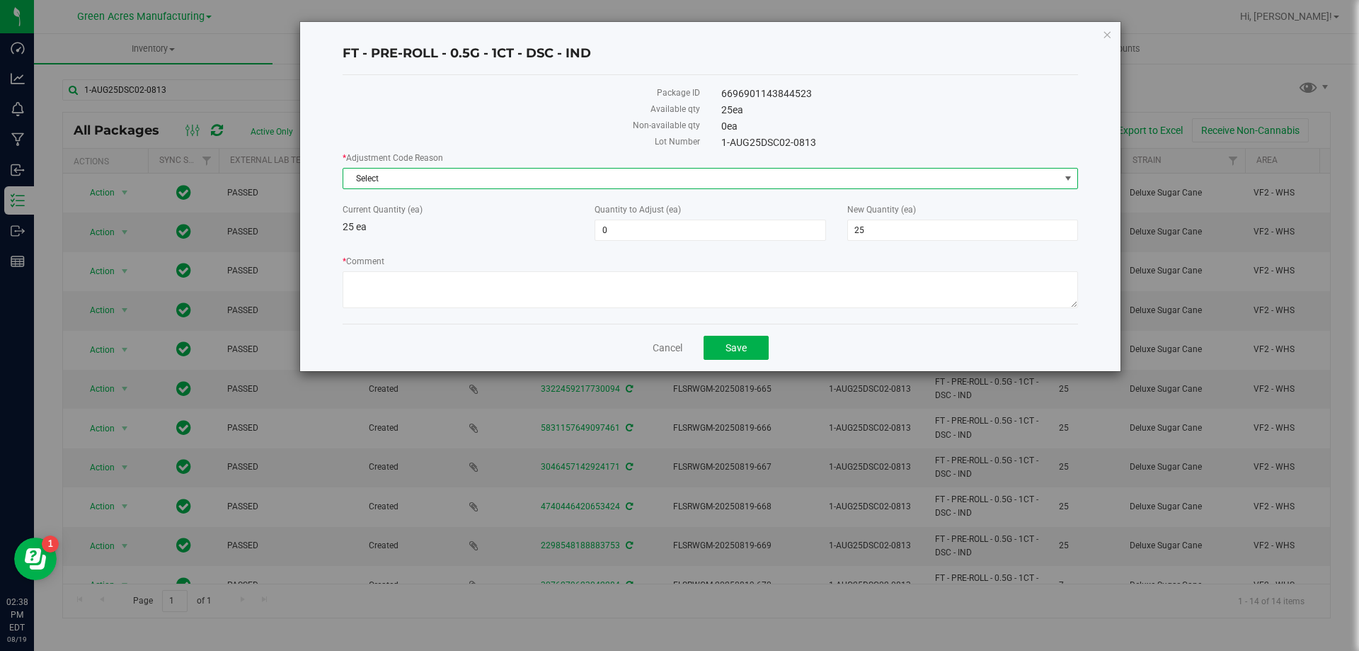
click at [384, 177] on span "Select" at bounding box center [701, 179] width 717 height 20
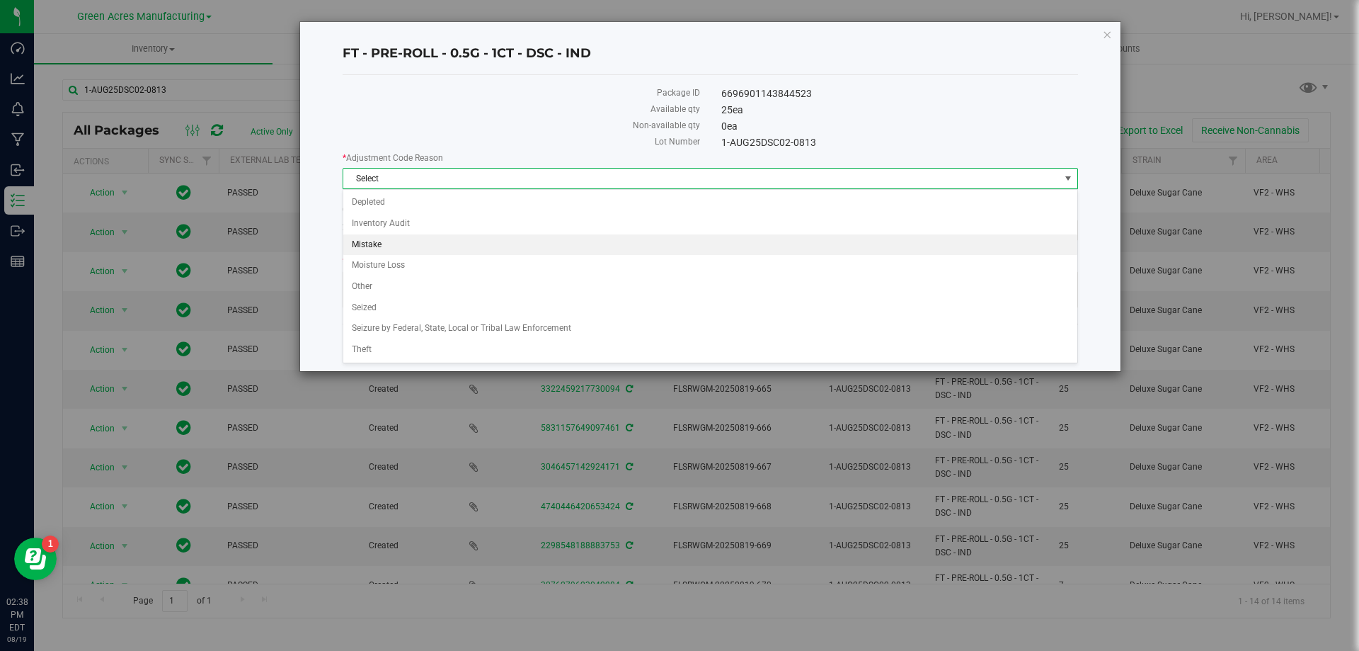
click at [424, 235] on li "Mistake" at bounding box center [710, 244] width 734 height 21
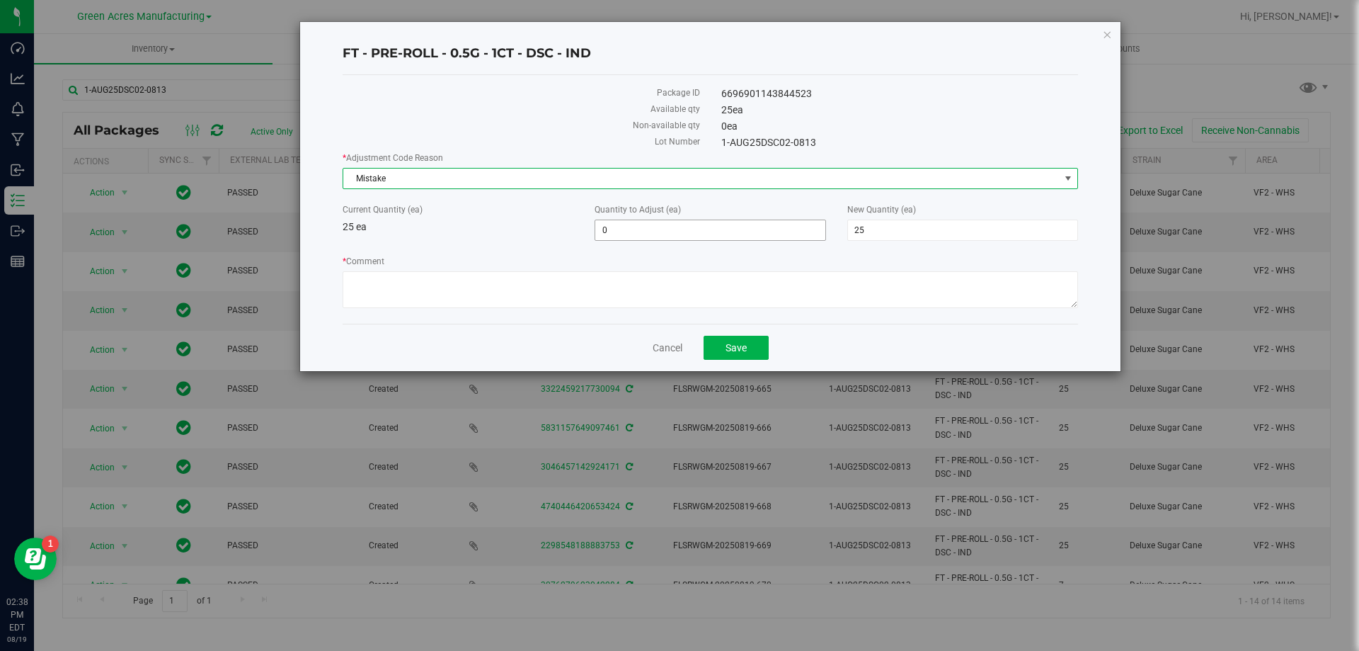
click at [604, 236] on span "0 0" at bounding box center [710, 229] width 231 height 21
click at [612, 236] on input "0" at bounding box center [709, 230] width 229 height 20
type input "-25"
type input "0"
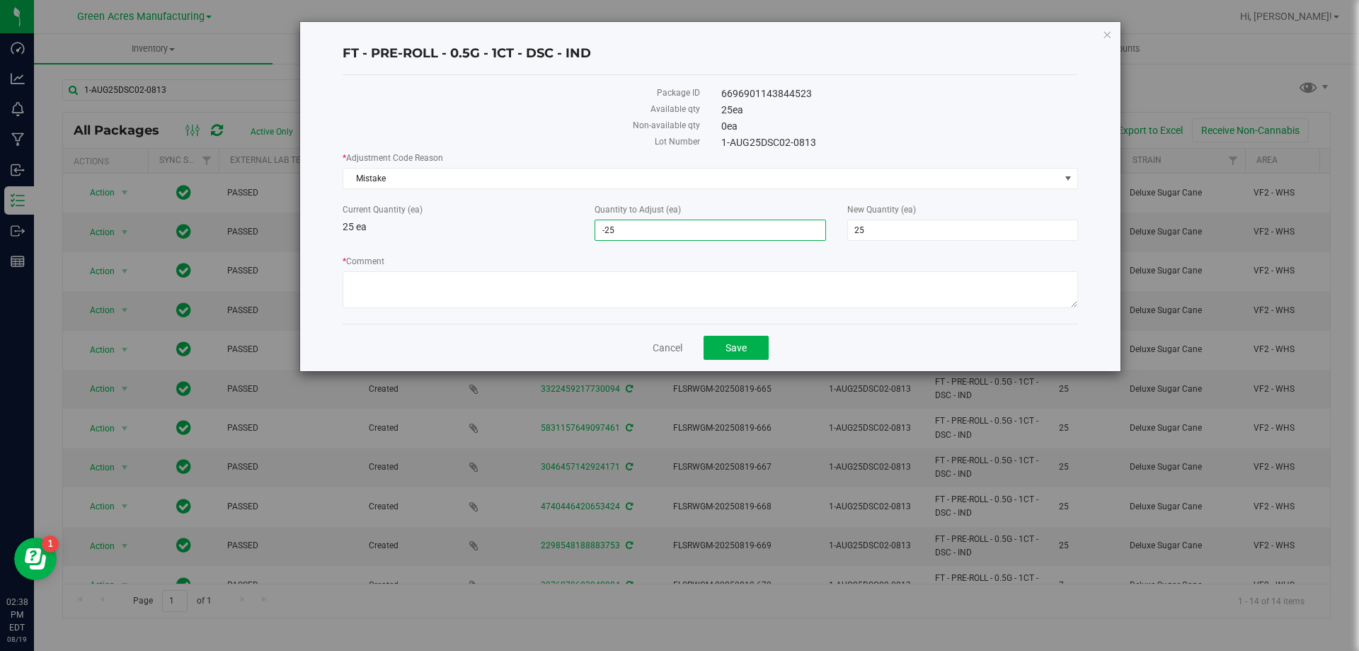
type input "0"
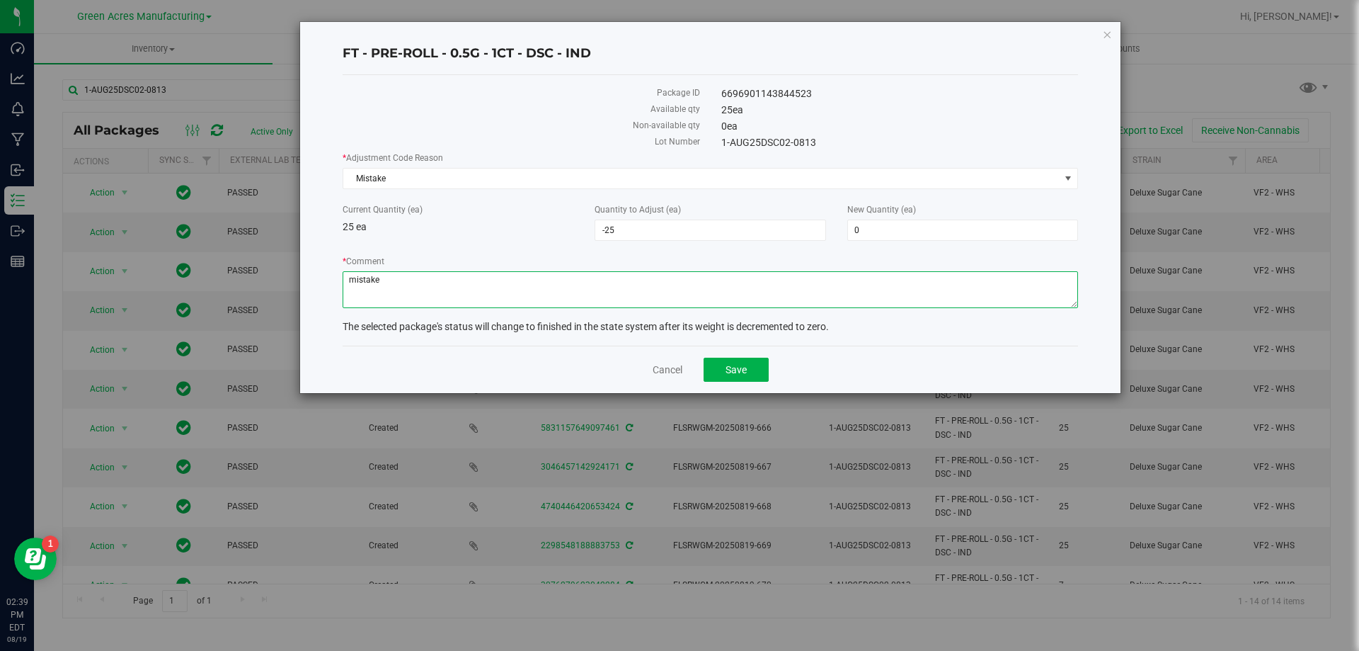
type textarea "mistake"
click at [757, 373] on button "Save" at bounding box center [736, 370] width 65 height 24
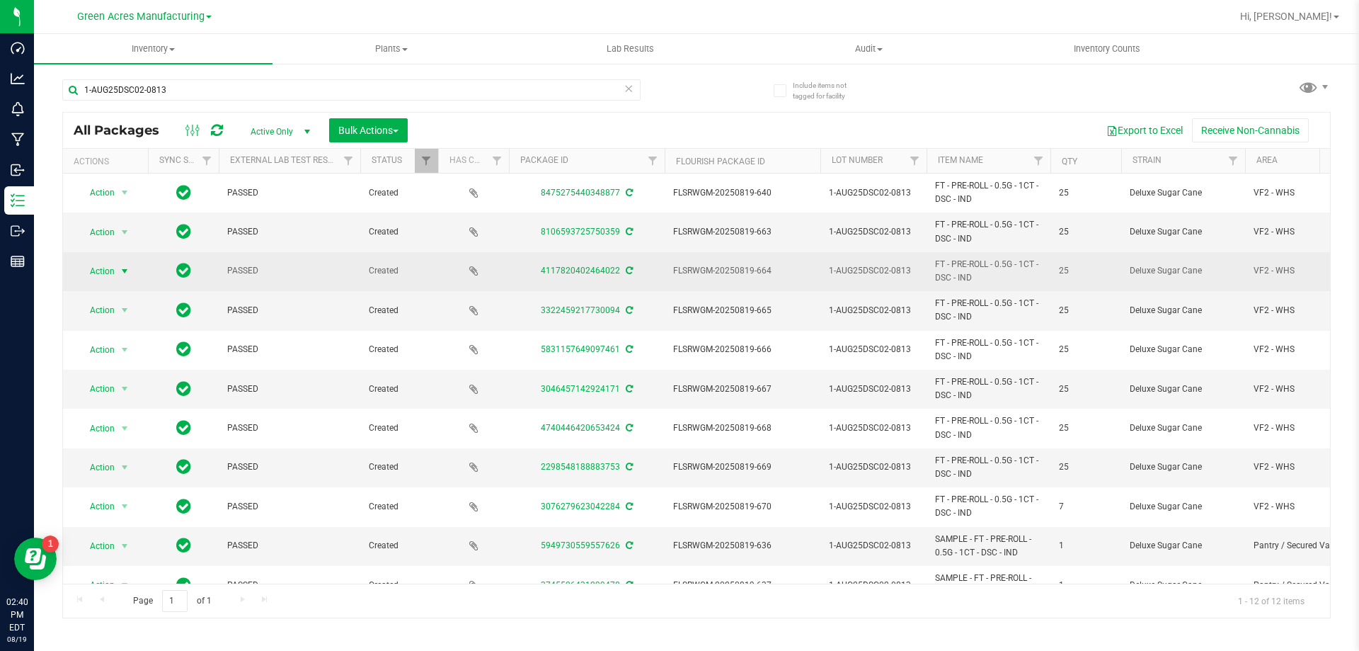
click at [109, 273] on span "Action" at bounding box center [96, 271] width 38 height 20
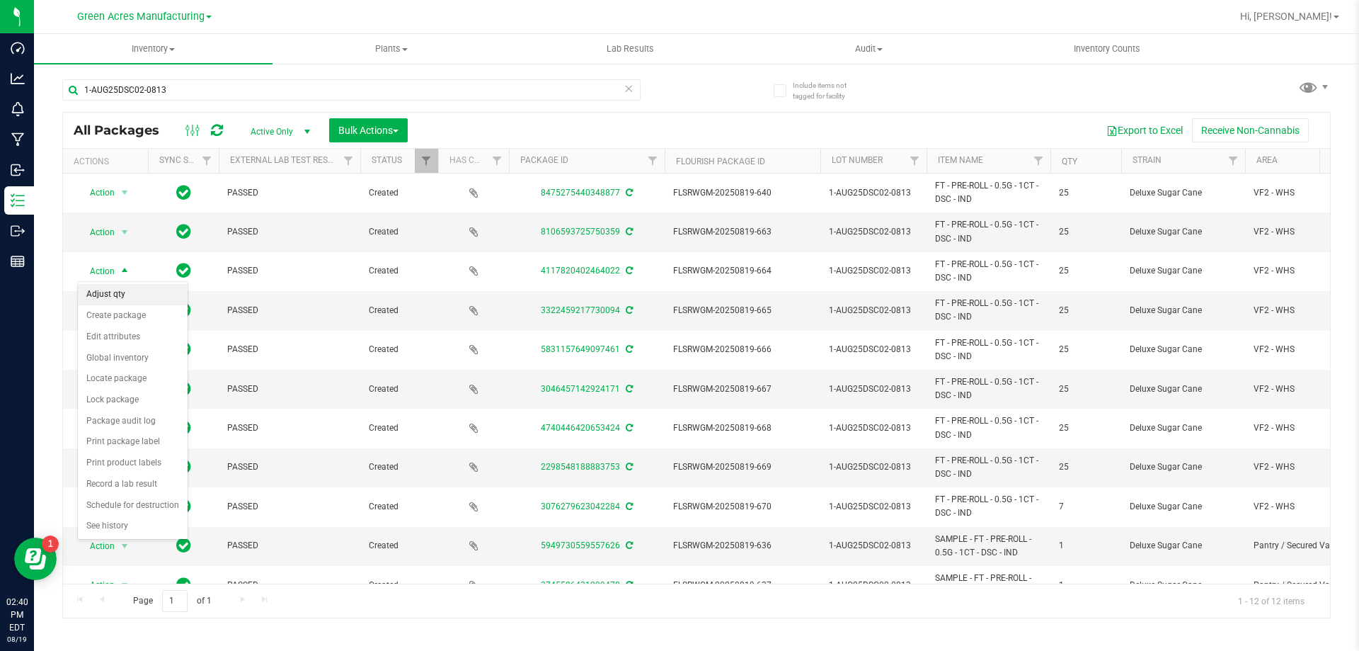
click at [117, 292] on li "Adjust qty" at bounding box center [133, 294] width 110 height 21
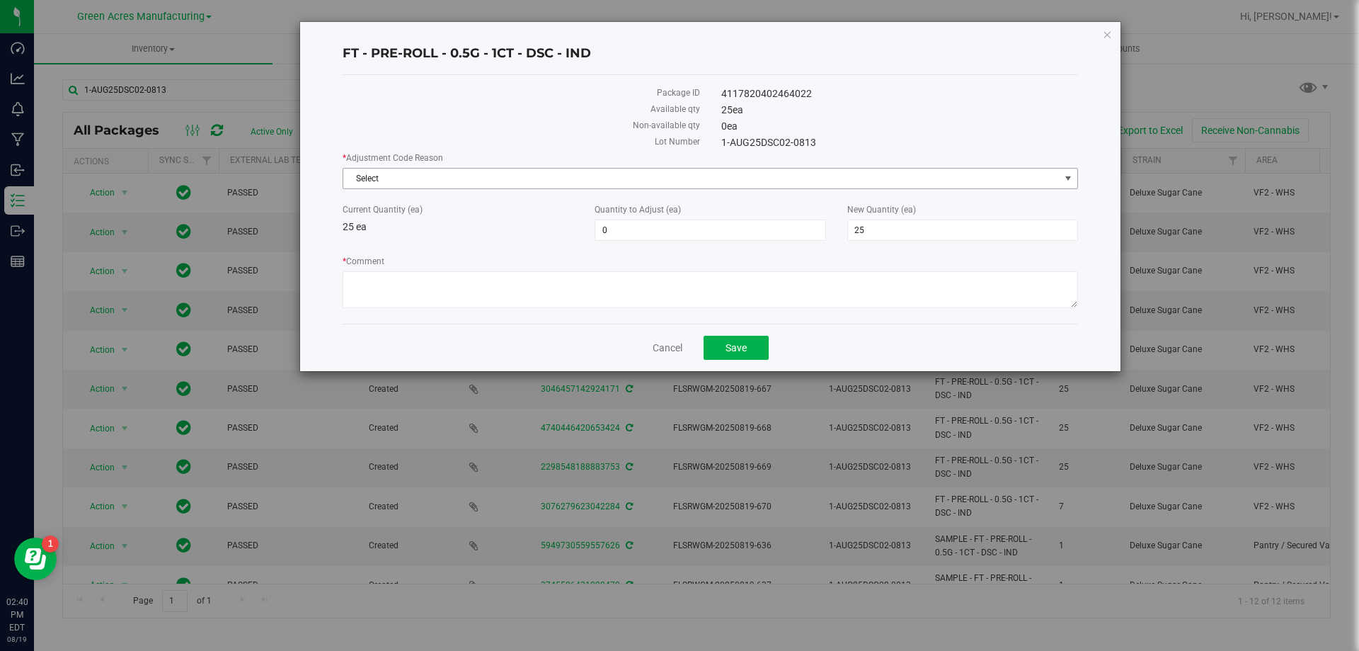
click at [486, 171] on span "Select" at bounding box center [701, 179] width 717 height 20
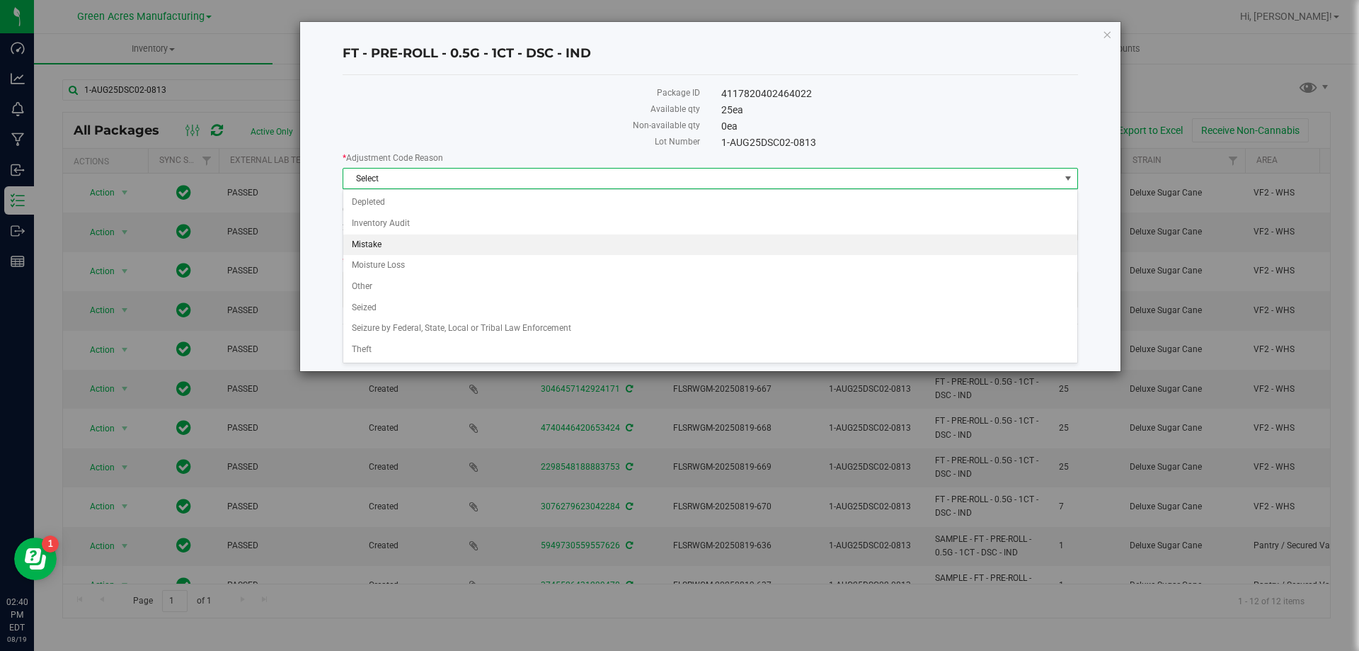
click at [430, 248] on li "Mistake" at bounding box center [710, 244] width 734 height 21
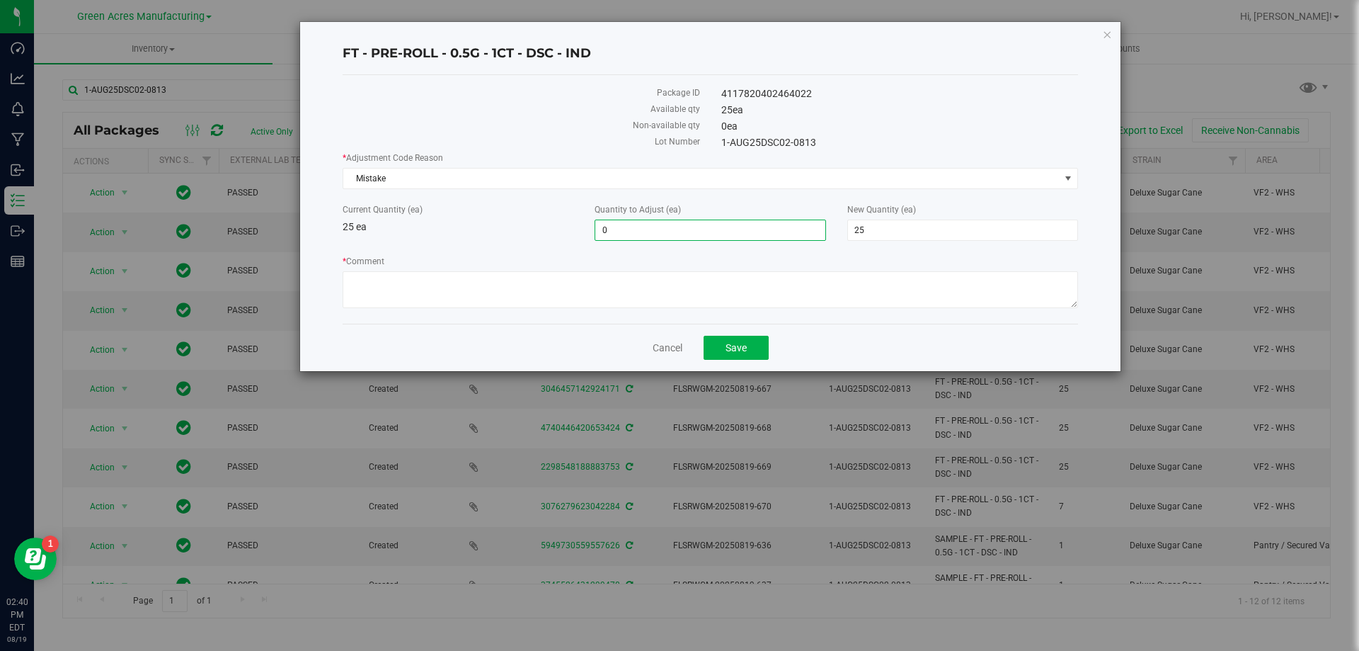
click at [661, 239] on span "0 0" at bounding box center [710, 229] width 231 height 21
type input "-25"
type input "0"
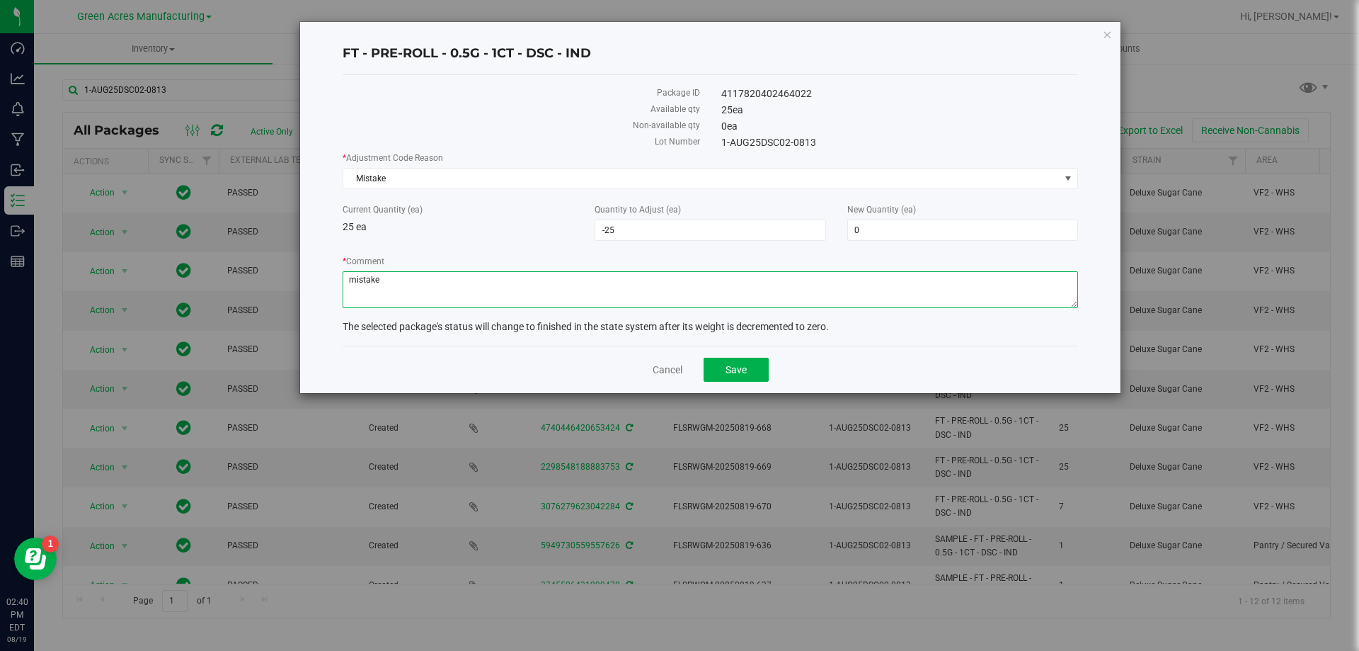
type textarea "mistake"
click at [747, 372] on button "Save" at bounding box center [736, 370] width 65 height 24
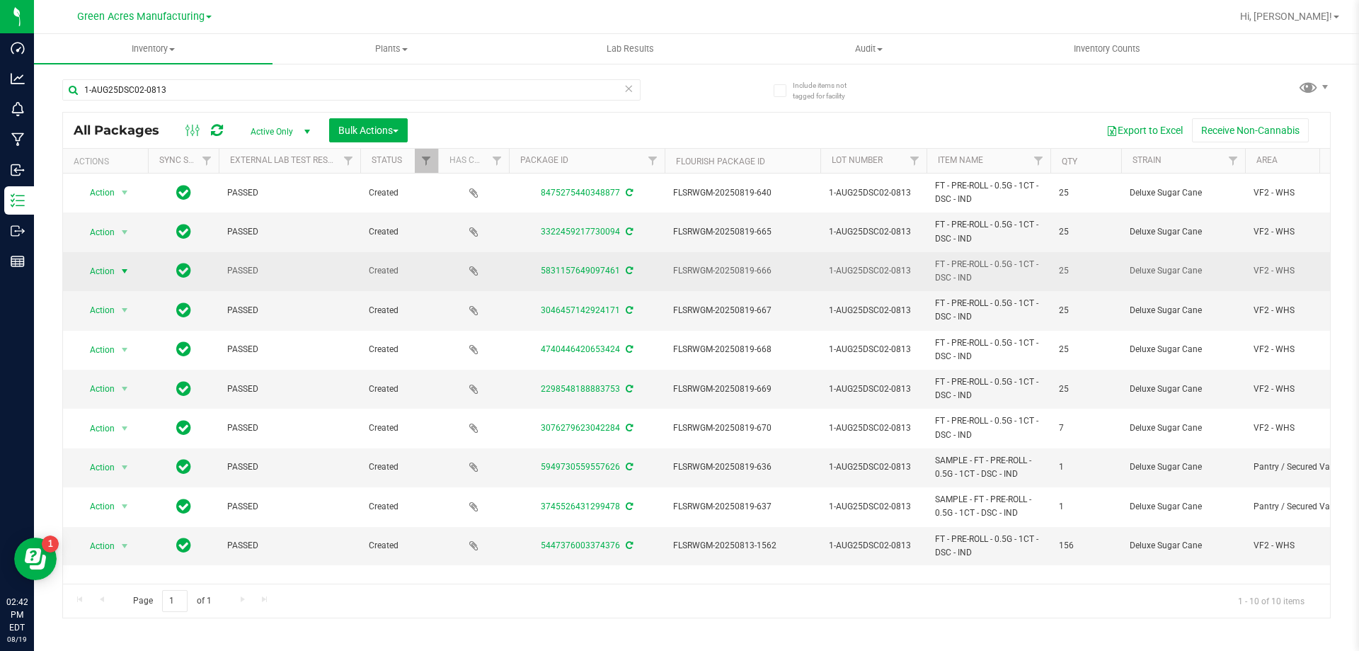
click at [113, 275] on span "Action" at bounding box center [96, 271] width 38 height 20
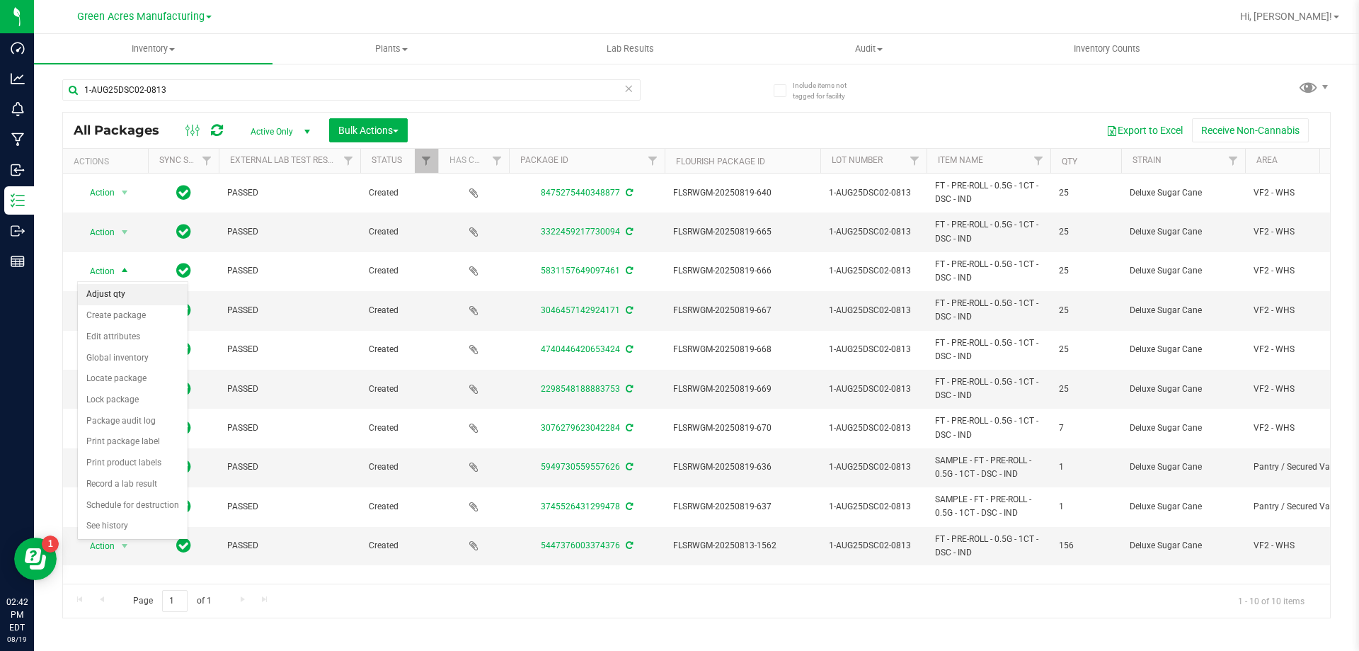
click at [117, 290] on li "Adjust qty" at bounding box center [133, 294] width 110 height 21
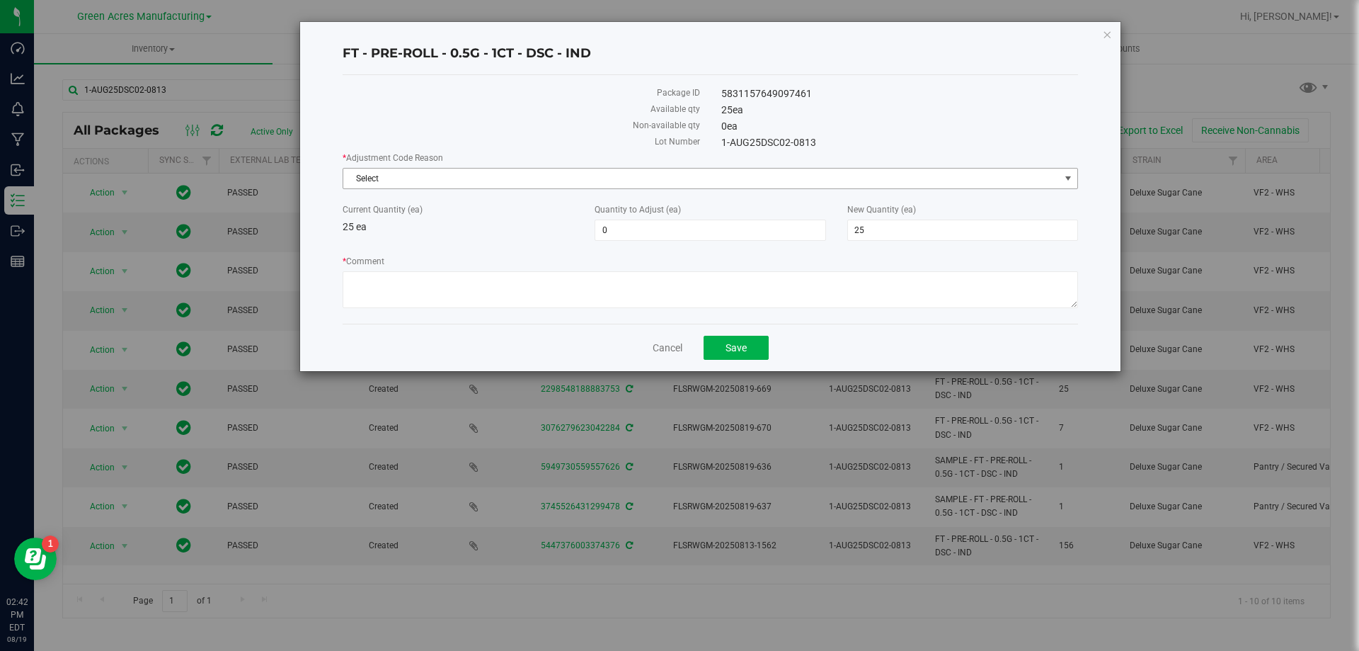
click at [533, 171] on span "Select" at bounding box center [701, 179] width 717 height 20
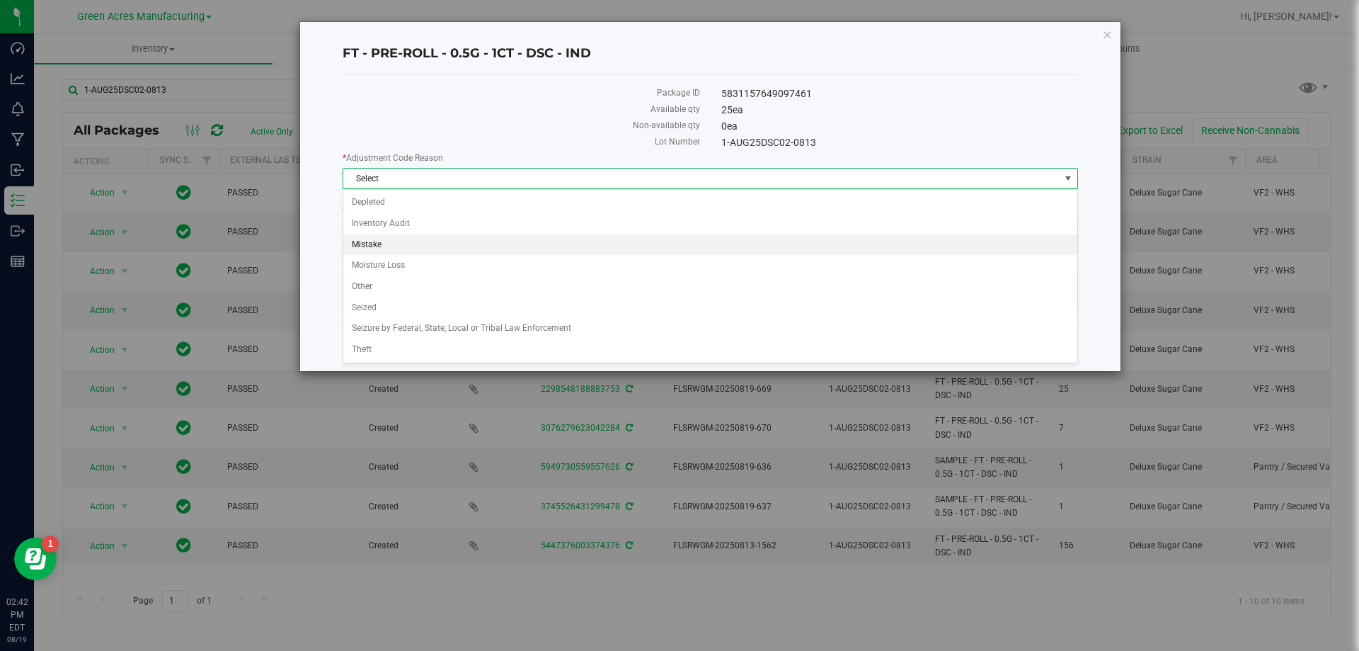
click at [385, 239] on li "Mistake" at bounding box center [710, 244] width 734 height 21
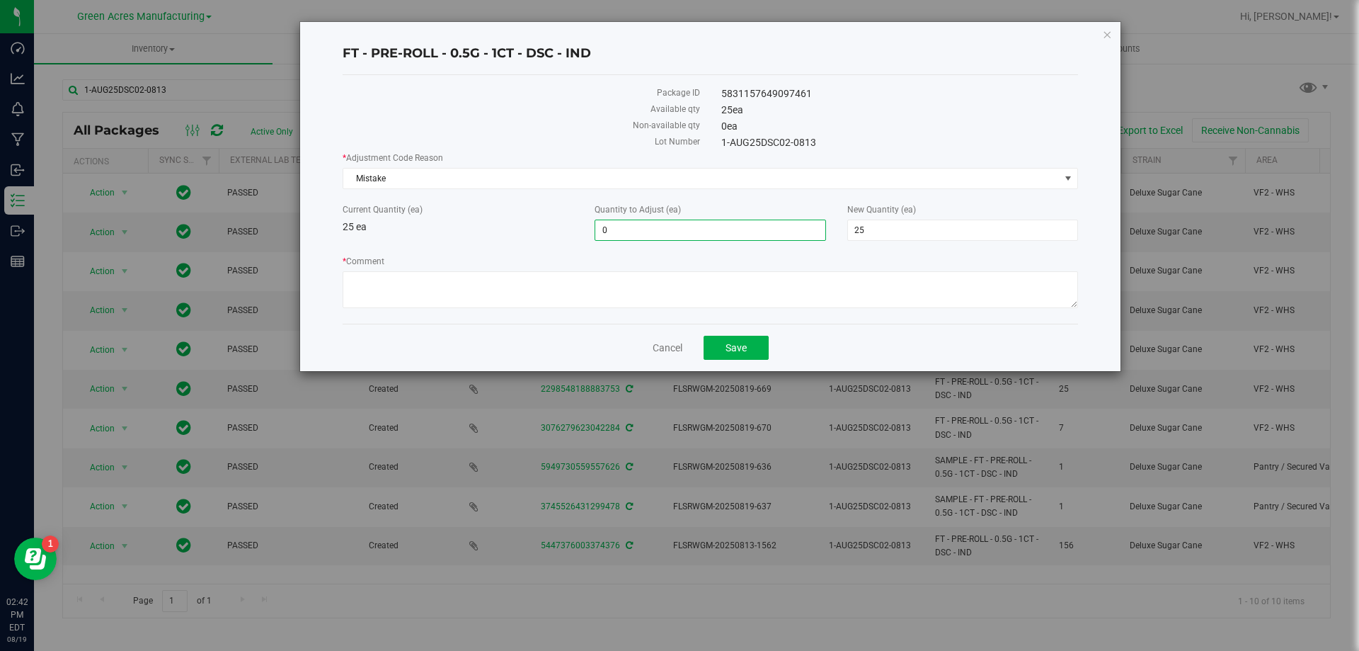
click at [740, 227] on span "0 0" at bounding box center [710, 229] width 231 height 21
type input "-25"
type input "0"
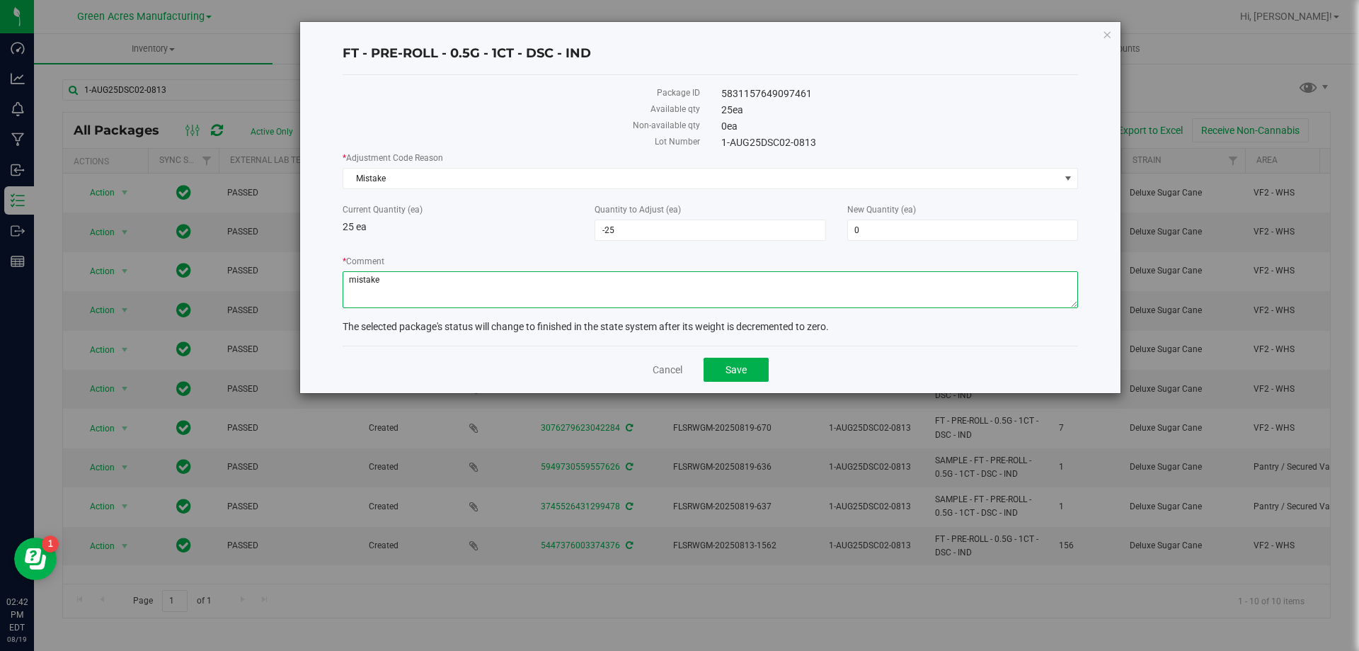
type textarea "mistake"
click at [671, 257] on label "* Comment" at bounding box center [711, 261] width 736 height 13
click at [671, 271] on textarea "* Comment" at bounding box center [711, 289] width 736 height 37
click at [745, 359] on button "Save" at bounding box center [736, 370] width 65 height 24
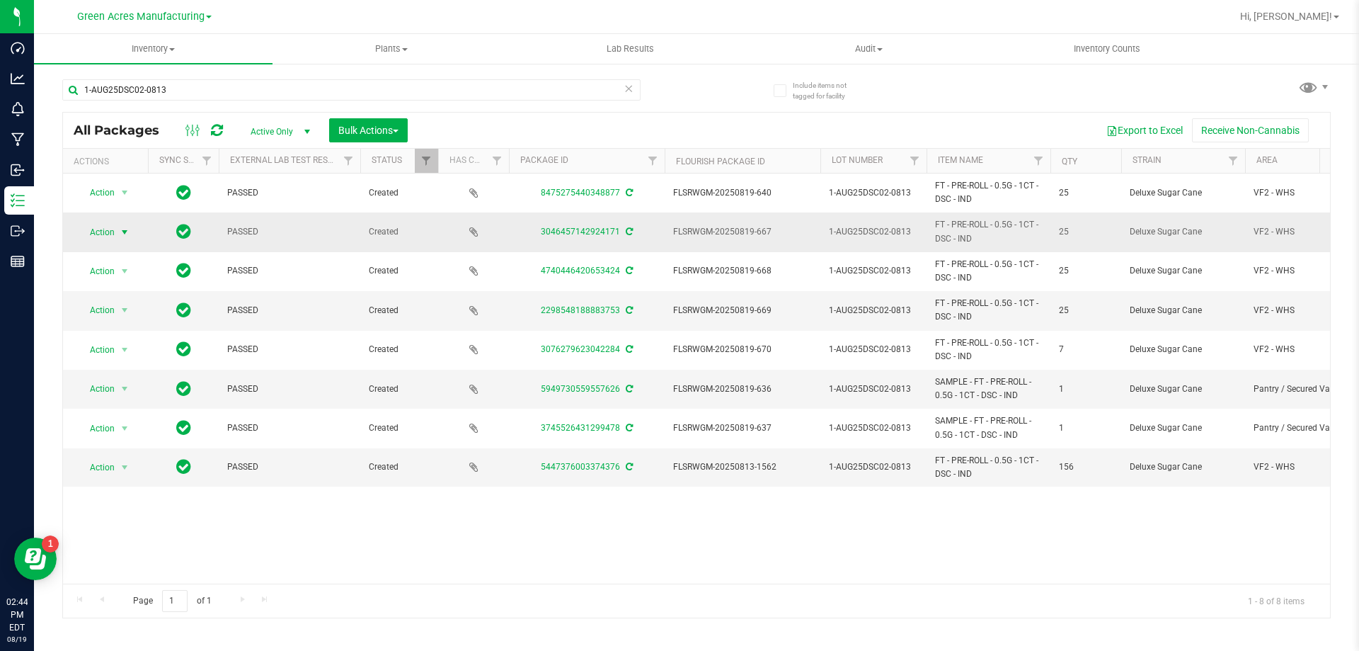
click at [112, 227] on span "Action" at bounding box center [96, 232] width 38 height 20
click at [120, 229] on span "select" at bounding box center [124, 232] width 11 height 11
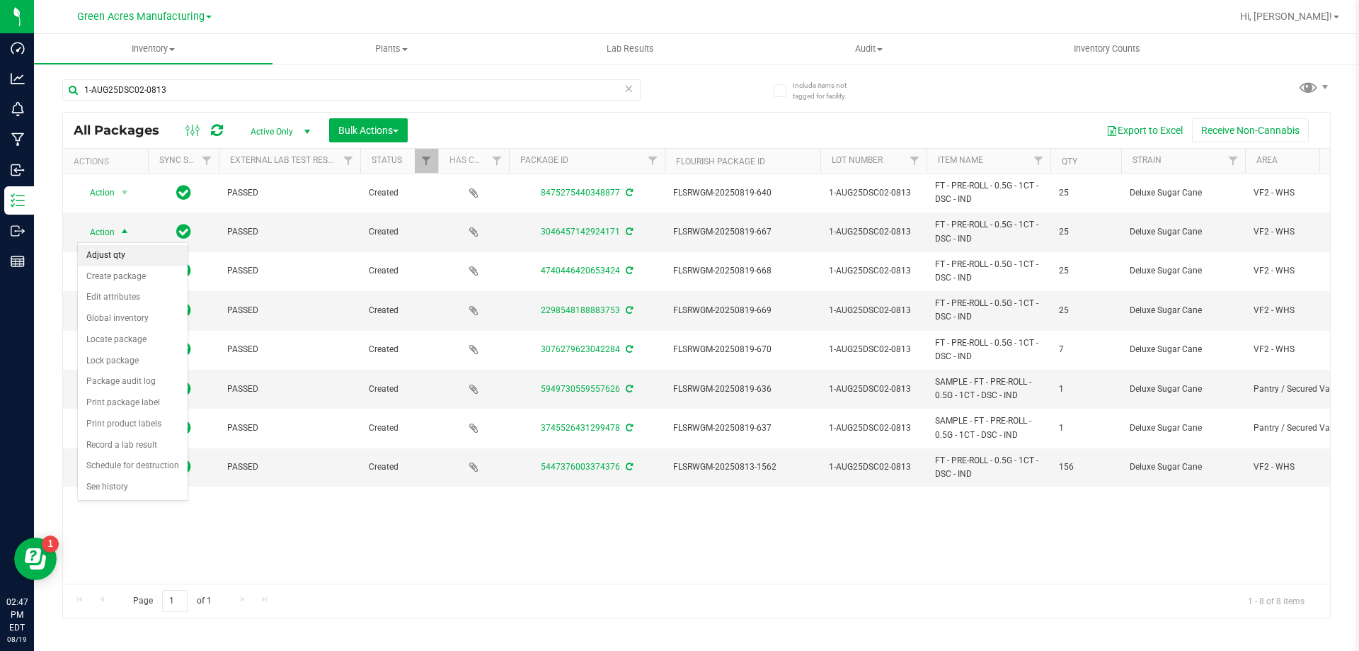
click at [130, 261] on li "Adjust qty" at bounding box center [133, 255] width 110 height 21
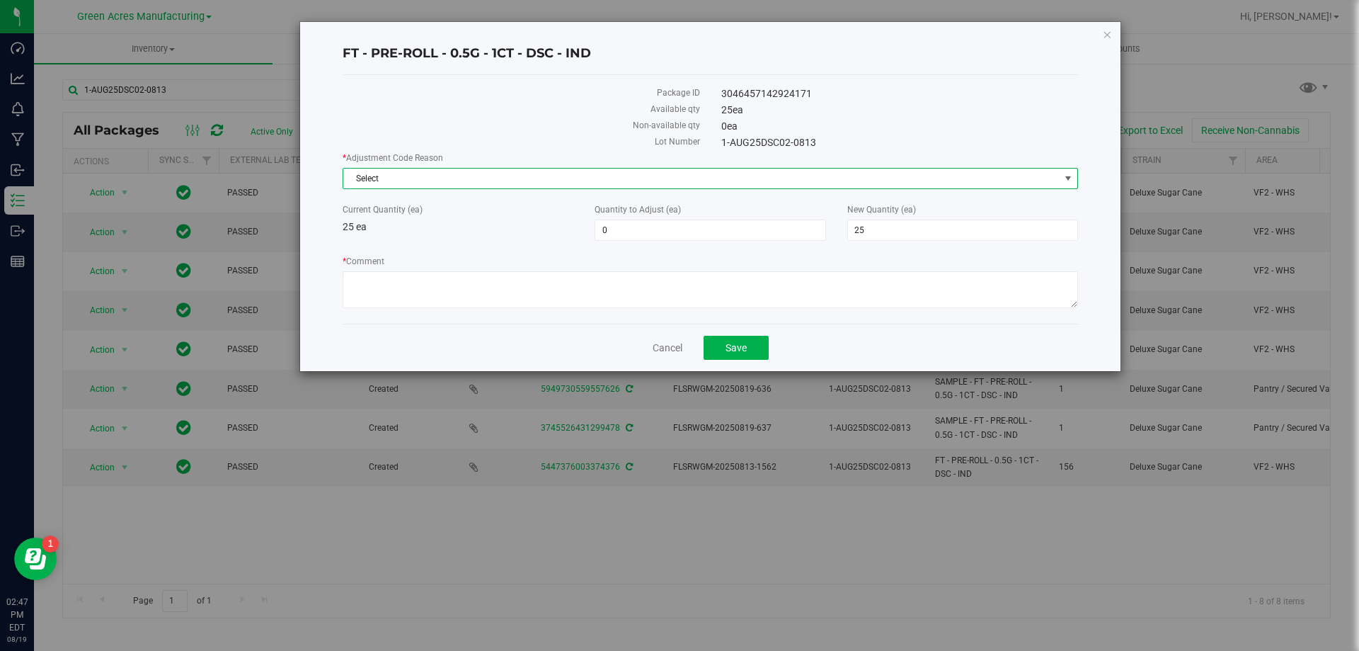
click at [539, 181] on span "Select" at bounding box center [701, 179] width 717 height 20
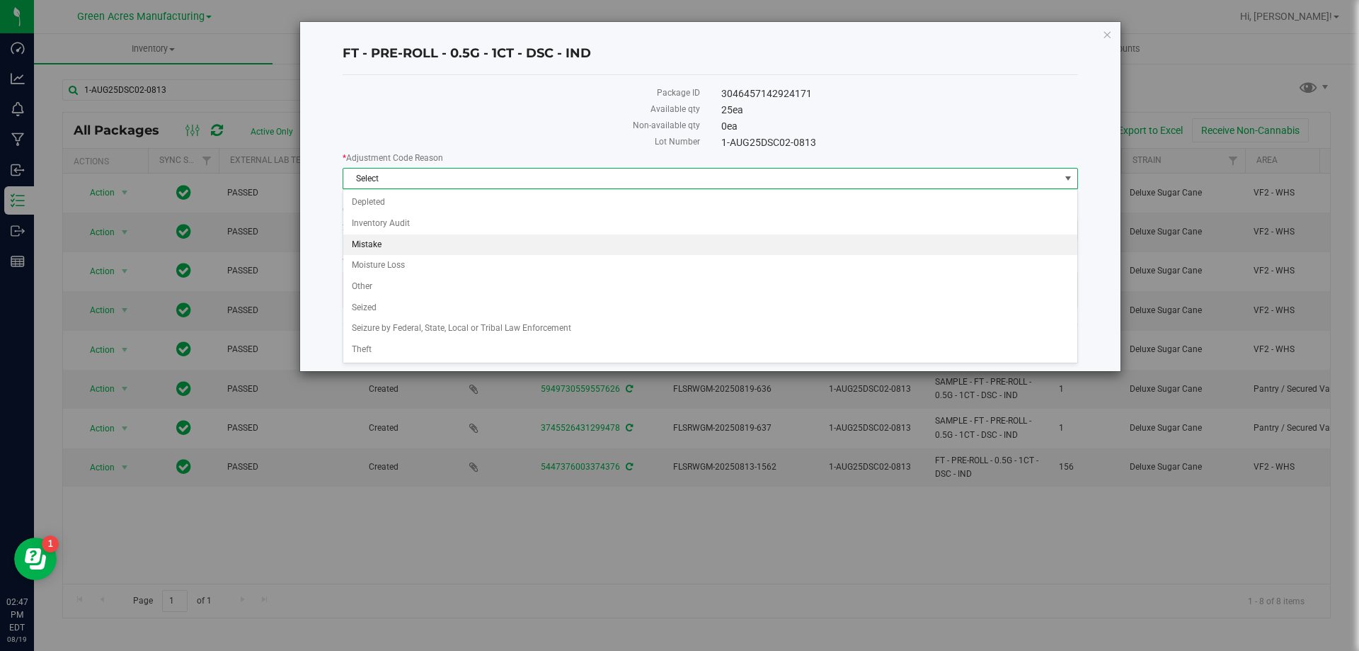
click at [429, 238] on li "Mistake" at bounding box center [710, 244] width 734 height 21
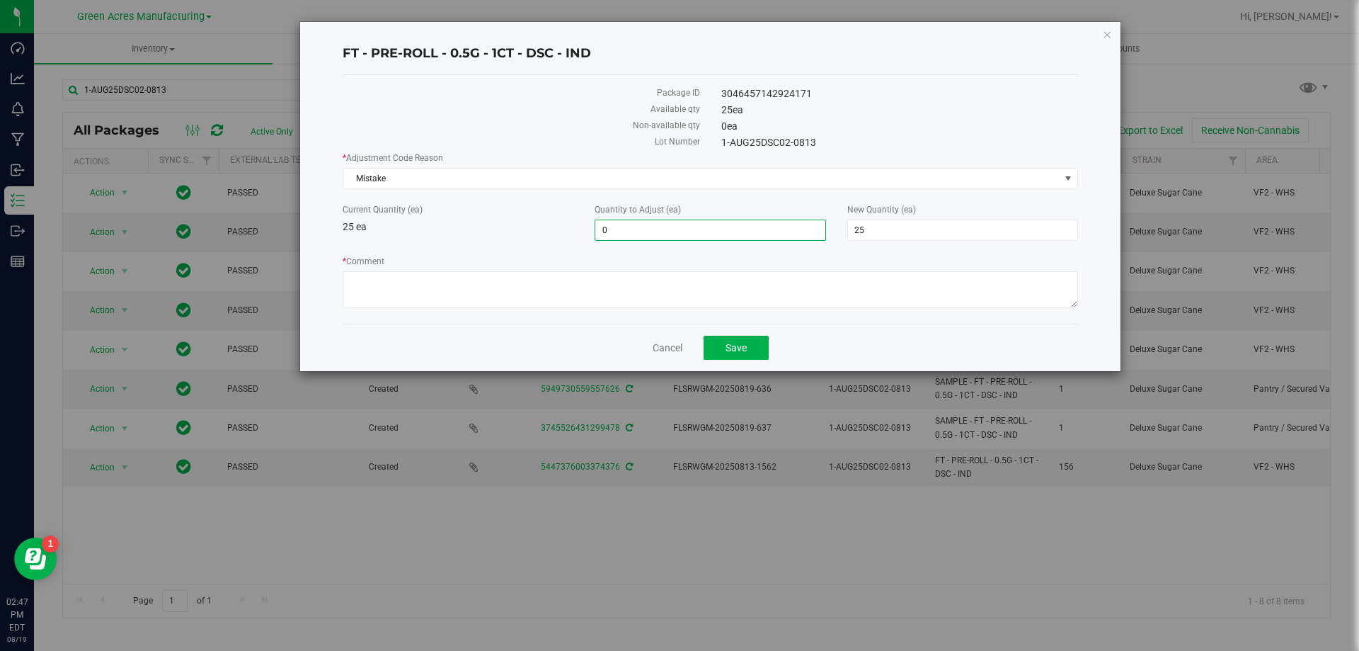
click at [643, 229] on span "0 0" at bounding box center [710, 229] width 231 height 21
type input "-25"
type input "0"
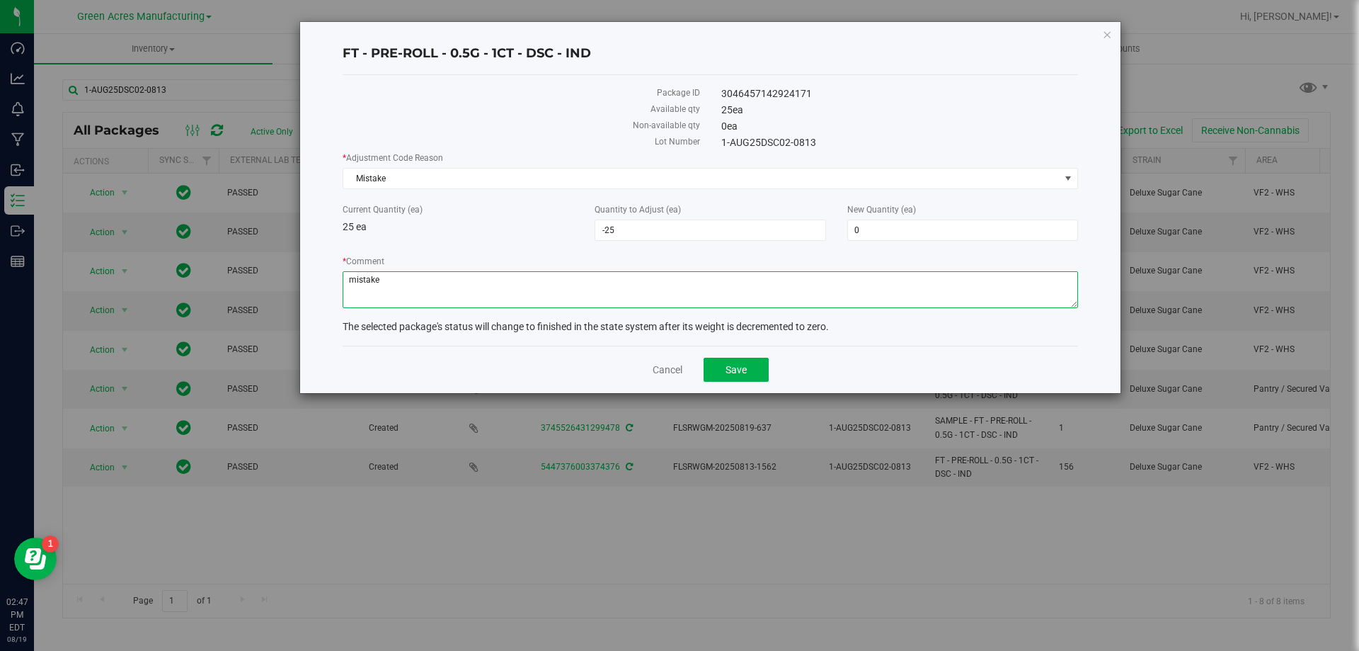
type textarea "mistake"
click at [731, 377] on button "Save" at bounding box center [736, 370] width 65 height 24
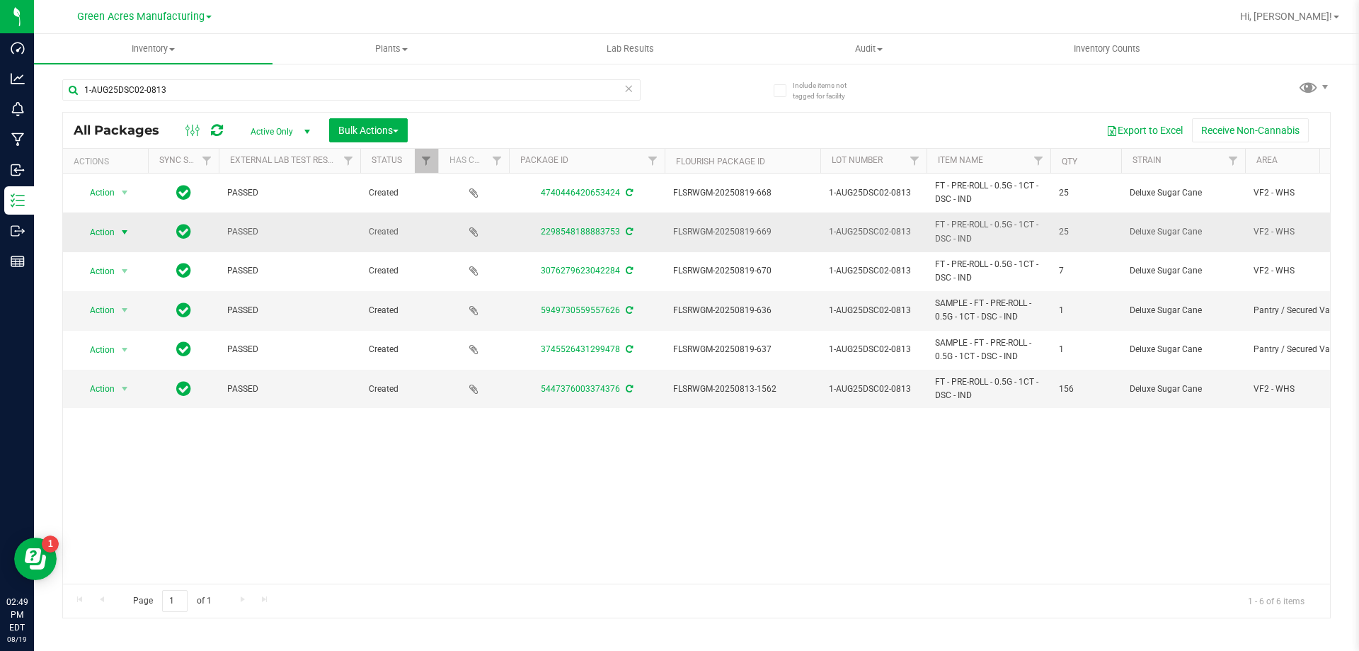
click at [124, 234] on span "select" at bounding box center [124, 232] width 11 height 11
click at [119, 261] on li "Adjust qty" at bounding box center [133, 255] width 110 height 21
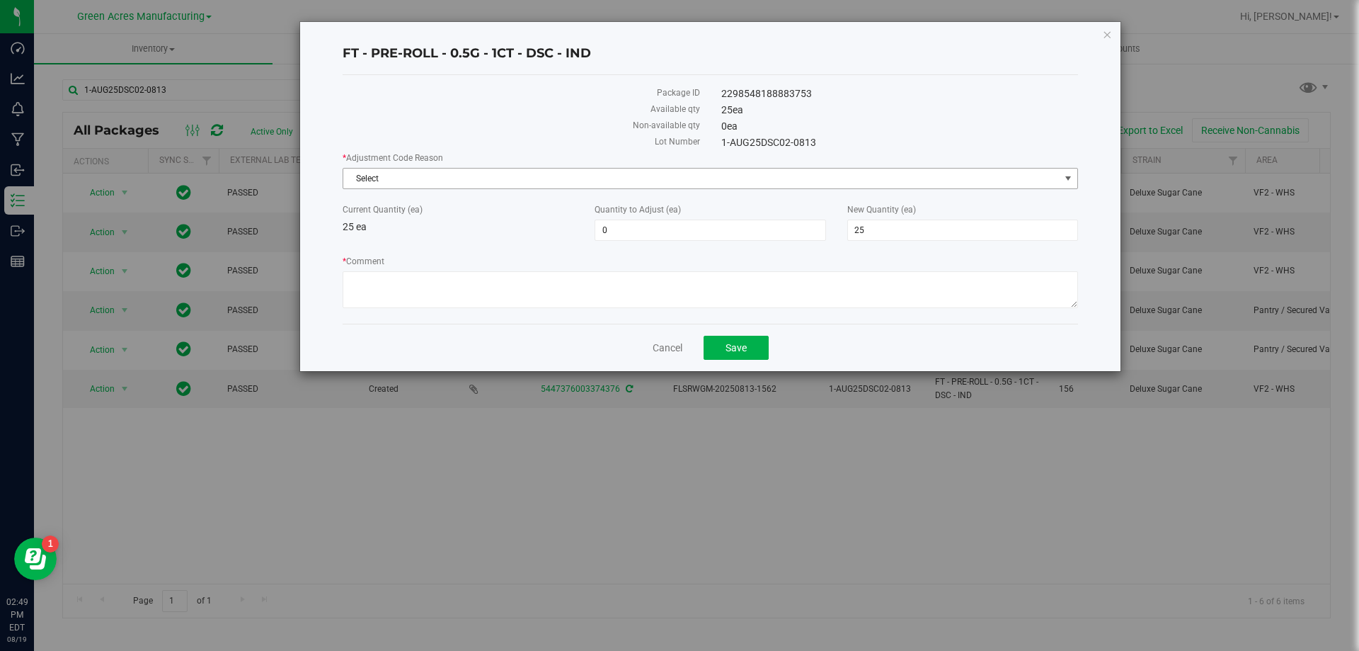
click at [469, 179] on span "Select" at bounding box center [701, 179] width 717 height 20
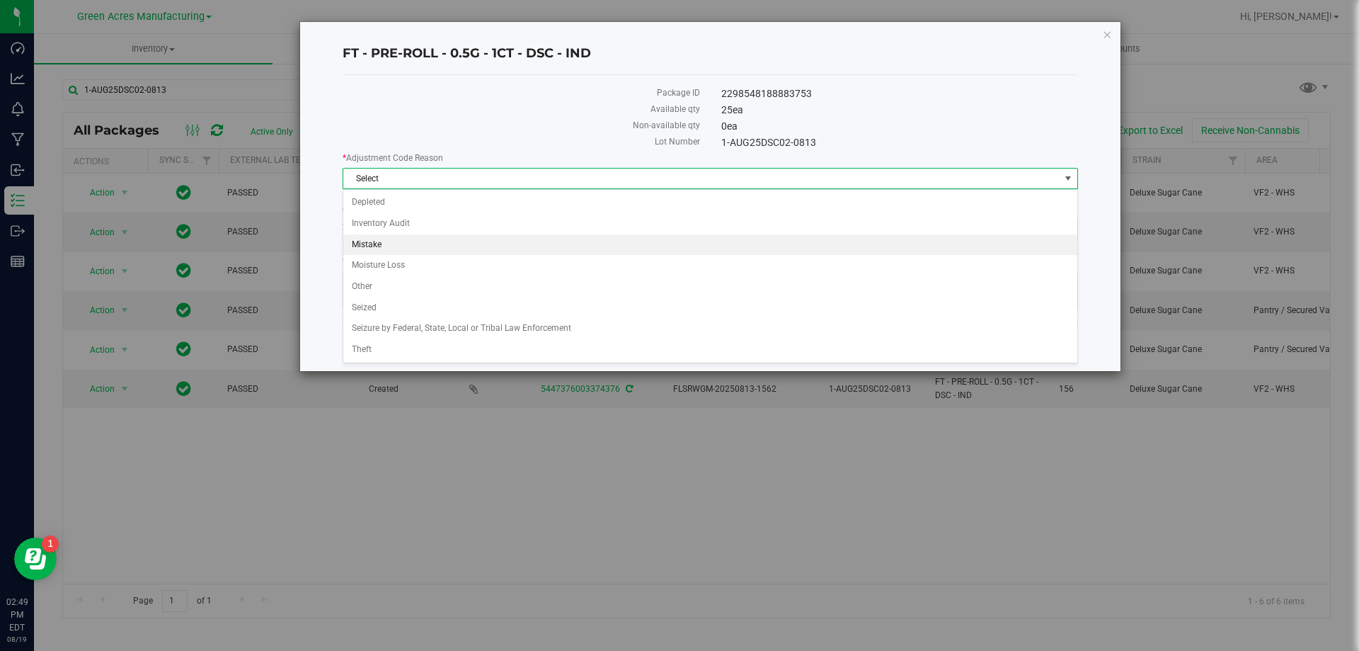
click at [449, 242] on li "Mistake" at bounding box center [710, 244] width 734 height 21
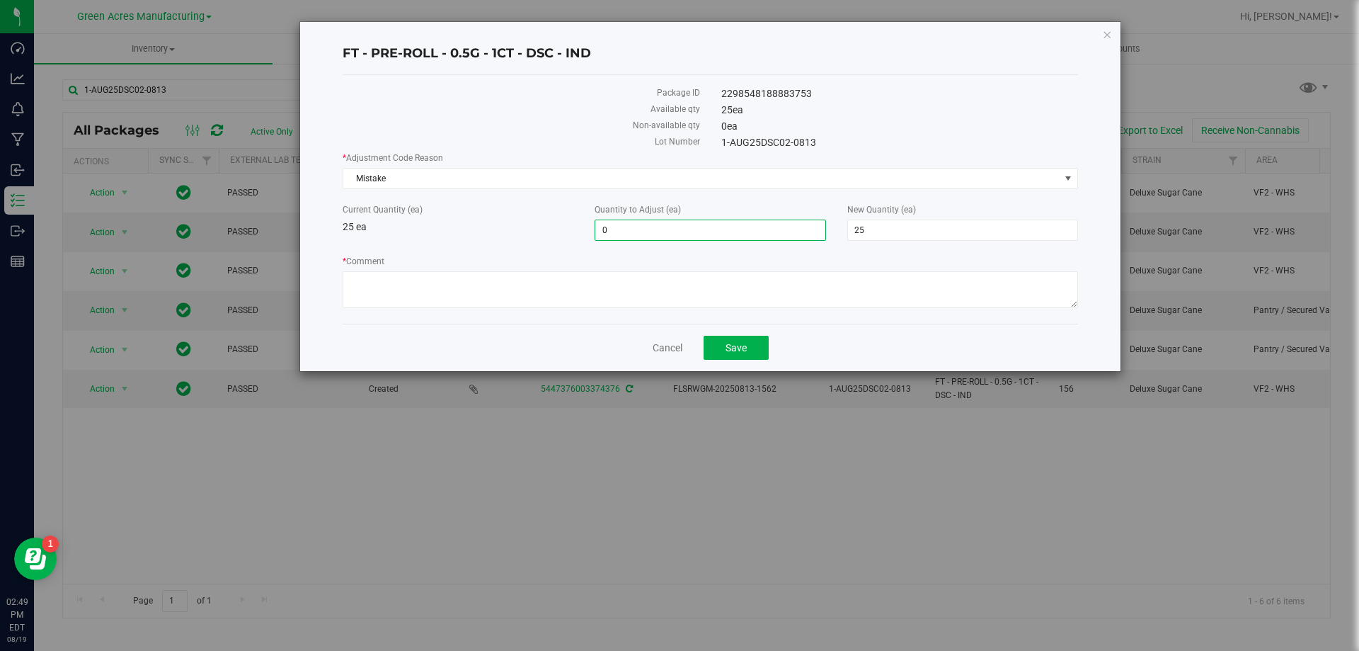
click at [697, 235] on span "0 0" at bounding box center [710, 229] width 231 height 21
type input "-25"
type input "0"
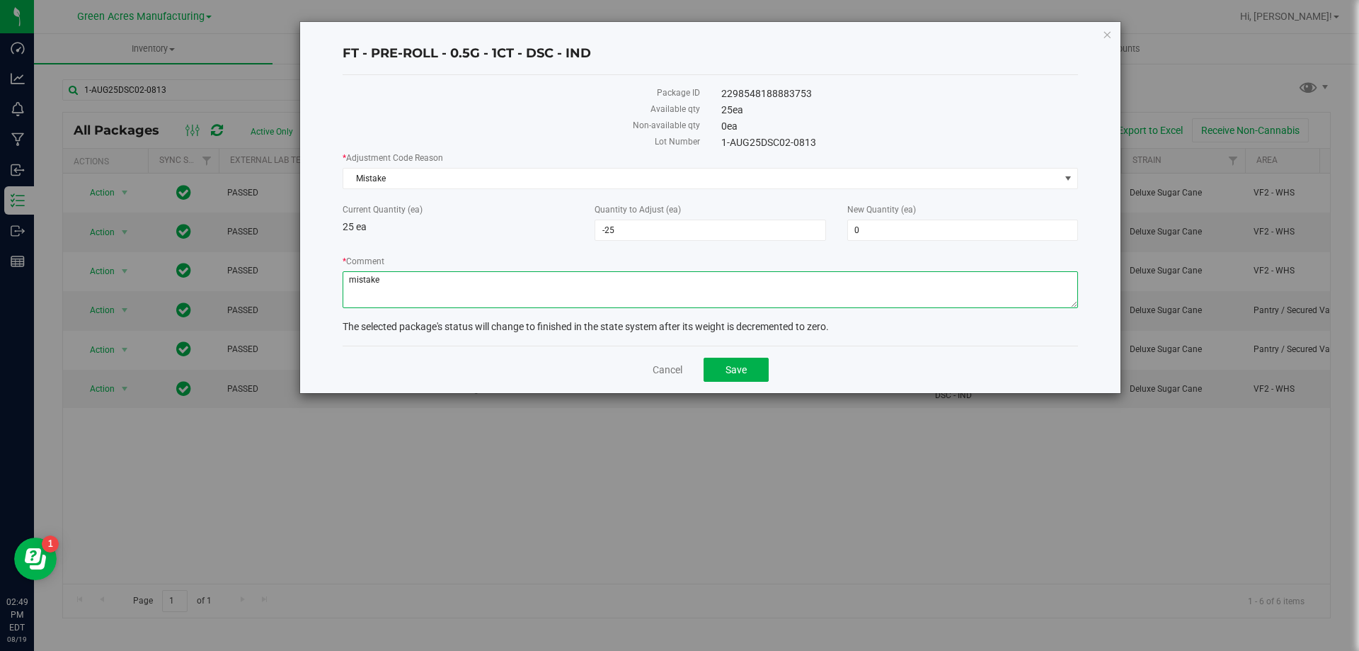
type textarea "mistake"
click at [717, 371] on button "Save" at bounding box center [736, 370] width 65 height 24
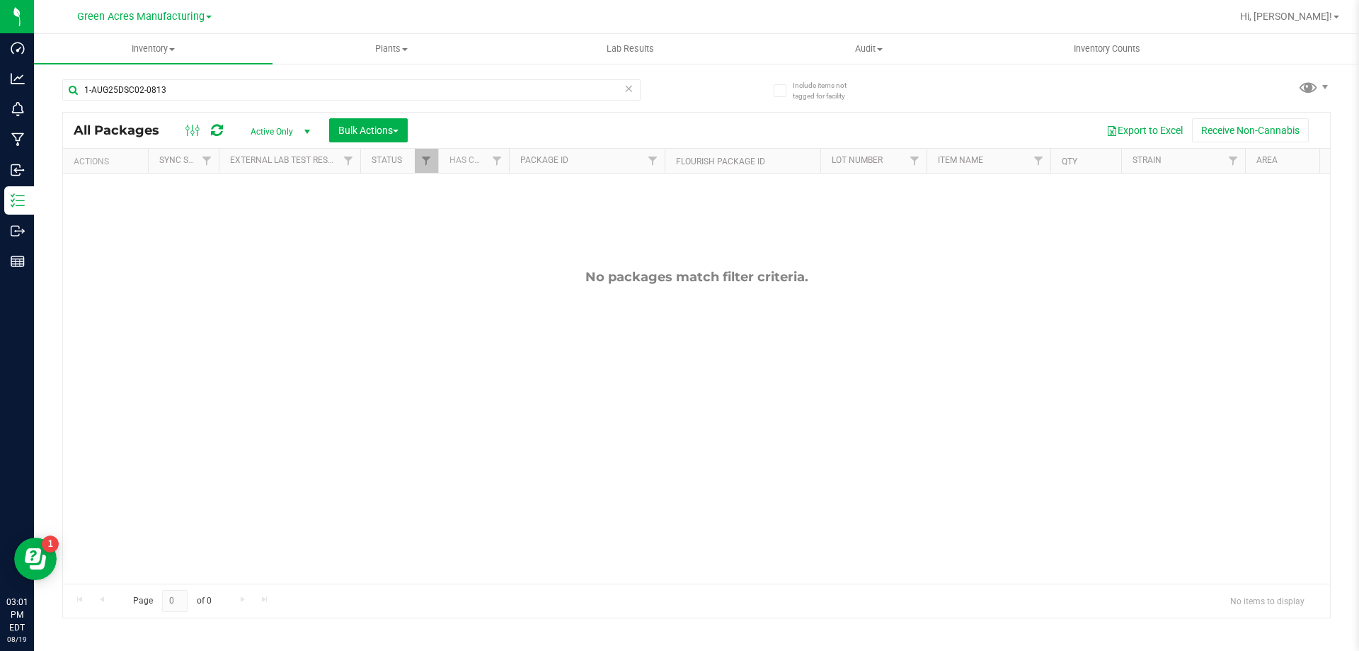
click at [415, 177] on div "No packages match filter criteria." at bounding box center [696, 426] width 1267 height 506
click at [416, 167] on link "Filter" at bounding box center [426, 161] width 23 height 24
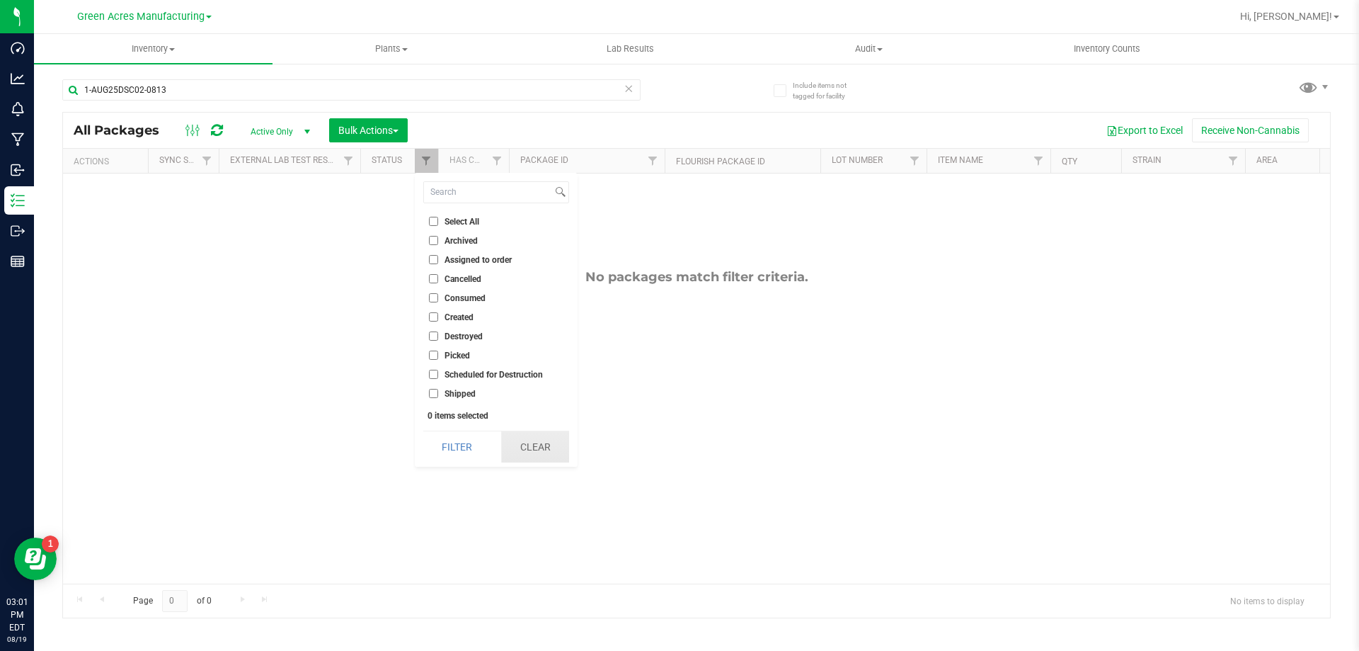
click at [515, 457] on button "Clear" at bounding box center [535, 446] width 68 height 31
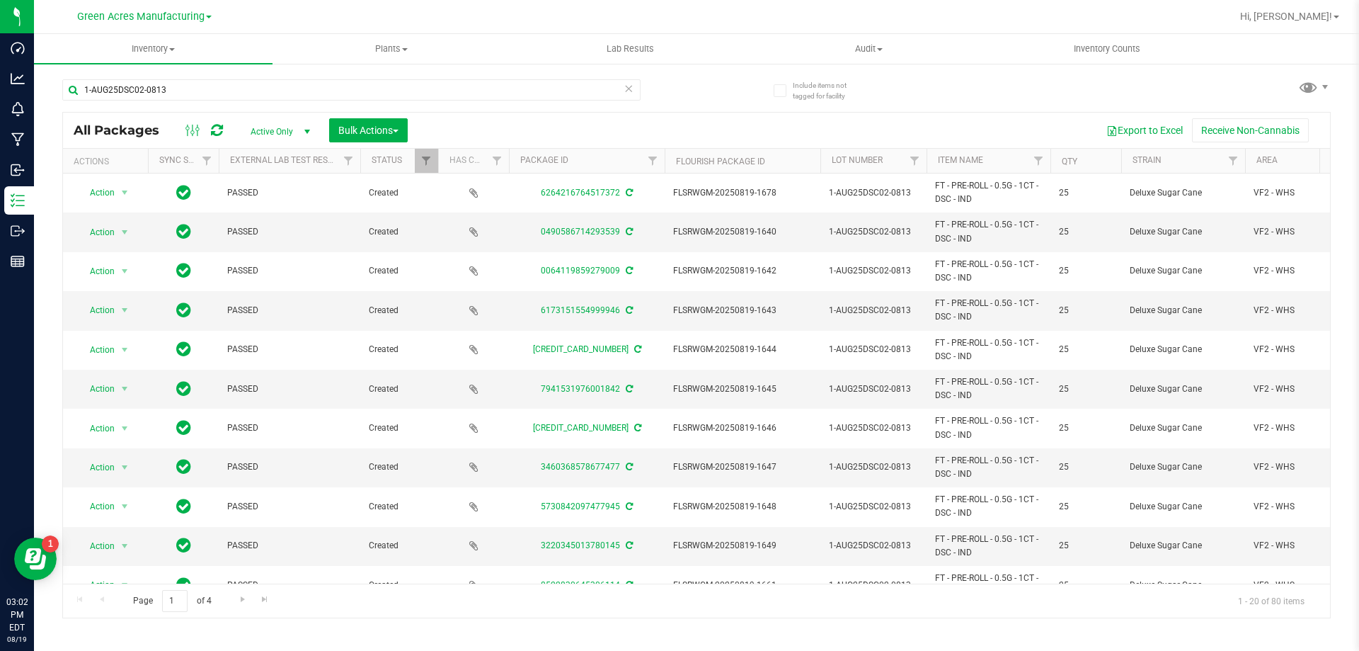
click at [1093, 154] on th "Qty" at bounding box center [1086, 161] width 71 height 25
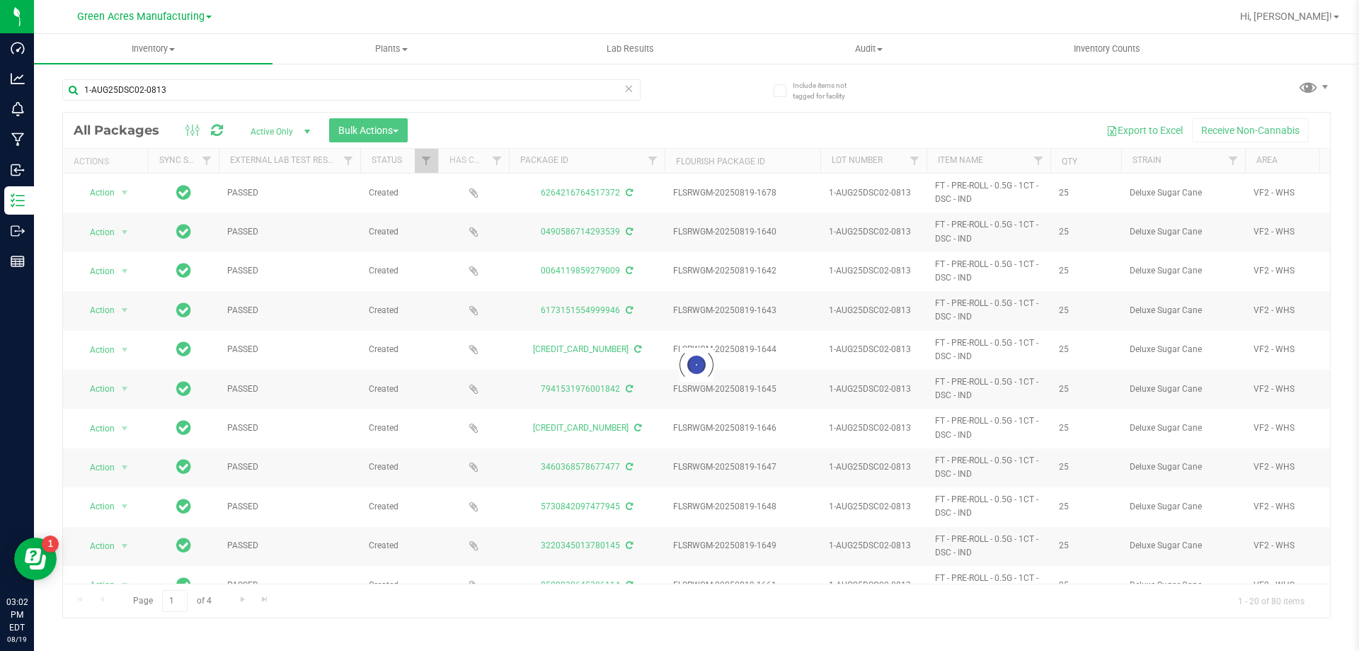
click at [1093, 154] on div at bounding box center [696, 365] width 1267 height 505
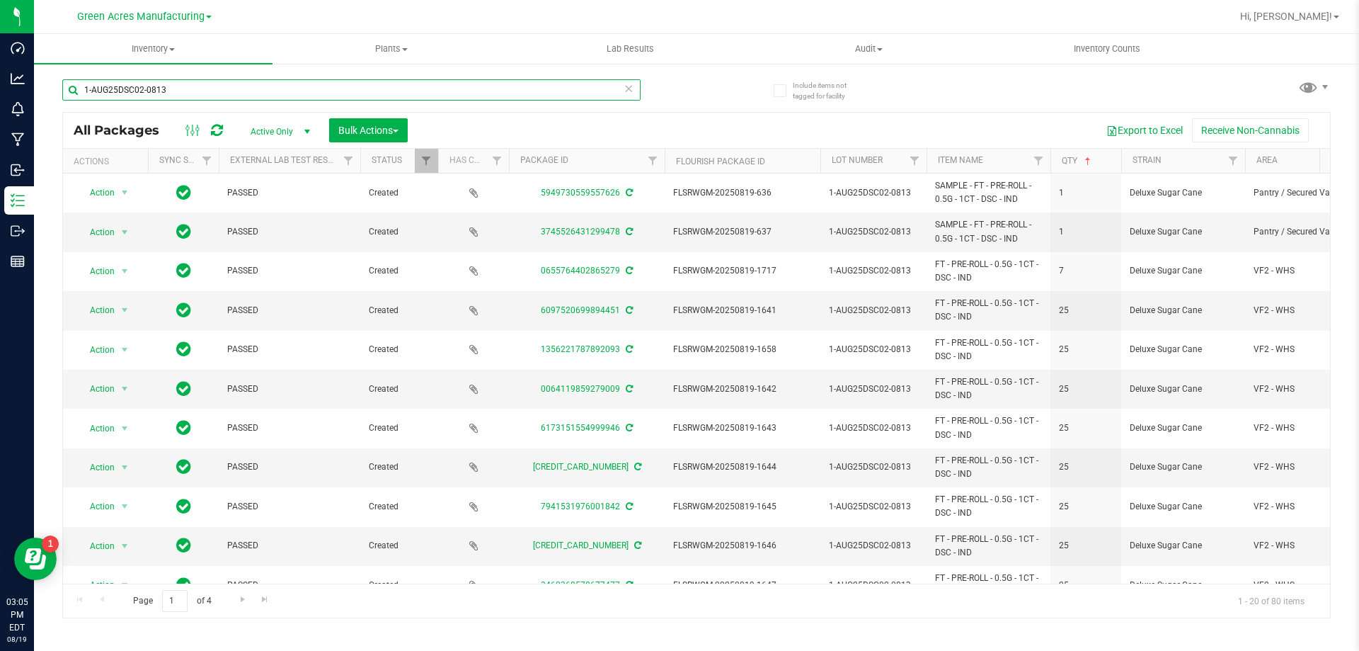
click at [197, 89] on input "1-AUG25DSC02-0813" at bounding box center [351, 89] width 578 height 21
drag, startPoint x: 197, startPoint y: 89, endPoint x: 121, endPoint y: 89, distance: 75.8
click at [121, 89] on input "1-AUG25DSC02-0813" at bounding box center [351, 89] width 578 height 21
click at [207, 130] on div at bounding box center [204, 130] width 47 height 17
click at [217, 132] on icon at bounding box center [217, 130] width 12 height 14
